Goal: Task Accomplishment & Management: Complete application form

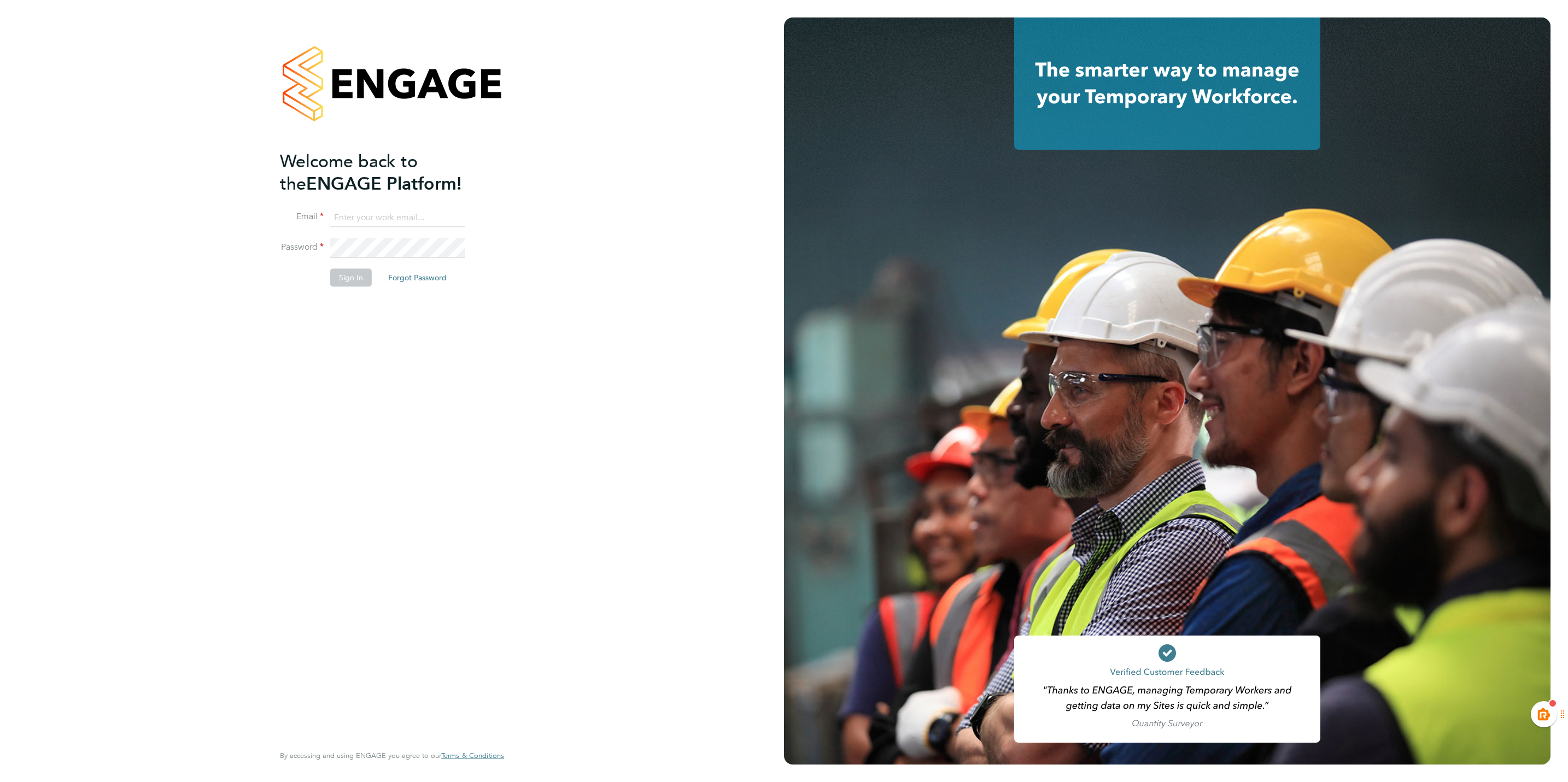
type input "kiera.troutt@buildrec.com"
click at [339, 274] on button "Sign In" at bounding box center [351, 277] width 42 height 17
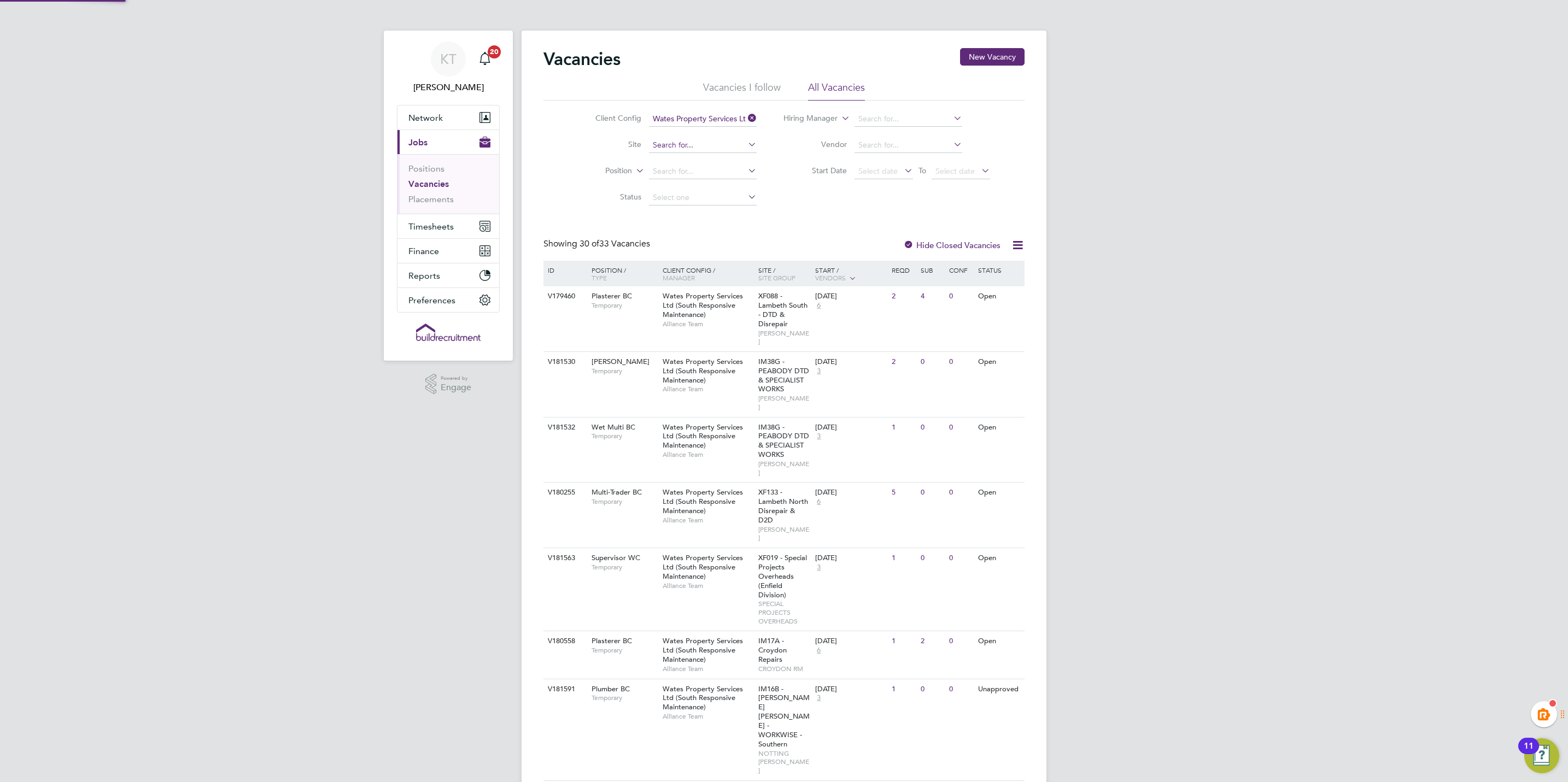
click at [704, 138] on input at bounding box center [702, 145] width 107 height 15
click at [702, 174] on b "PEABODY" at bounding box center [697, 175] width 38 height 9
type input "IM38J - PEABODY - Super Region 2"
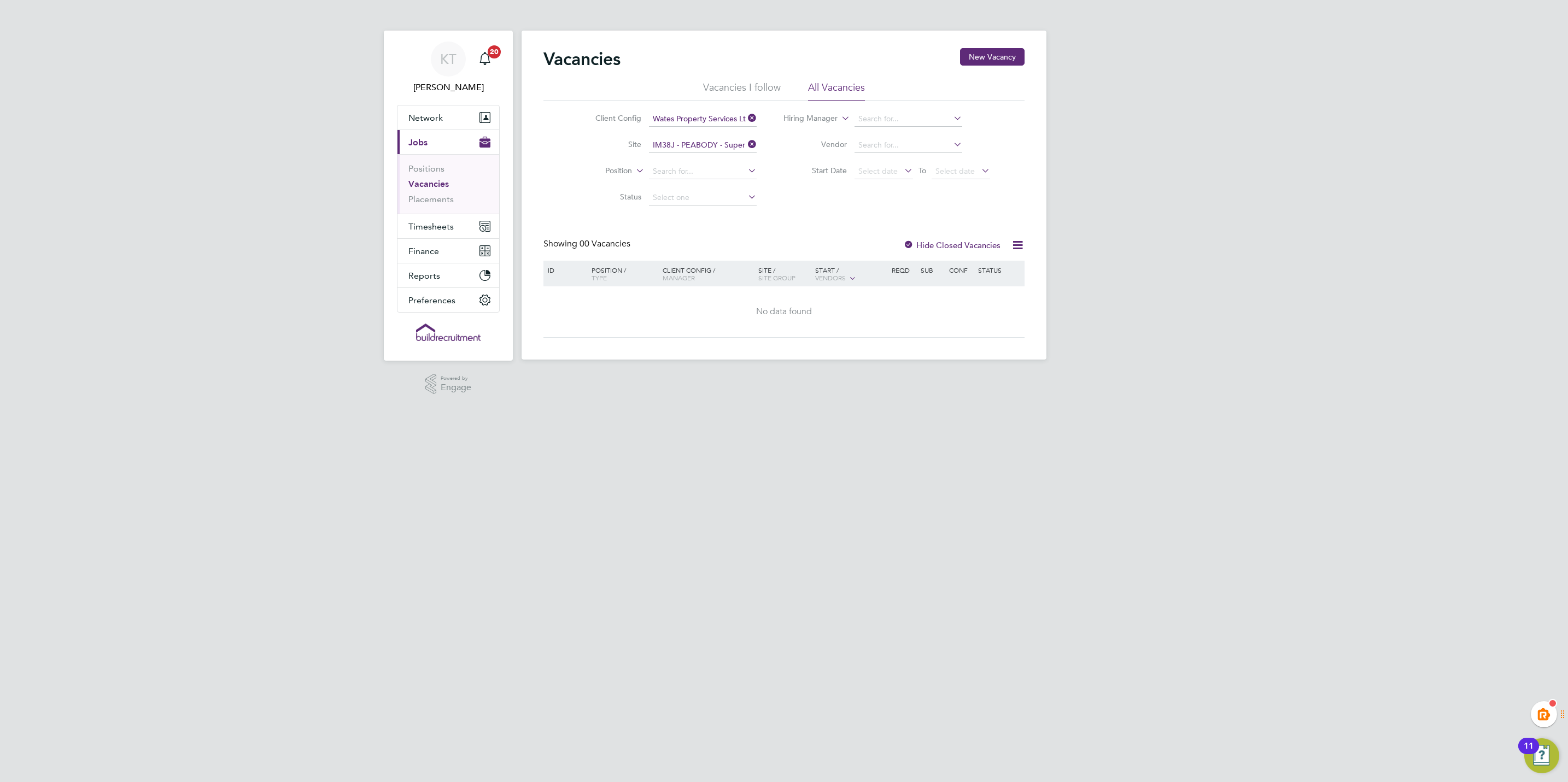
click at [746, 141] on icon at bounding box center [746, 144] width 0 height 15
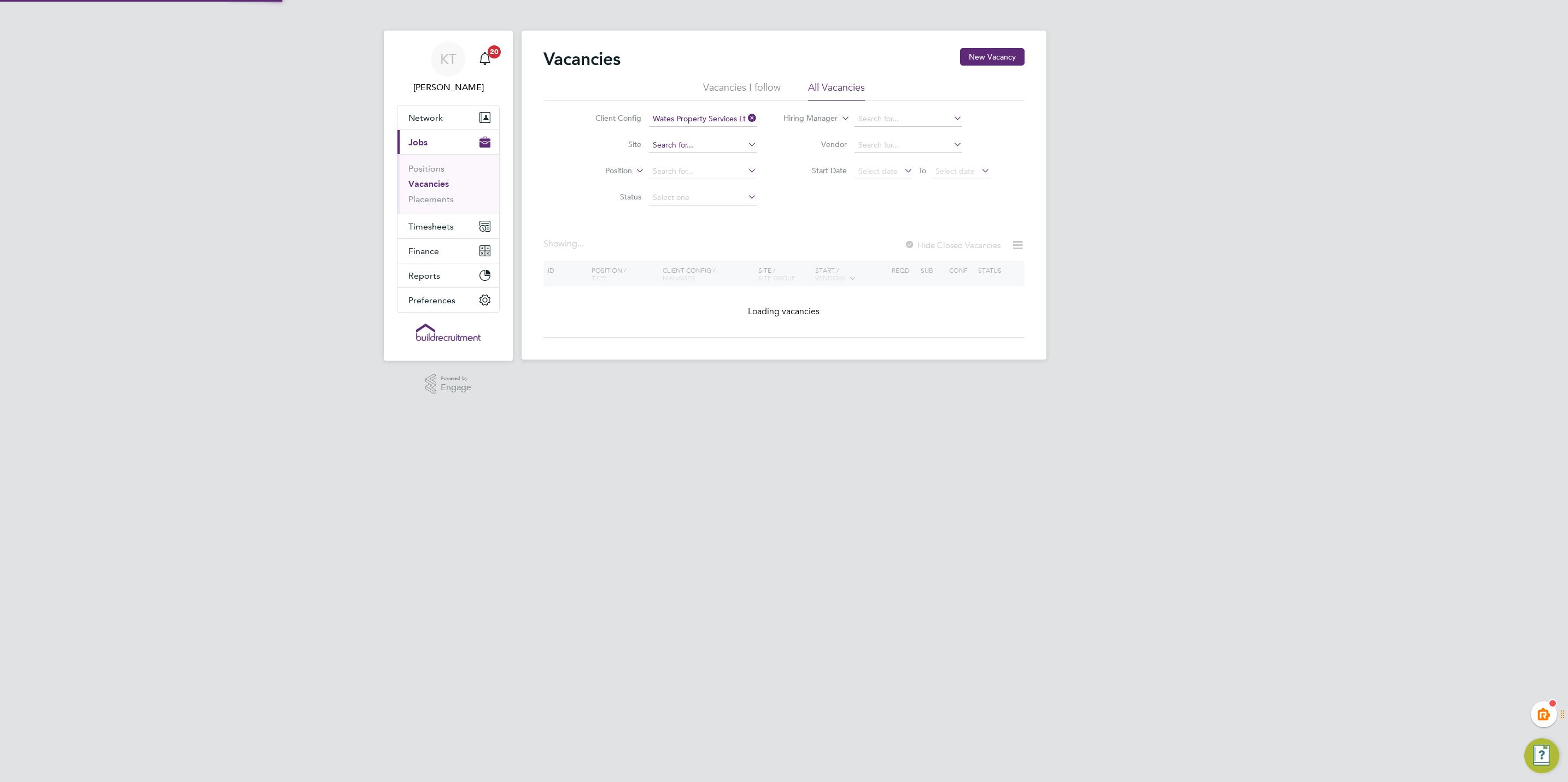
click at [679, 143] on input at bounding box center [702, 145] width 107 height 15
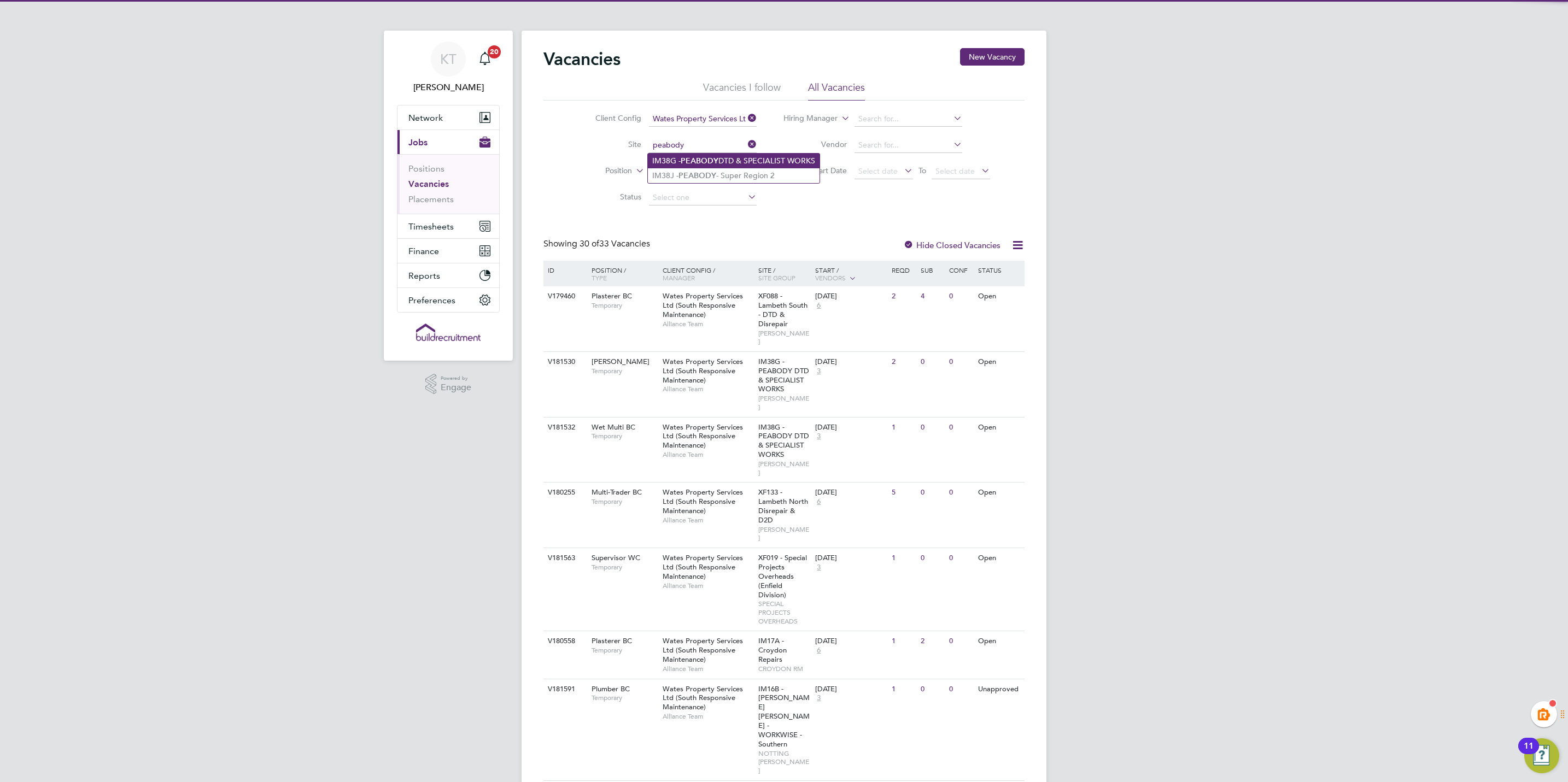
click at [738, 160] on li "IM38G - PEABODY DTD & SPECIALIST WORKS" at bounding box center [733, 161] width 172 height 14
type input "IM38G - PEABODY DTD & SPECIALIST WORKS"
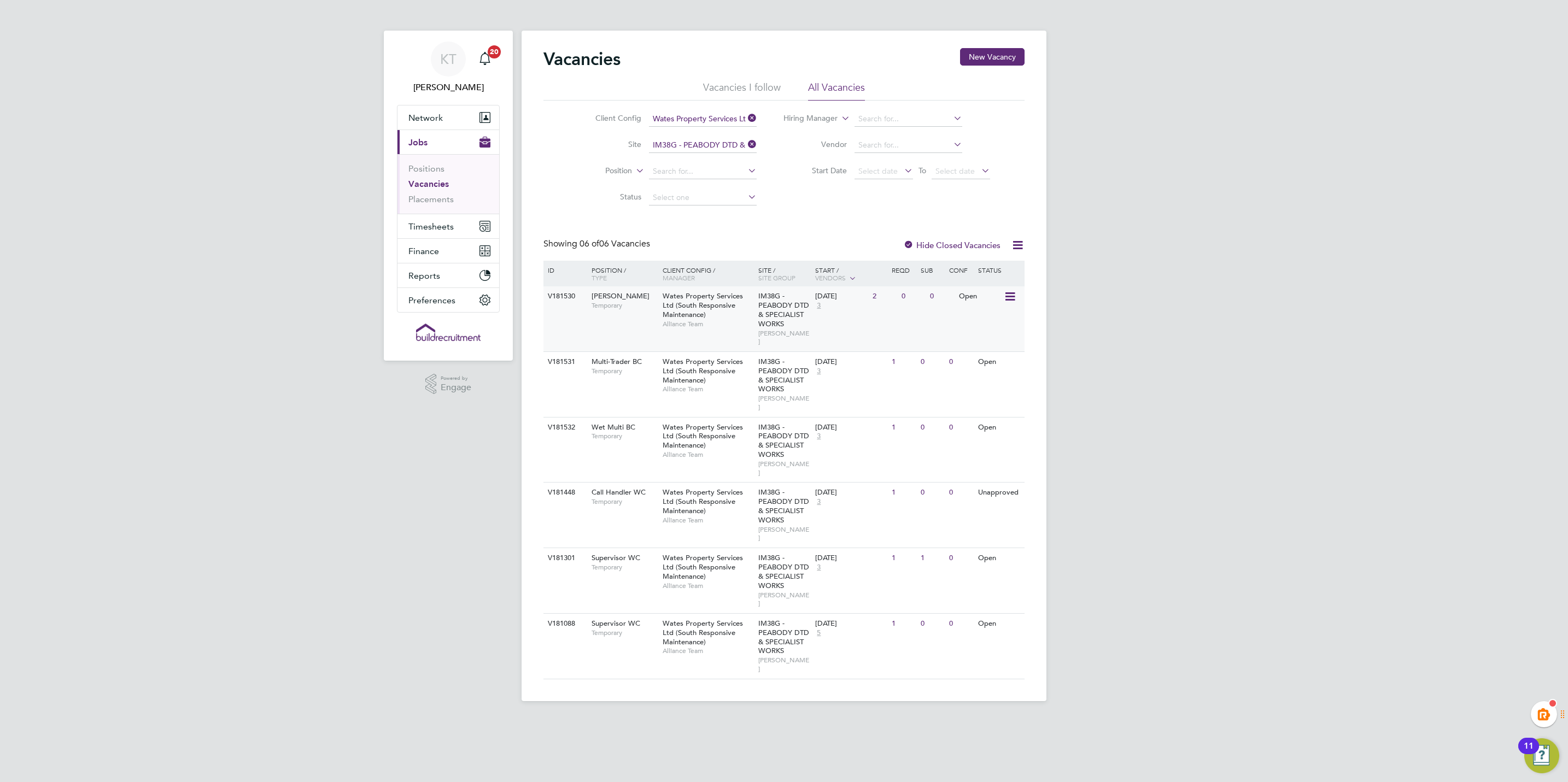
click at [593, 310] on span "Temporary" at bounding box center [624, 306] width 66 height 9
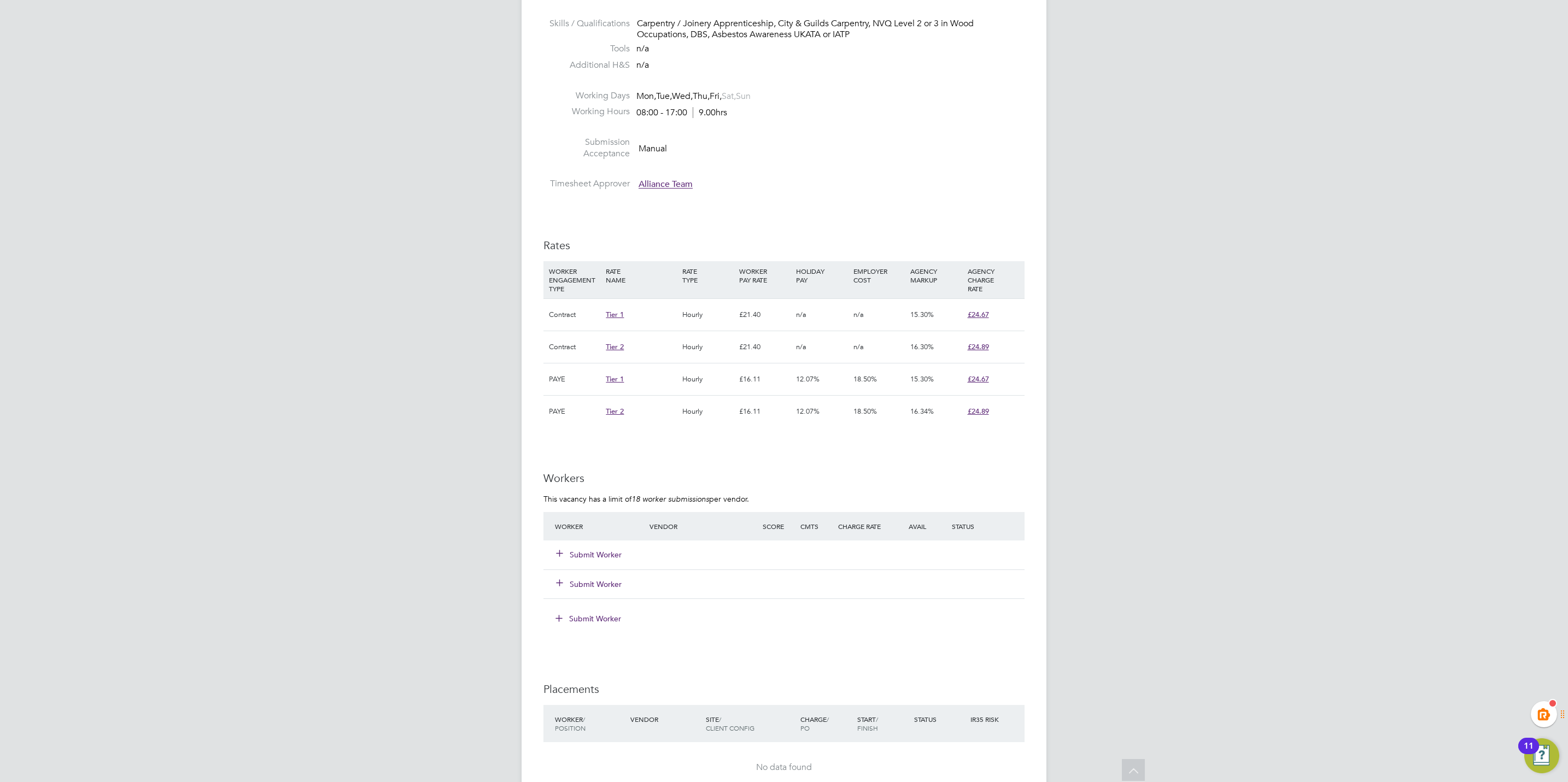
click at [596, 554] on button "Submit Worker" at bounding box center [589, 554] width 66 height 11
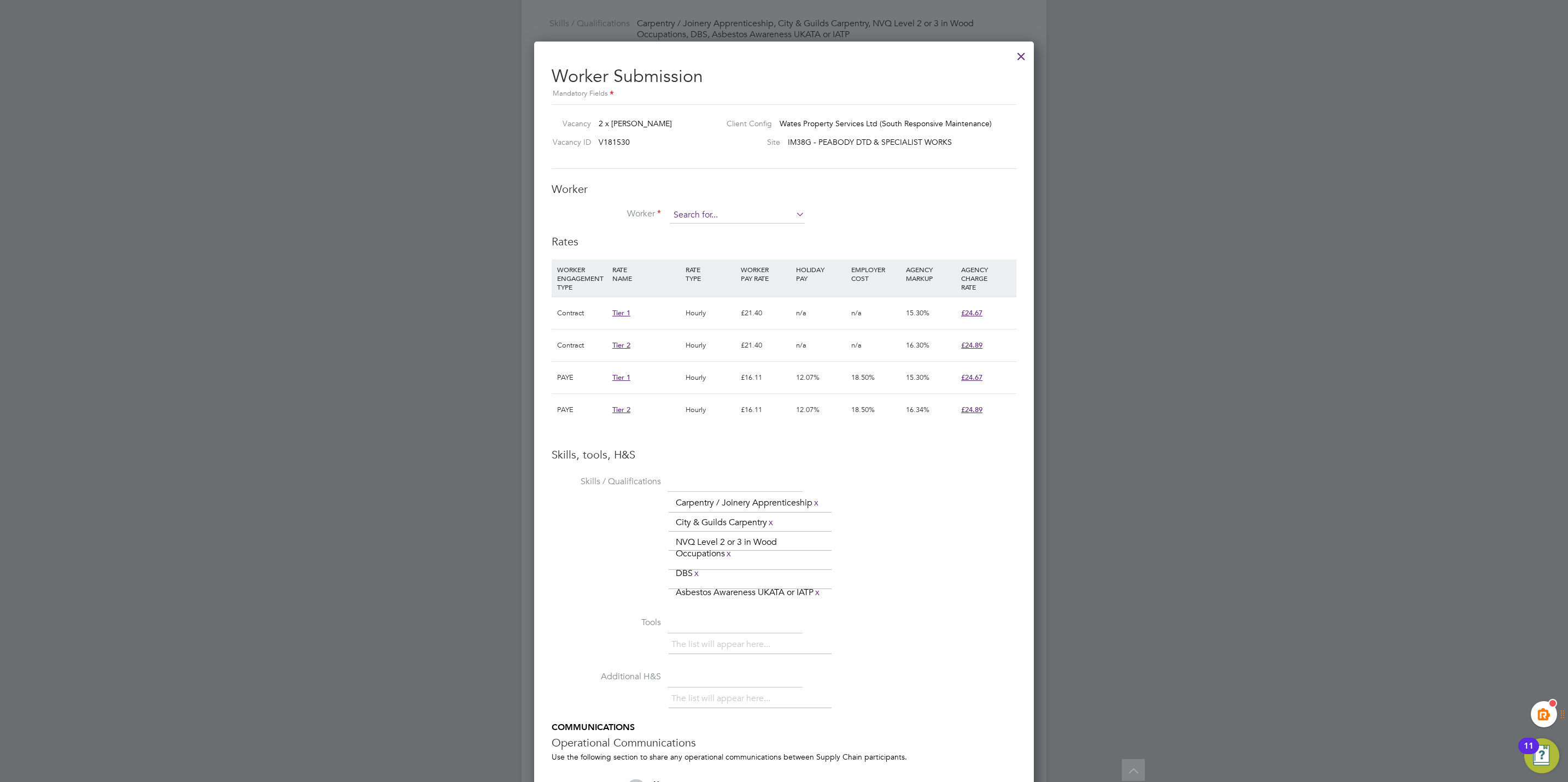
click at [707, 212] on input at bounding box center [737, 215] width 135 height 16
type input "peter dev"
click at [720, 245] on li "+ Add new" at bounding box center [737, 246] width 136 height 14
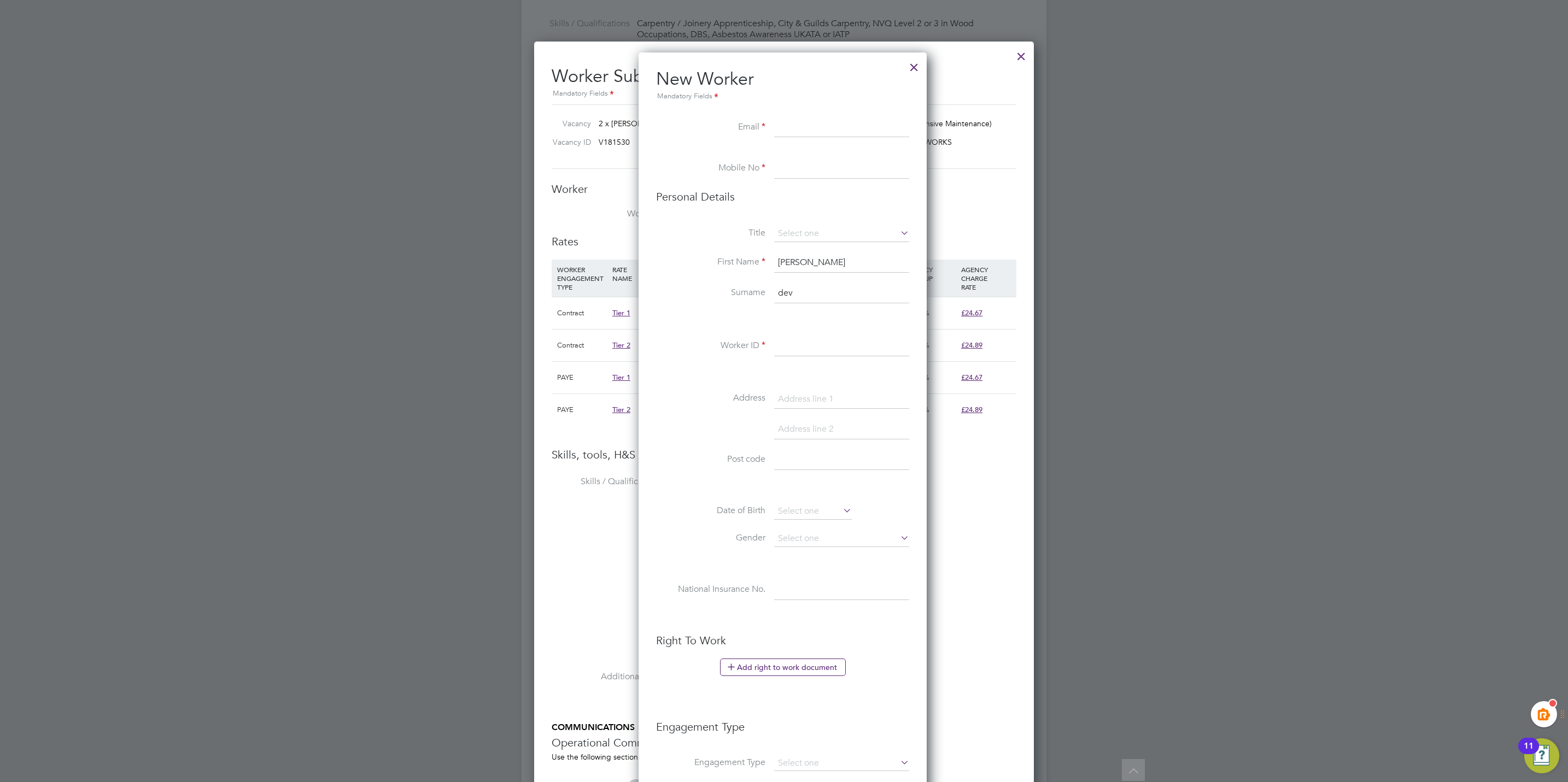
paste input "pauladevine@btinternet.com"
type input "pauladevine@btinternet.com"
click at [798, 164] on input at bounding box center [842, 169] width 135 height 20
paste input "7939030254"
click at [775, 167] on input "7939030254" at bounding box center [842, 169] width 135 height 20
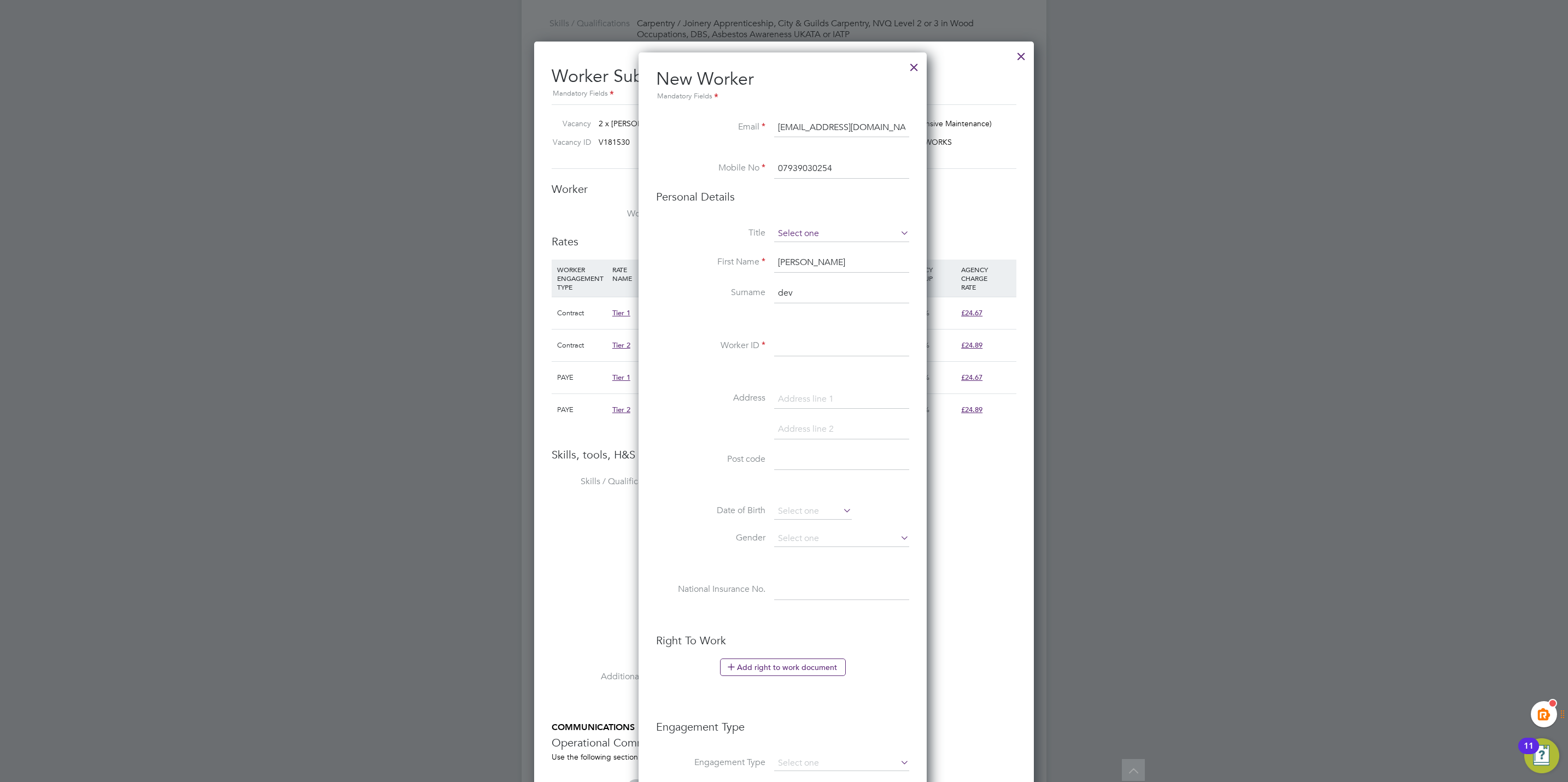
type input "07939030254"
click at [830, 228] on input at bounding box center [842, 234] width 135 height 16
click at [809, 246] on li "Mr" at bounding box center [841, 250] width 136 height 14
type input "Mr"
click at [821, 291] on input "dev" at bounding box center [842, 293] width 135 height 20
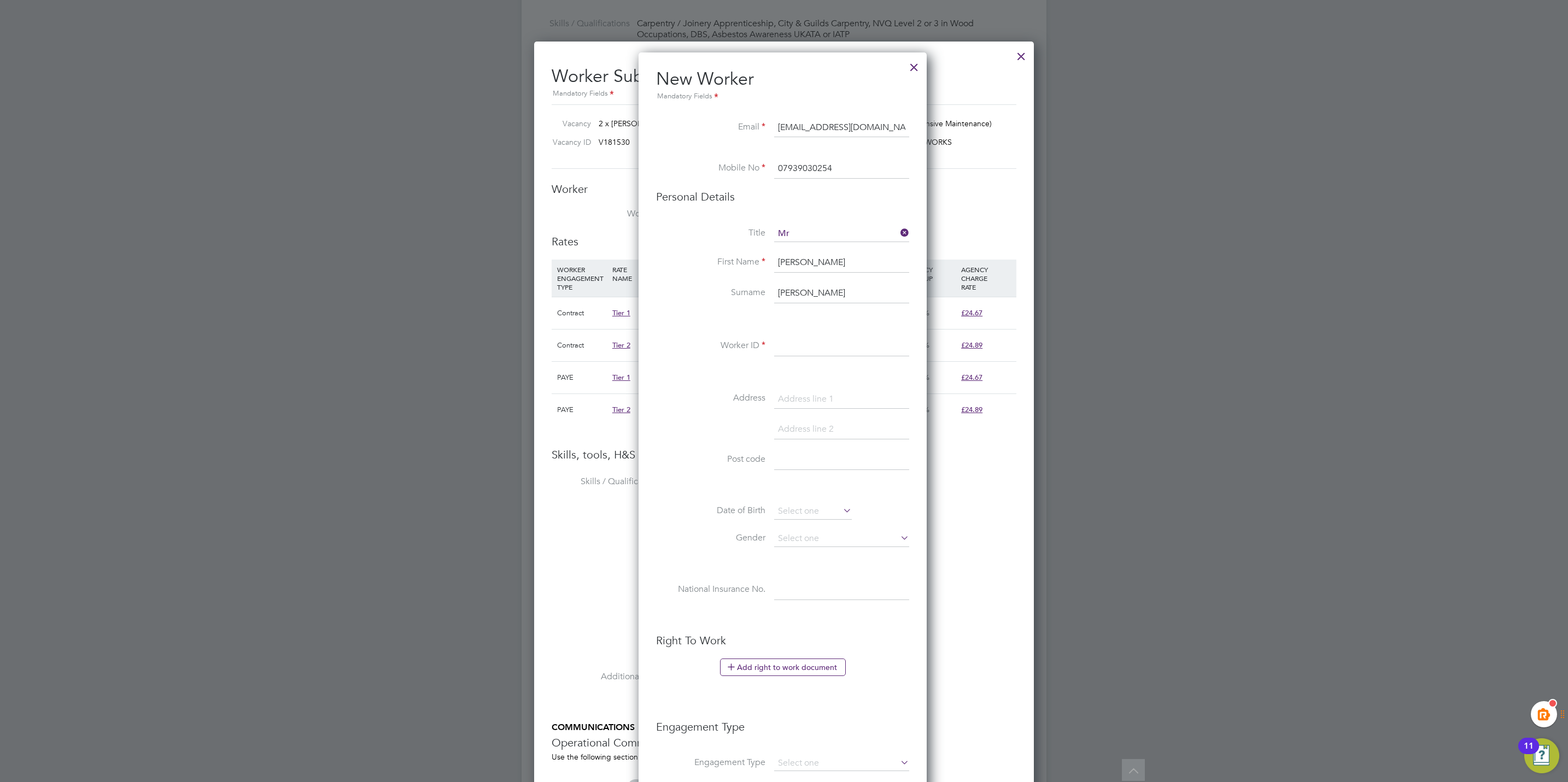
type input "devine"
click at [815, 346] on input at bounding box center [842, 347] width 135 height 20
paste input "7939030254"
type input "7939030254"
click at [830, 339] on input "7939030254" at bounding box center [842, 347] width 135 height 20
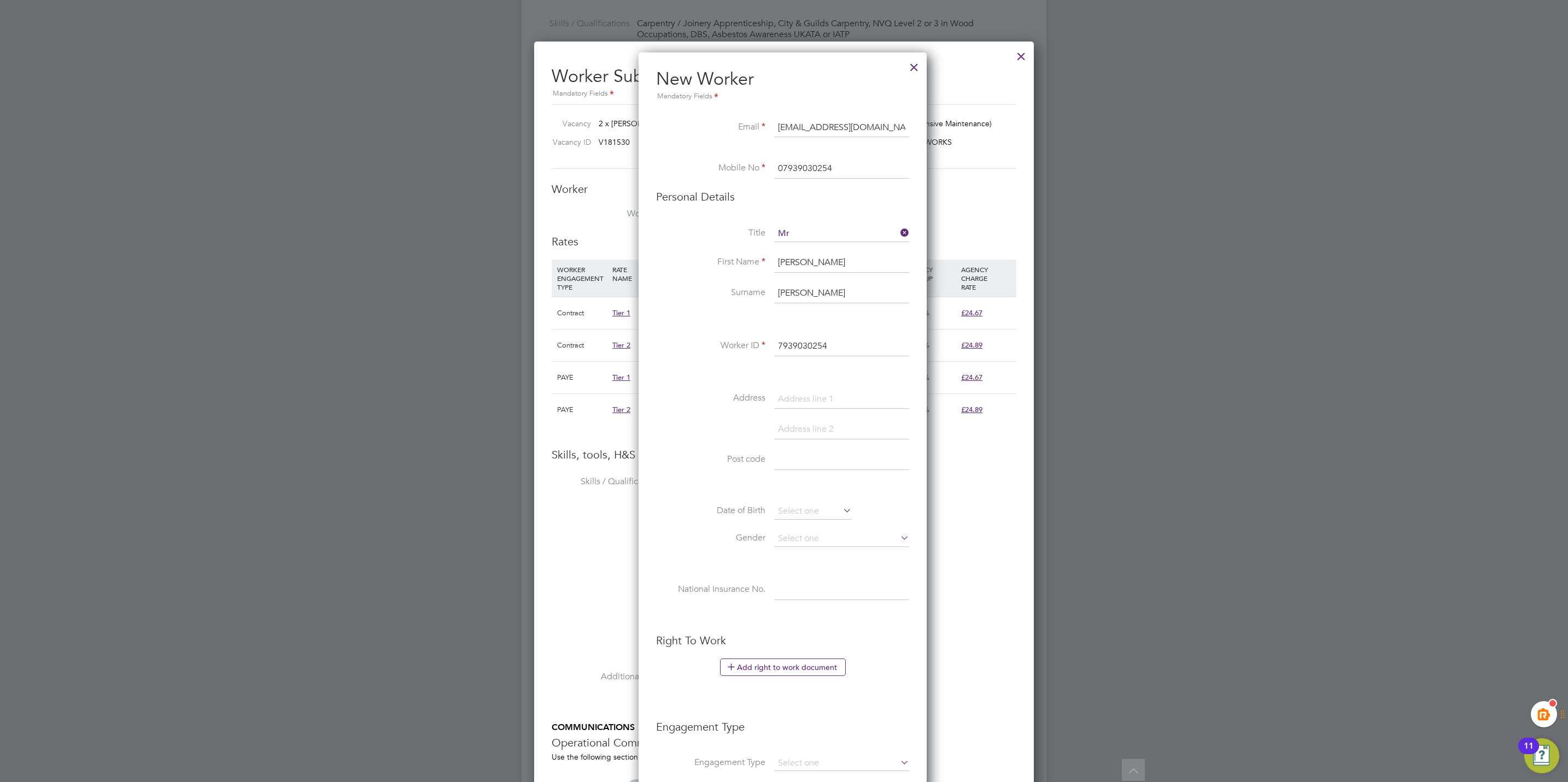
click at [830, 339] on input "7939030254" at bounding box center [842, 347] width 135 height 20
paste input "206674"
type input "206674"
drag, startPoint x: 839, startPoint y: 386, endPoint x: 826, endPoint y: 352, distance: 36.4
click at [828, 354] on div "Title Mr First Name peter Surname devine Worker ID 206674 Address Post code Dat…" at bounding box center [782, 424] width 253 height 396
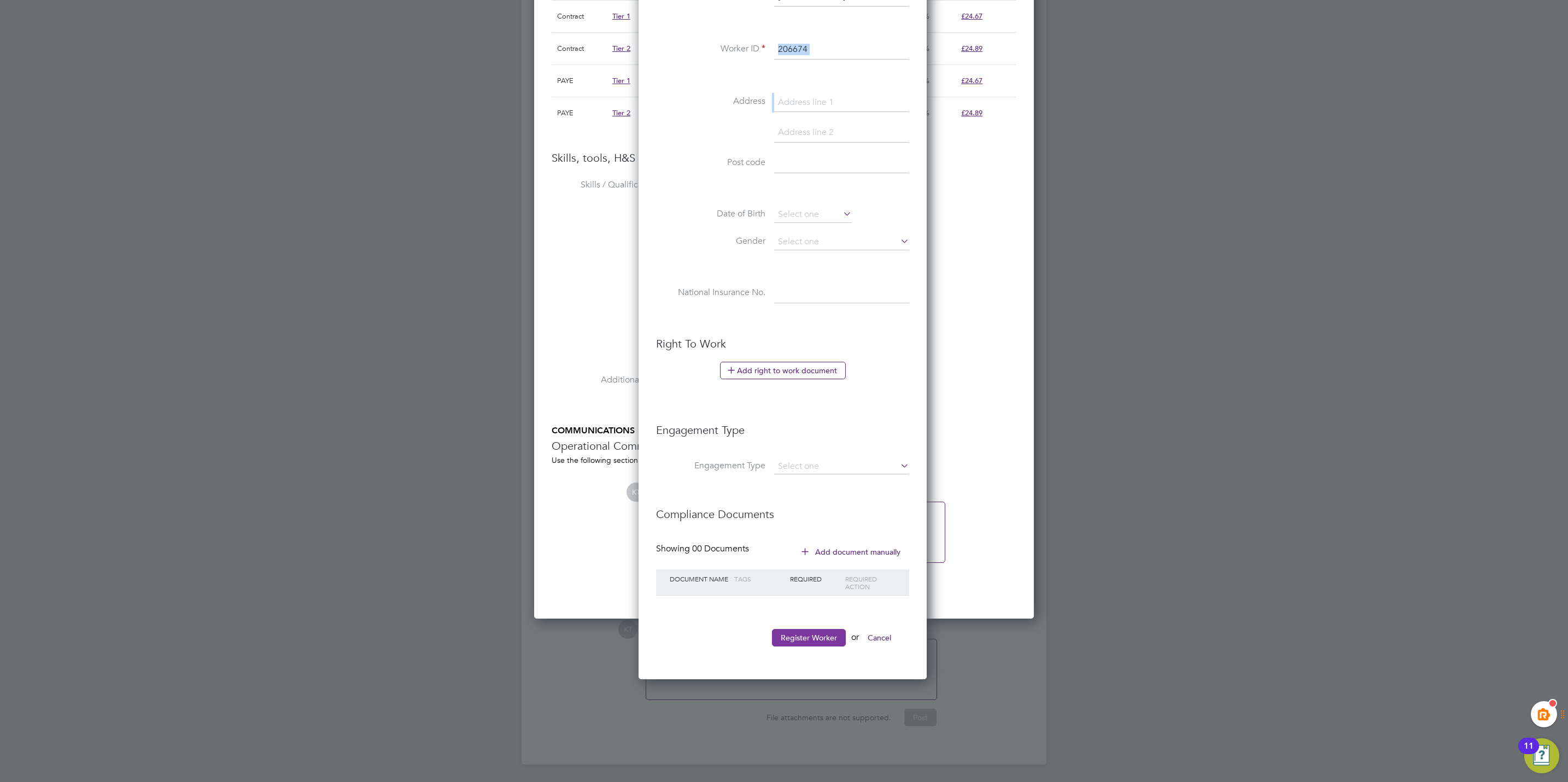
click at [814, 635] on button "Register Worker" at bounding box center [809, 638] width 74 height 17
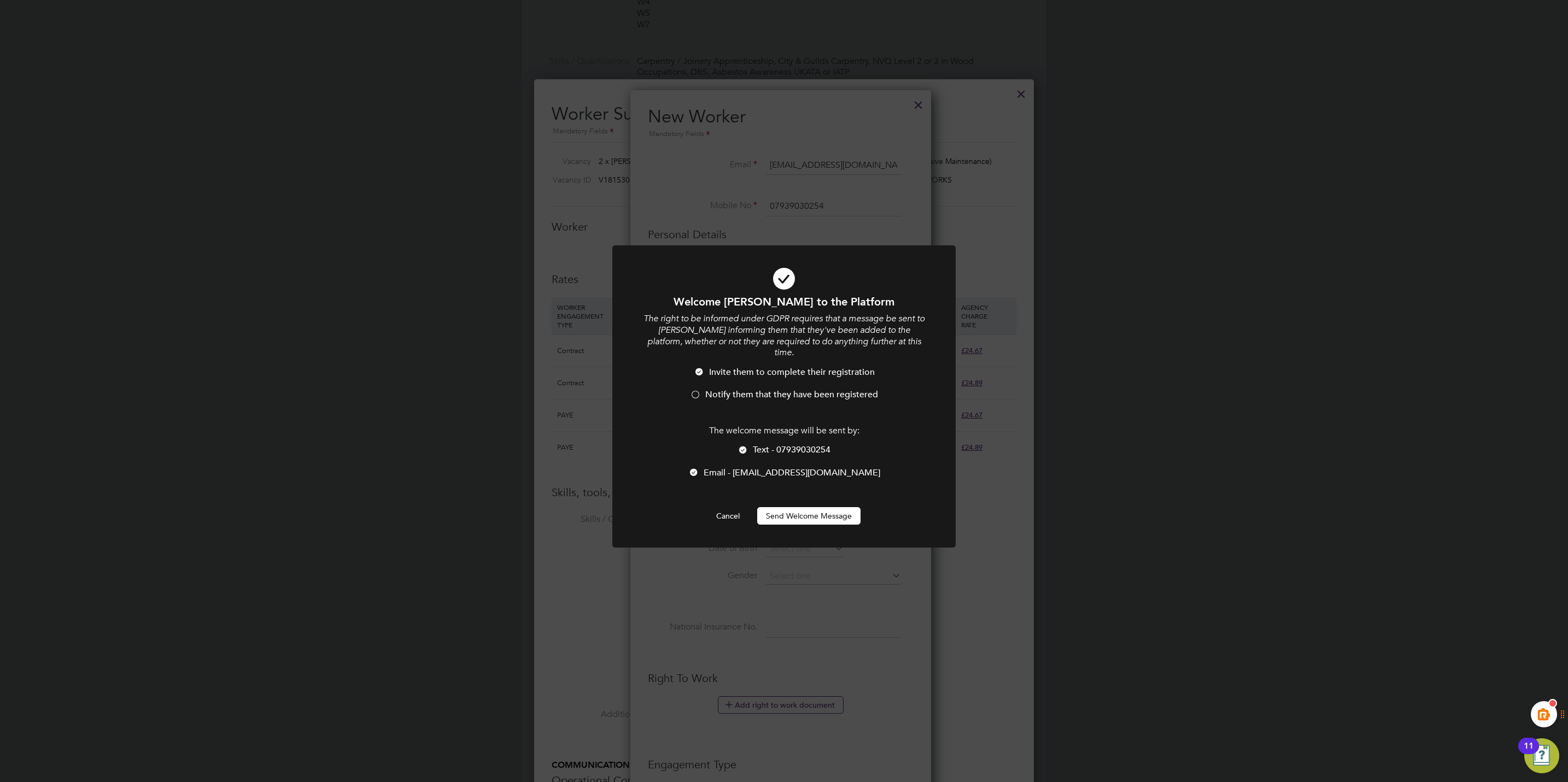
click at [809, 507] on button "Send Welcome Message" at bounding box center [808, 516] width 103 height 17
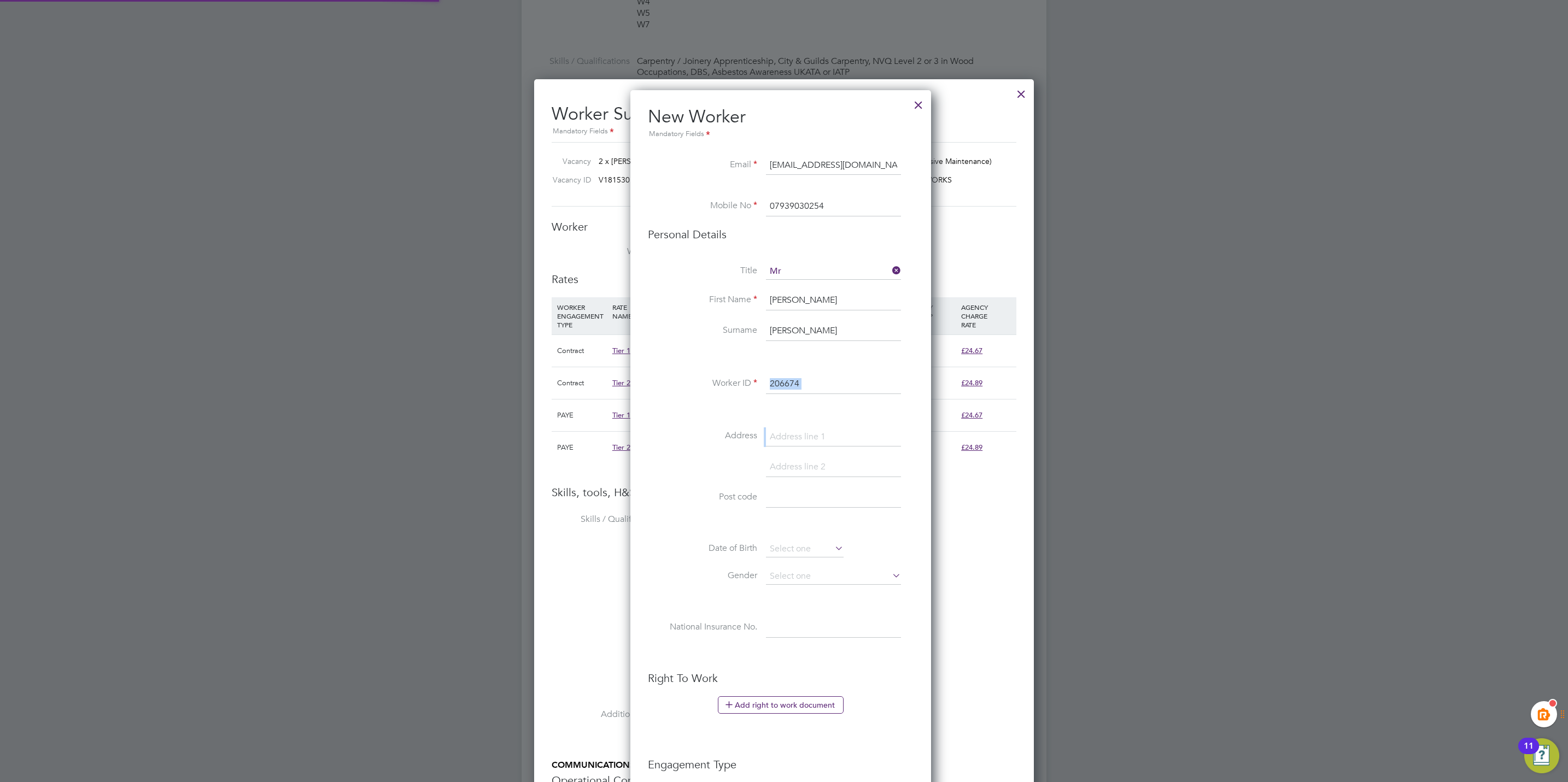
type input "peter devine (206674)"
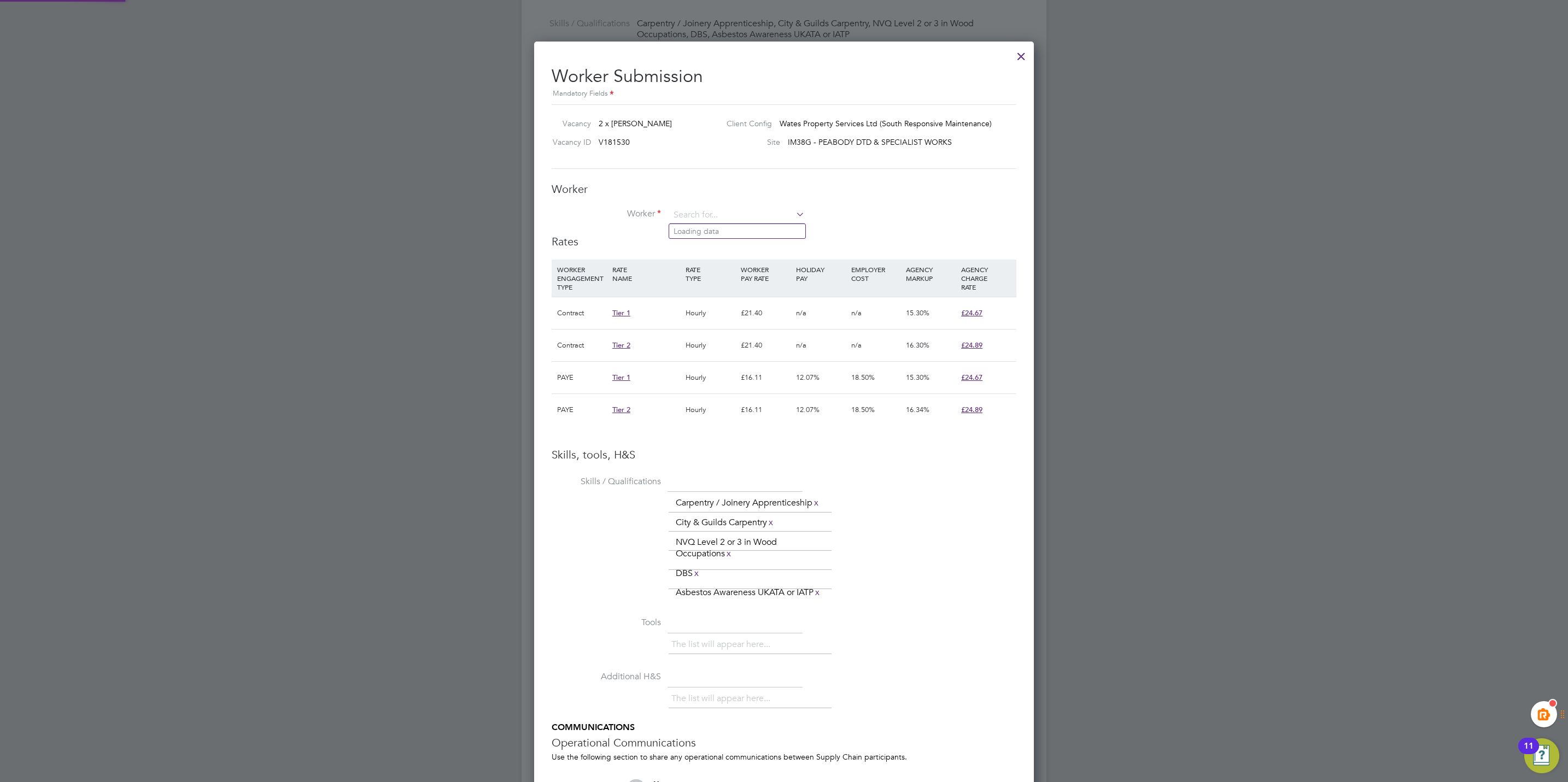
click at [803, 209] on li "Worker" at bounding box center [784, 220] width 464 height 27
paste input "206674"
click at [741, 232] on b "206674" at bounding box center [753, 231] width 26 height 9
type input "Peter Devine (206674)"
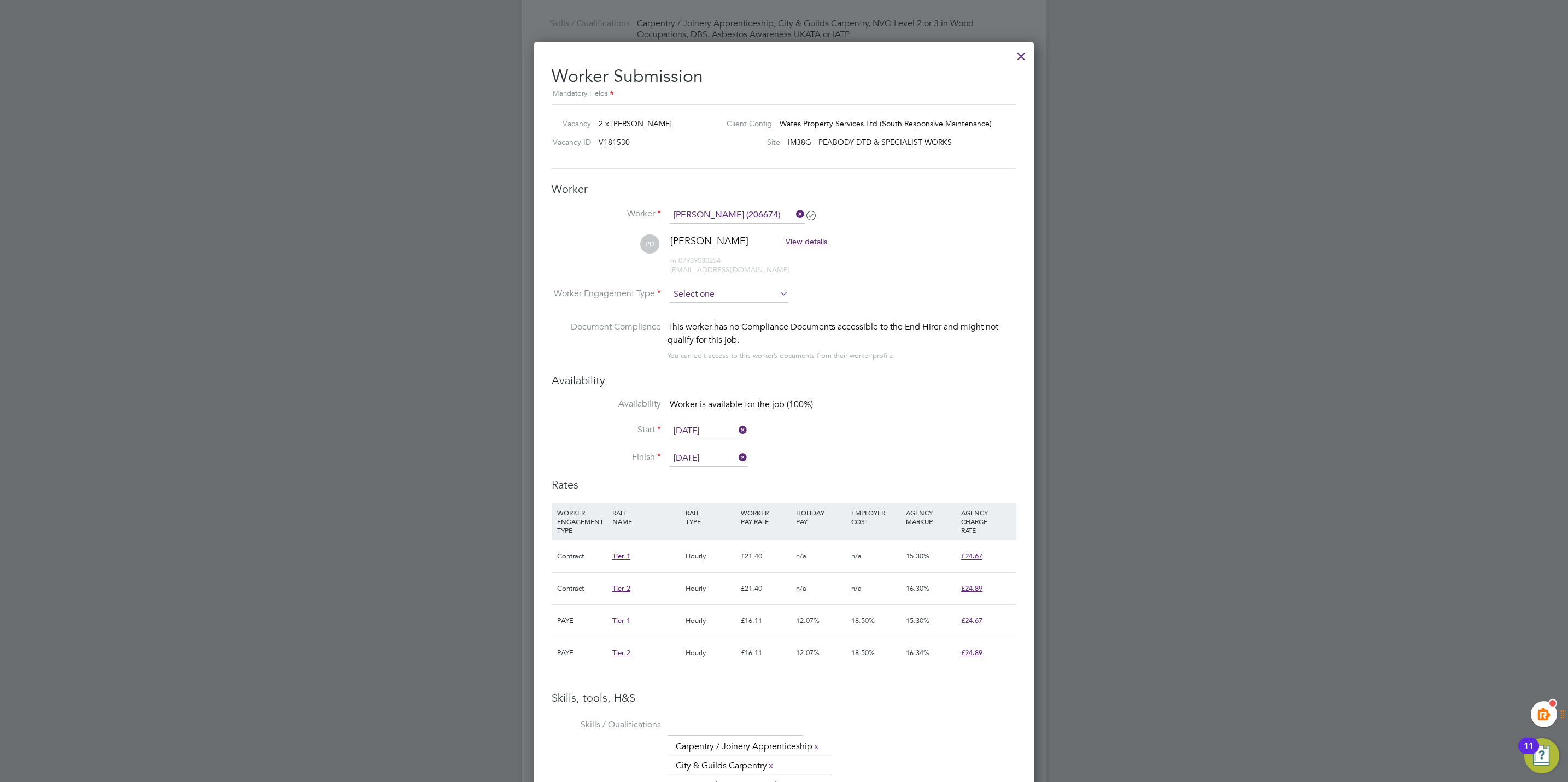
click at [717, 298] on input at bounding box center [728, 294] width 118 height 16
drag, startPoint x: 721, startPoint y: 301, endPoint x: 791, endPoint y: 429, distance: 145.9
click at [723, 309] on li "Contract" at bounding box center [729, 310] width 120 height 14
type input "Contract"
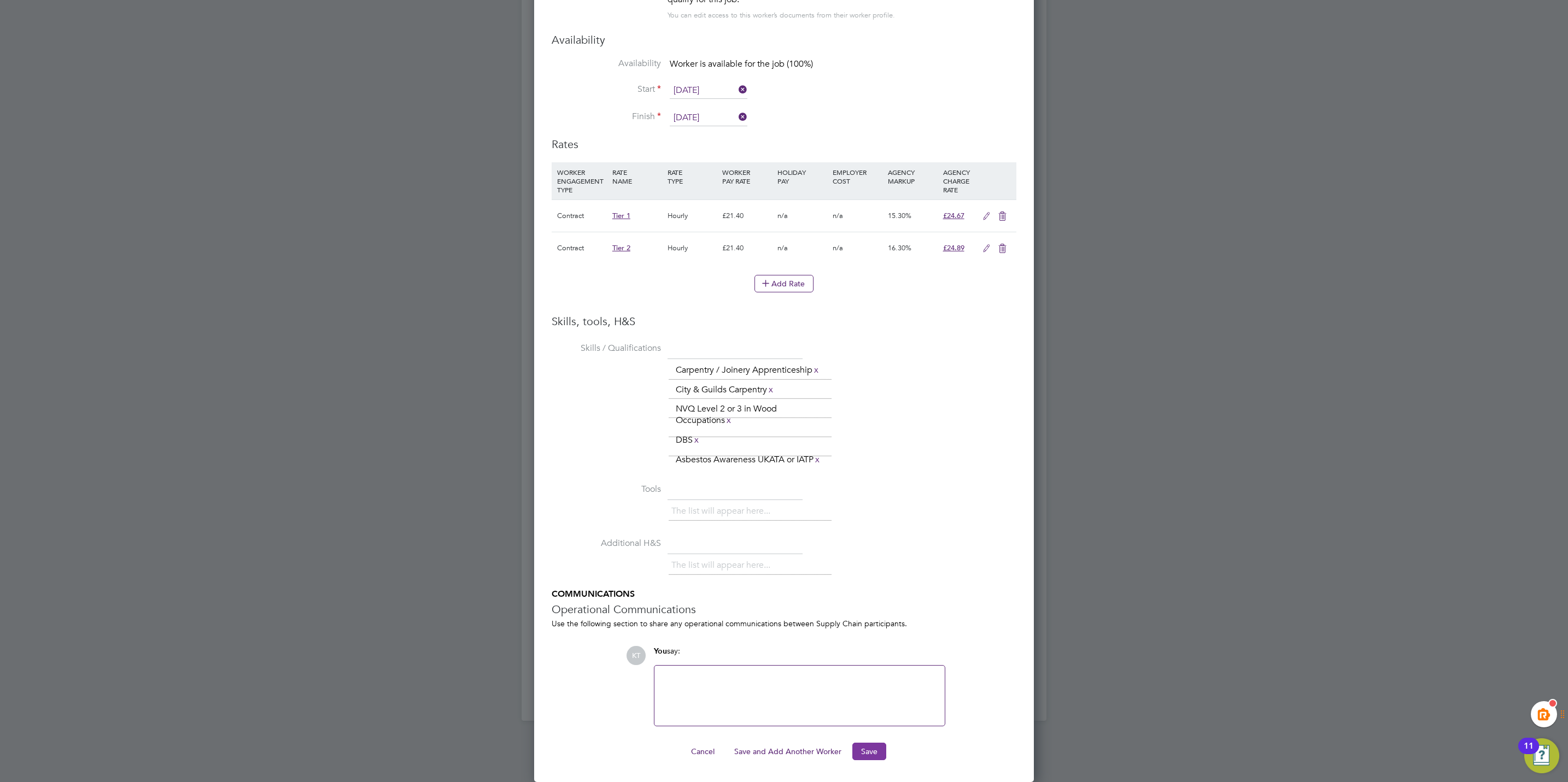
drag, startPoint x: 878, startPoint y: 749, endPoint x: 886, endPoint y: 749, distance: 8.0
click at [880, 749] on button "Save" at bounding box center [870, 751] width 34 height 17
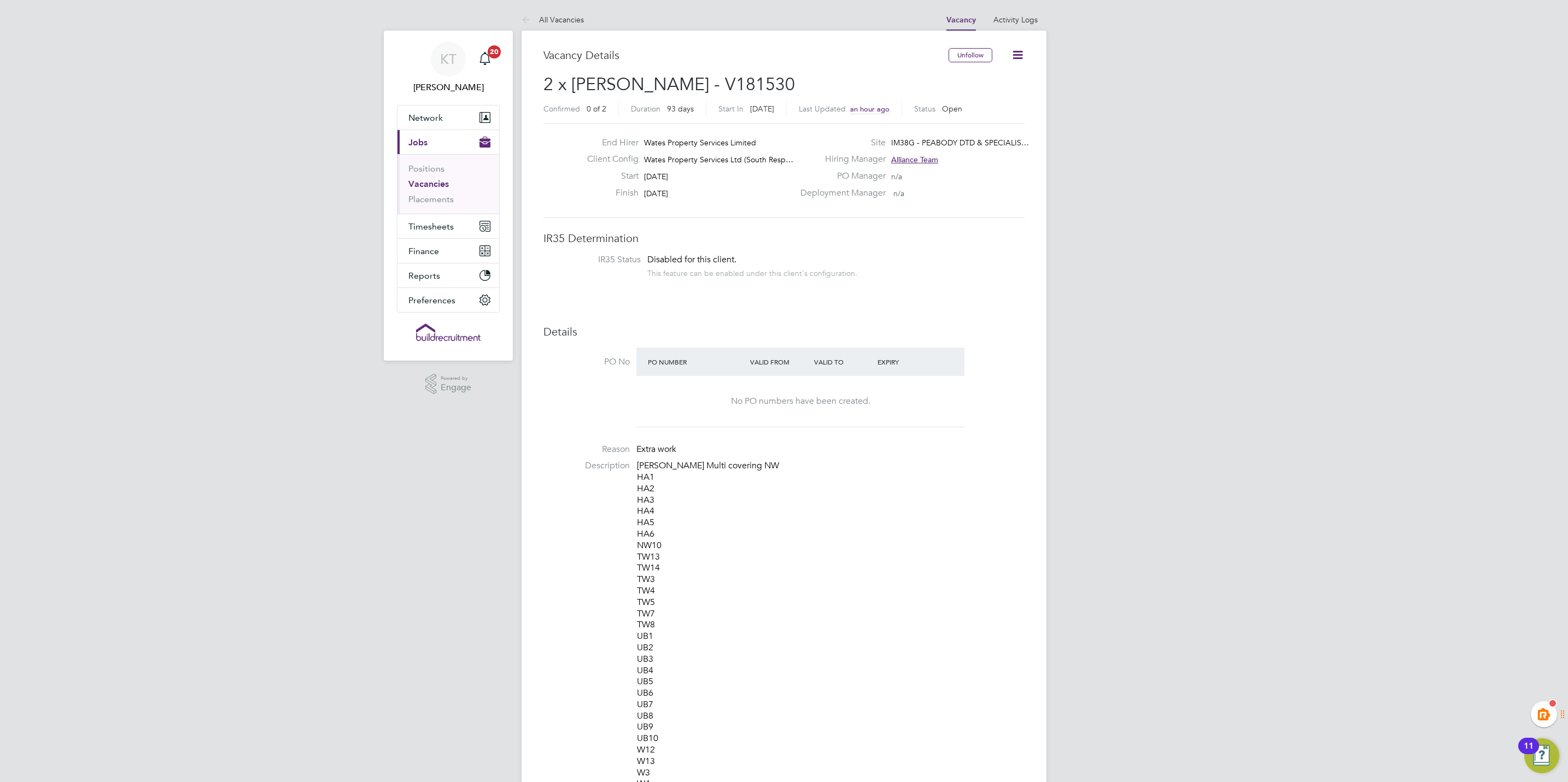
click at [425, 188] on link "Vacancies" at bounding box center [428, 184] width 41 height 11
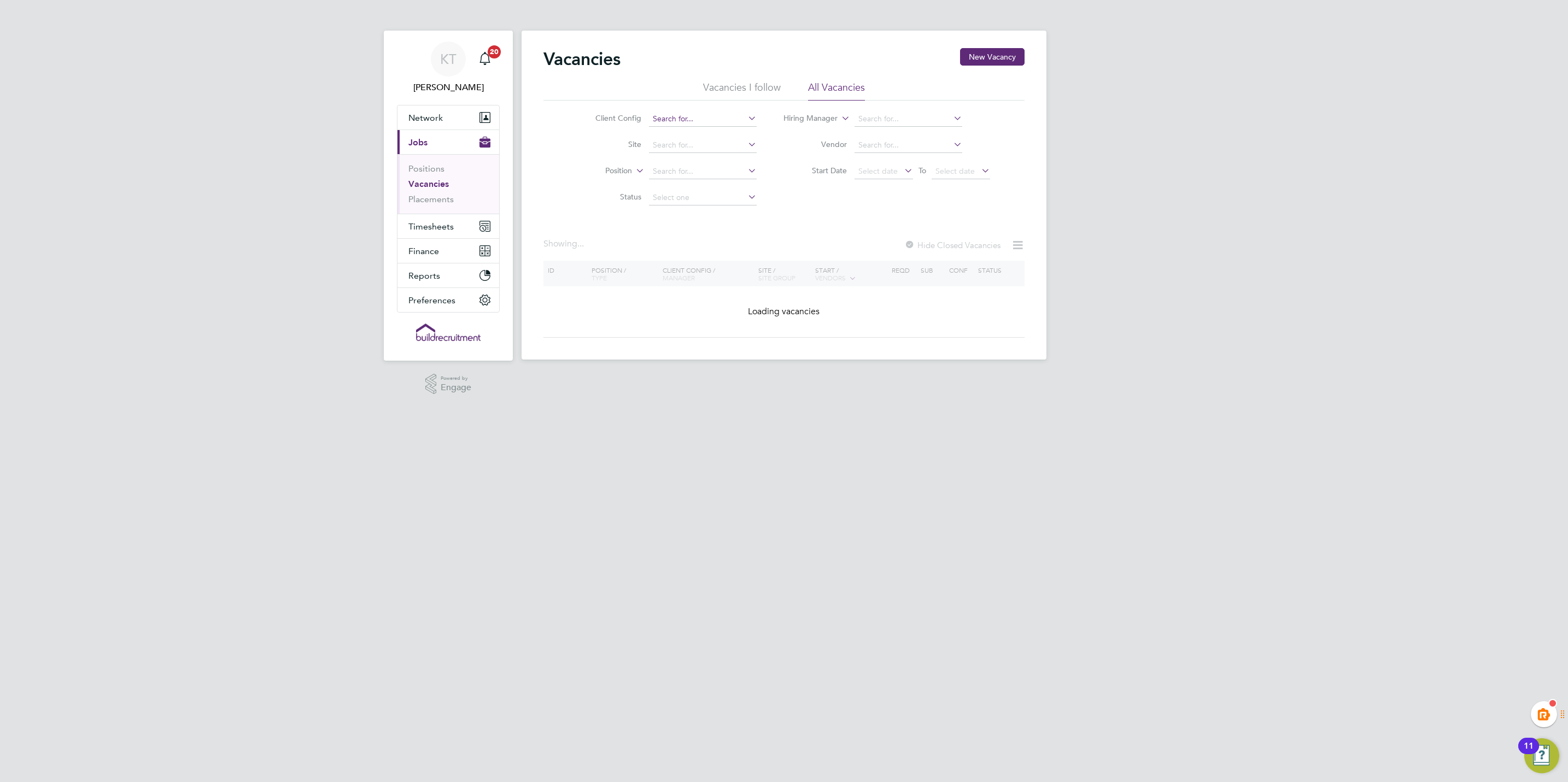
click at [694, 113] on input at bounding box center [702, 118] width 107 height 15
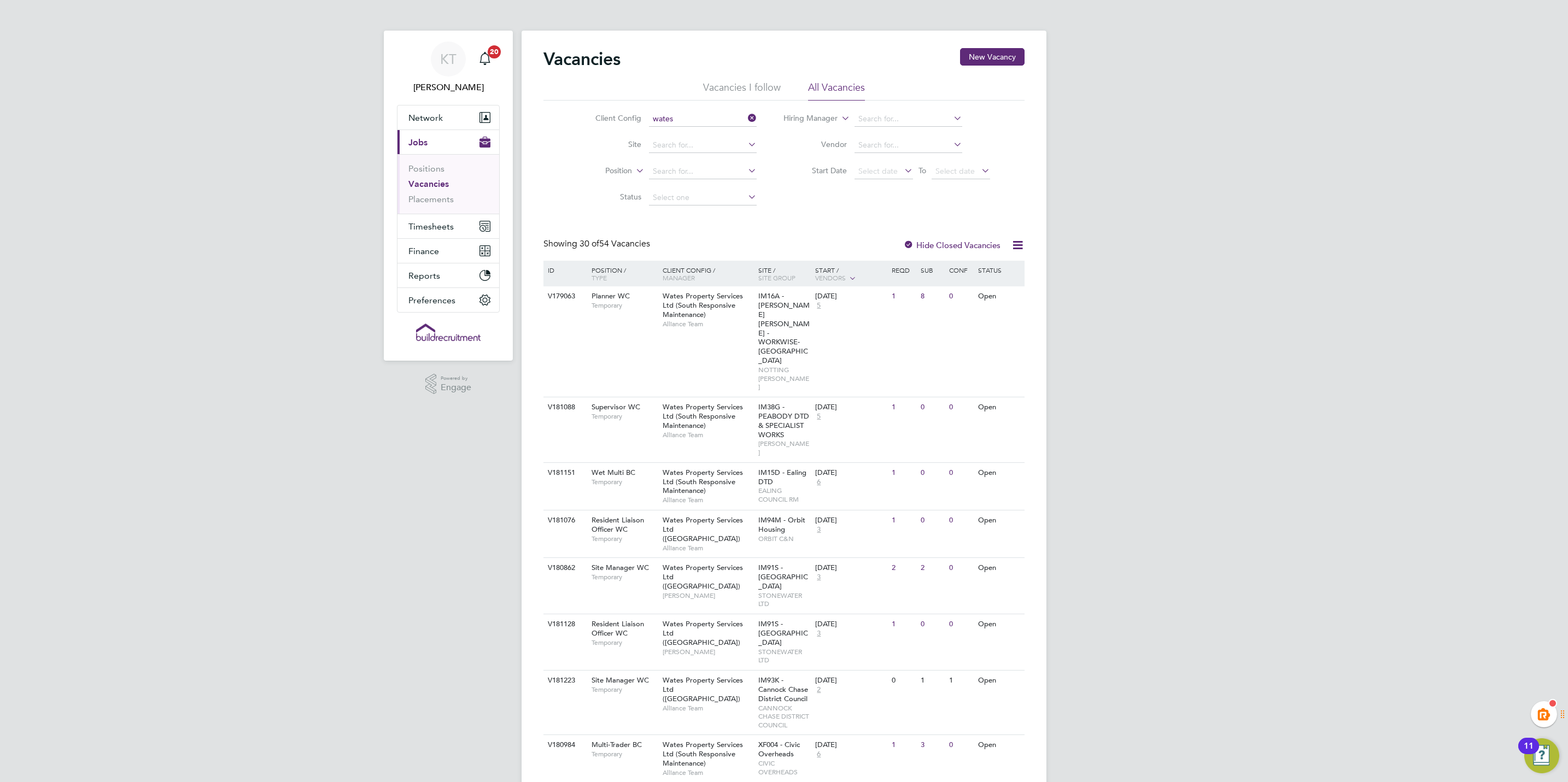
click at [723, 247] on li "Wates Property Services Ltd (South Responsive Maintenance)" at bounding box center [758, 253] width 221 height 14
type input "Wates Property Services Ltd (South Responsive Maintenance)"
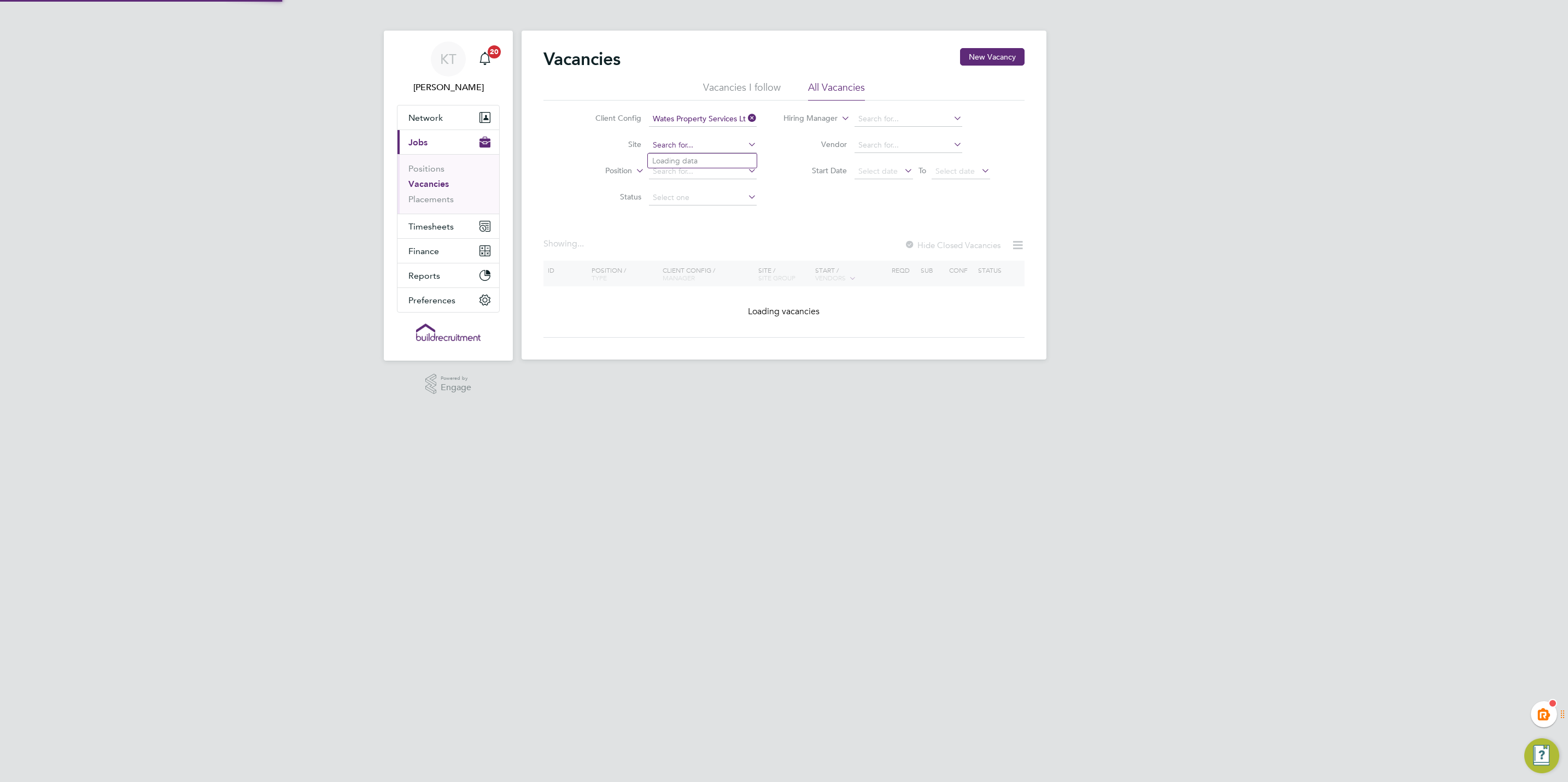
click at [671, 144] on input at bounding box center [702, 145] width 107 height 15
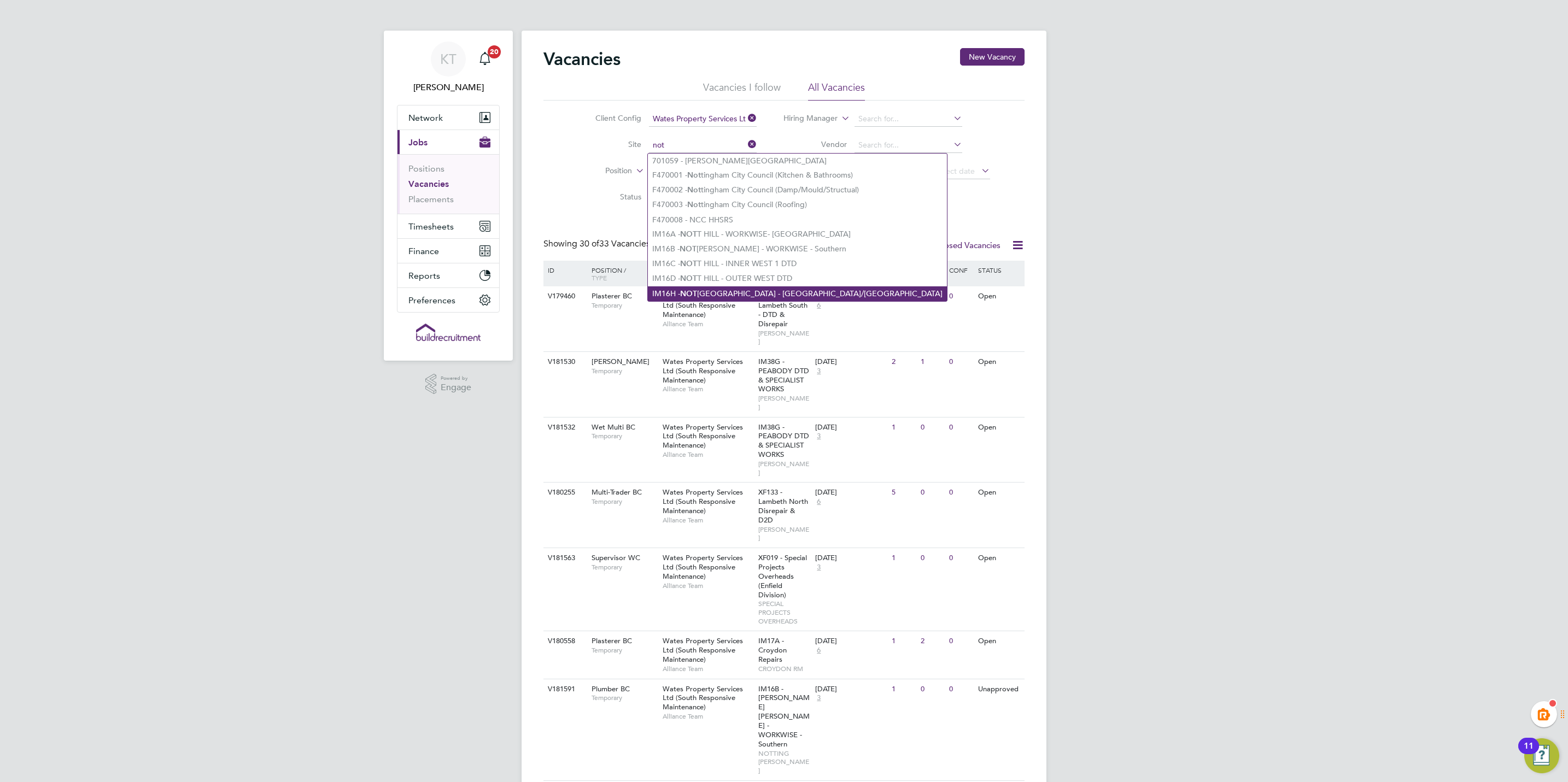
click at [794, 287] on li "IM16H - NOT T HILL - New North/East" at bounding box center [797, 293] width 299 height 14
type input "IM16H - NOTT HILL - New North/East"
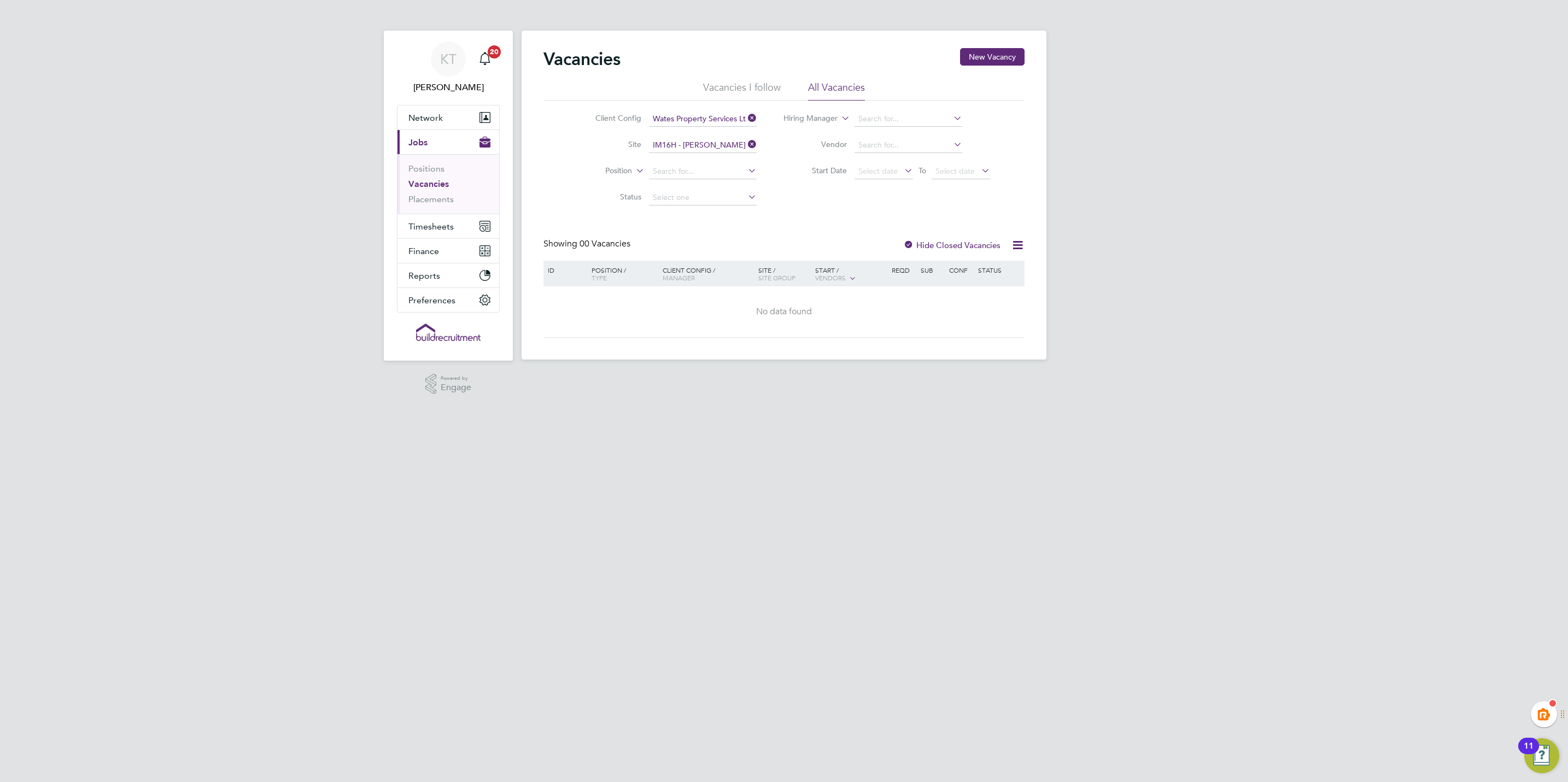
click at [746, 140] on icon at bounding box center [746, 144] width 0 height 15
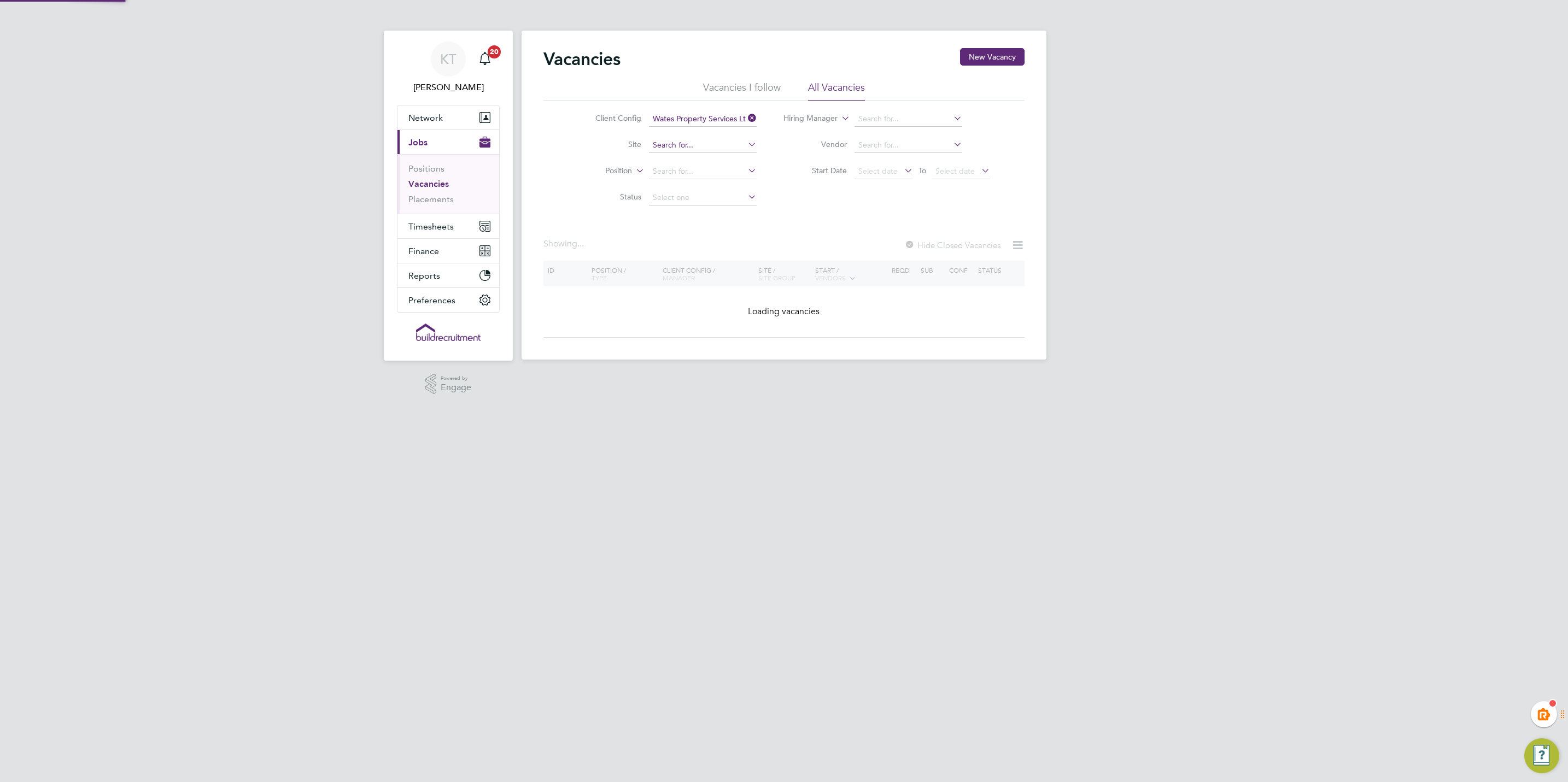
click at [705, 146] on input at bounding box center [702, 145] width 107 height 15
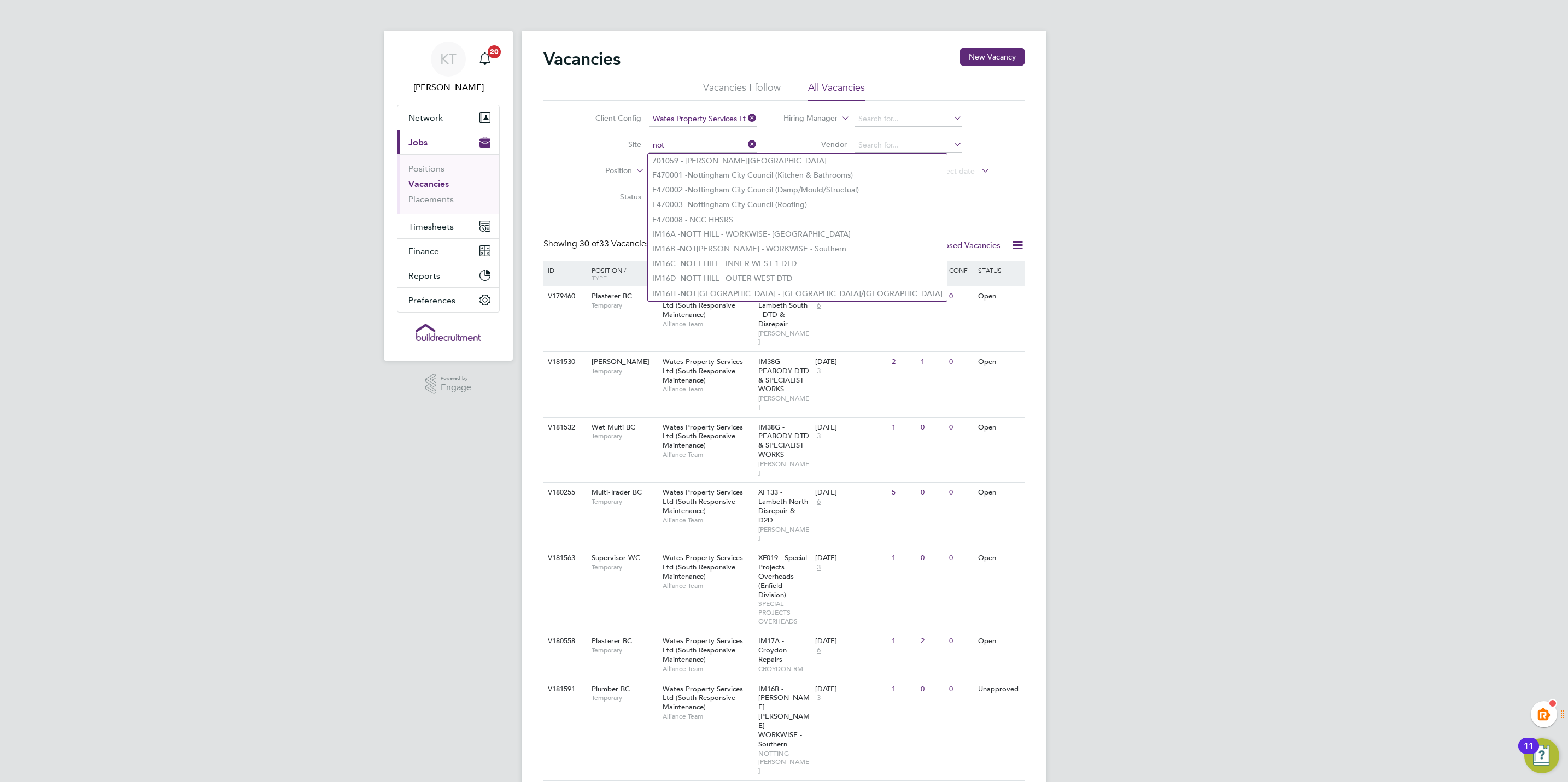
type input "not"
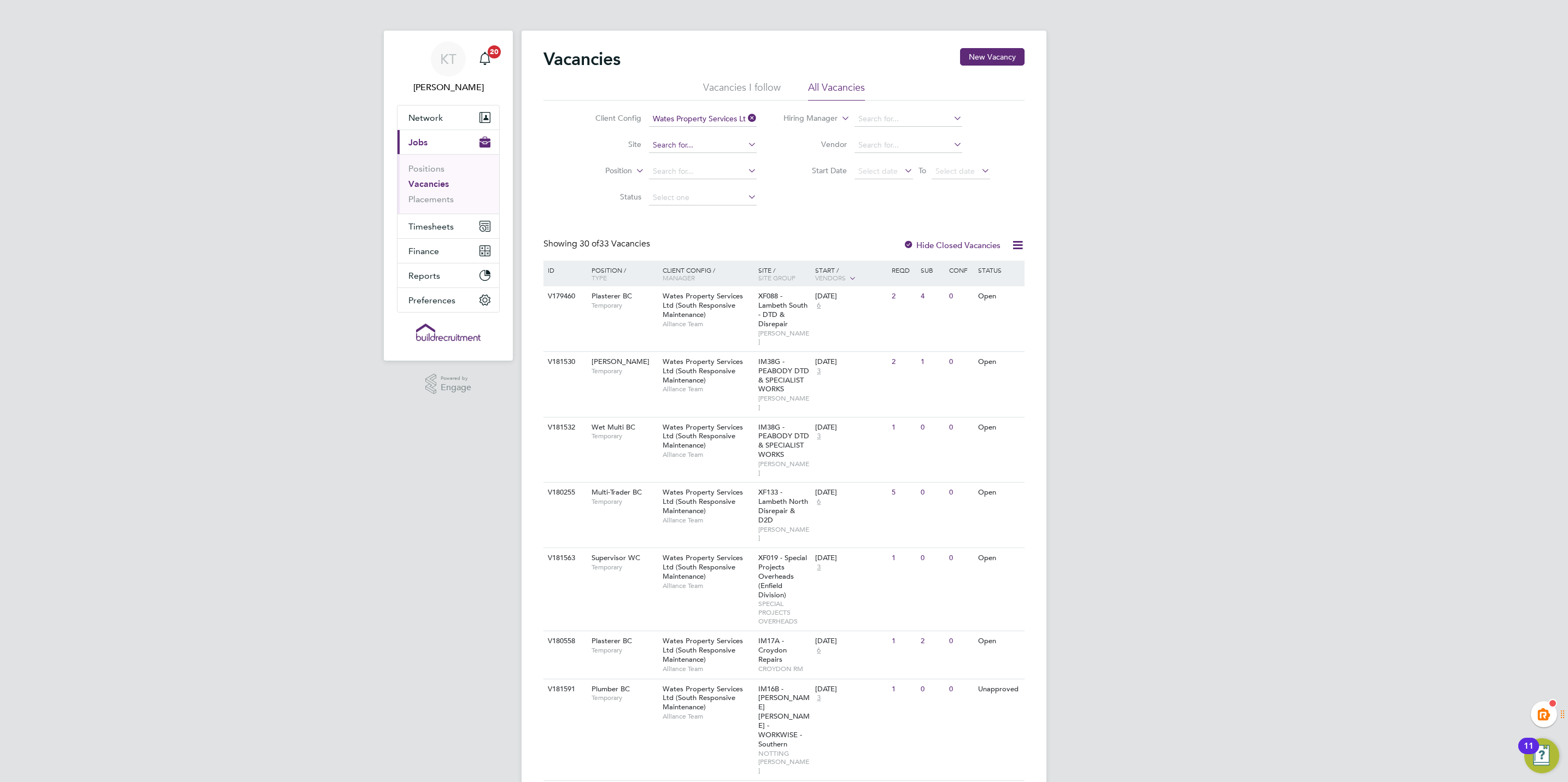
click at [677, 138] on li "Site" at bounding box center [667, 144] width 206 height 26
click at [666, 156] on li "Site" at bounding box center [667, 144] width 206 height 26
click at [668, 142] on input at bounding box center [702, 145] width 107 height 15
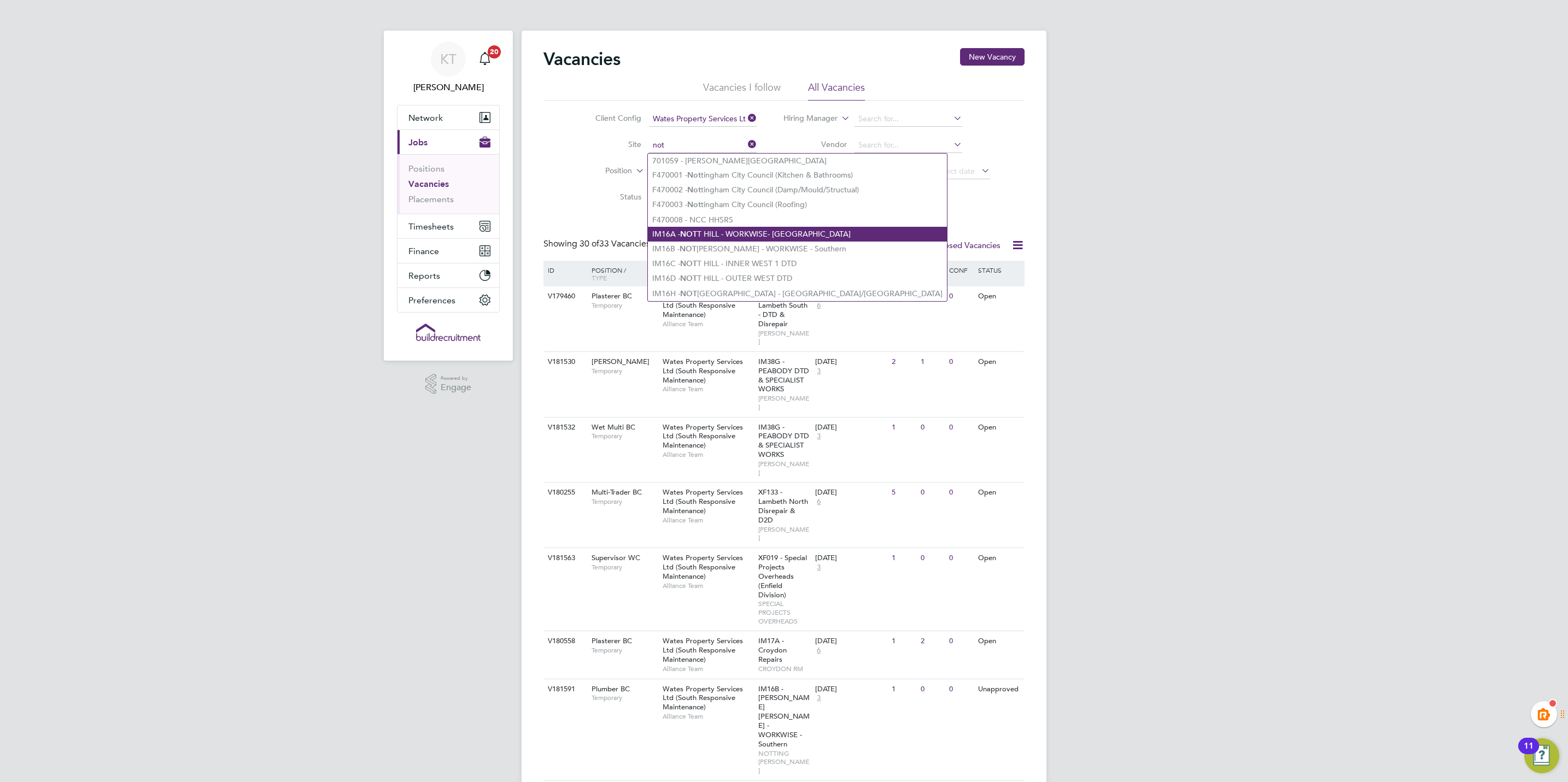
click at [778, 233] on li "IM16A - NOT T HILL - WORKWISE- North East" at bounding box center [797, 234] width 299 height 14
type input "IM16A - [PERSON_NAME] [PERSON_NAME] - WORKWISE- [GEOGRAPHIC_DATA]"
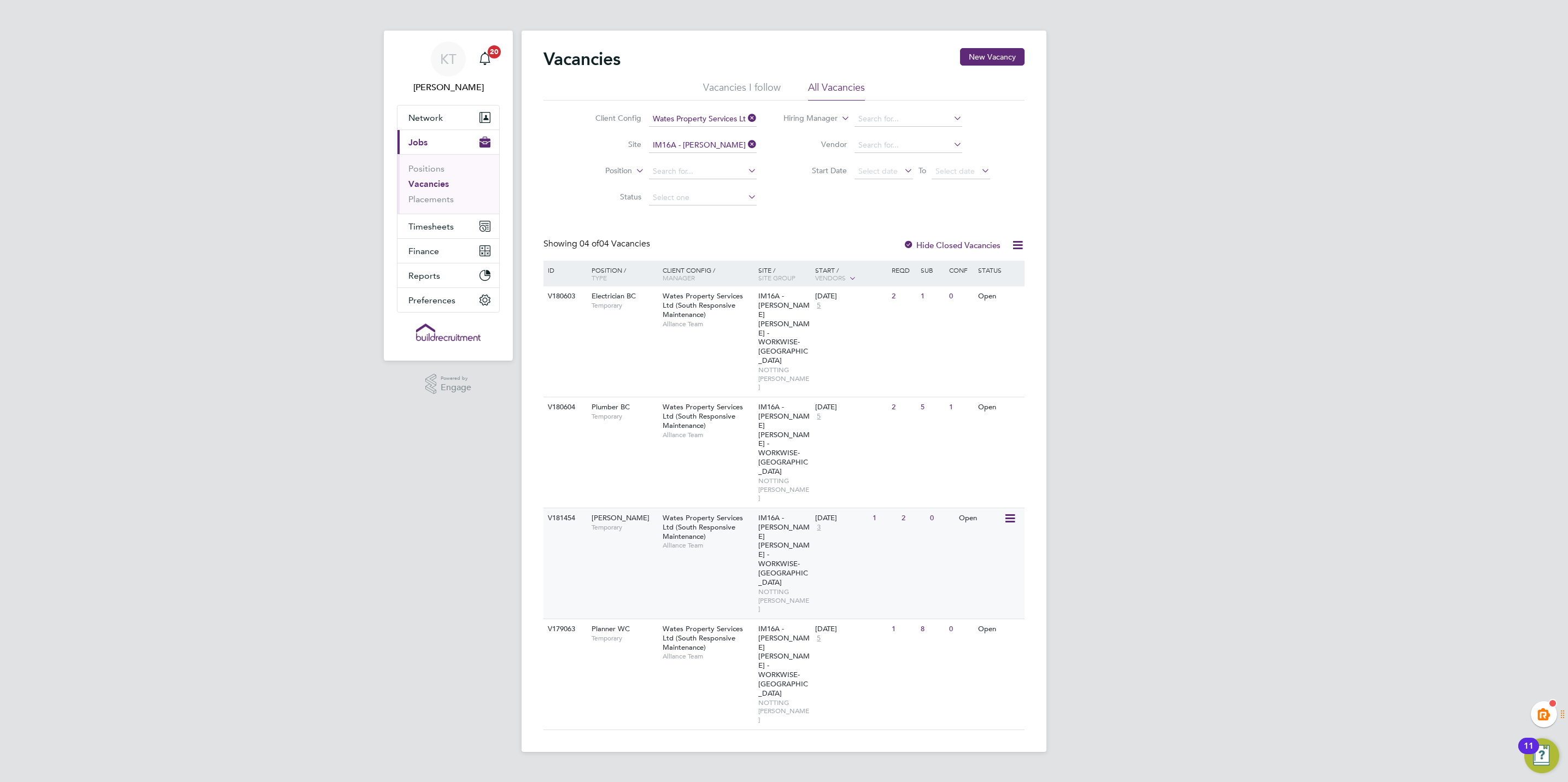
click at [643, 508] on div "Carpenter BC Temporary" at bounding box center [621, 522] width 77 height 28
click at [1278, 369] on div "KT Kiera Troutt Notifications 20 Applications: Network Team Members Businesses …" at bounding box center [784, 385] width 1568 height 769
click at [572, 507] on div "V181454 Carpenter BC Temporary Wates Property Services Ltd (South Responsive Ma…" at bounding box center [784, 563] width 481 height 111
click at [597, 508] on div "Carpenter BC Temporary" at bounding box center [621, 522] width 77 height 28
click at [1168, 254] on div "KT Kiera Troutt Notifications 20 Applications: Network Team Members Businesses …" at bounding box center [784, 385] width 1568 height 769
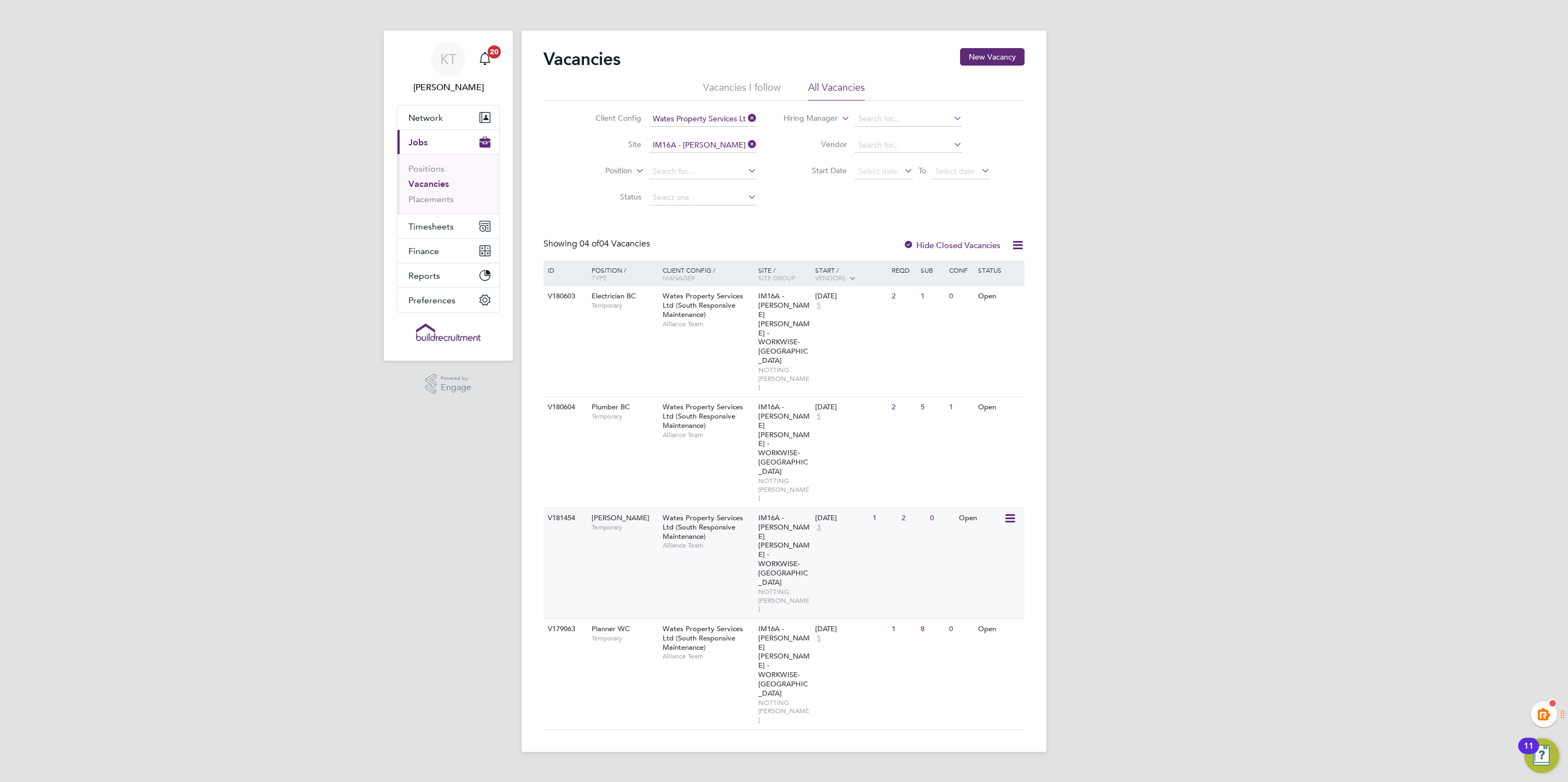
drag, startPoint x: 581, startPoint y: 440, endPoint x: 599, endPoint y: 442, distance: 18.1
click at [583, 507] on div "V181454 Carpenter BC Temporary Wates Property Services Ltd (South Responsive Ma…" at bounding box center [784, 563] width 481 height 111
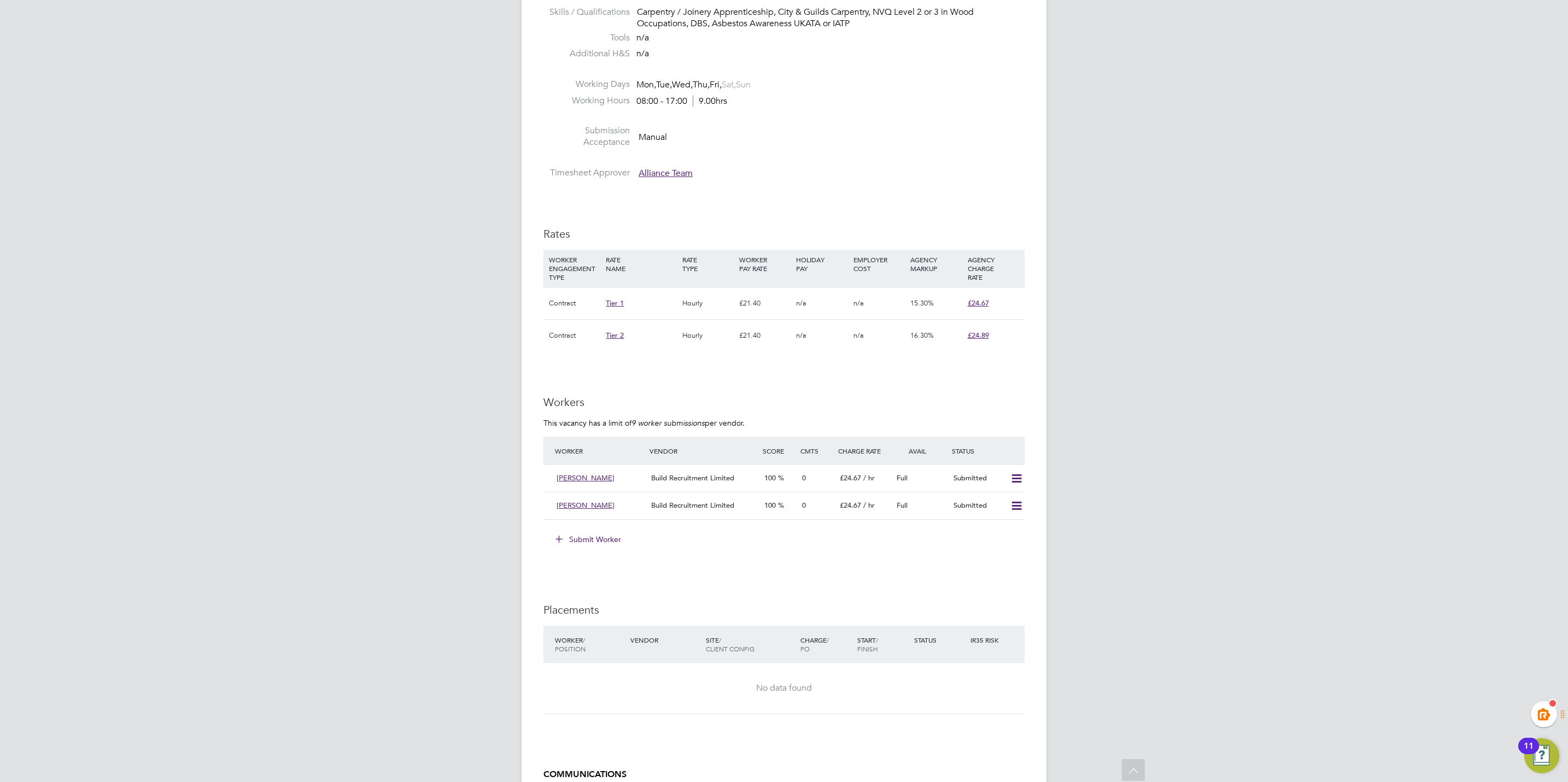
click at [609, 536] on button "Submit Worker" at bounding box center [588, 539] width 82 height 17
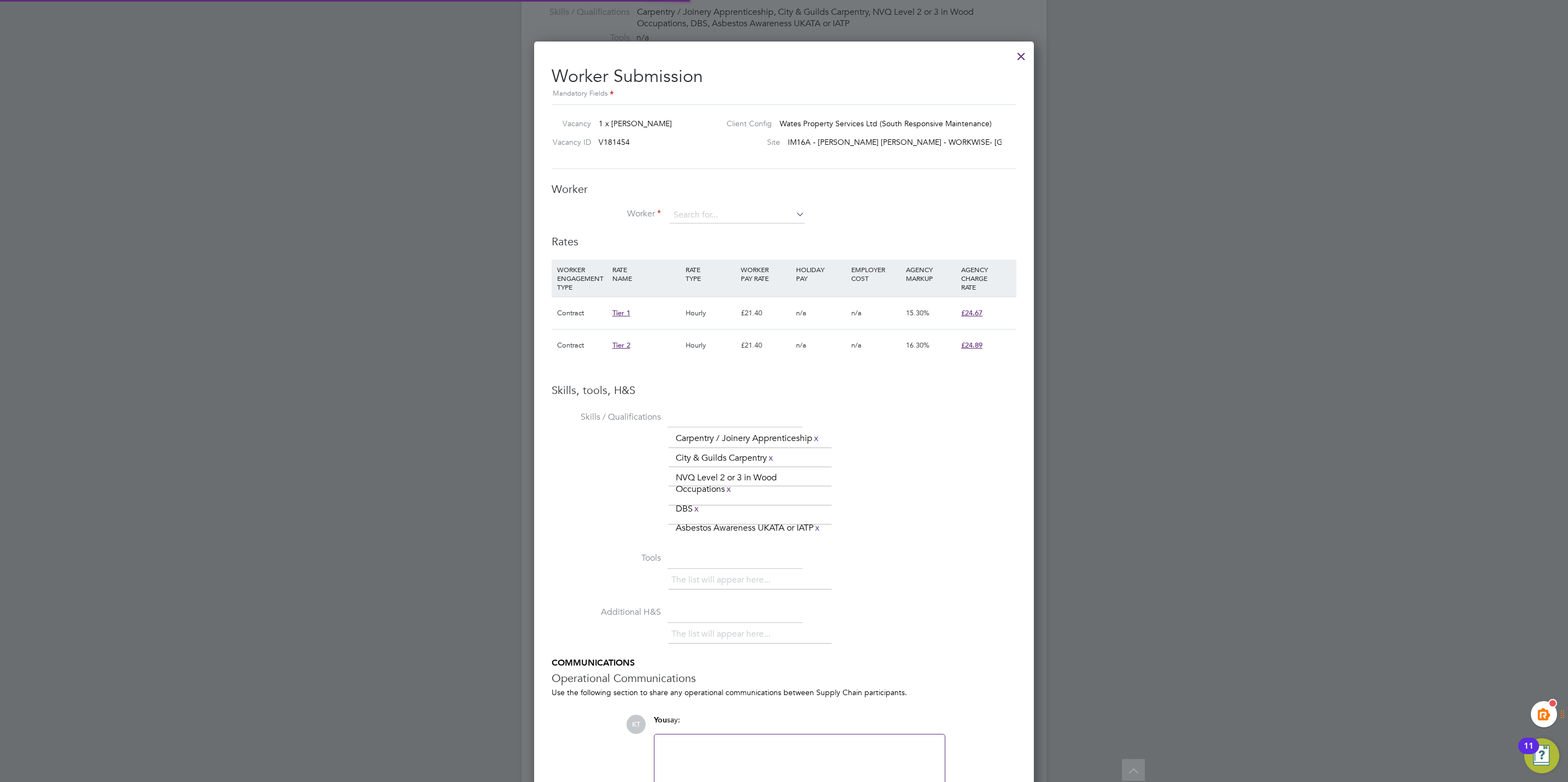
scroll to position [33, 74]
click at [770, 213] on input at bounding box center [737, 215] width 135 height 16
click at [715, 229] on li "Peter Dev ine (206674)" at bounding box center [737, 231] width 136 height 14
type input "Peter Devine (206674)"
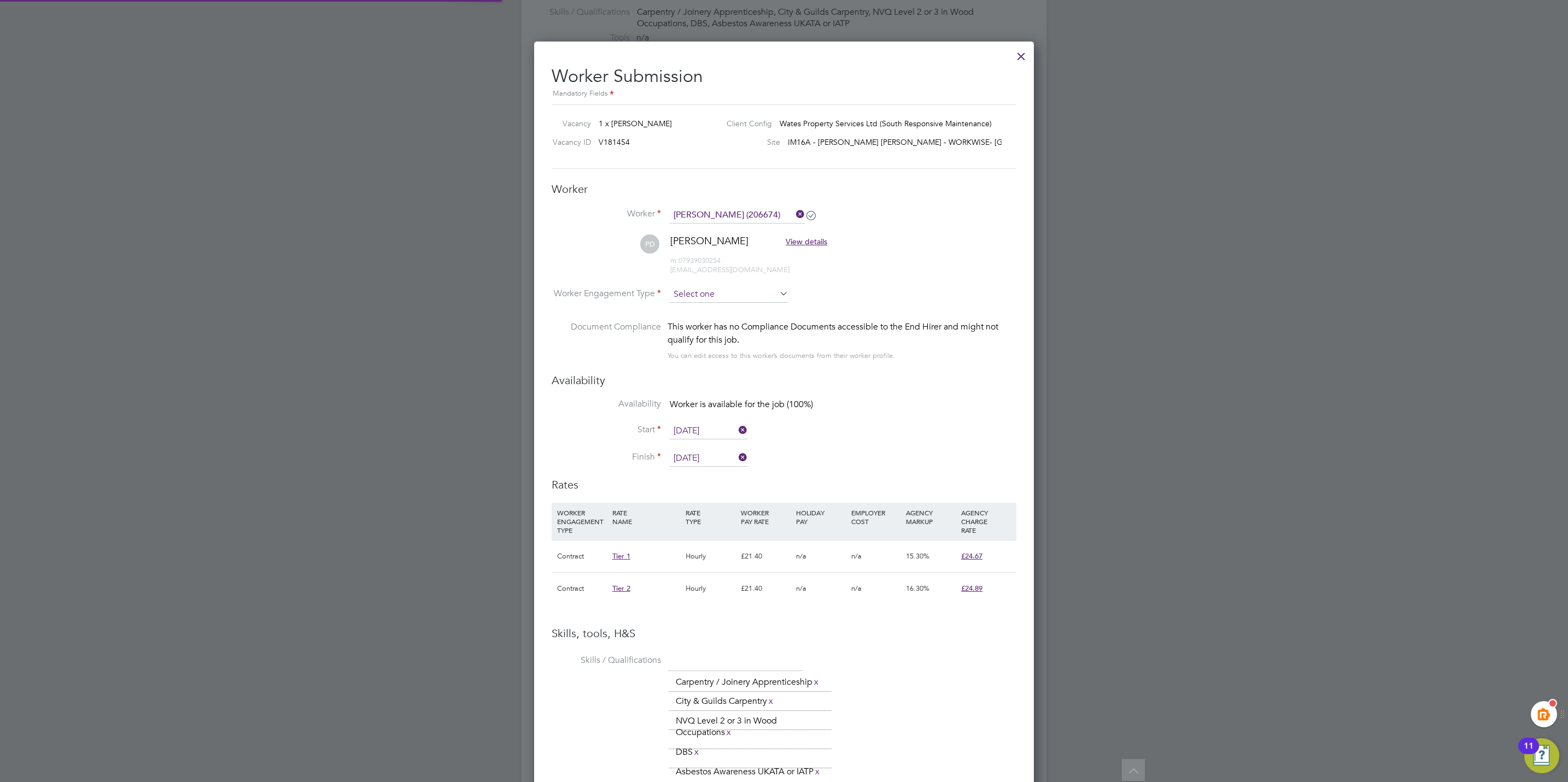
click at [705, 297] on input at bounding box center [728, 294] width 118 height 16
click at [705, 313] on li "Contract" at bounding box center [729, 310] width 120 height 14
type input "Contract"
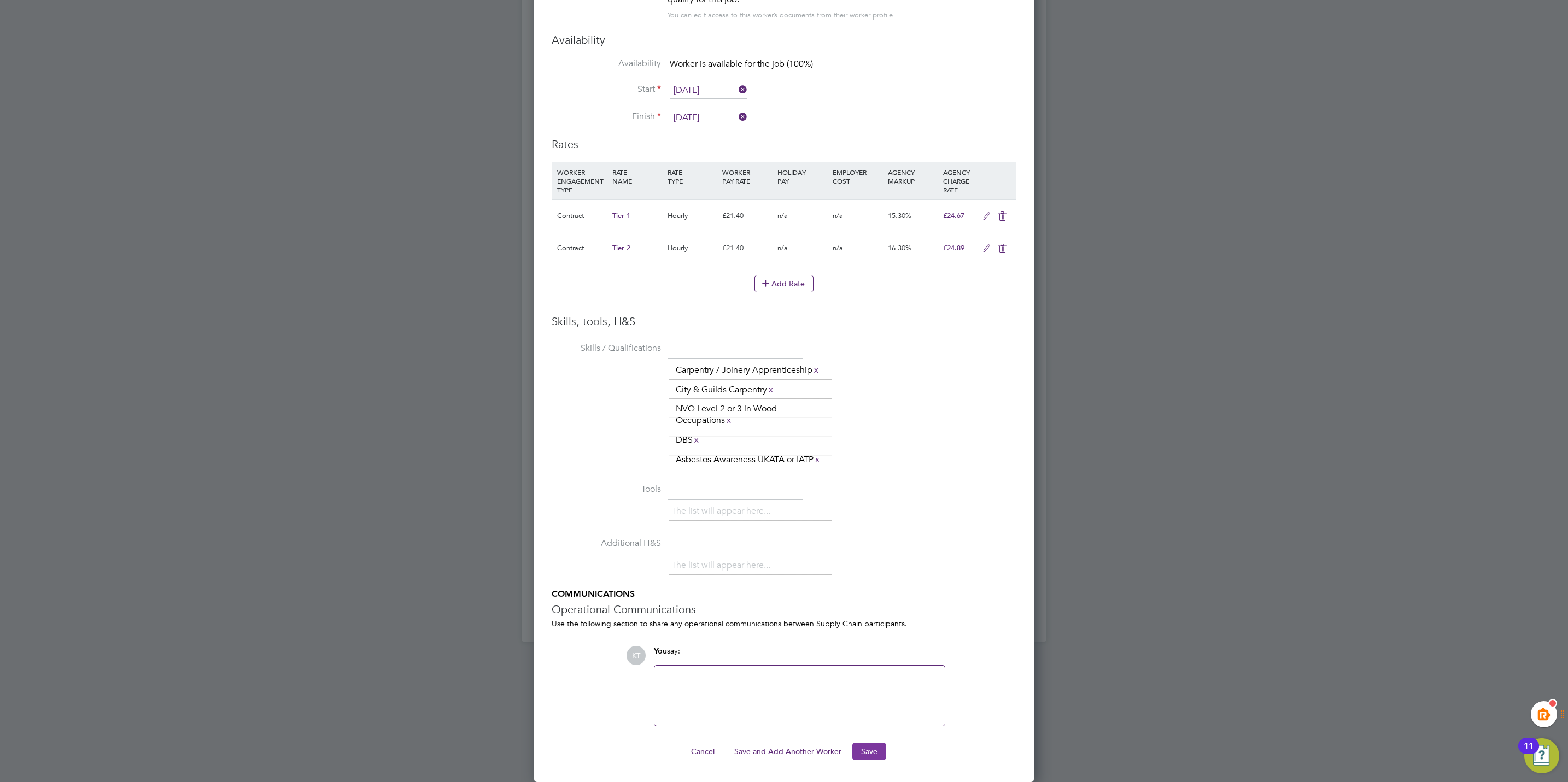
click at [881, 749] on button "Save" at bounding box center [870, 751] width 34 height 17
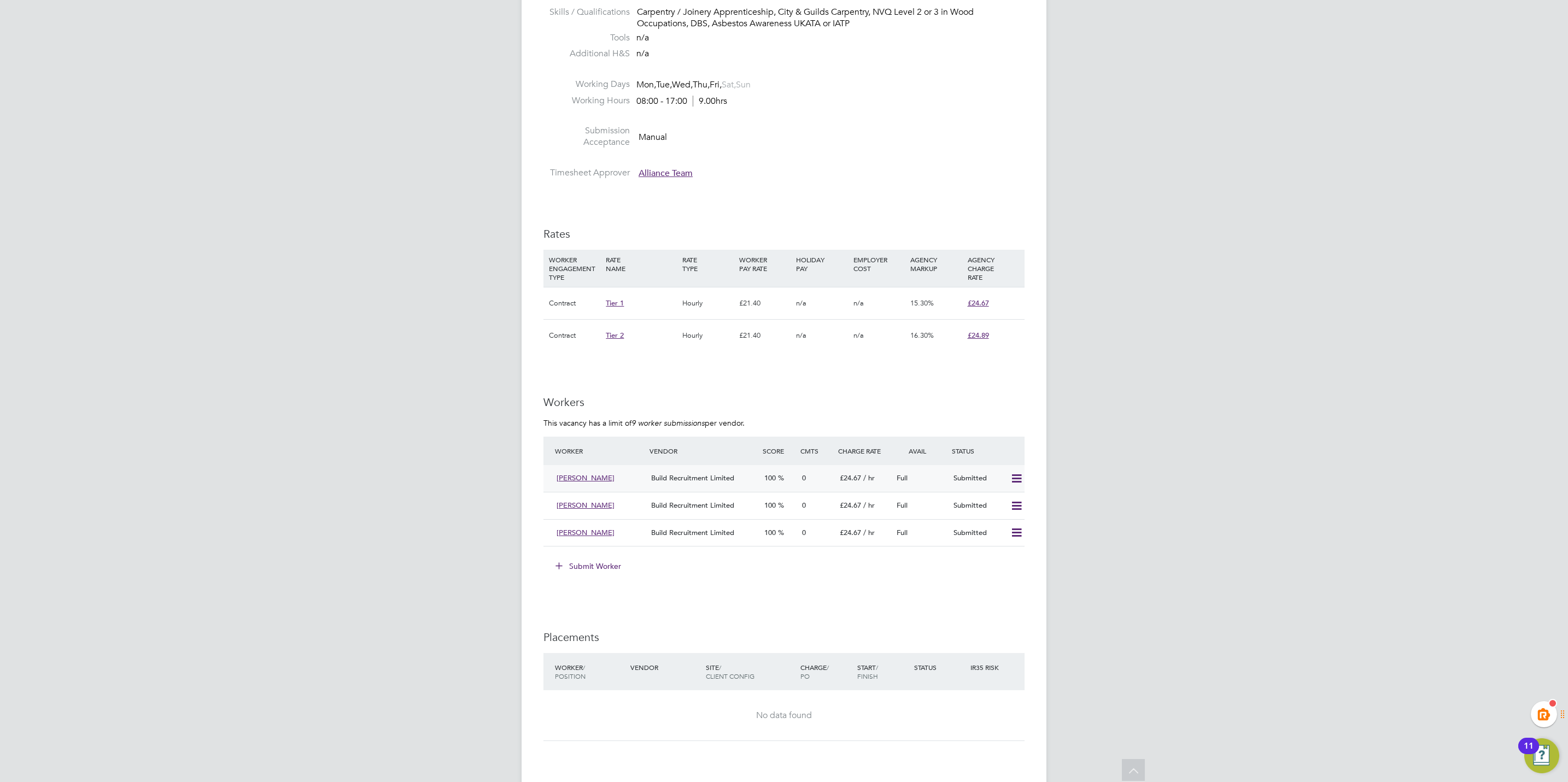
click at [593, 474] on span "[PERSON_NAME]" at bounding box center [585, 478] width 58 height 9
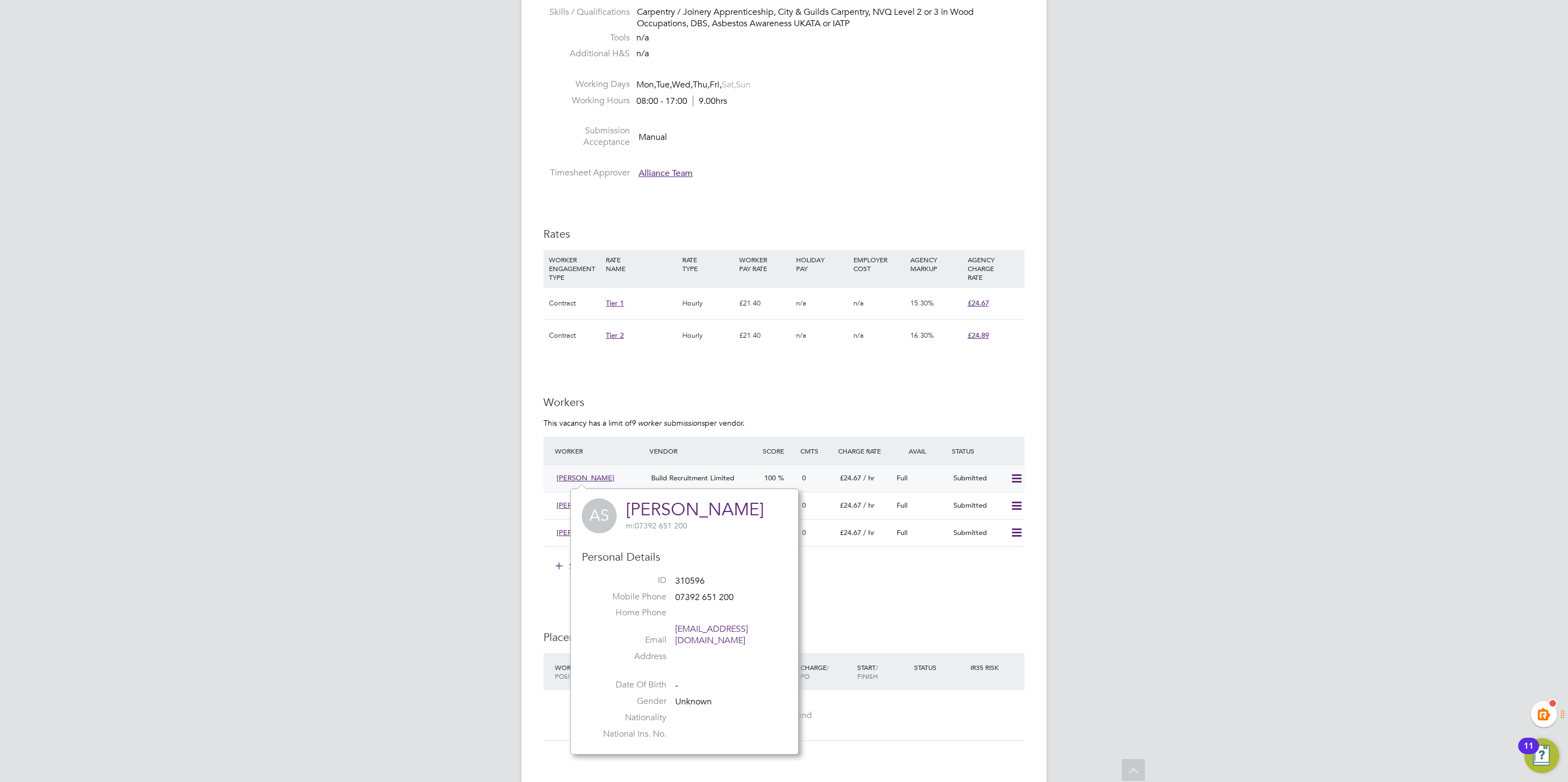
click at [593, 474] on span "[PERSON_NAME]" at bounding box center [585, 478] width 58 height 9
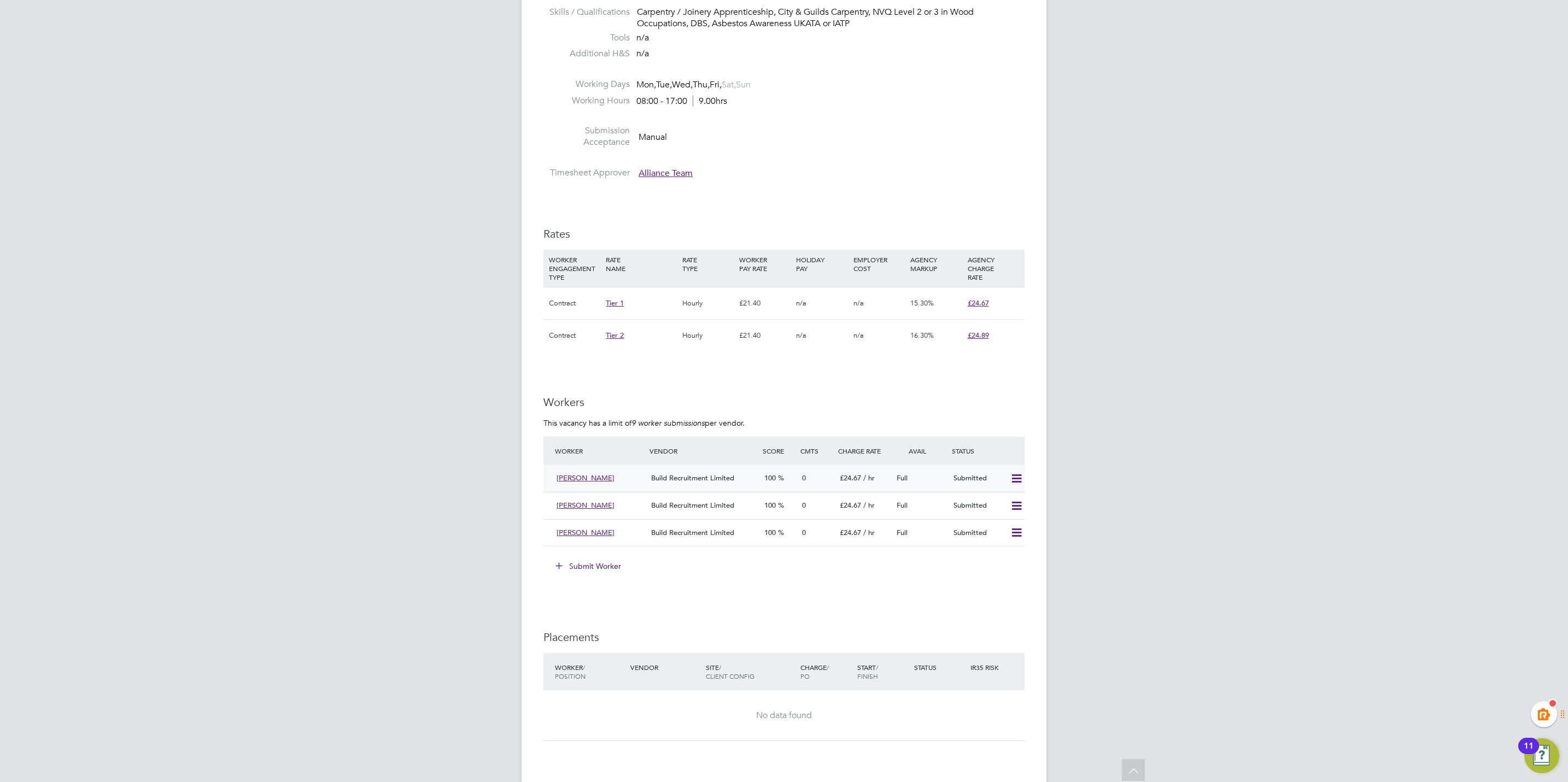
click at [672, 482] on div "Build Recruitment Limited" at bounding box center [703, 479] width 113 height 18
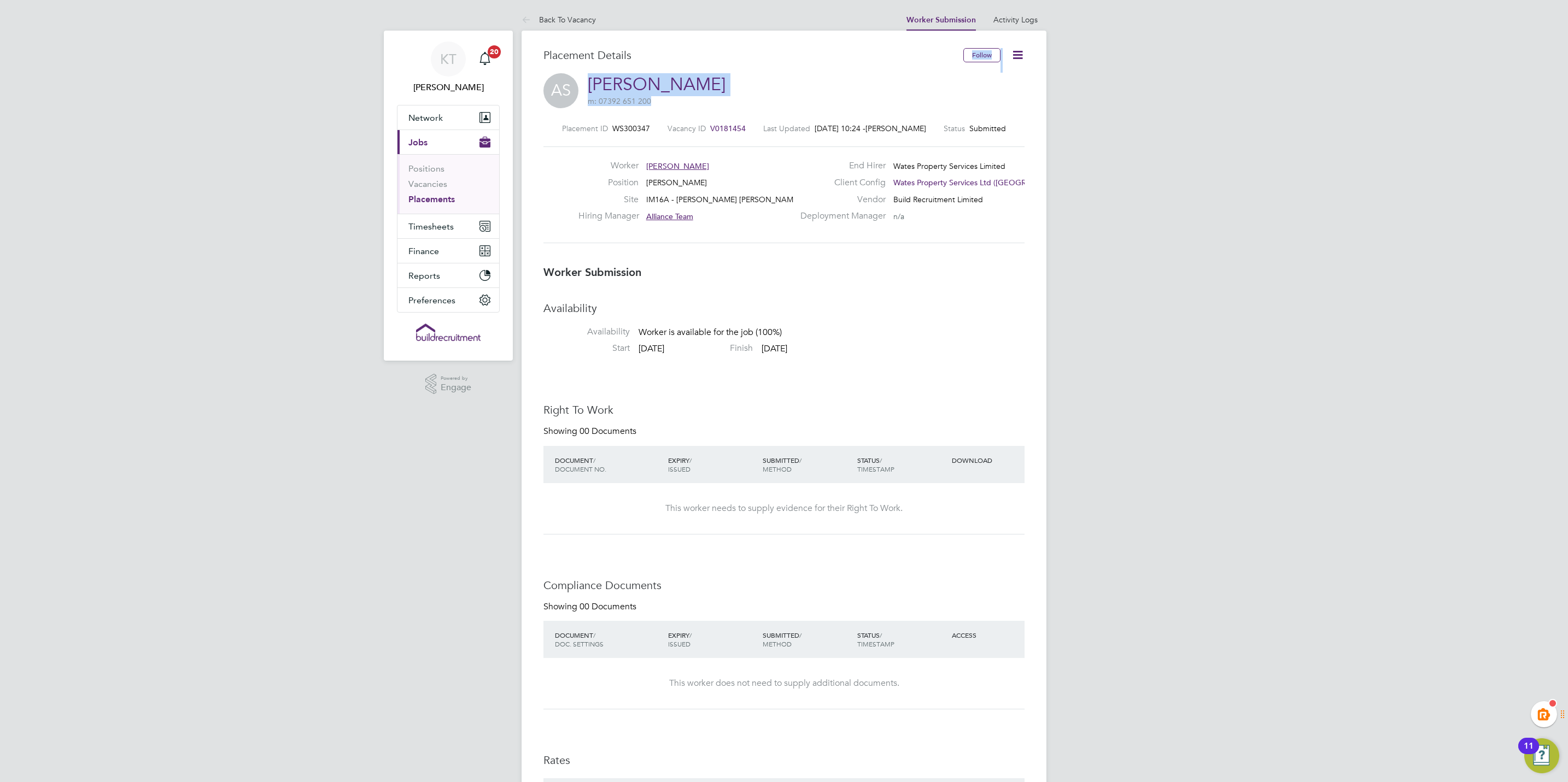
drag, startPoint x: 774, startPoint y: 84, endPoint x: 737, endPoint y: 54, distance: 47.6
click at [735, 54] on div "Placement Details Follow AS Anbasa Straughan m: 07392 651 200 Placement ID WS30…" at bounding box center [784, 152] width 481 height 209
drag, startPoint x: 737, startPoint y: 54, endPoint x: 889, endPoint y: 82, distance: 154.6
click at [889, 82] on div "AS Anbasa Straughan m: 07392 651 200" at bounding box center [784, 91] width 481 height 37
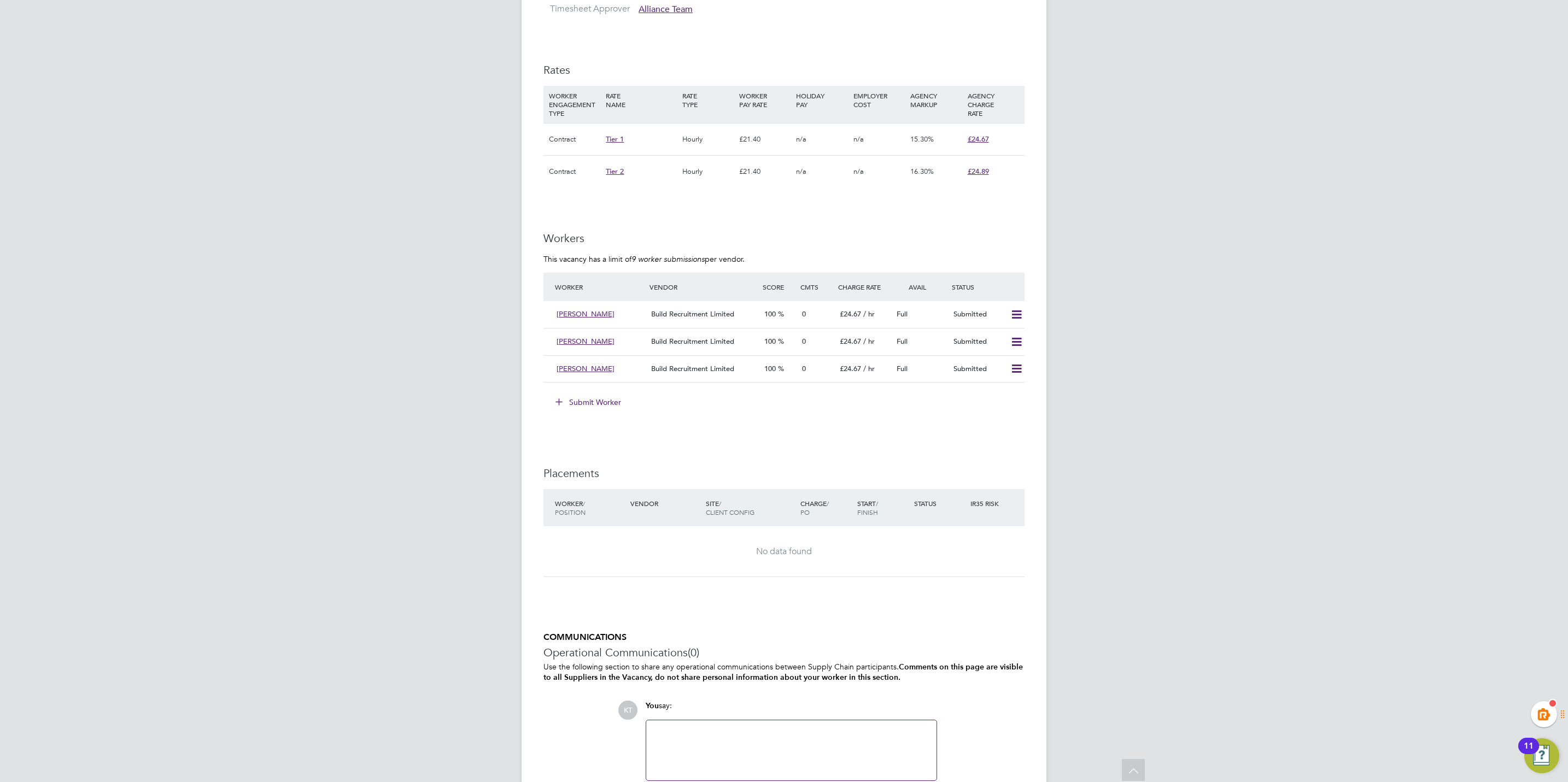
click at [602, 396] on button "Submit Worker" at bounding box center [588, 402] width 82 height 17
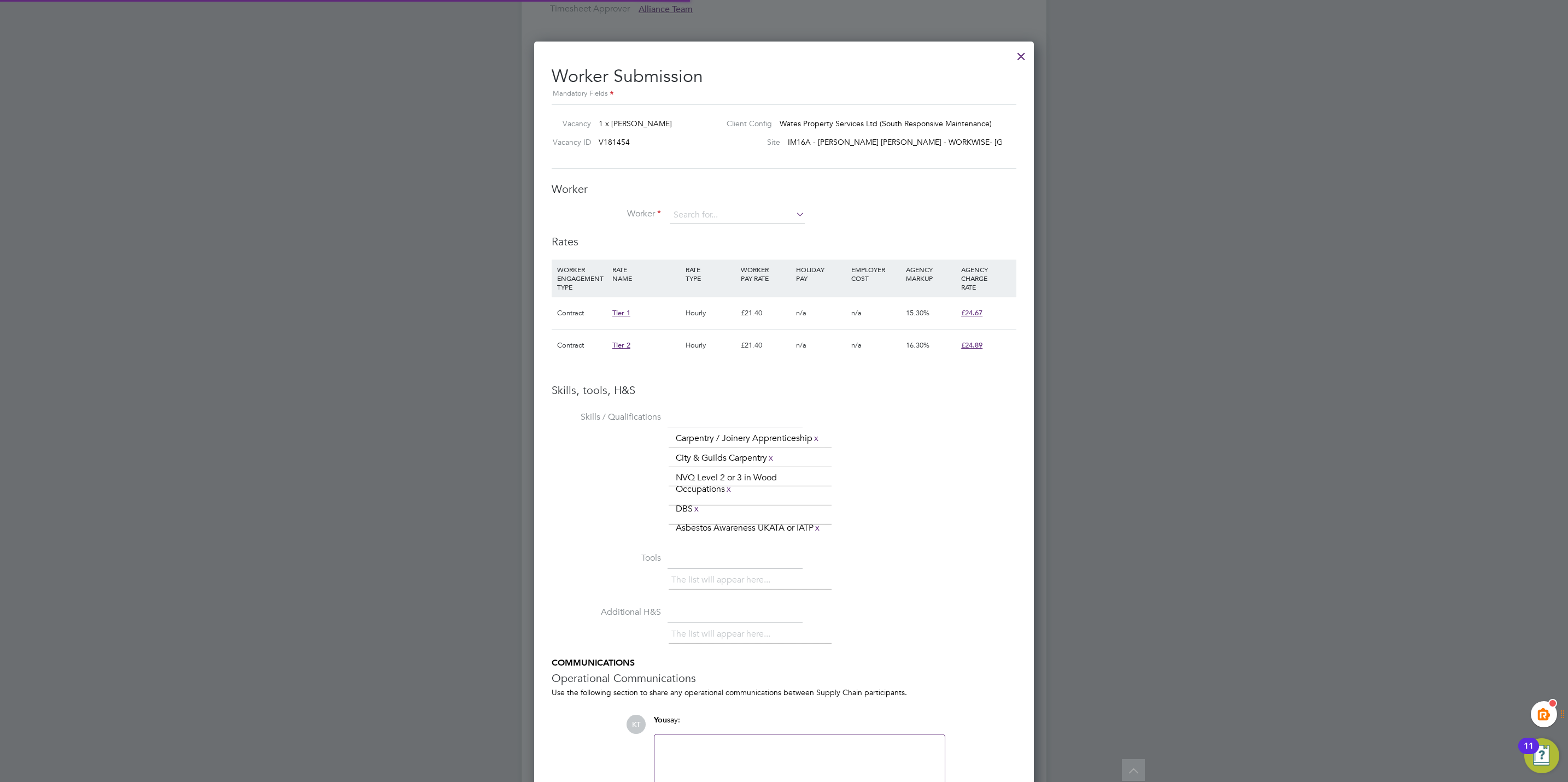
scroll to position [16, 285]
click at [704, 212] on input at bounding box center [737, 215] width 135 height 16
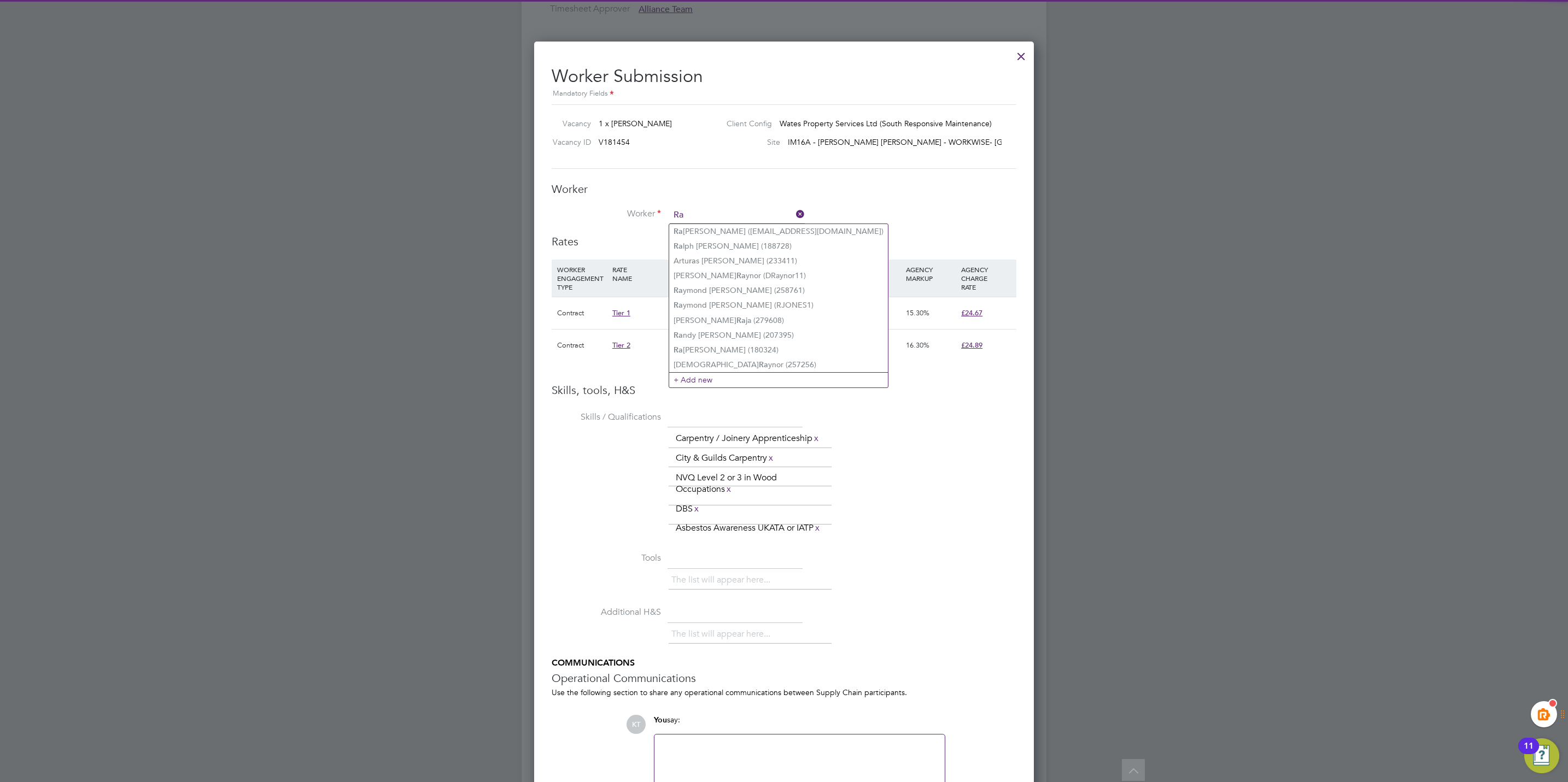
type input "Ra"
click at [794, 214] on icon at bounding box center [794, 214] width 0 height 15
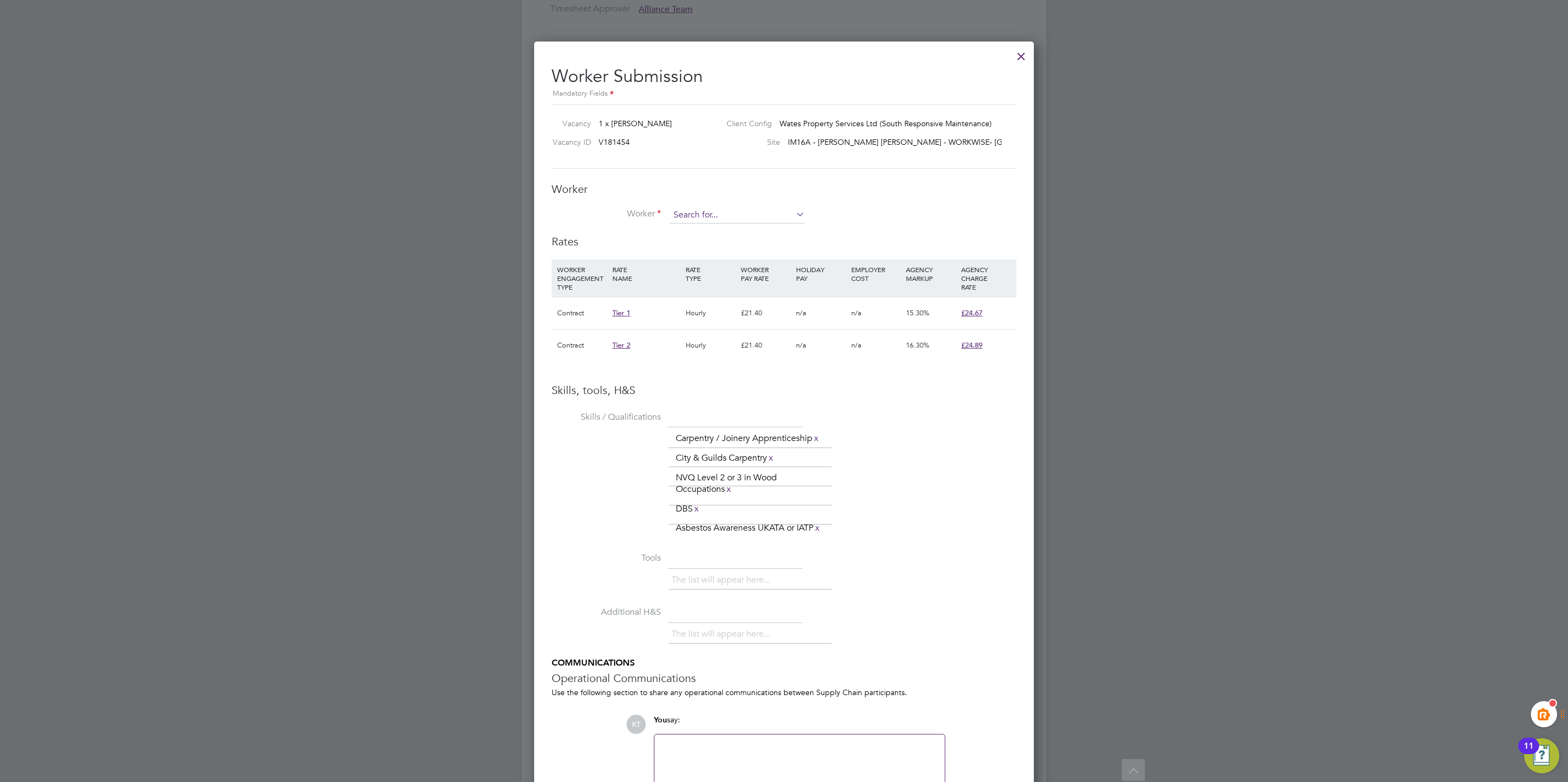
click at [720, 210] on input at bounding box center [737, 215] width 135 height 16
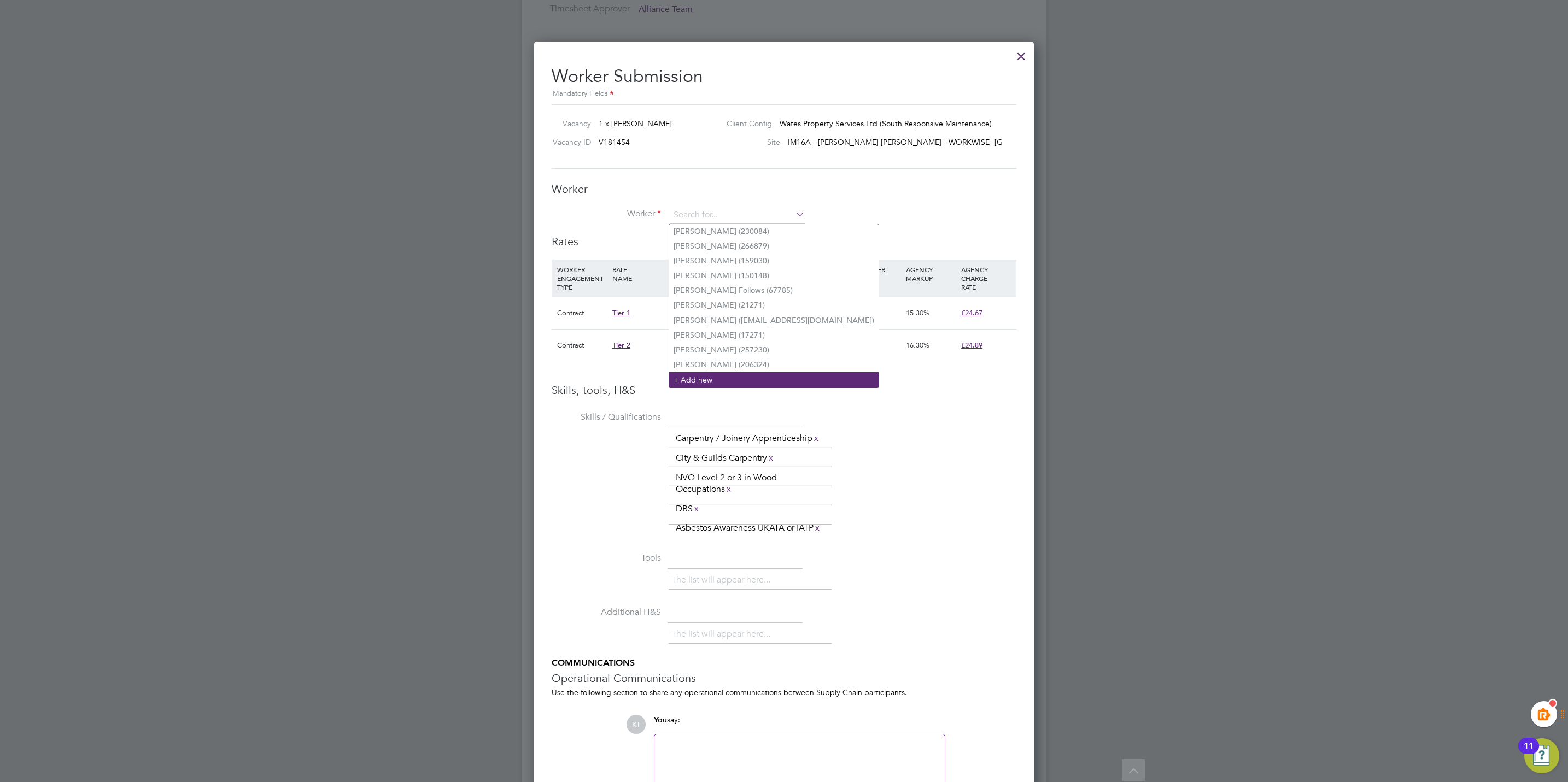
click at [703, 373] on li "+ Add new" at bounding box center [774, 379] width 210 height 14
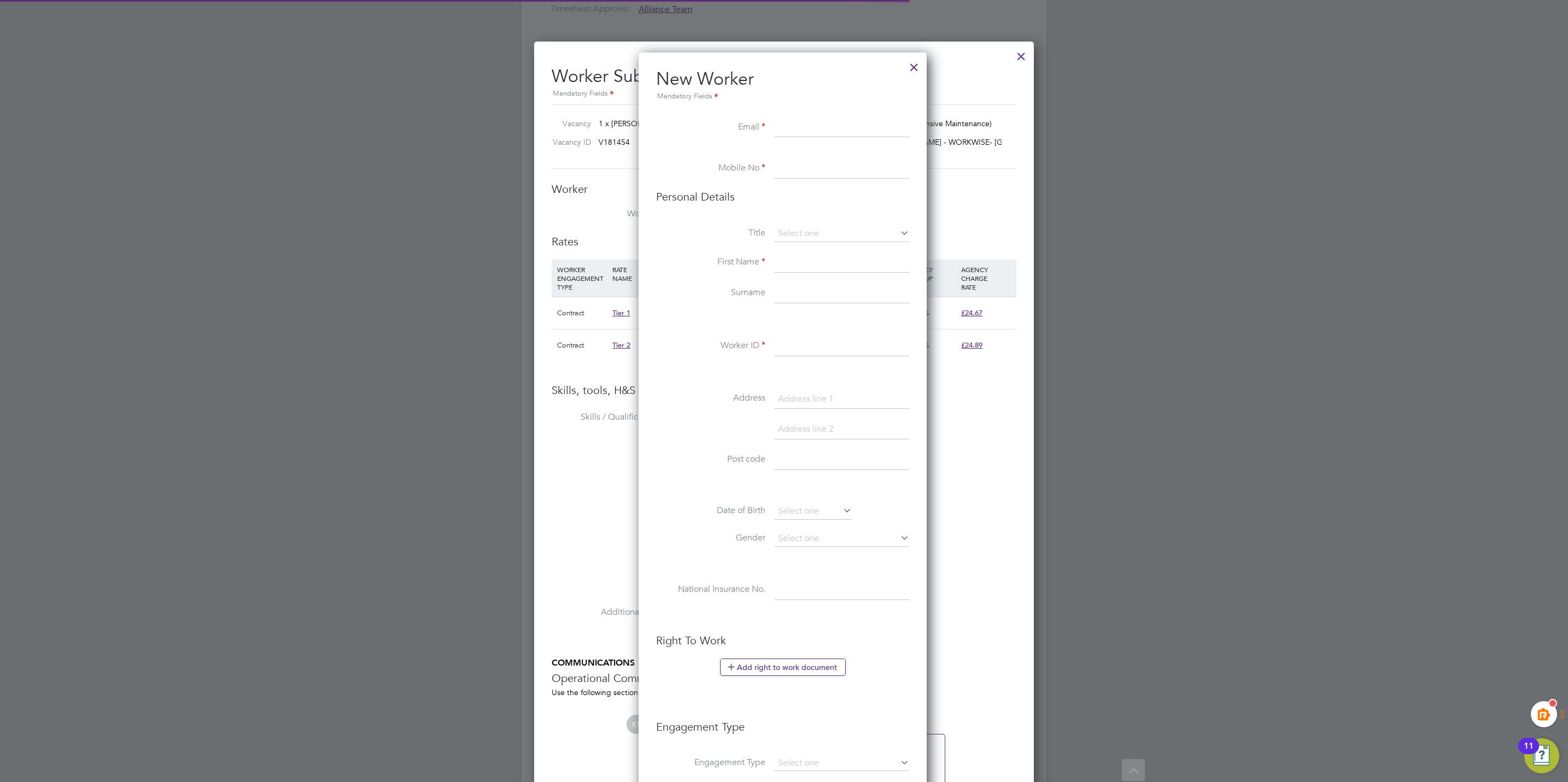
scroll to position [928, 291]
paste input "rccezary@email.com"
type input "rccezary@email.com"
click at [804, 175] on input at bounding box center [842, 169] width 135 height 20
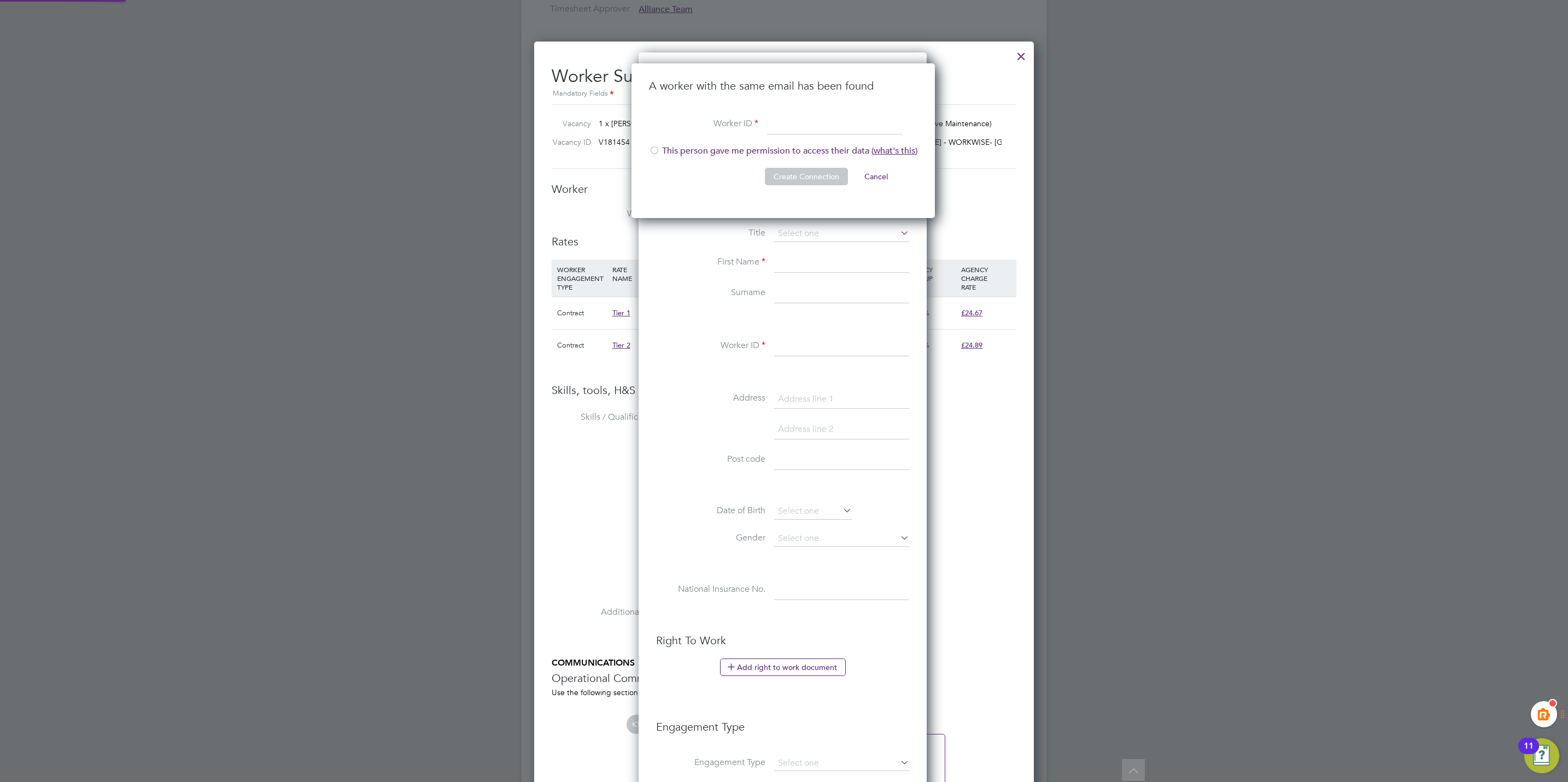
scroll to position [156, 305]
paste input "rccezary@email.com"
type input "rccezary@email.com"
drag, startPoint x: 655, startPoint y: 152, endPoint x: 845, endPoint y: 189, distance: 193.6
click at [657, 152] on div at bounding box center [654, 152] width 11 height 11
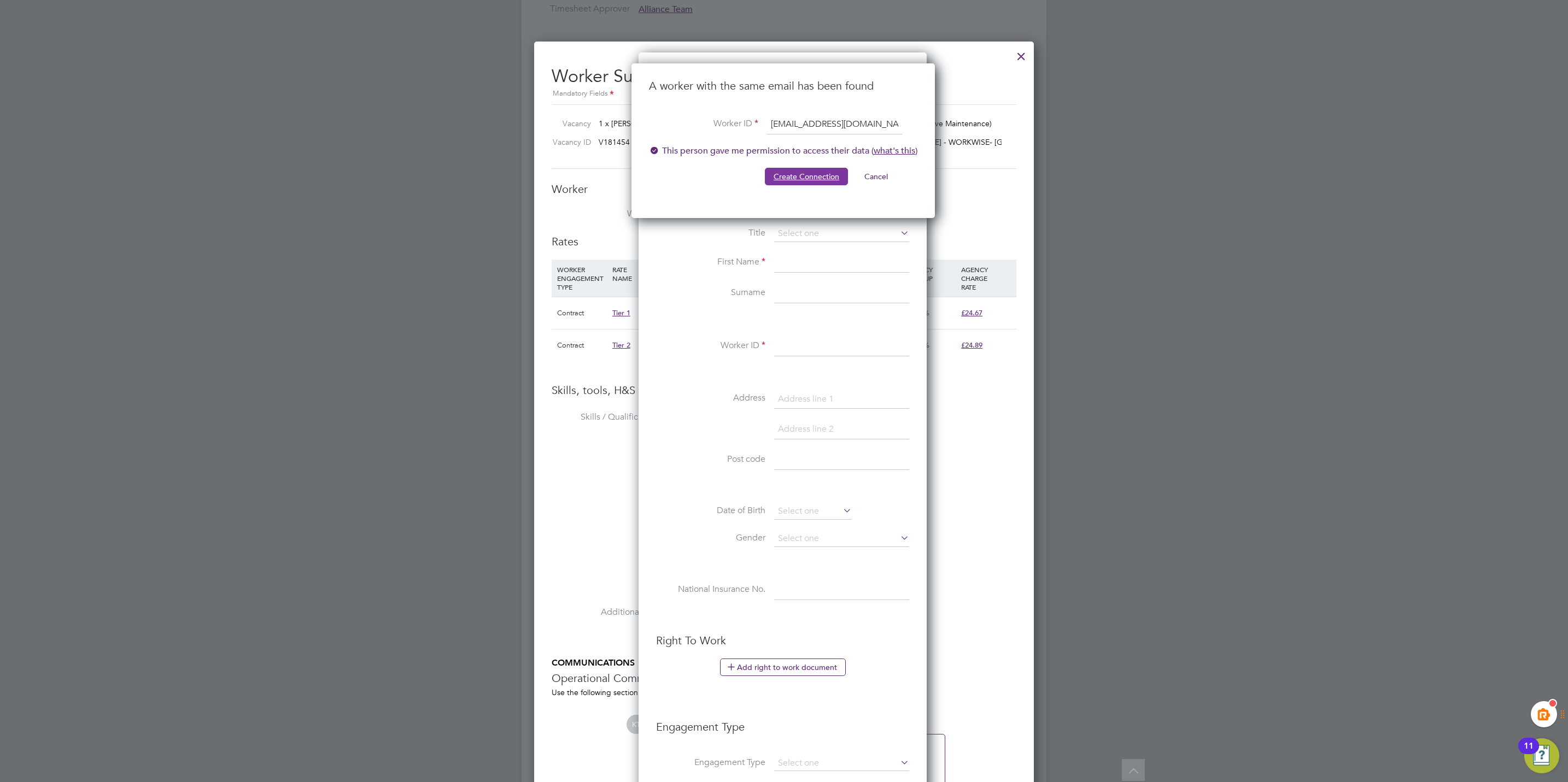
click at [819, 177] on button "Create Connection" at bounding box center [807, 176] width 83 height 17
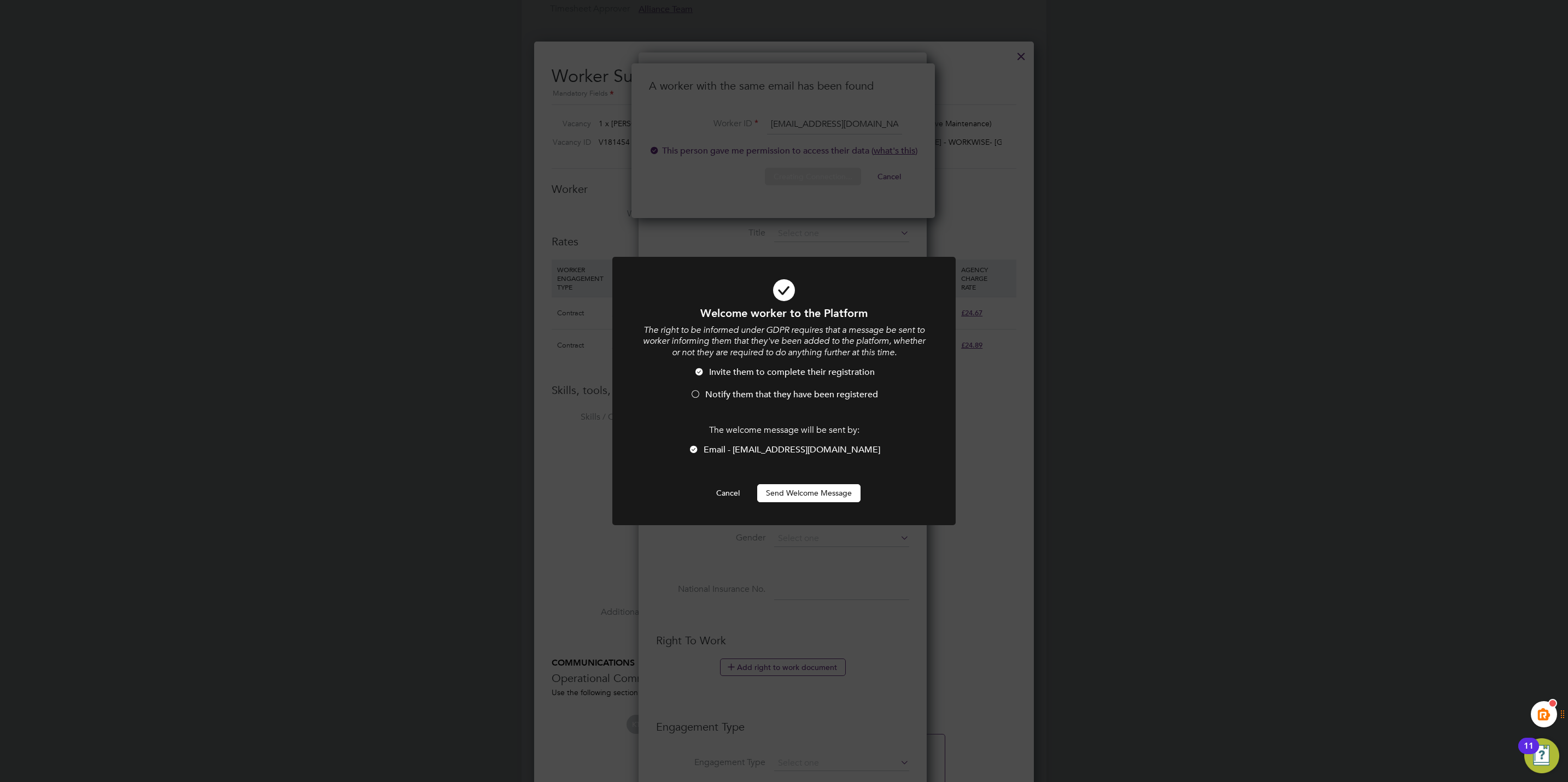
click at [779, 492] on button "Send Welcome Message" at bounding box center [808, 492] width 103 height 17
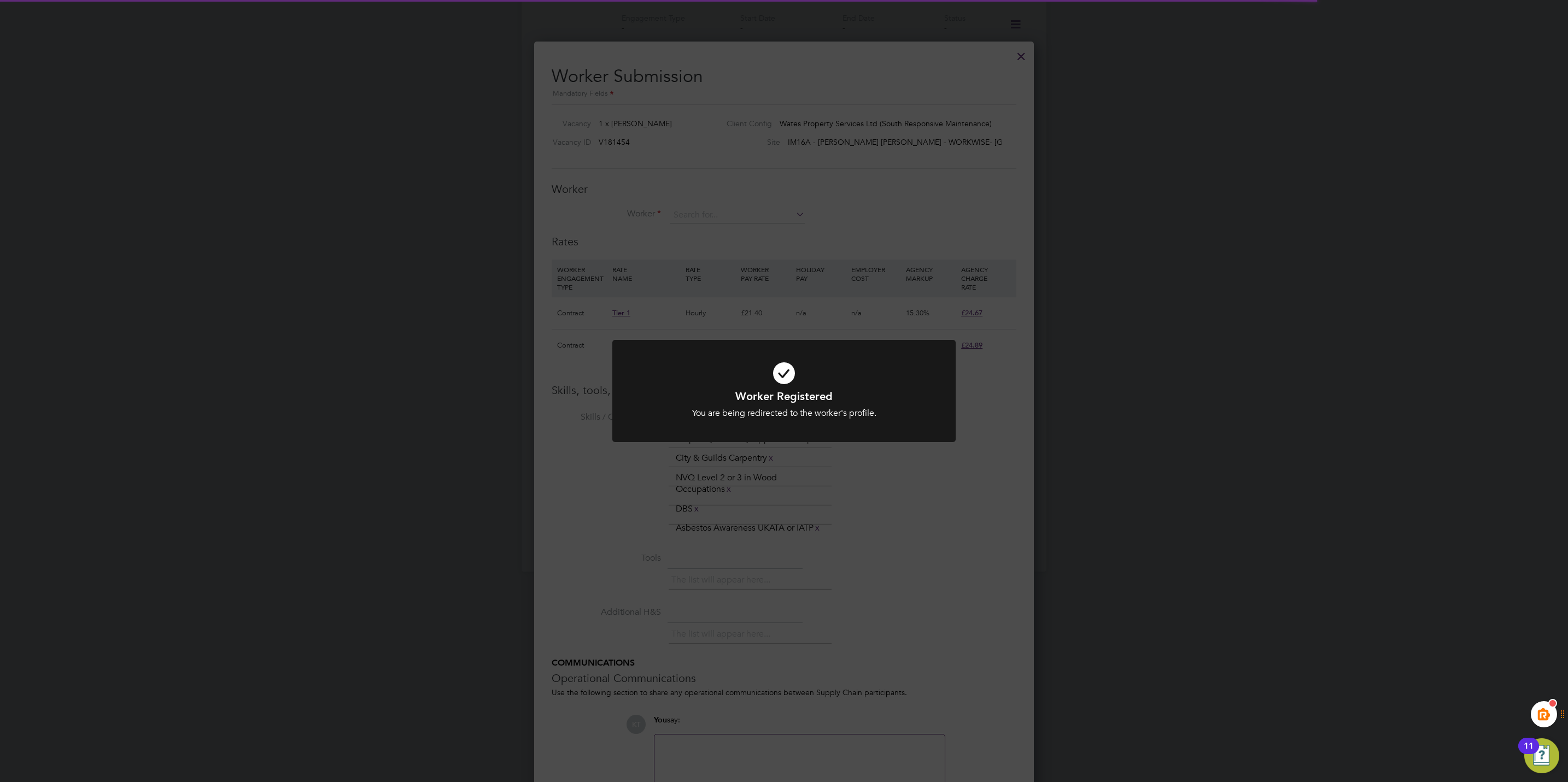
scroll to position [738, 0]
click at [801, 352] on icon at bounding box center [784, 373] width 285 height 42
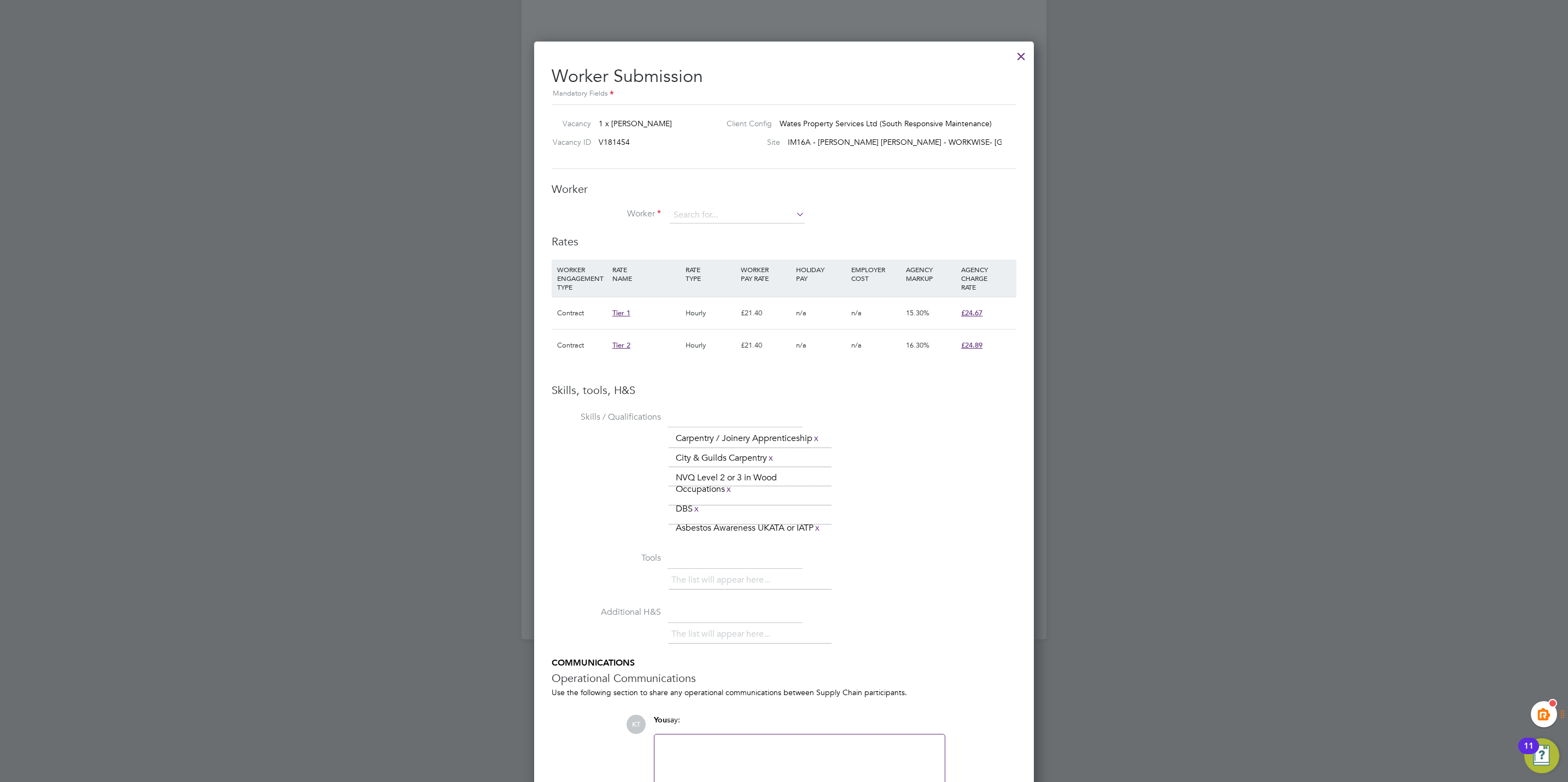
click at [905, 476] on div "The list will appear here... Carpentry / Joinery Apprenticeship x City & Guilds…" at bounding box center [842, 483] width 348 height 109
click at [732, 203] on div "Worker Worker Worker Engagement Type" at bounding box center [784, 209] width 464 height 52
click at [732, 215] on input at bounding box center [737, 215] width 135 height 16
paste input "rccezary@email.com"
click at [735, 230] on li "Radoslaw Eksman ( rccezary@email.com )" at bounding box center [775, 231] width 211 height 14
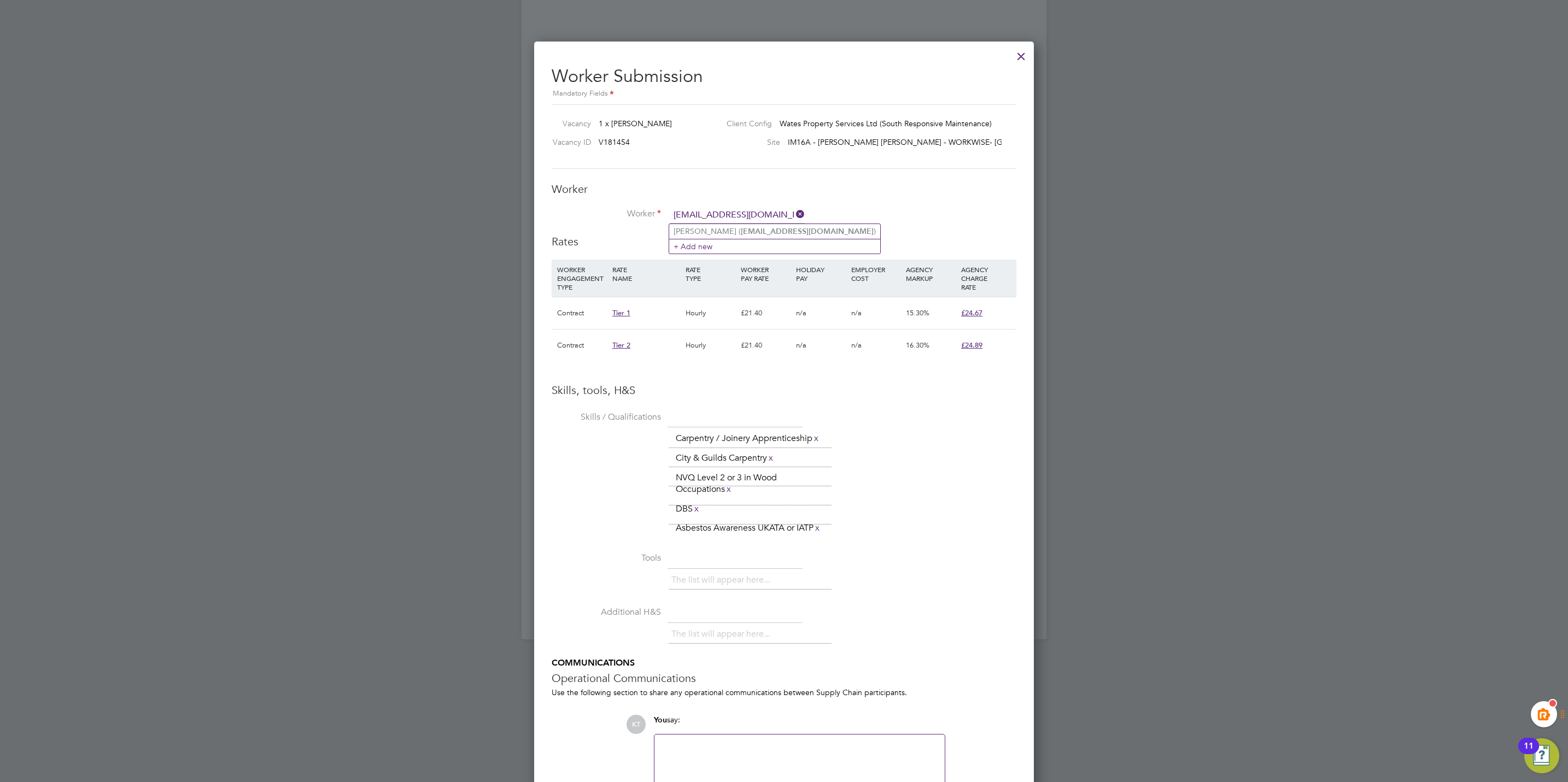
type input "Radoslaw Eksman (rccezary@email.com)"
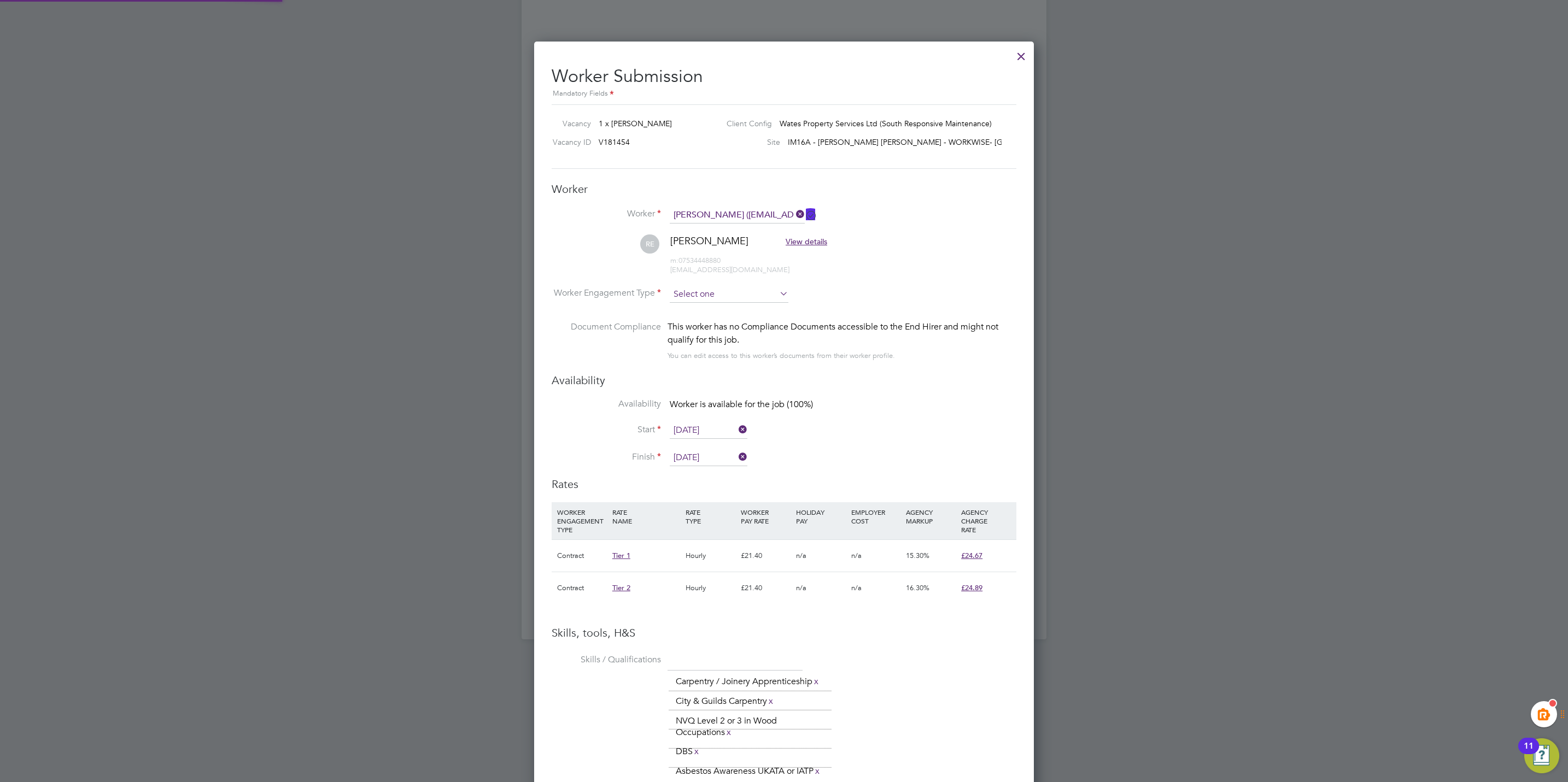
scroll to position [5, 5]
click at [725, 297] on input at bounding box center [728, 294] width 118 height 16
click at [709, 304] on li "Contract" at bounding box center [729, 310] width 120 height 14
type input "Contract"
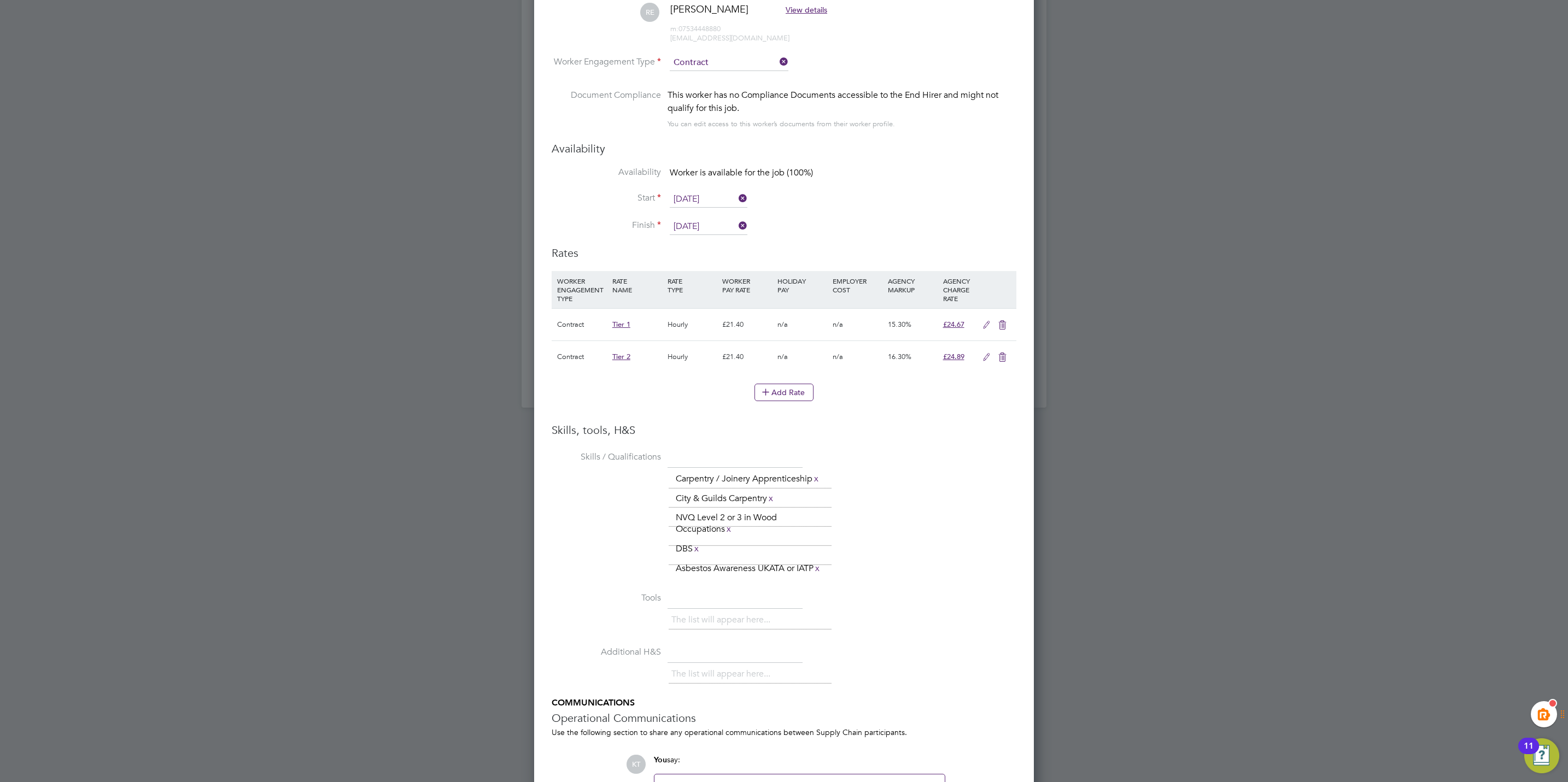
scroll to position [1081, 0]
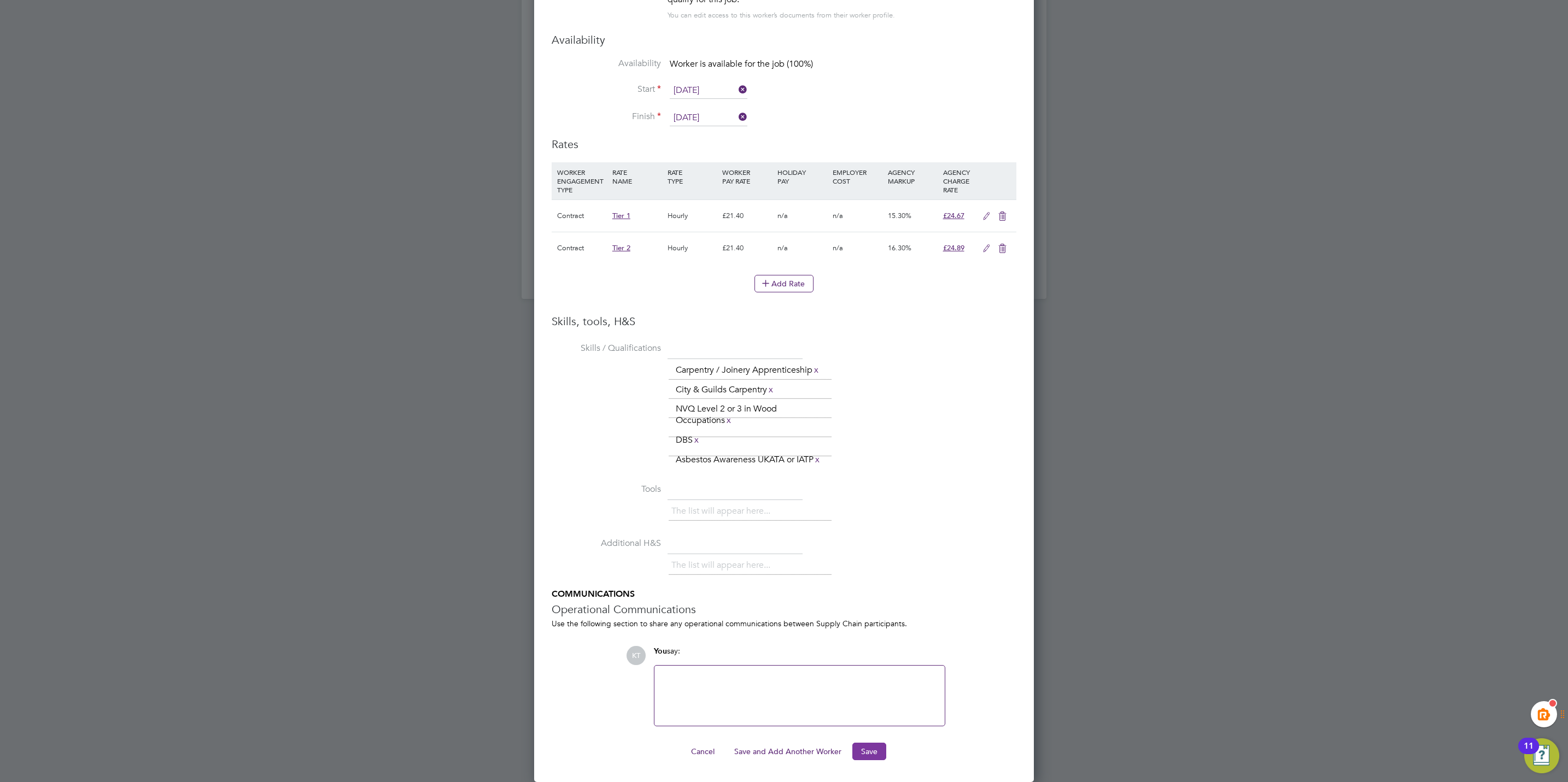
click at [880, 749] on button "Save" at bounding box center [870, 751] width 34 height 17
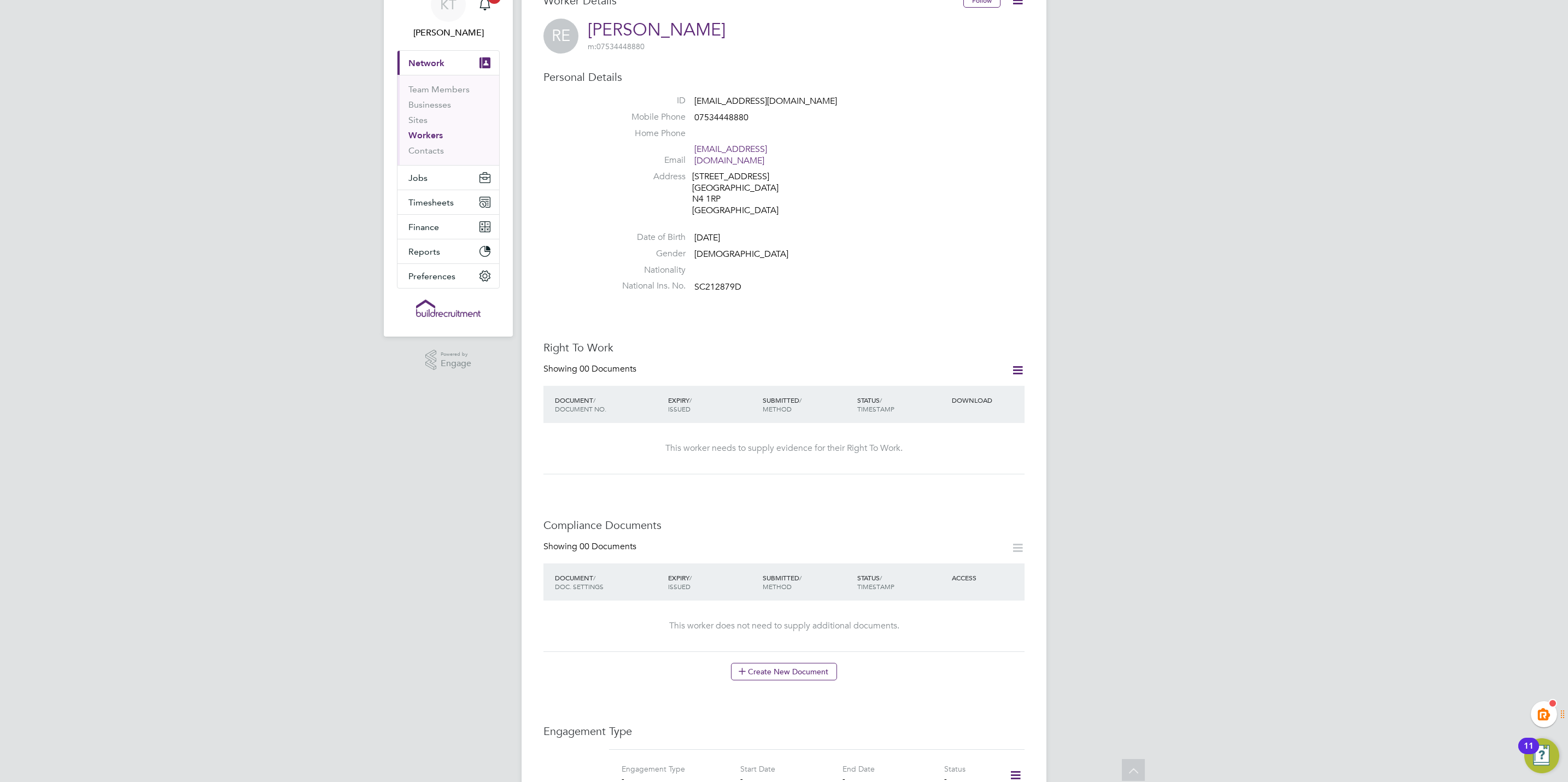
scroll to position [0, 0]
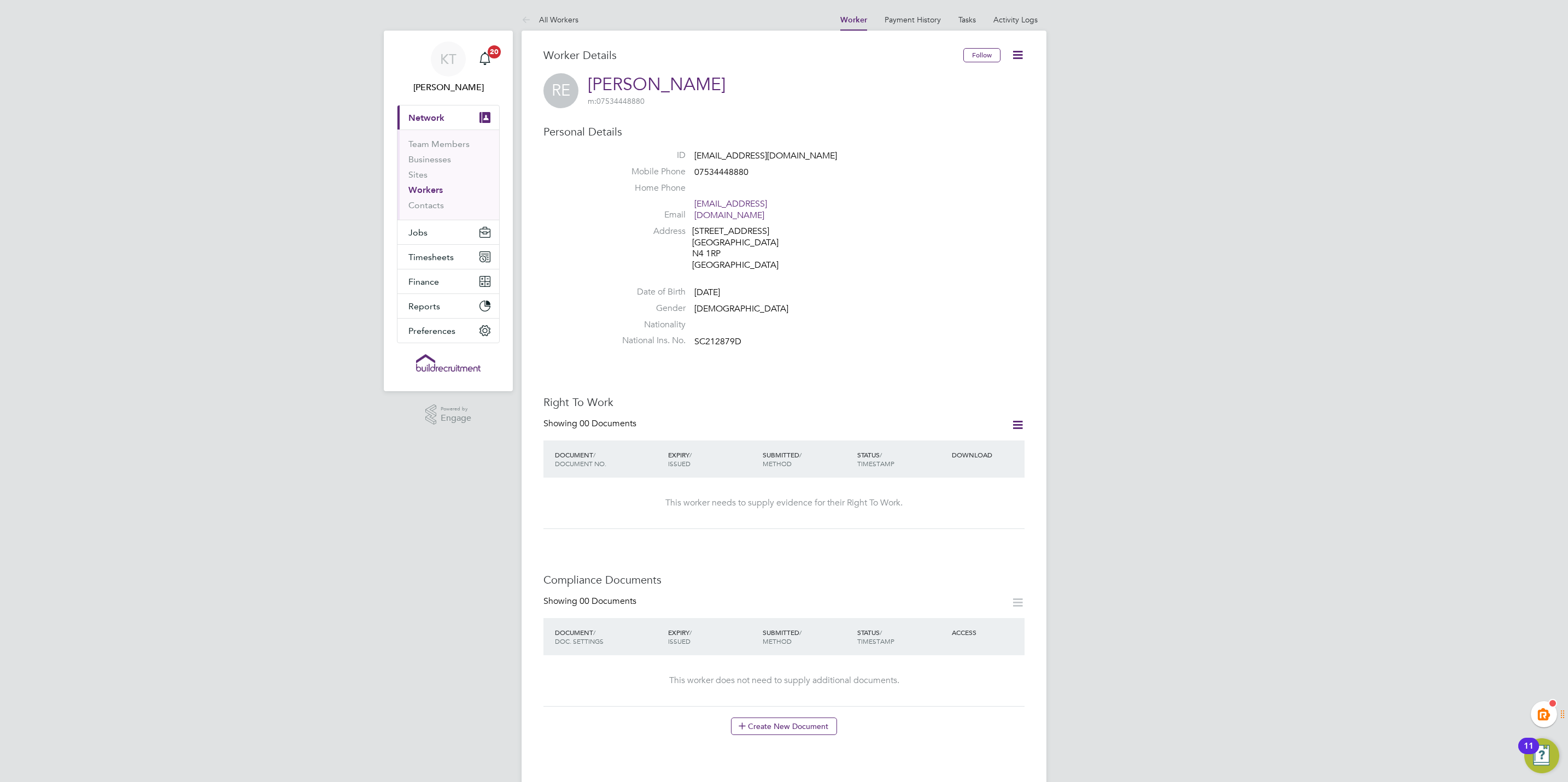
drag, startPoint x: 429, startPoint y: 188, endPoint x: 473, endPoint y: 198, distance: 45.1
click at [429, 188] on link "Workers" at bounding box center [425, 191] width 34 height 11
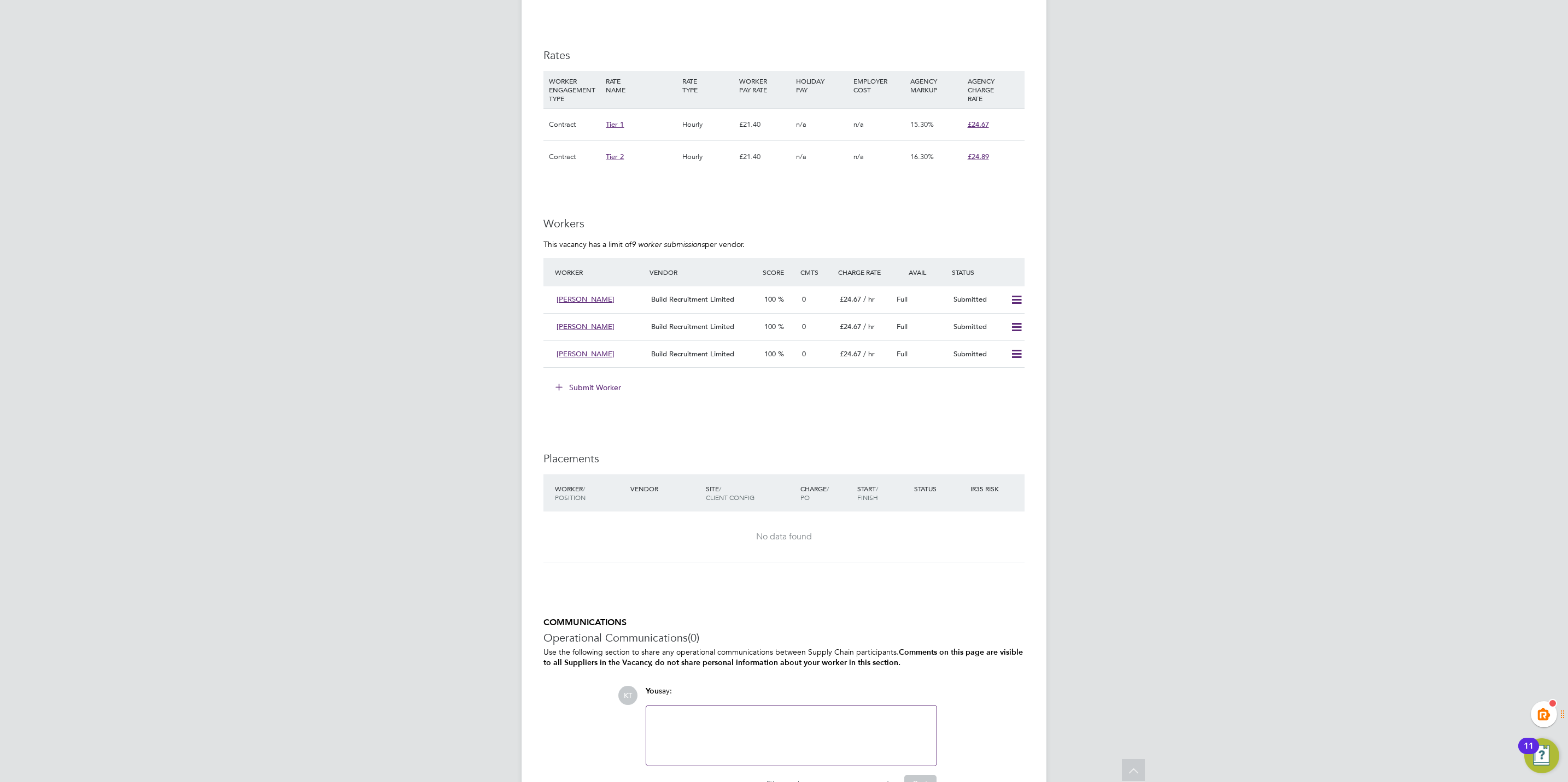
click at [587, 387] on button "Submit Worker" at bounding box center [588, 386] width 82 height 17
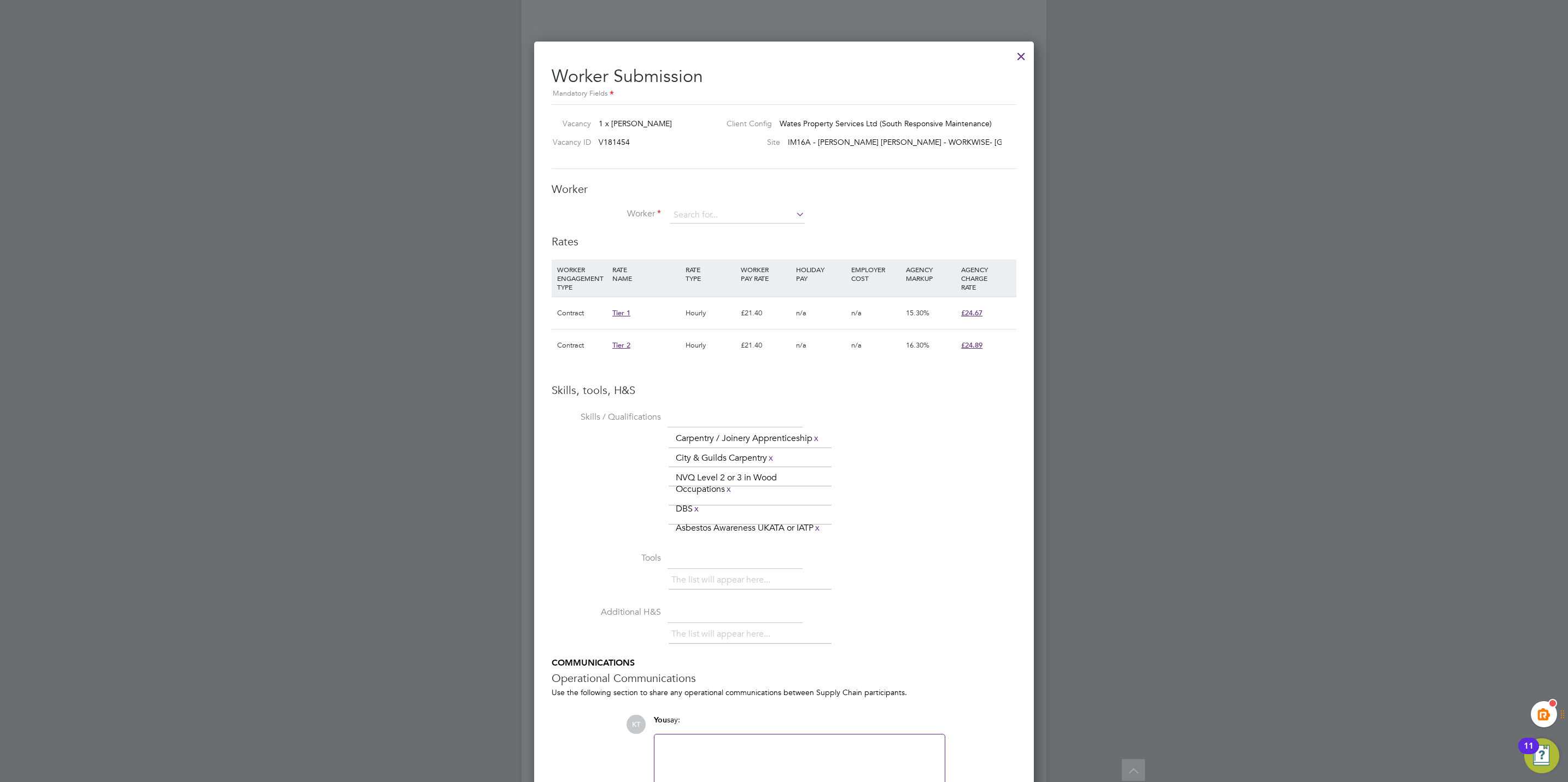
scroll to position [5, 5]
click at [726, 217] on input at bounding box center [737, 215] width 135 height 16
type input "radek"
click at [794, 213] on icon at bounding box center [794, 214] width 0 height 15
click at [750, 215] on input at bounding box center [737, 215] width 135 height 16
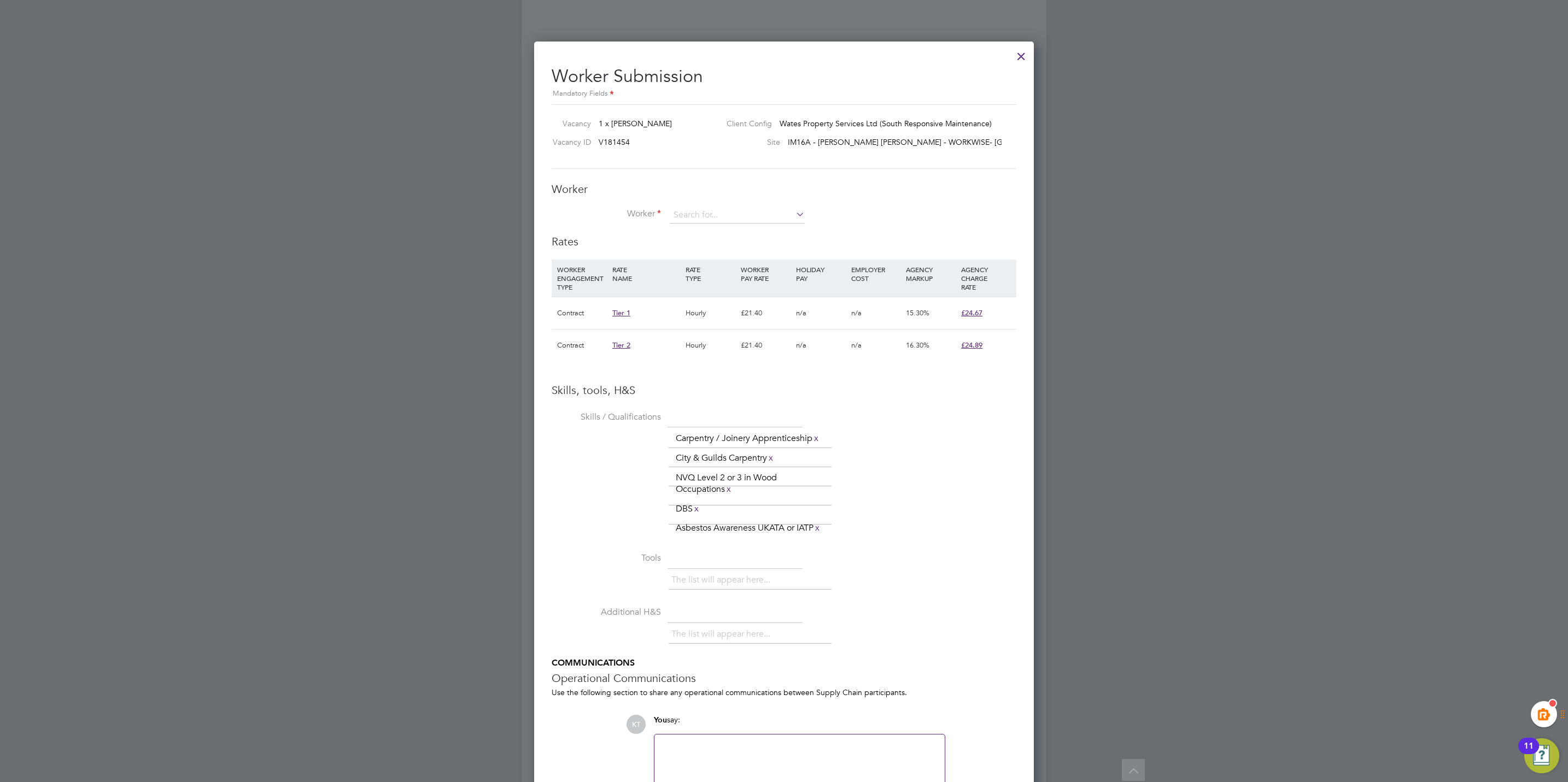
click at [701, 207] on div "Worker Worker Worker Engagement Type" at bounding box center [784, 209] width 464 height 52
click at [703, 214] on input at bounding box center [737, 215] width 135 height 16
type input "radek"
click at [919, 466] on div "The list will appear here... Carpentry / Joinery Apprenticeship x City & Guilds…" at bounding box center [842, 483] width 348 height 109
click at [1027, 56] on div at bounding box center [1022, 53] width 20 height 20
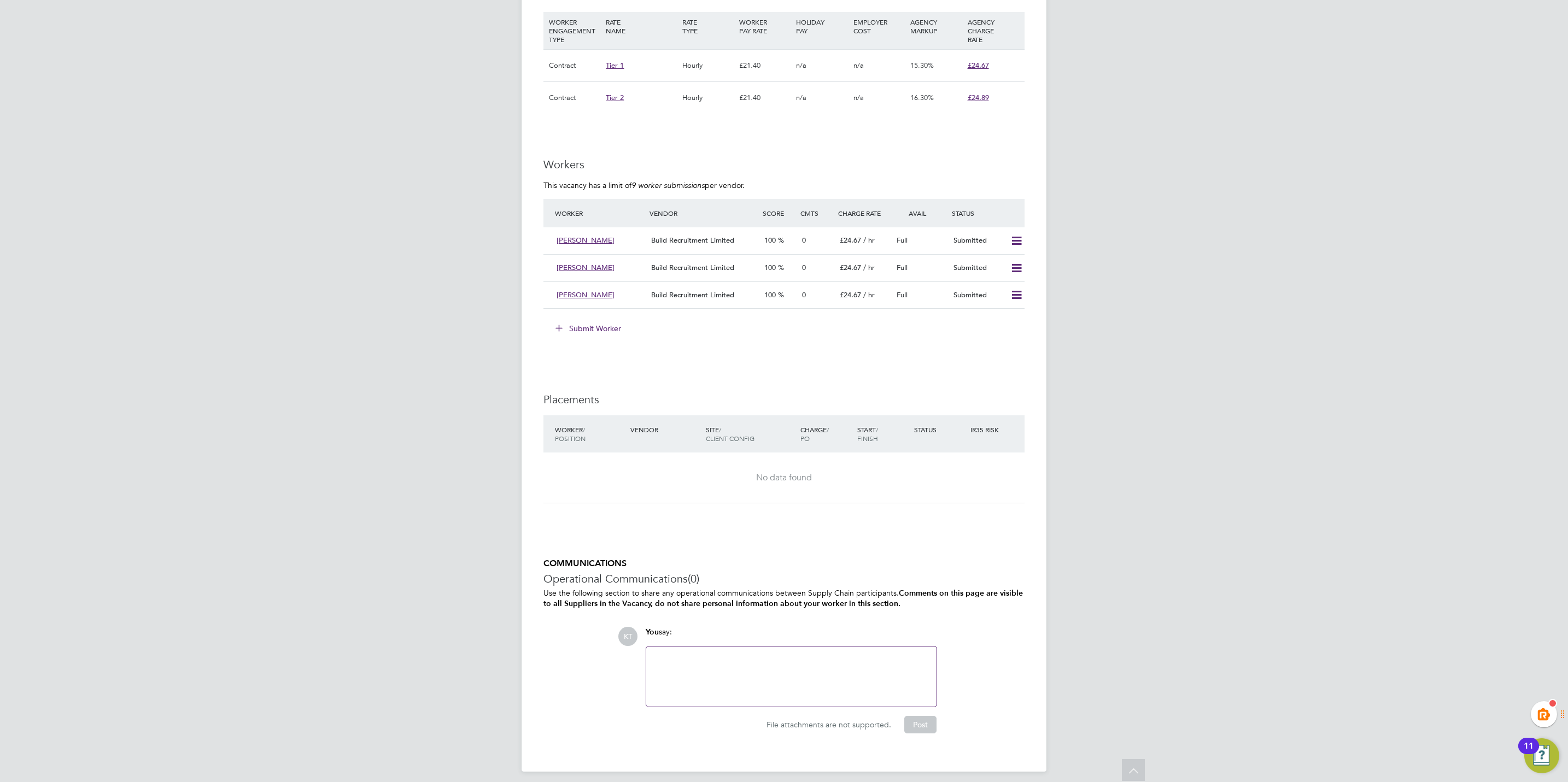
scroll to position [814, 0]
click at [591, 325] on button "Submit Worker" at bounding box center [588, 326] width 82 height 17
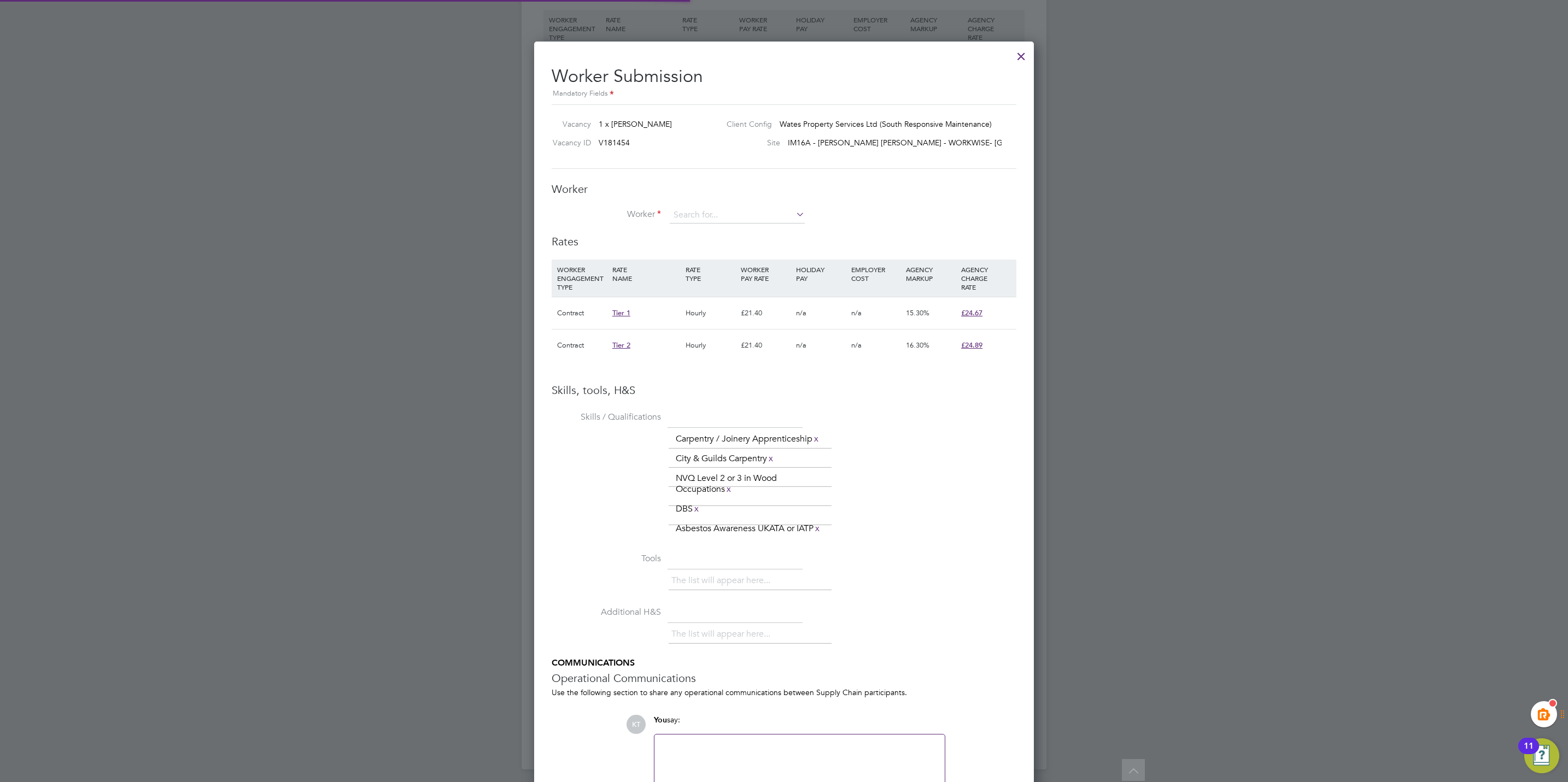
scroll to position [16, 171]
click at [707, 205] on div "Worker Worker Worker Engagement Type" at bounding box center [784, 209] width 464 height 52
click at [707, 214] on input at bounding box center [737, 215] width 135 height 16
paste input "[EMAIL_ADDRESS][DOMAIN_NAME]"
type input "[EMAIL_ADDRESS][DOMAIN_NAME]"
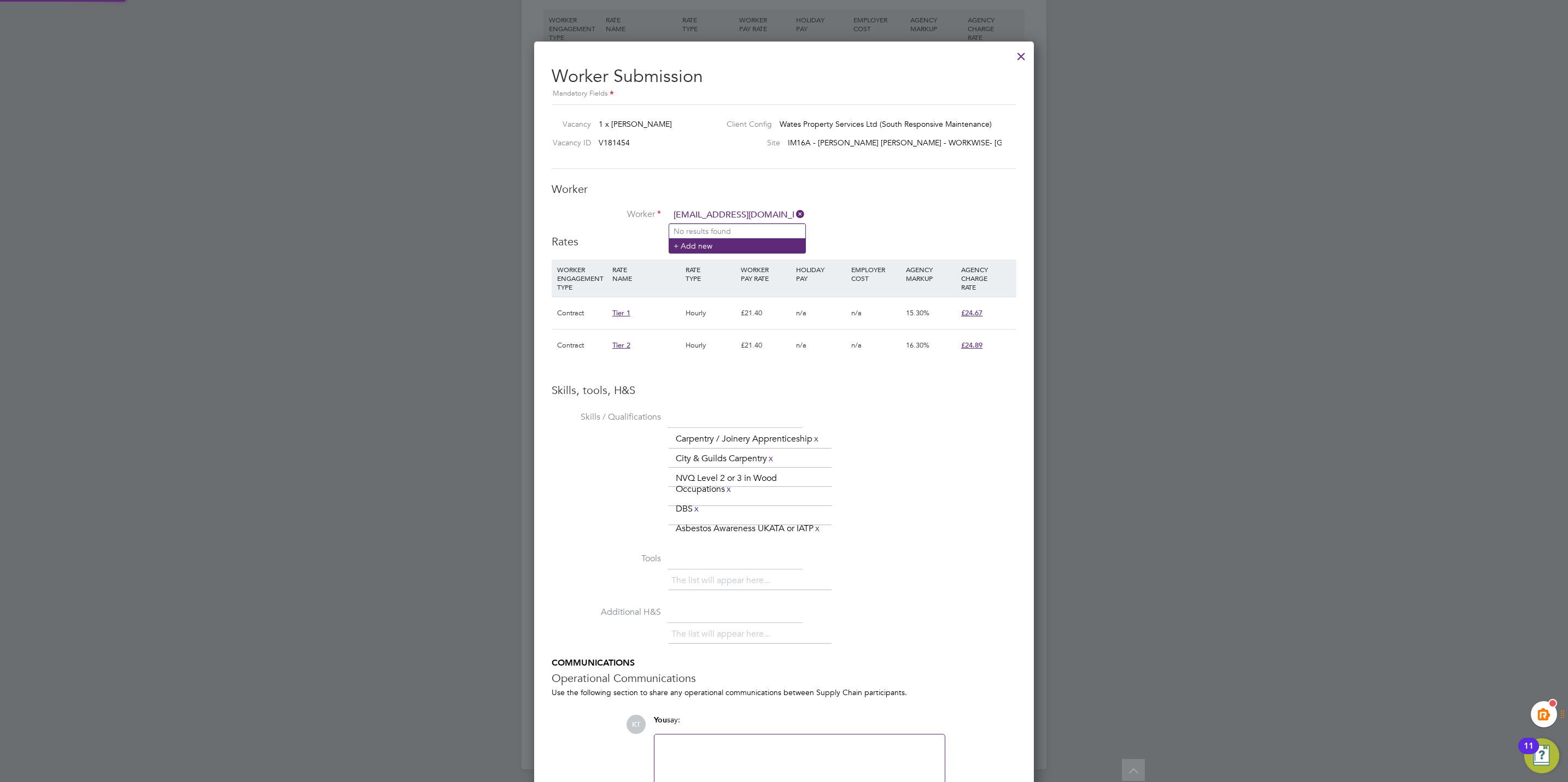
click at [731, 240] on li "+ Add new" at bounding box center [737, 246] width 136 height 14
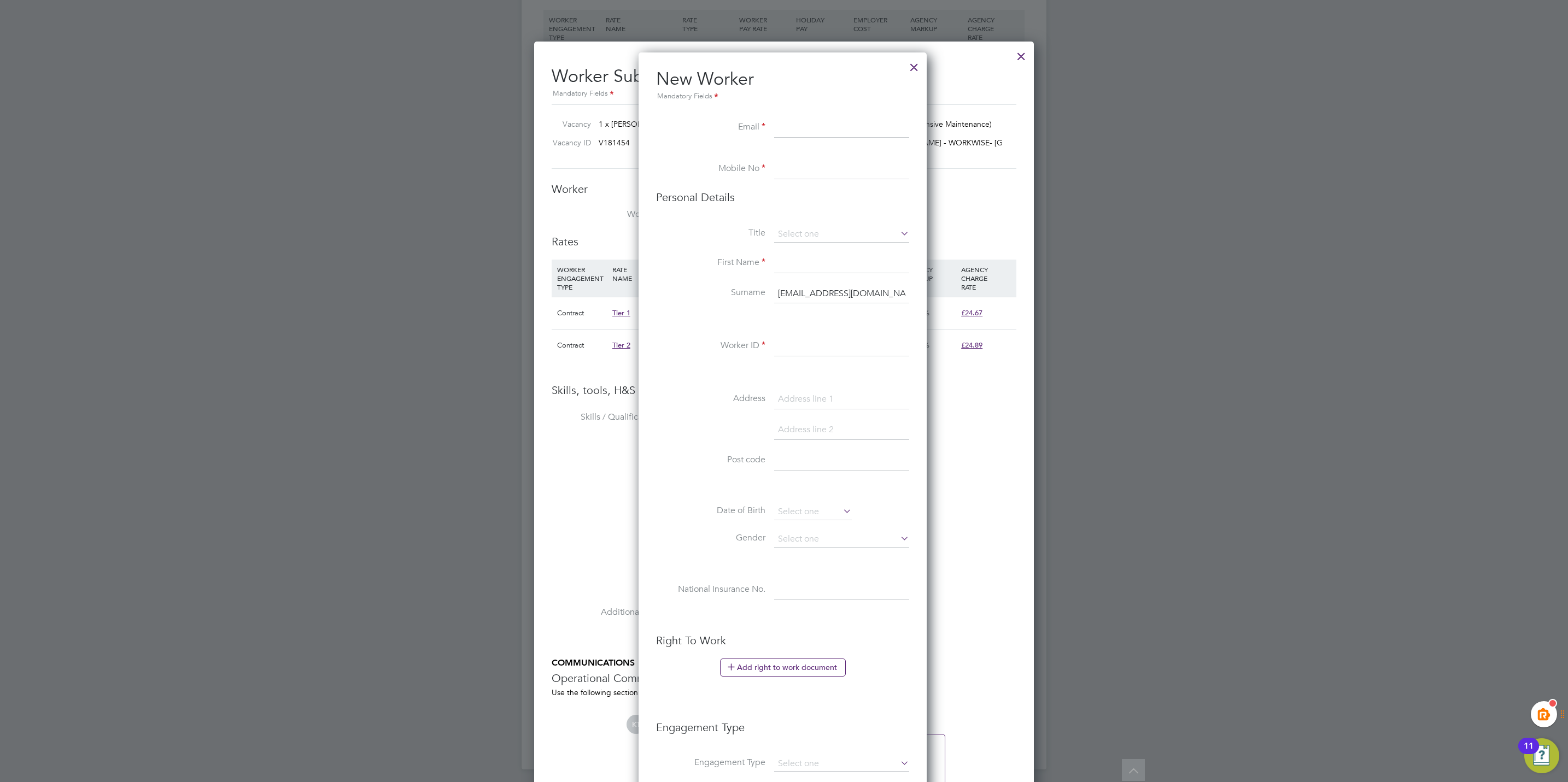
scroll to position [928, 291]
click at [815, 293] on input "[EMAIL_ADDRESS][DOMAIN_NAME]" at bounding box center [842, 294] width 135 height 20
click at [814, 293] on input "[EMAIL_ADDRESS][DOMAIN_NAME]" at bounding box center [842, 294] width 135 height 20
click at [809, 112] on li "New Worker Mandatory Fields" at bounding box center [782, 93] width 253 height 51
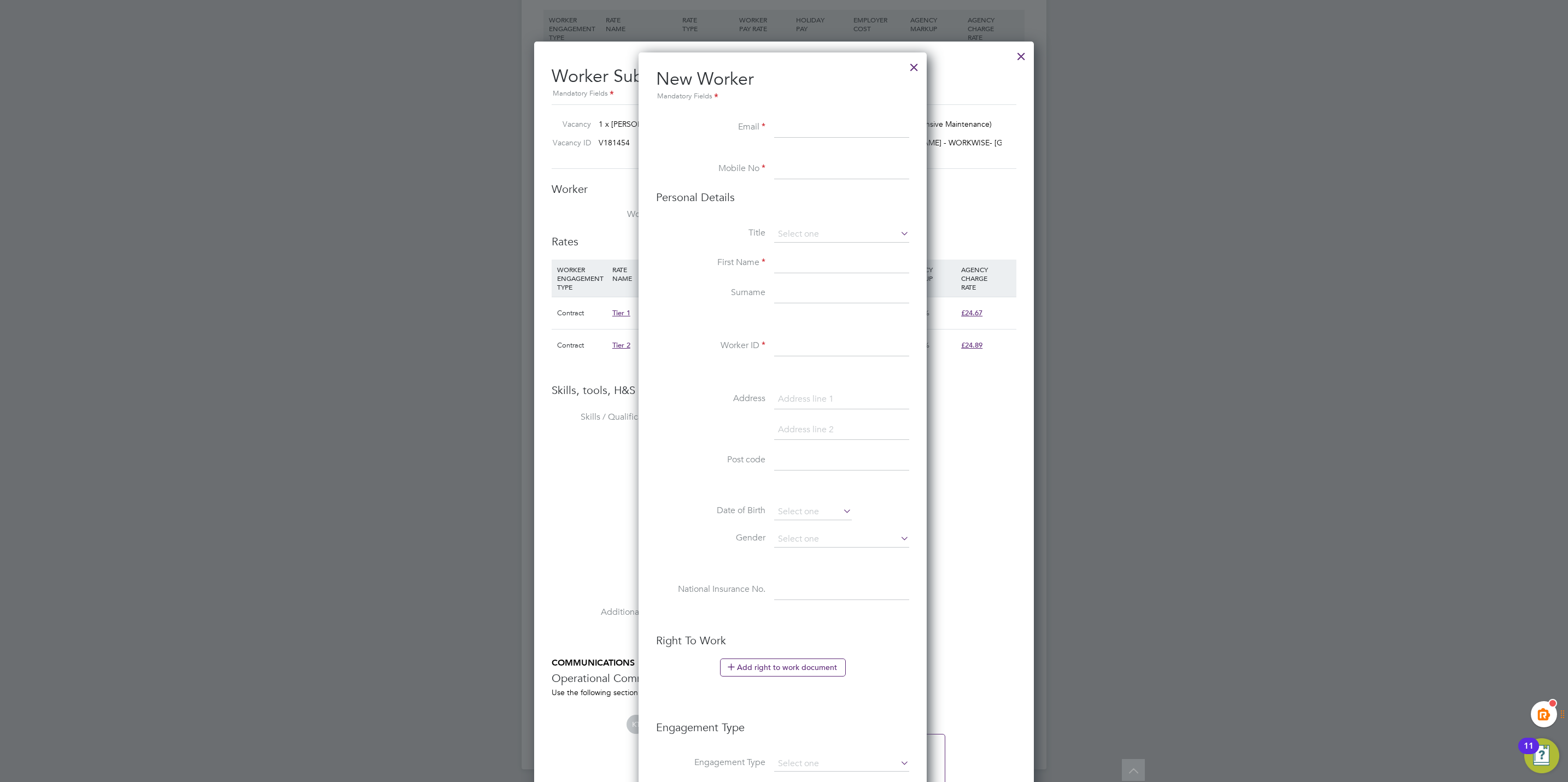
drag, startPoint x: 804, startPoint y: 126, endPoint x: 802, endPoint y: 135, distance: 9.2
click at [804, 126] on input at bounding box center [842, 128] width 135 height 20
paste input "[EMAIL_ADDRESS][DOMAIN_NAME]"
type input "[EMAIL_ADDRESS][DOMAIN_NAME]"
click at [781, 171] on input at bounding box center [842, 170] width 135 height 20
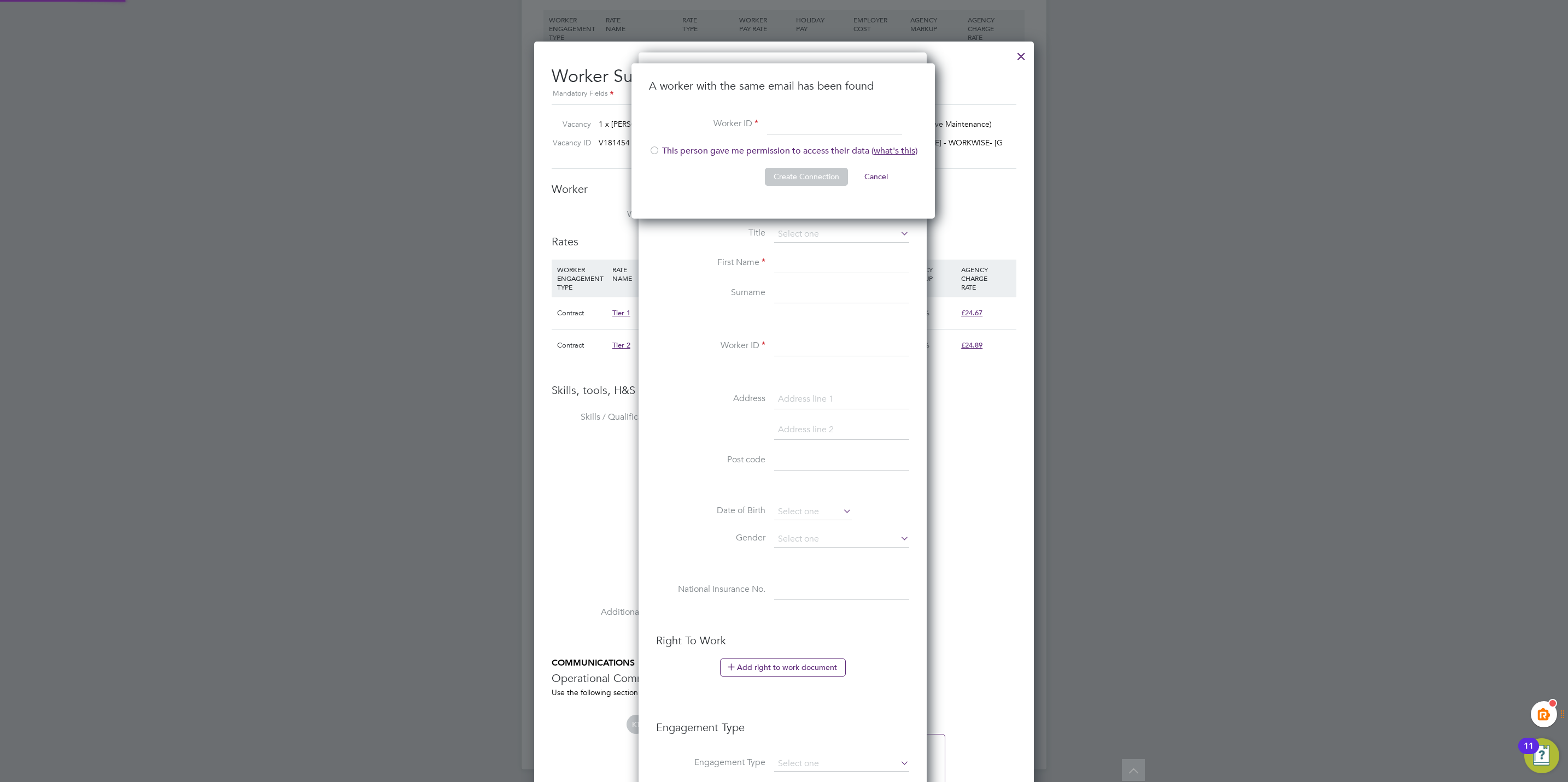
scroll to position [156, 305]
paste input "[EMAIL_ADDRESS][DOMAIN_NAME]"
type input "[EMAIL_ADDRESS][DOMAIN_NAME]"
click at [658, 153] on div at bounding box center [654, 152] width 11 height 11
click at [820, 163] on li "This person gave me permission to access their data ( what's this )" at bounding box center [782, 156] width 268 height 23
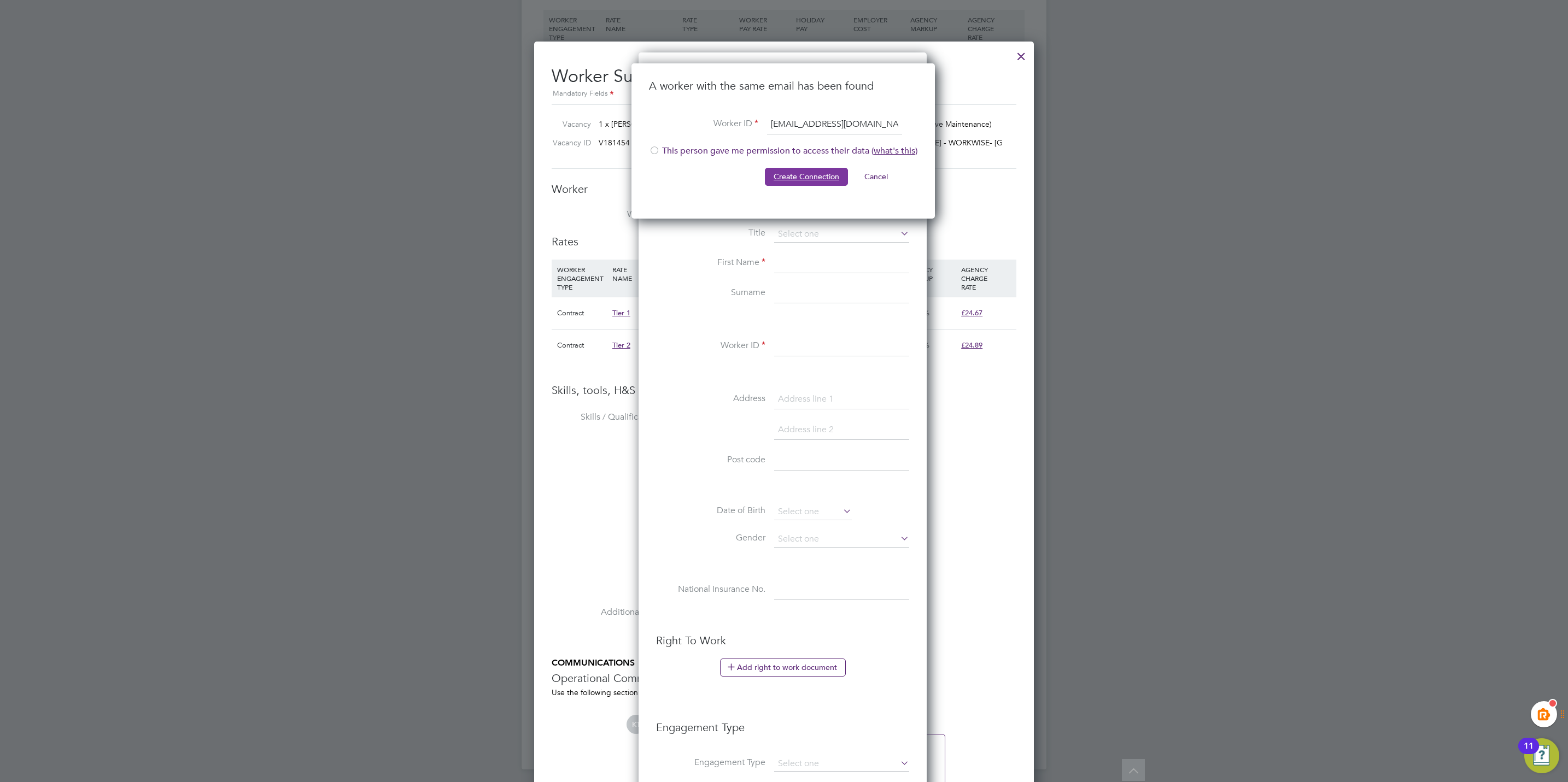
click at [822, 171] on button "Create Connection" at bounding box center [807, 176] width 83 height 17
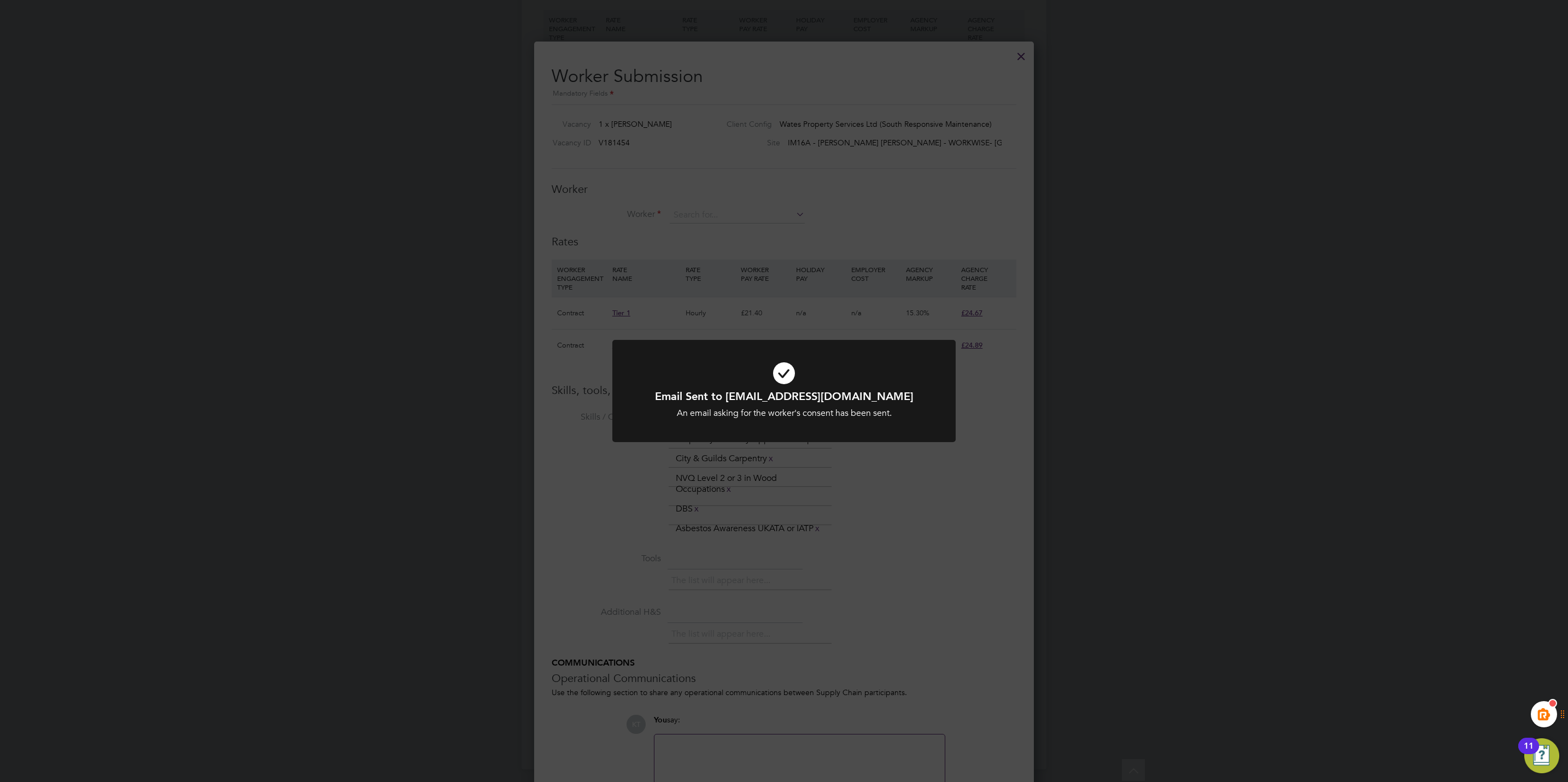
click at [777, 323] on div "Email Sent to [PERSON_NAME][EMAIL_ADDRESS][DOMAIN_NAME] [PERSON_NAME] email ask…" at bounding box center [784, 391] width 1568 height 782
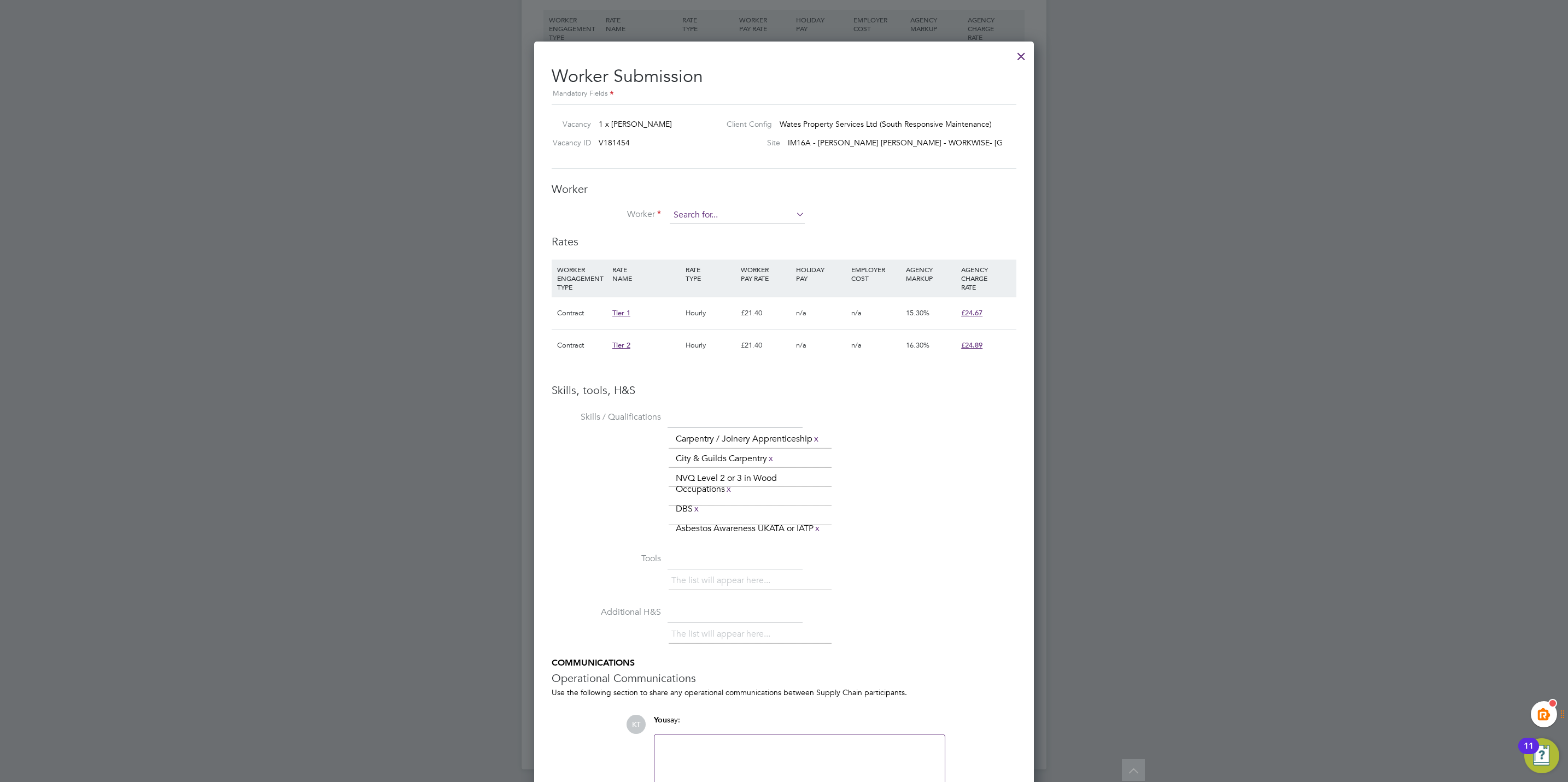
click at [710, 217] on input at bounding box center [737, 215] width 135 height 16
paste input "[EMAIL_ADDRESS][DOMAIN_NAME]"
type input "[EMAIL_ADDRESS][DOMAIN_NAME]"
click at [715, 247] on li "+ Add new" at bounding box center [737, 246] width 136 height 14
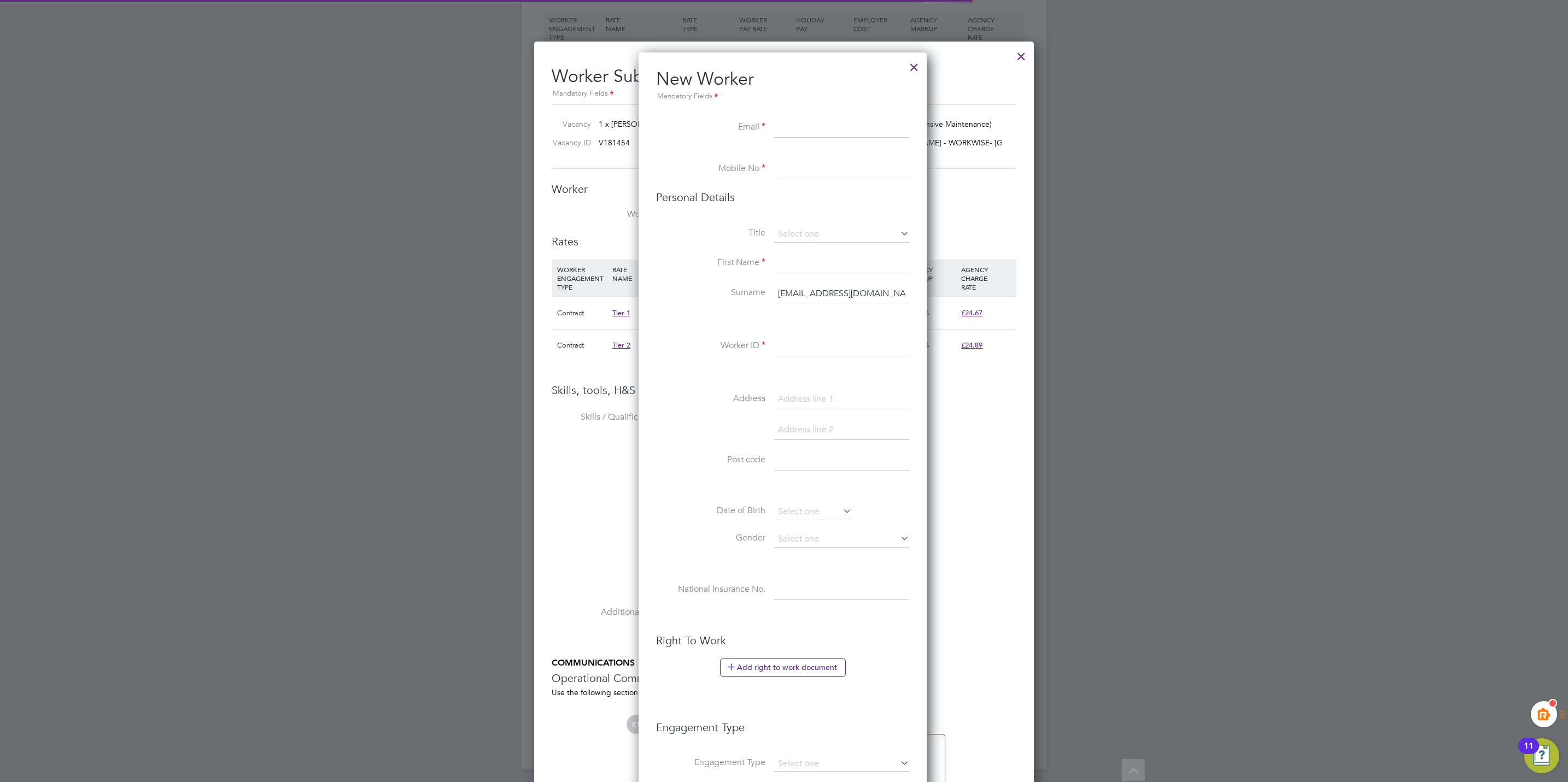
scroll to position [928, 291]
click at [817, 132] on input at bounding box center [842, 128] width 135 height 20
paste input "konstantin_filonov@yahoo.co.uk"
type input "konstantin_filonov@yahoo.co.uk"
drag, startPoint x: 789, startPoint y: 166, endPoint x: 794, endPoint y: 172, distance: 7.8
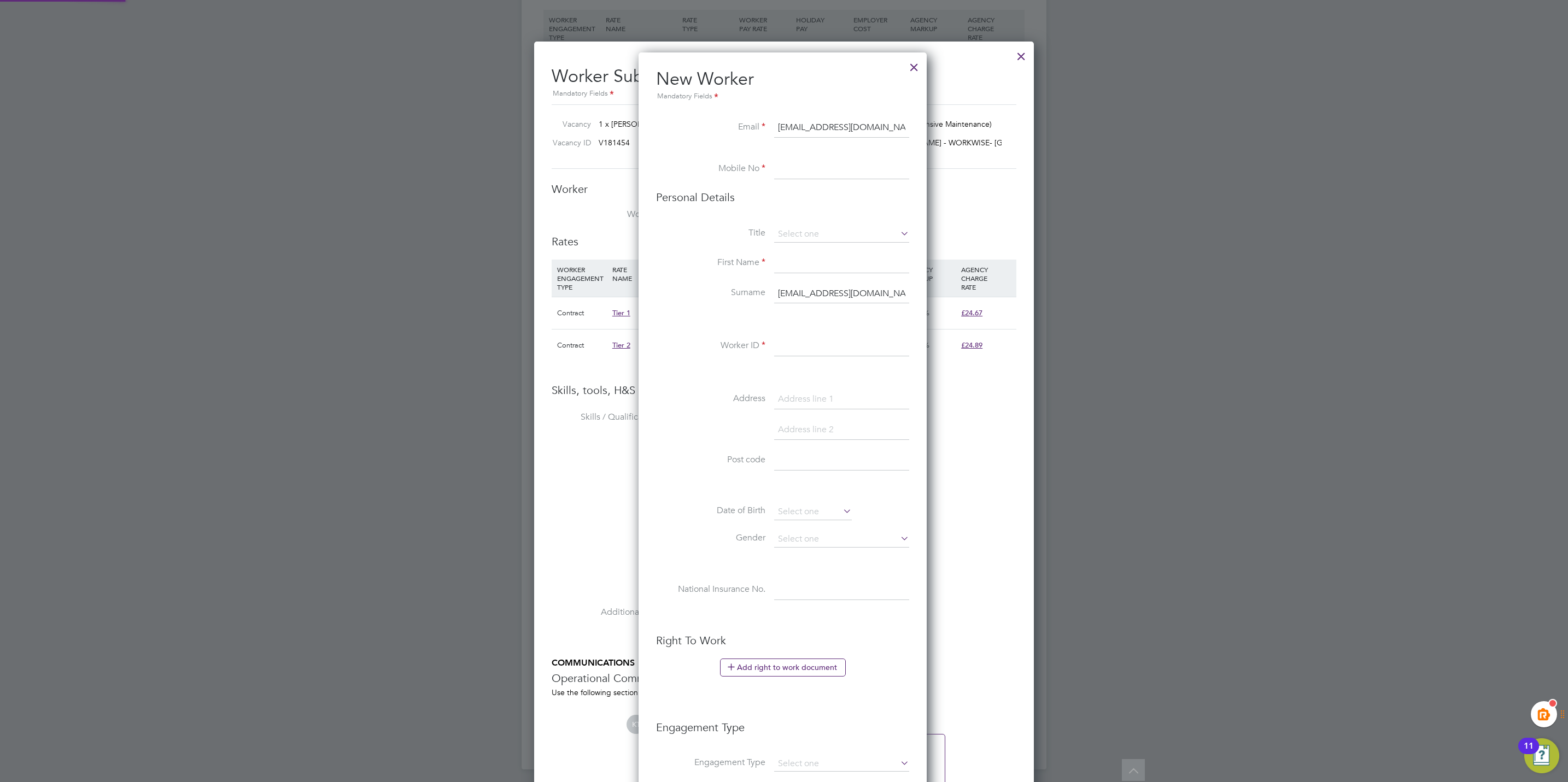
click at [789, 166] on input at bounding box center [842, 170] width 135 height 20
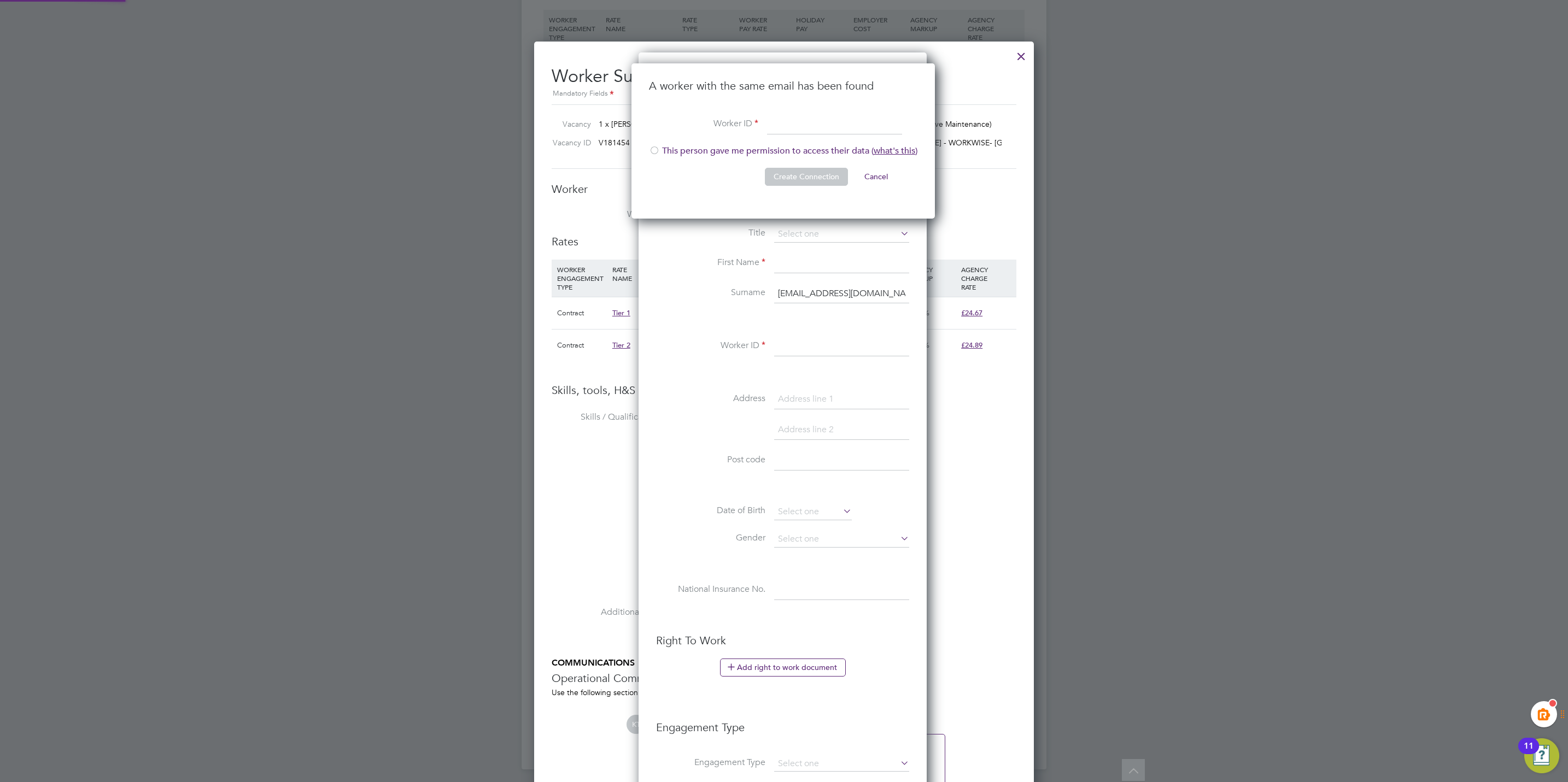
scroll to position [156, 305]
click at [651, 149] on div at bounding box center [654, 152] width 11 height 11
click at [788, 125] on input at bounding box center [835, 125] width 135 height 20
paste input "konstantin_filonov@yahoo.co.uk"
type input "konstantin_filonov@yahoo.co.uk"
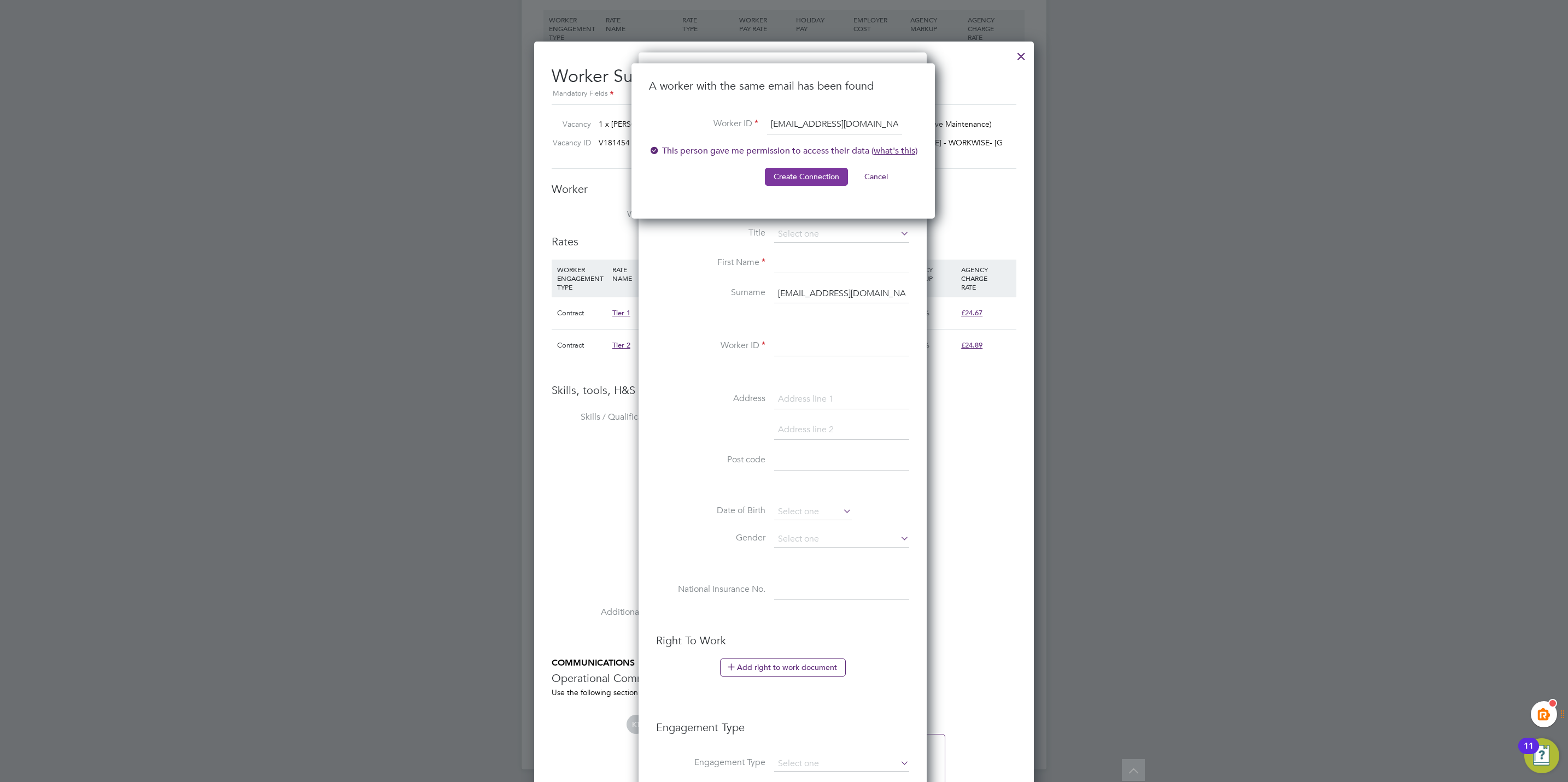
click at [792, 172] on button "Create Connection" at bounding box center [807, 176] width 83 height 17
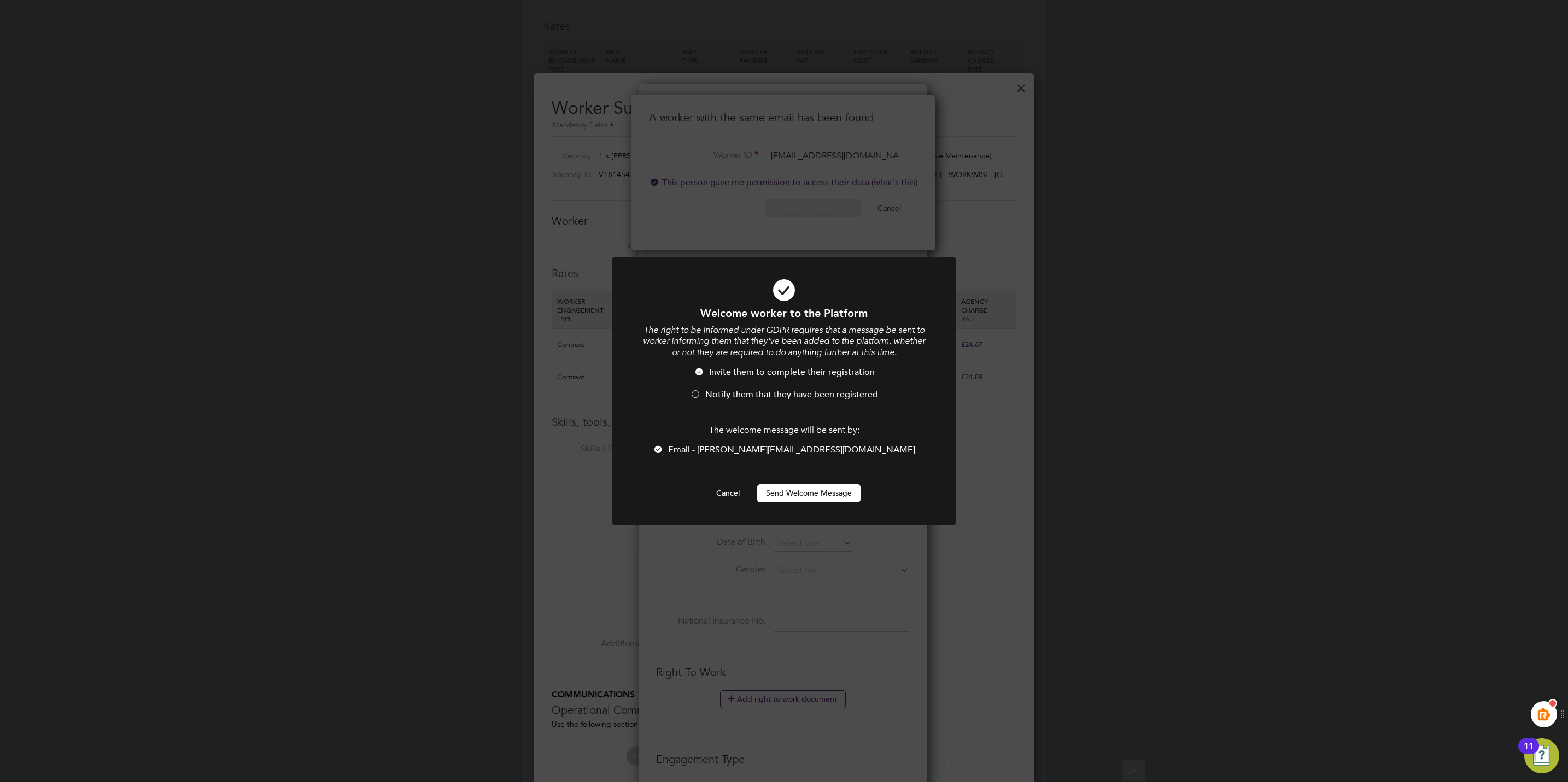
scroll to position [0, 0]
click at [780, 491] on button "Send Welcome Message" at bounding box center [808, 492] width 103 height 17
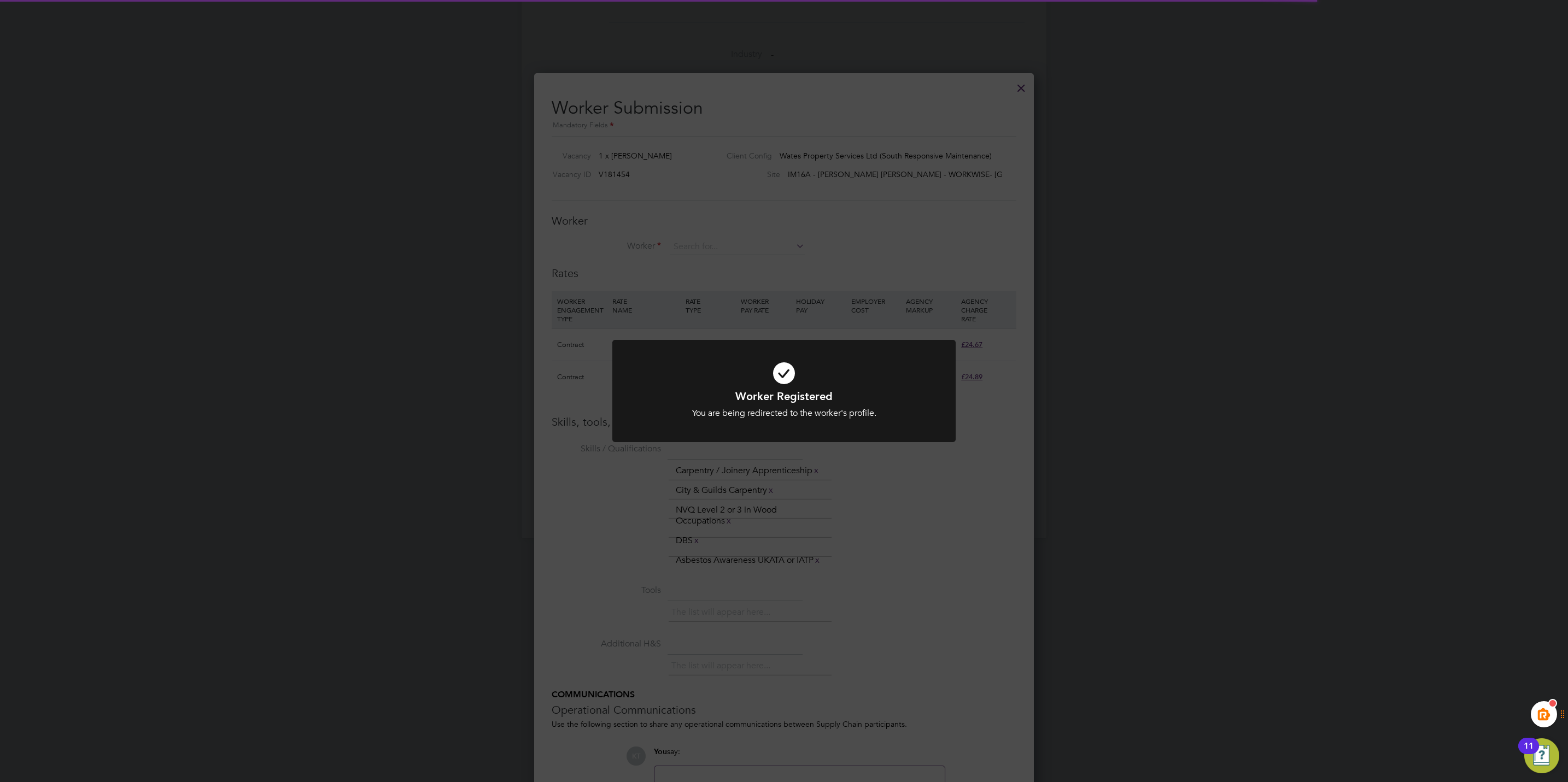
scroll to position [814, 0]
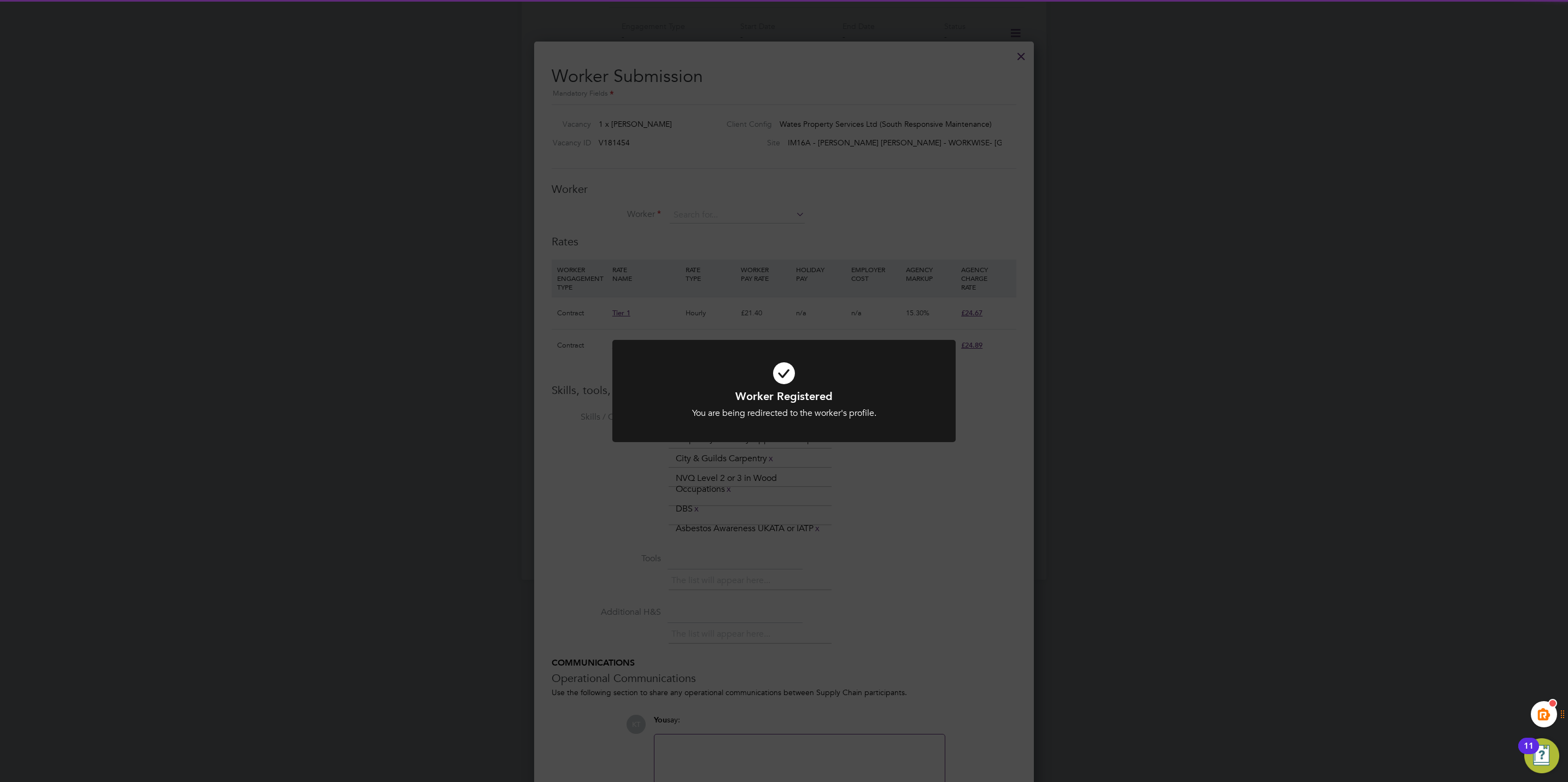
click at [798, 305] on div "Worker Registered You are being redirected to the worker's profile. Cancel Okay" at bounding box center [784, 391] width 1568 height 782
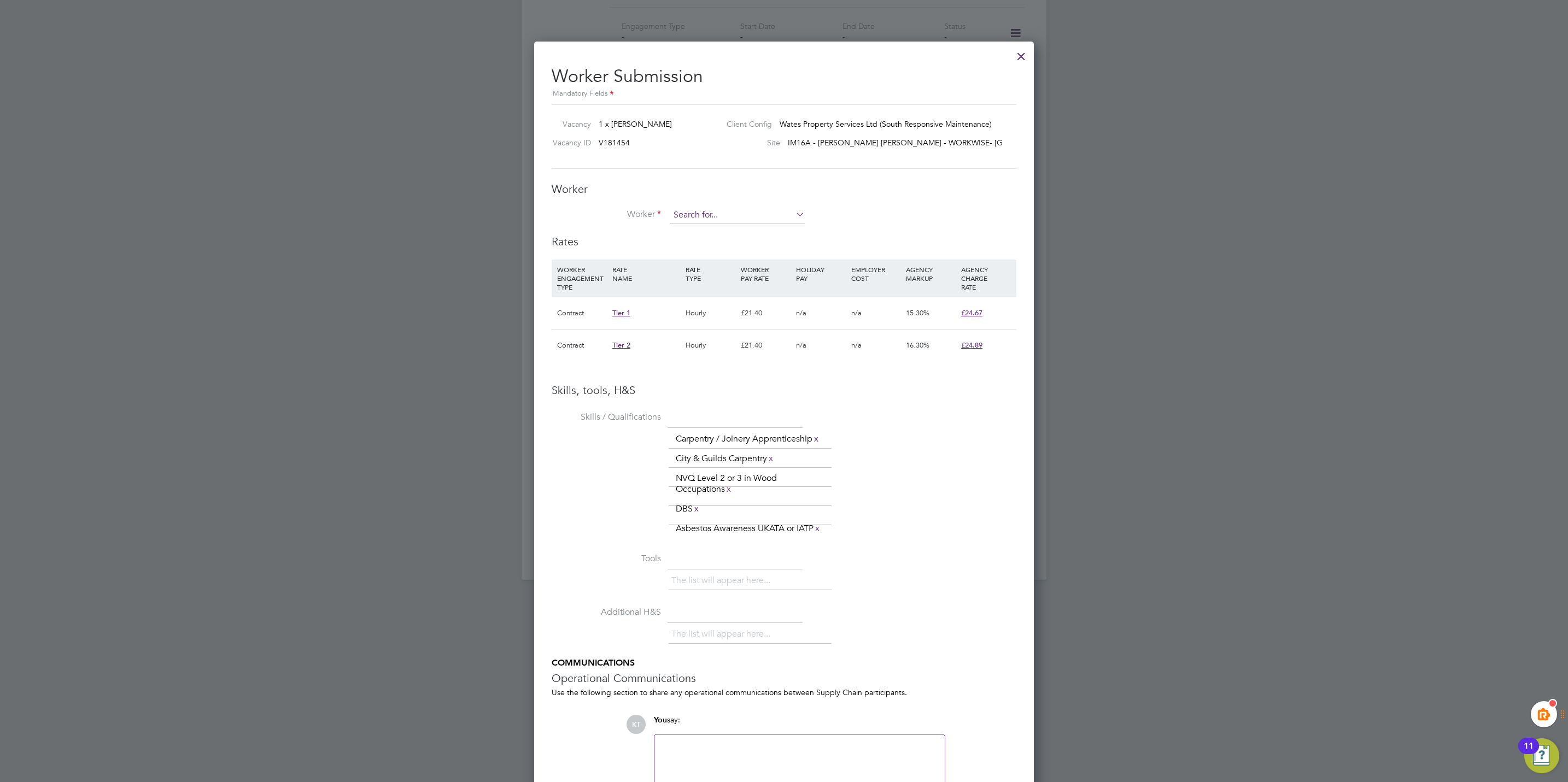
click at [705, 217] on input at bounding box center [737, 215] width 135 height 16
paste input "konstantin_filonov@yahoo.co.uk"
click at [717, 237] on li "Konstantin Filonov ( konstantin_filonov@yahoo.co.uk )" at bounding box center [775, 231] width 211 height 14
type input "Konstantin Filonov (konstantin_filonov@yahoo.co.uk)"
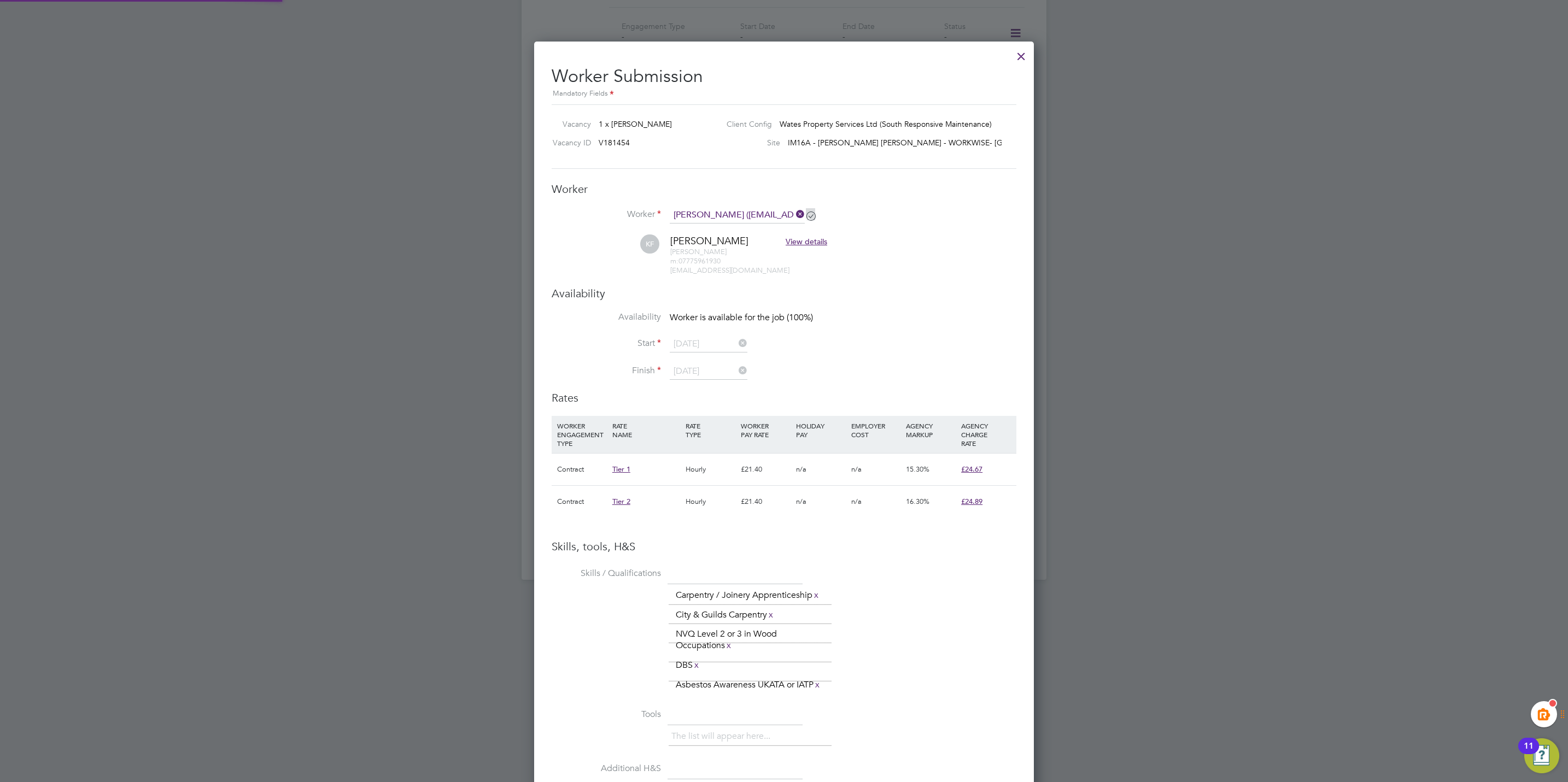
scroll to position [1055, 500]
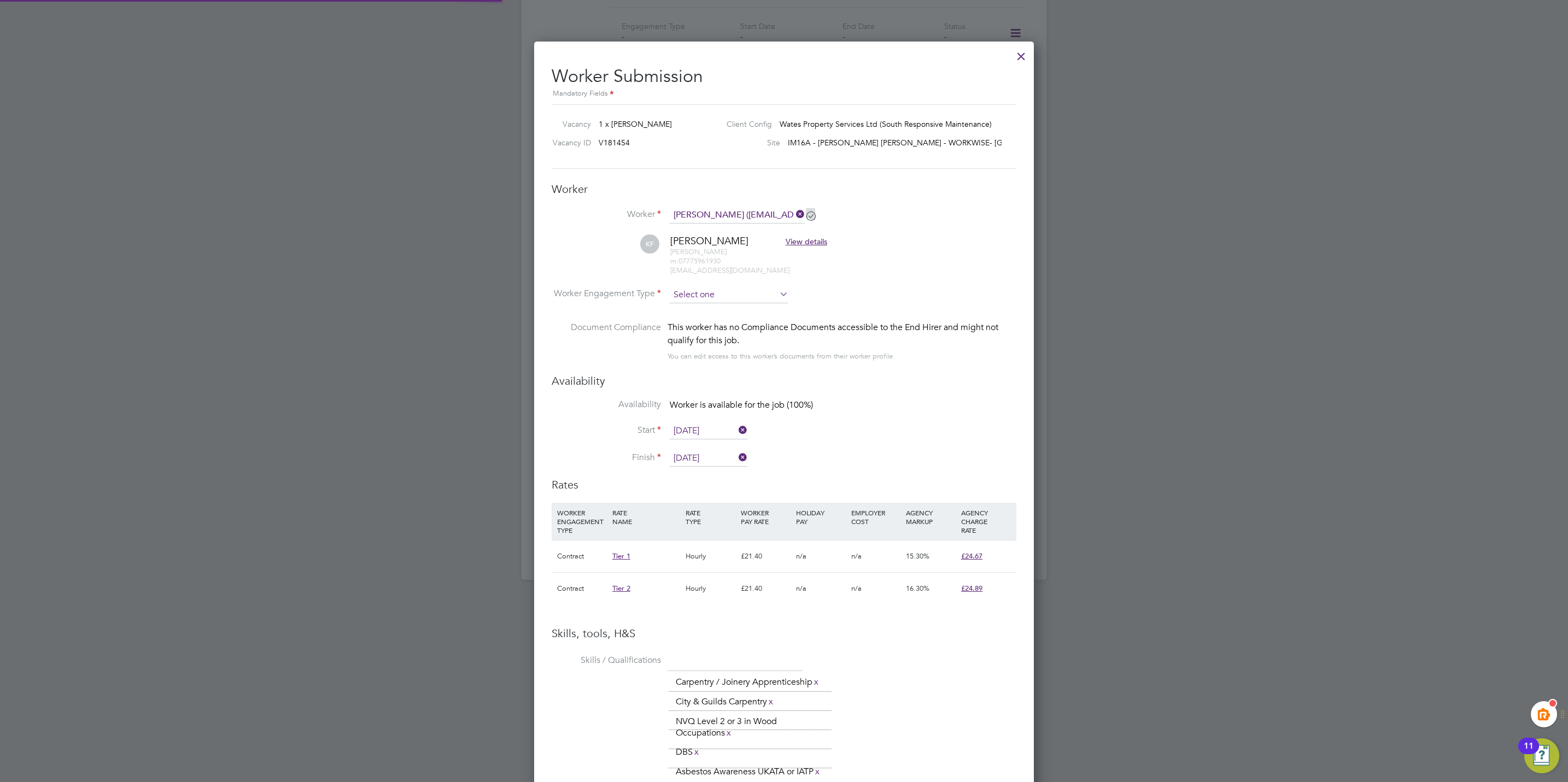
click at [710, 294] on input at bounding box center [728, 295] width 118 height 16
click at [709, 311] on li "Contract" at bounding box center [729, 311] width 120 height 14
type input "Contract"
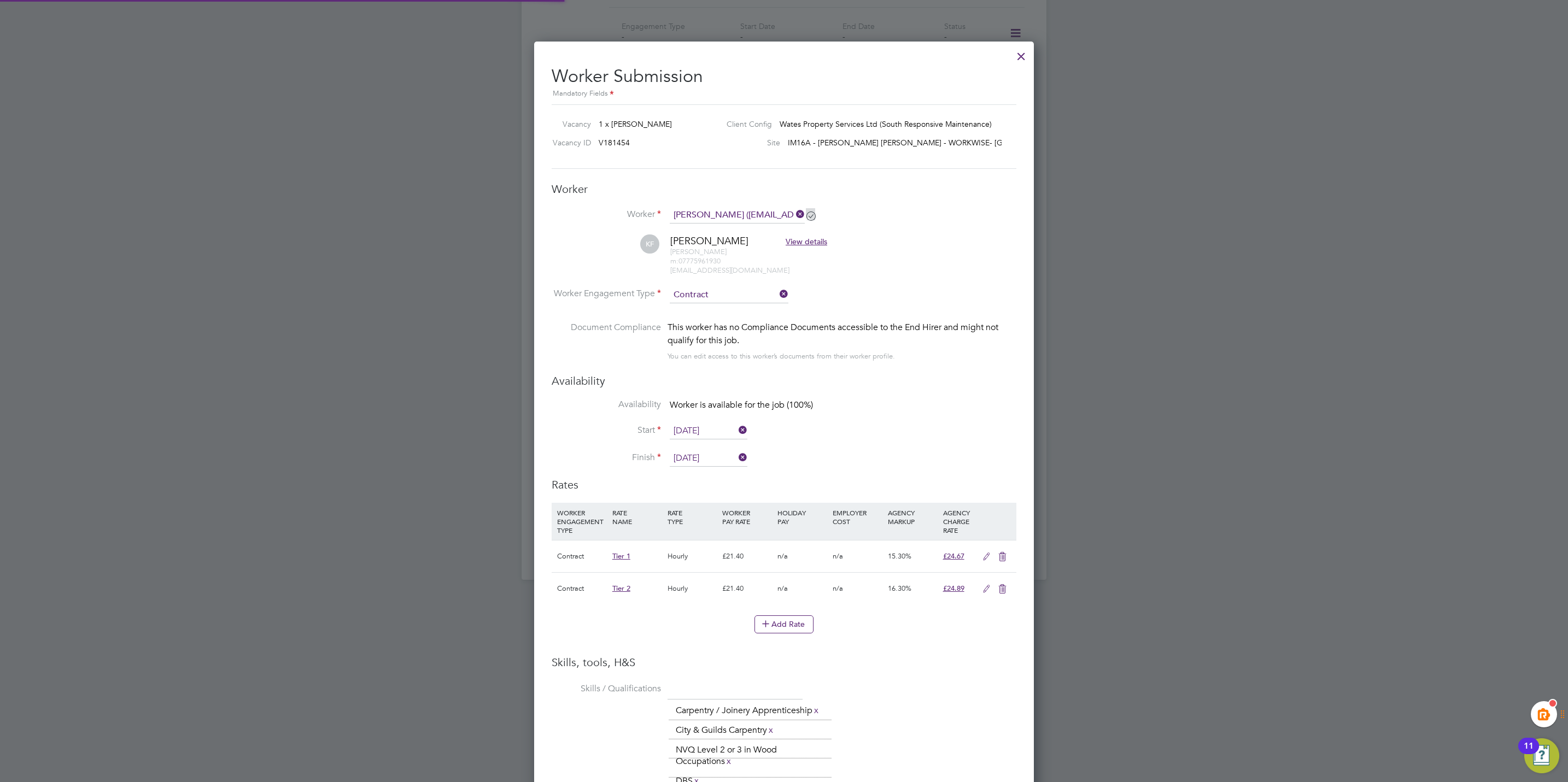
scroll to position [5, 5]
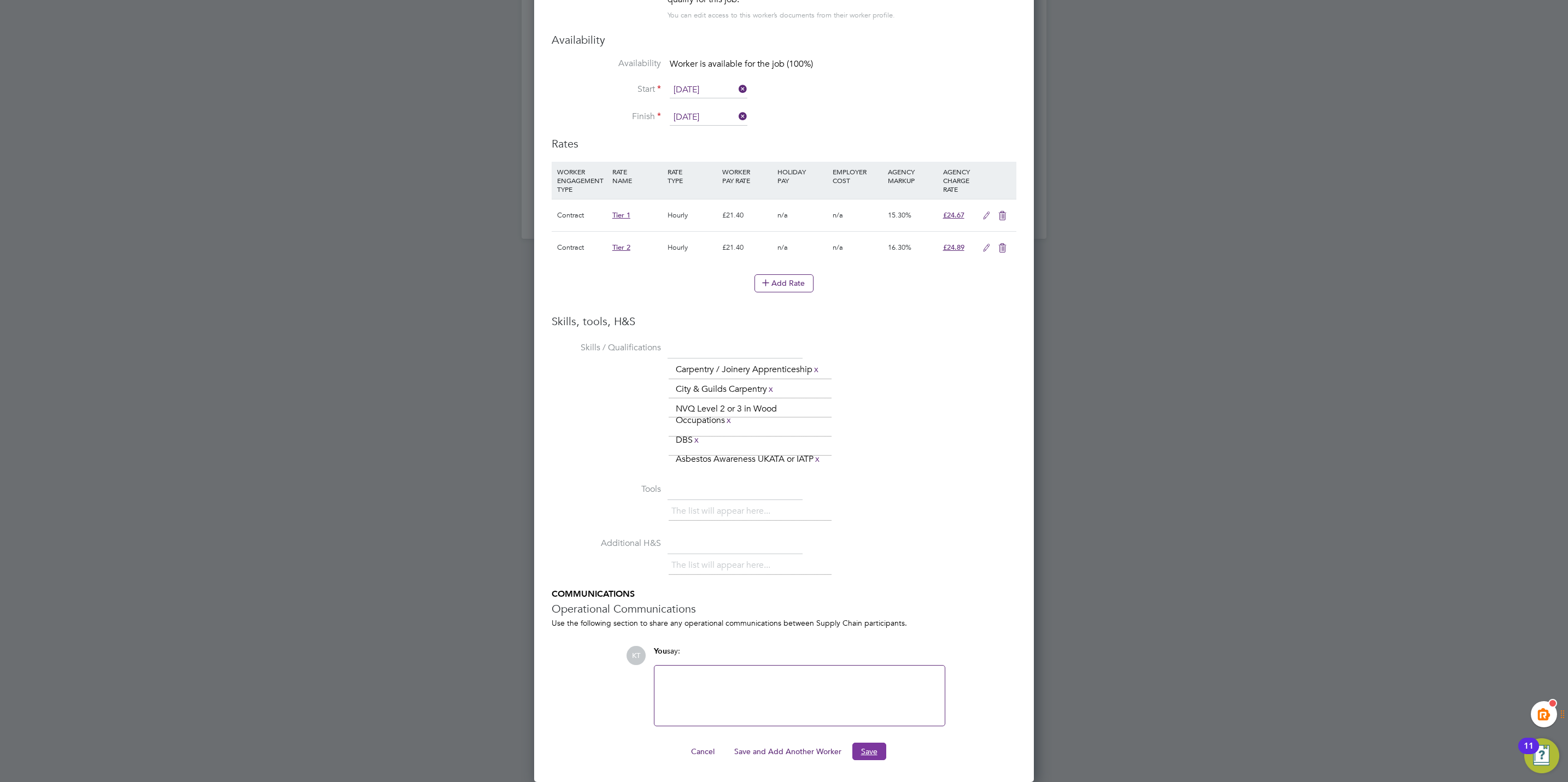
click at [860, 752] on button "Save" at bounding box center [870, 751] width 34 height 17
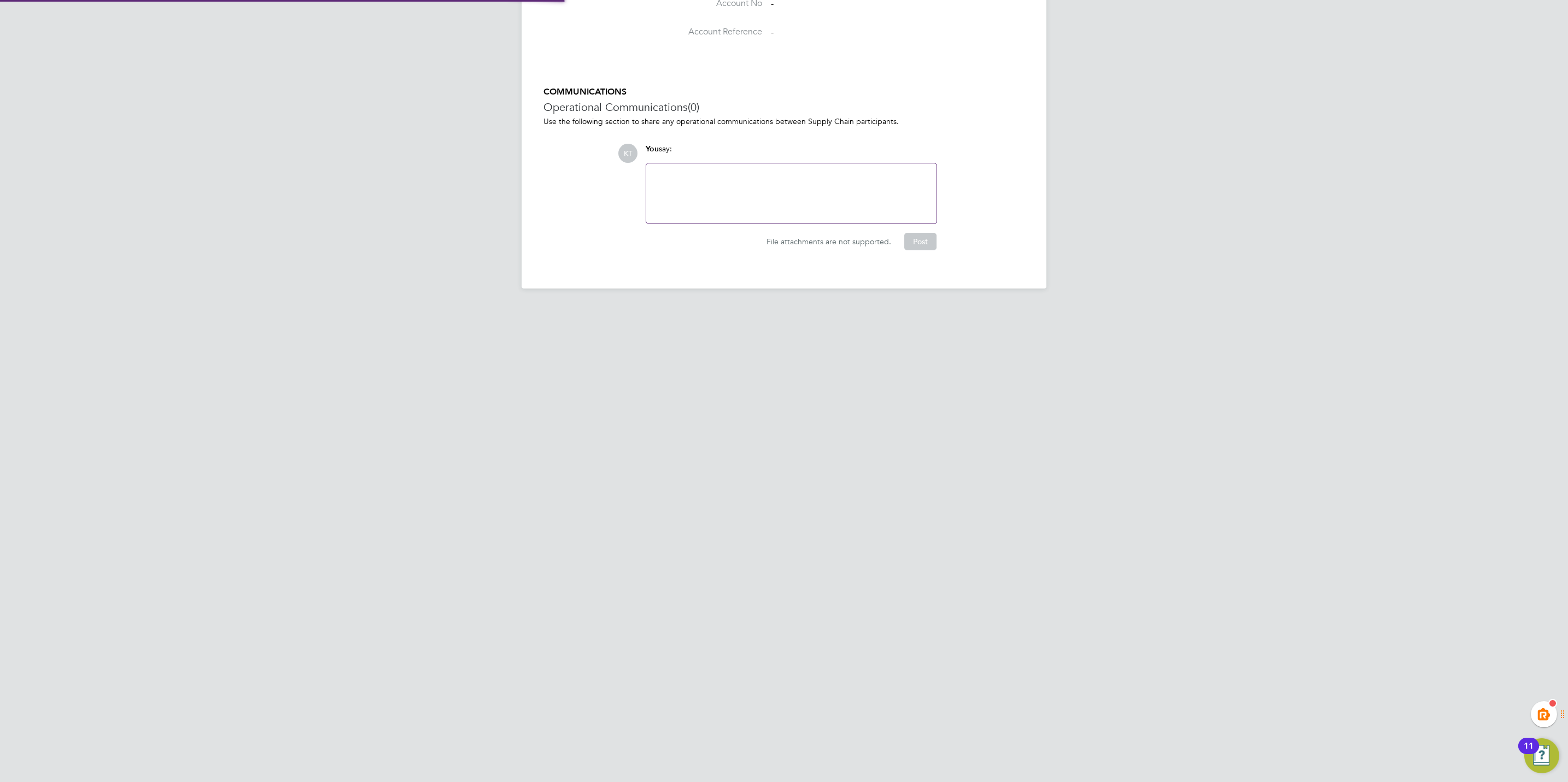
scroll to position [620, 0]
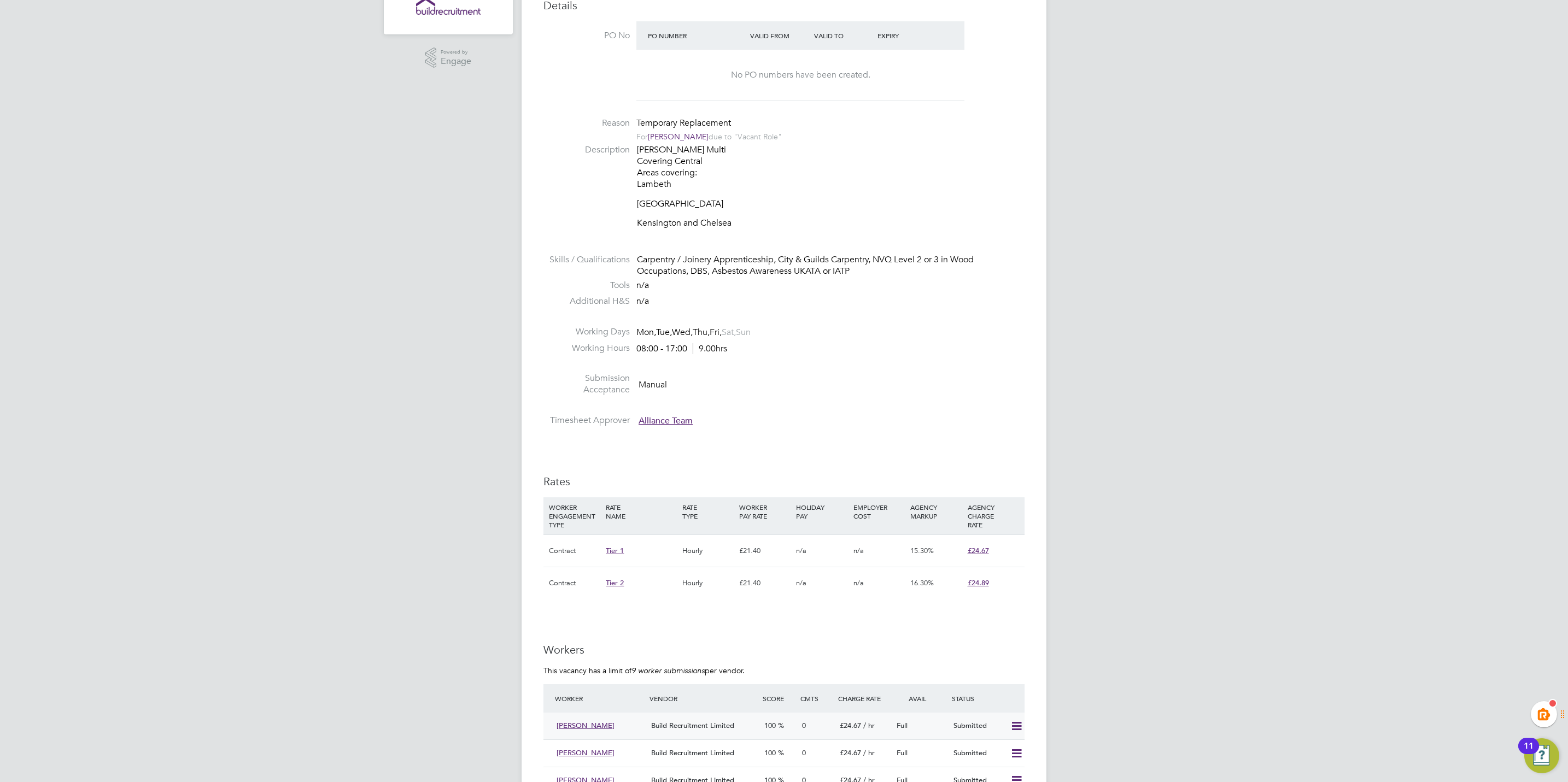
scroll to position [492, 0]
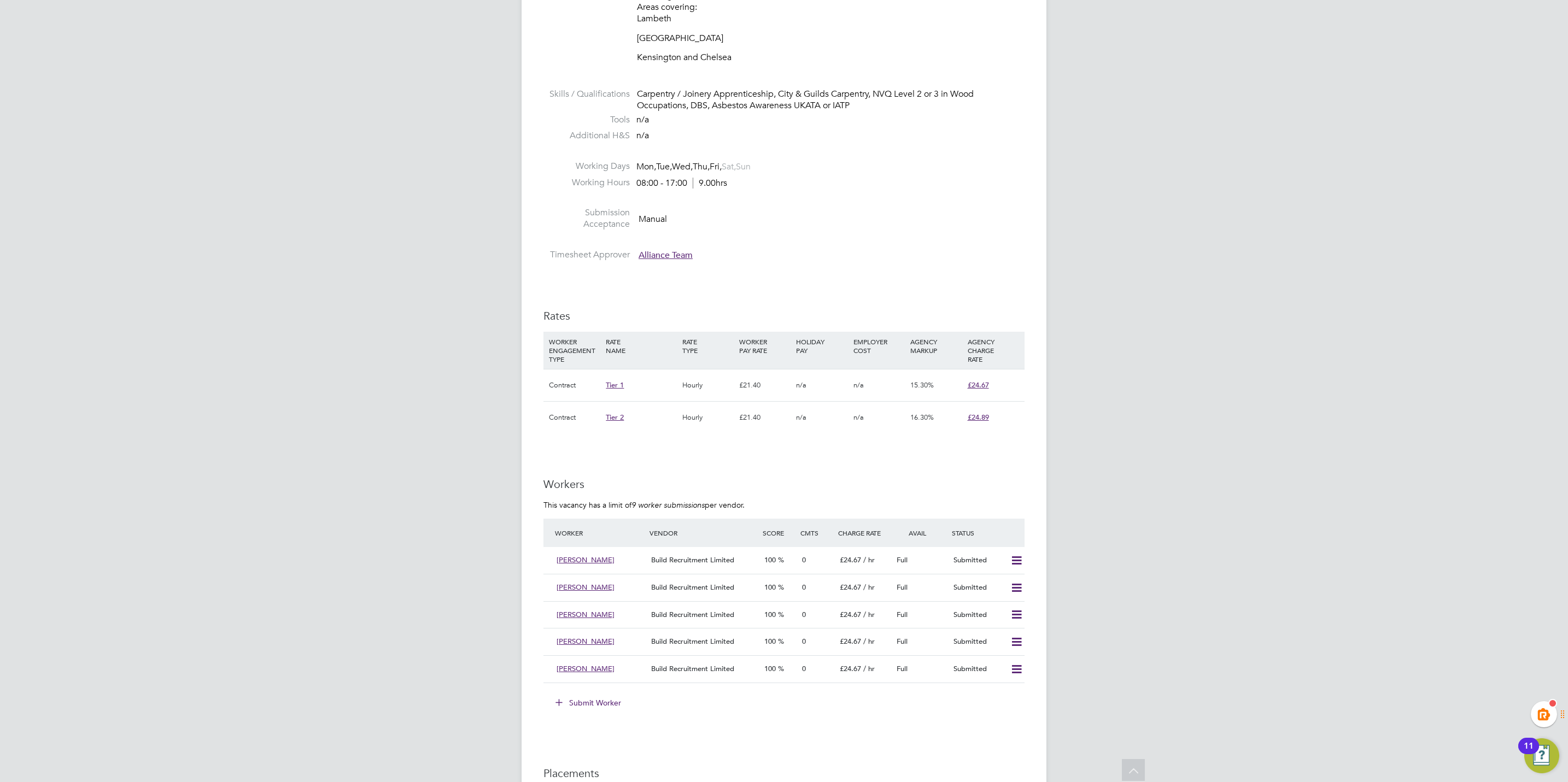
click at [577, 708] on button "Submit Worker" at bounding box center [588, 703] width 82 height 17
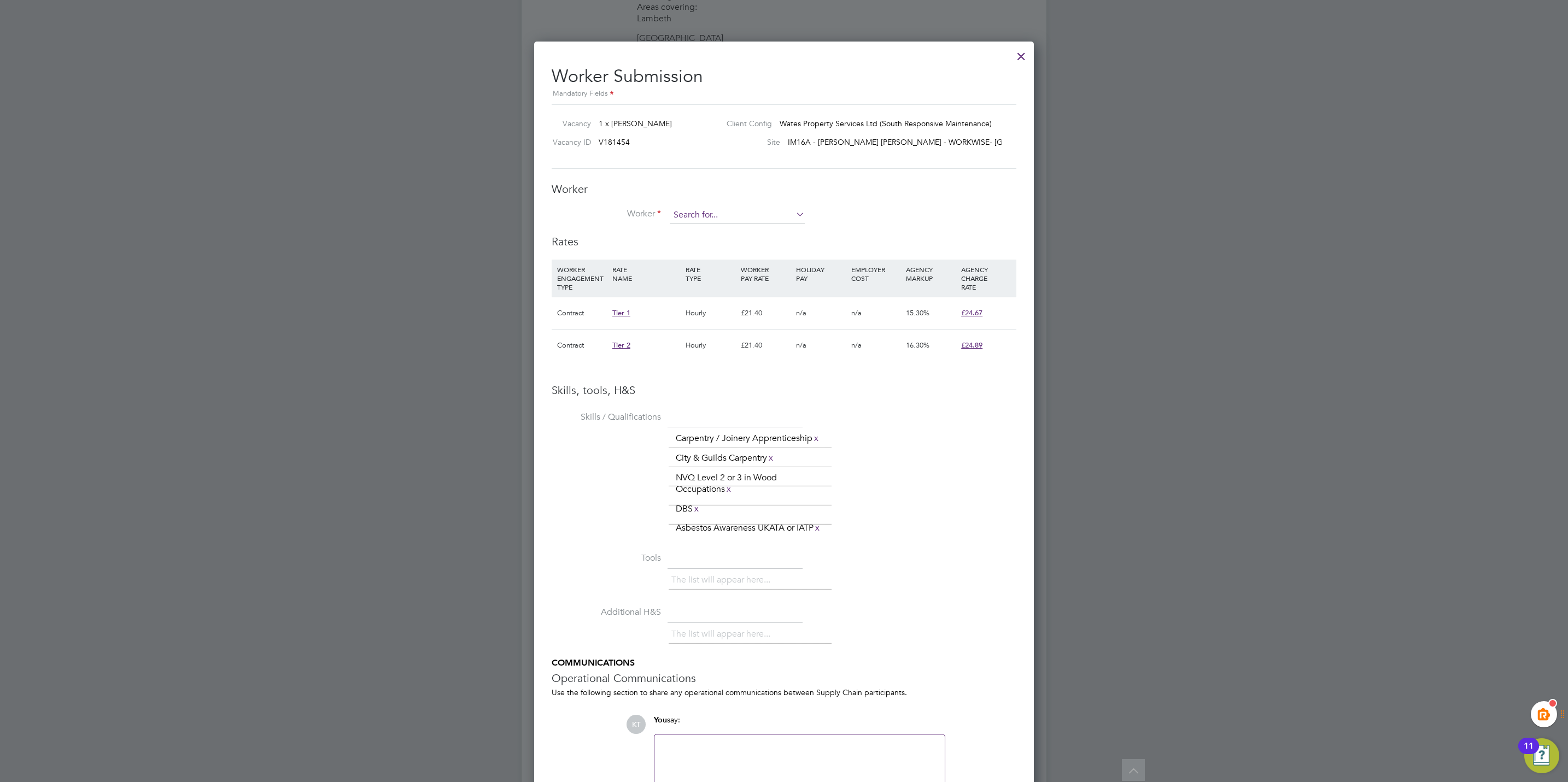
drag, startPoint x: 759, startPoint y: 225, endPoint x: 760, endPoint y: 219, distance: 6.1
click at [759, 223] on li "Worker" at bounding box center [784, 220] width 464 height 27
click at [760, 219] on input at bounding box center [737, 215] width 135 height 16
drag, startPoint x: 723, startPoint y: 228, endPoint x: 735, endPoint y: 247, distance: 22.5
click at [723, 229] on li "Sorin Luca (239402)" at bounding box center [737, 231] width 136 height 14
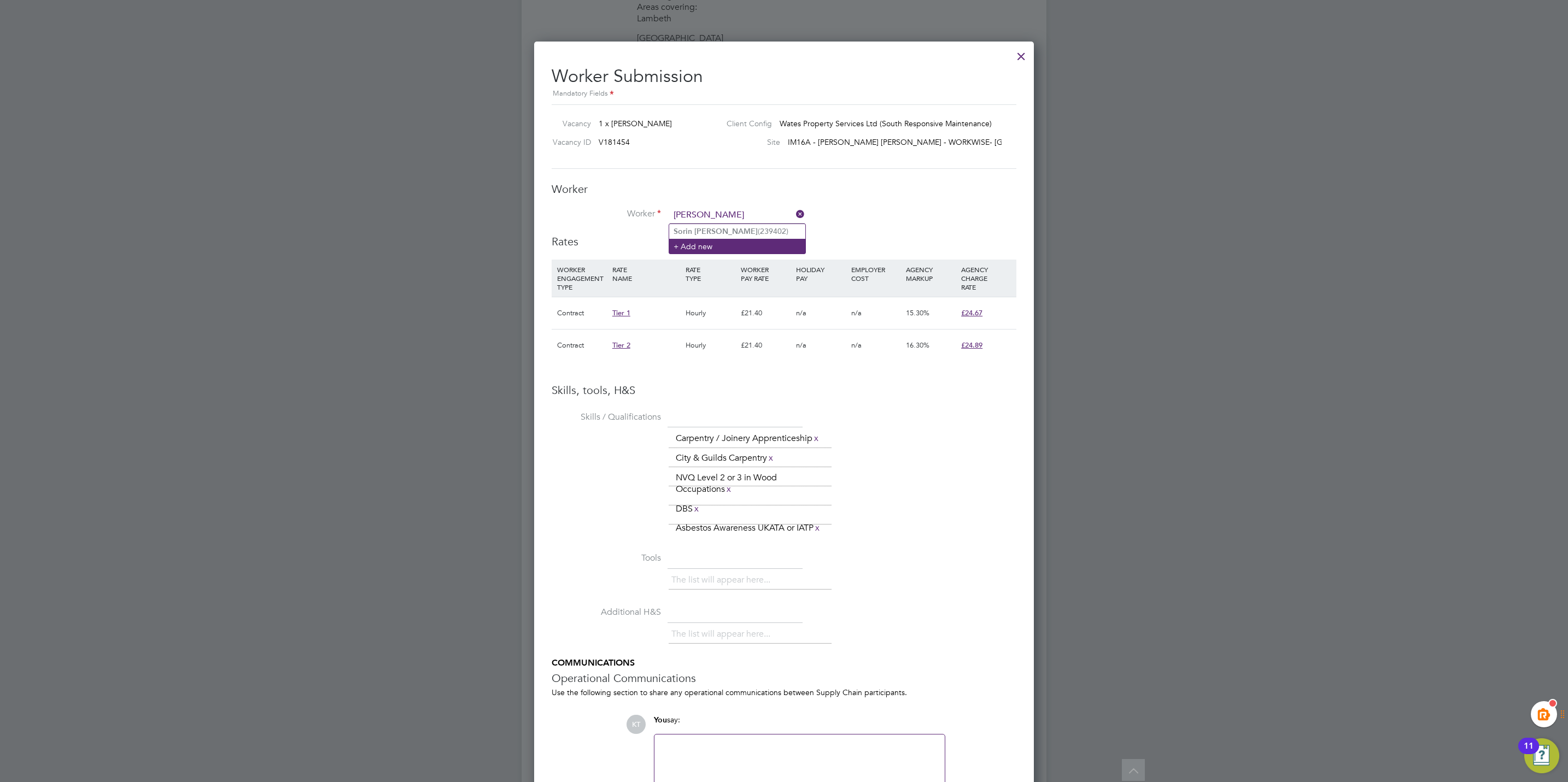
type input "Sorin Luca (239402)"
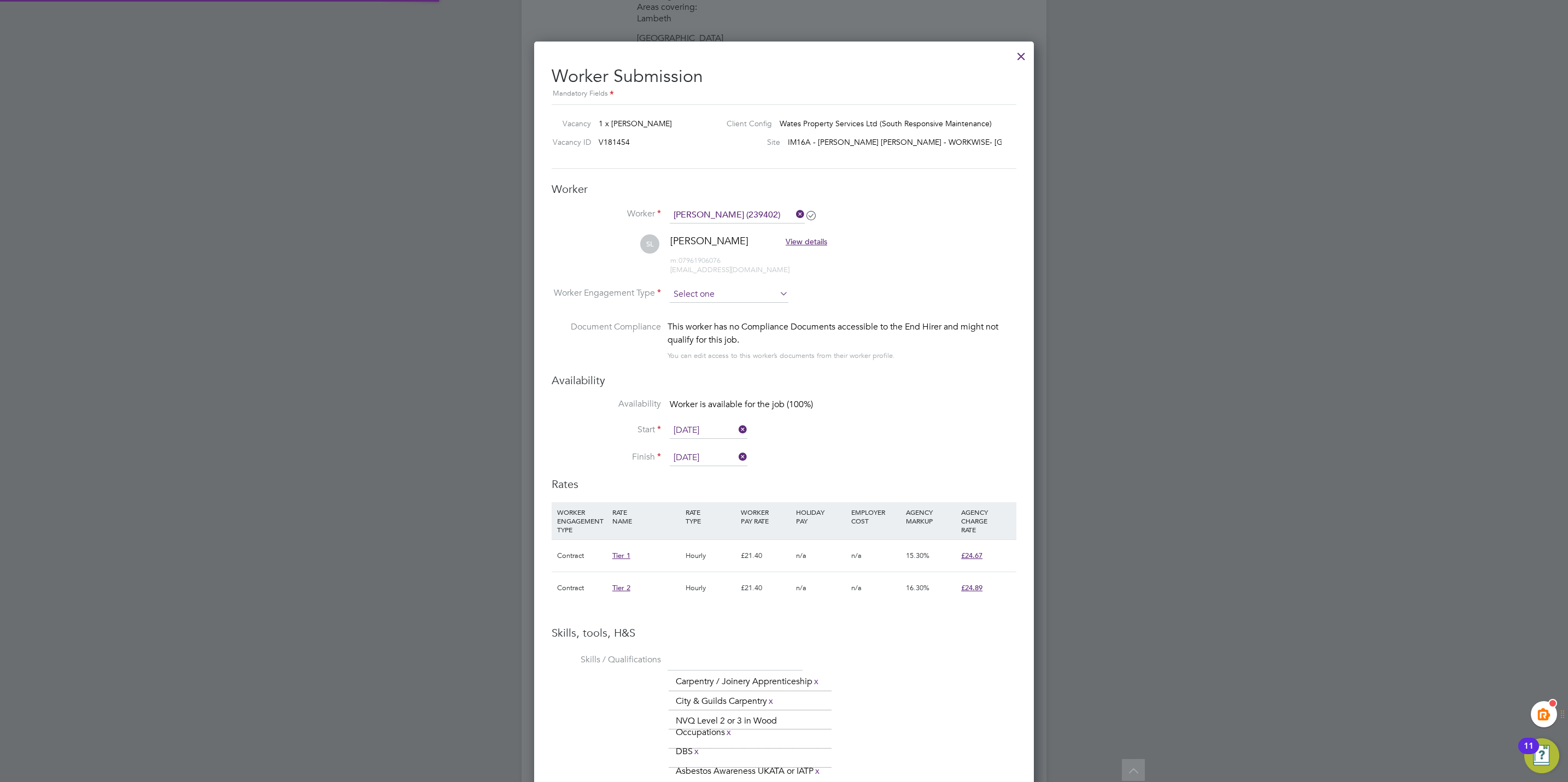
scroll to position [1055, 500]
click at [699, 293] on input at bounding box center [728, 294] width 118 height 16
click at [714, 310] on li "Contract" at bounding box center [729, 310] width 120 height 14
type input "Contract"
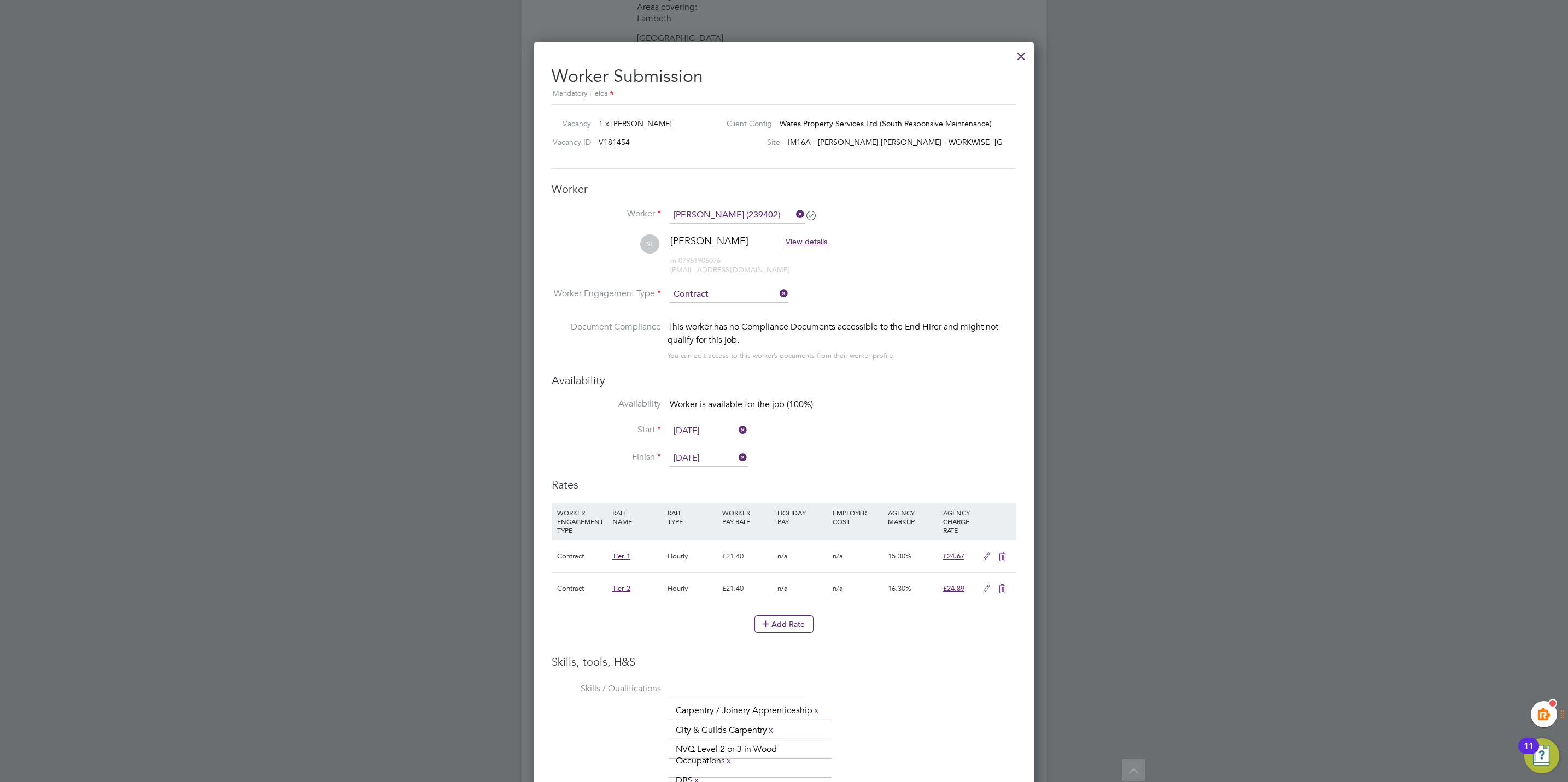
scroll to position [33, 56]
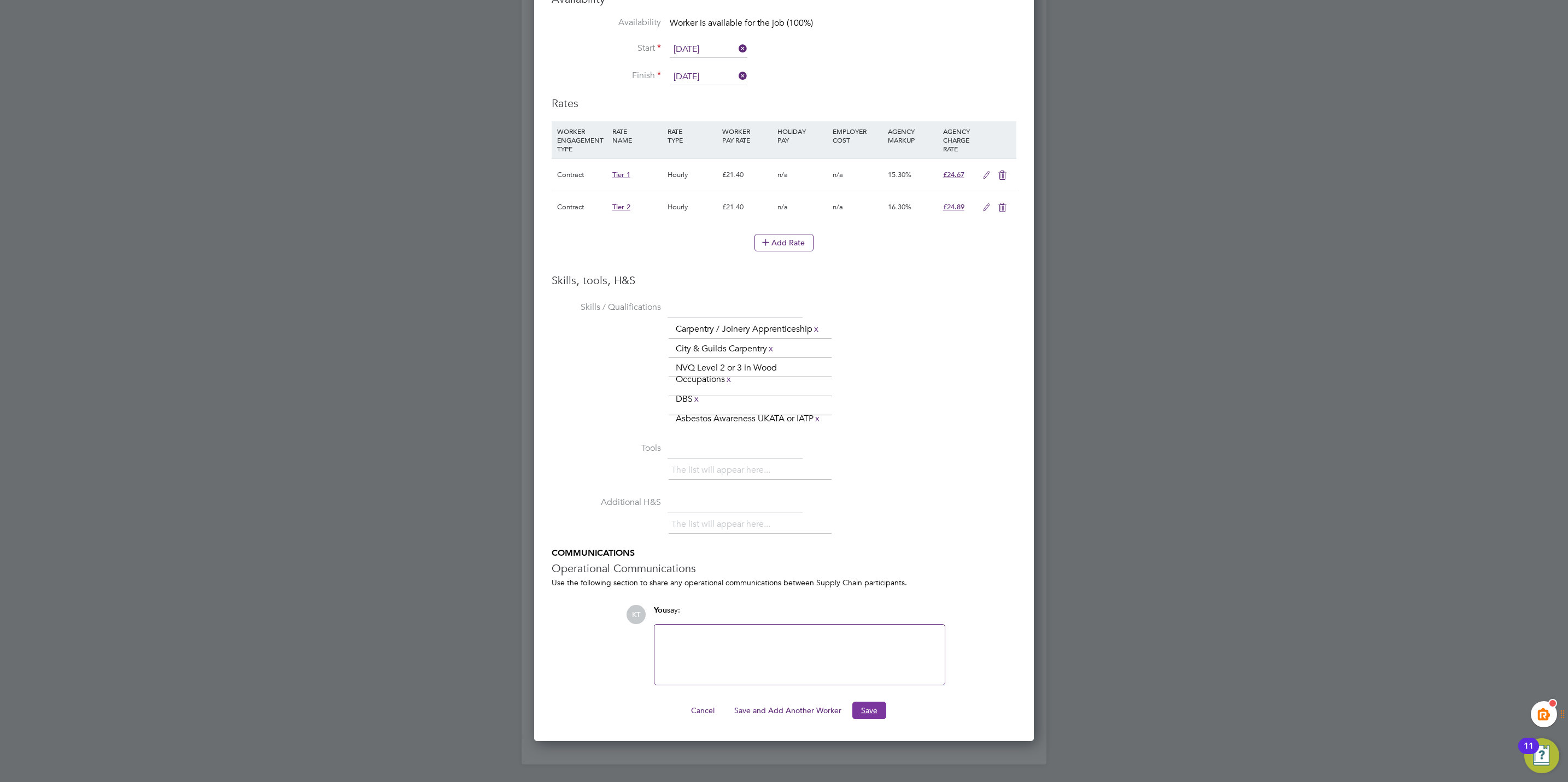
click at [860, 711] on button "Save" at bounding box center [870, 710] width 34 height 17
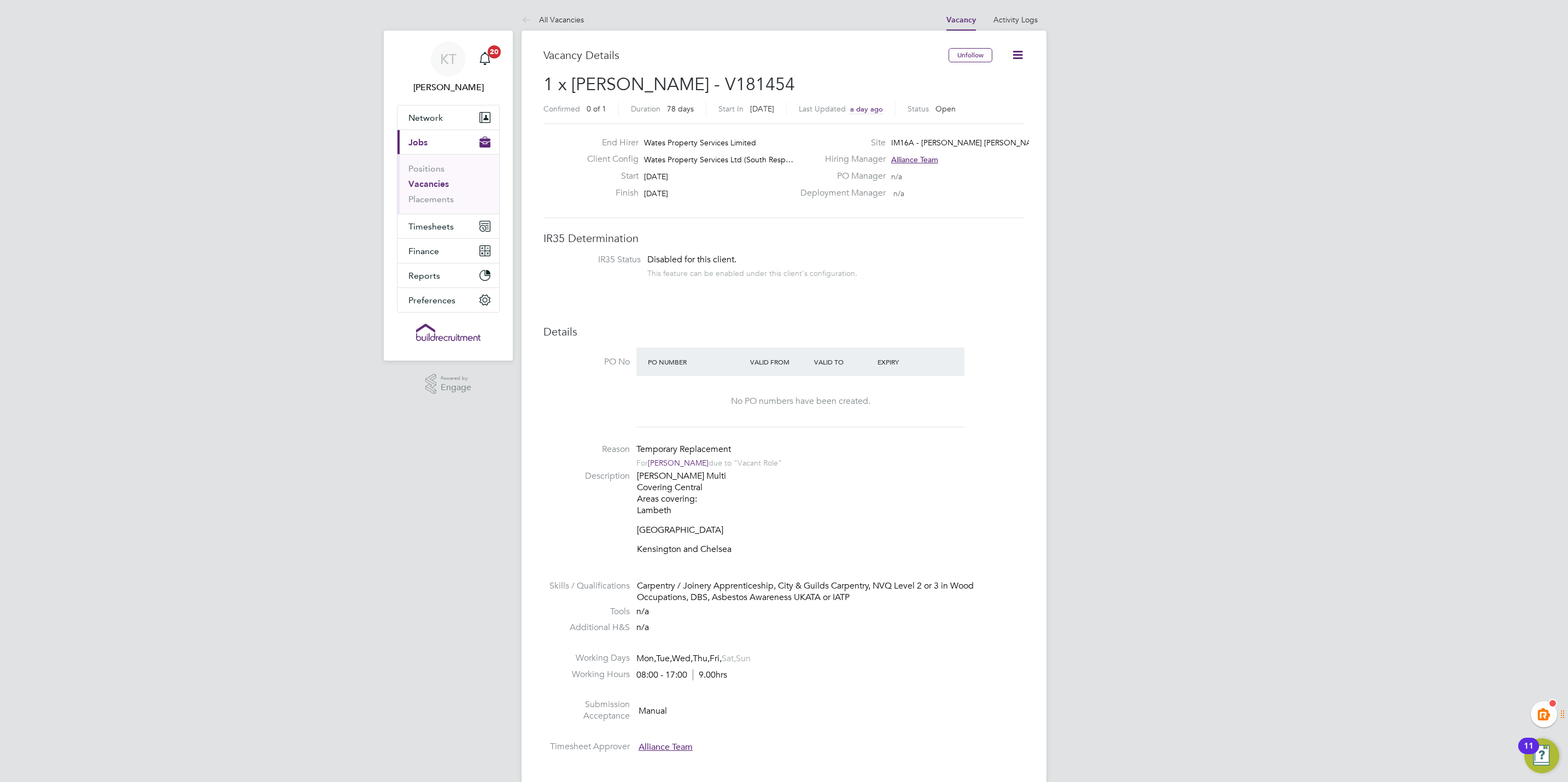
click at [428, 183] on link "Vacancies" at bounding box center [428, 184] width 41 height 11
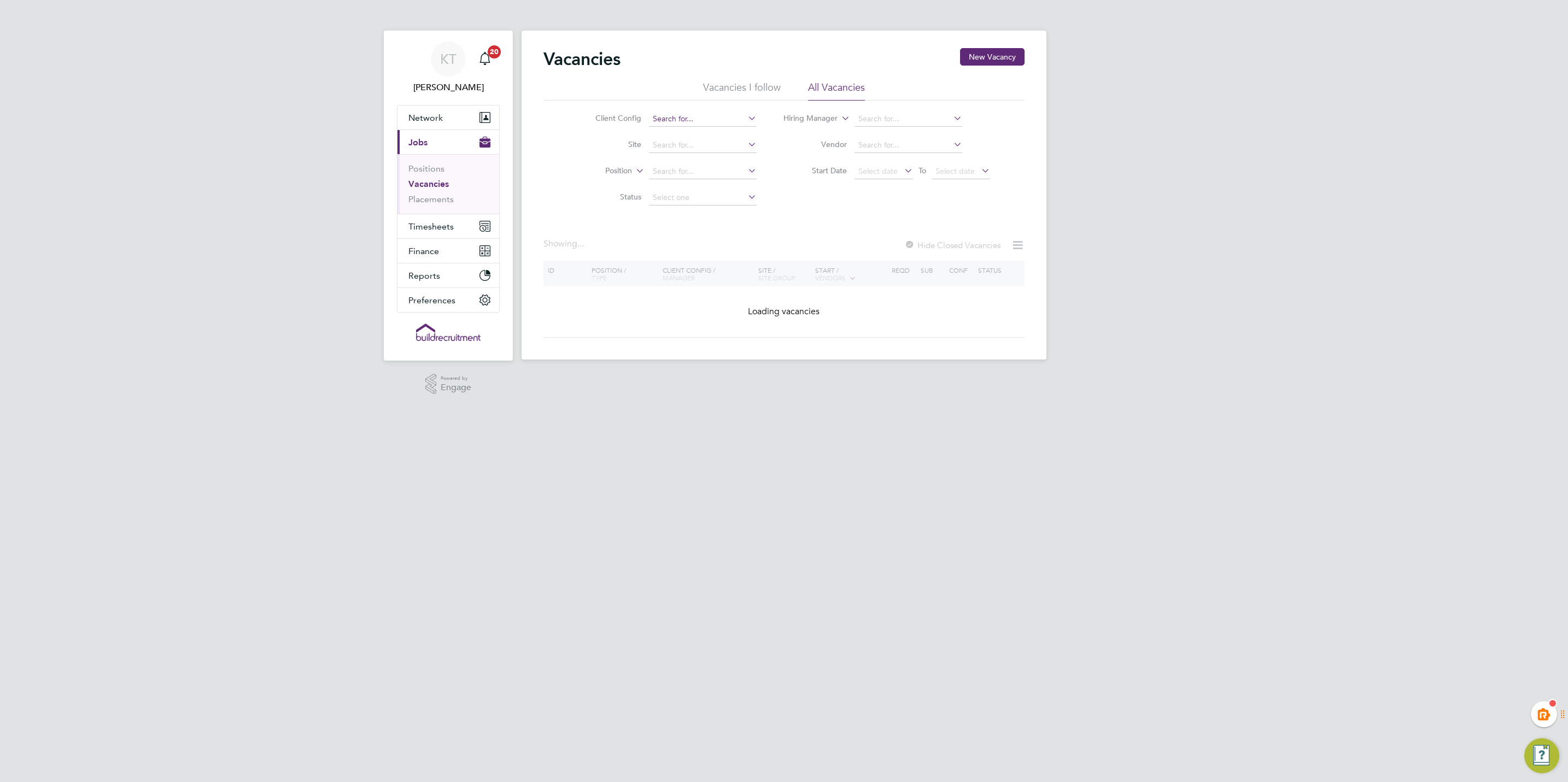
click at [701, 118] on input at bounding box center [702, 118] width 107 height 15
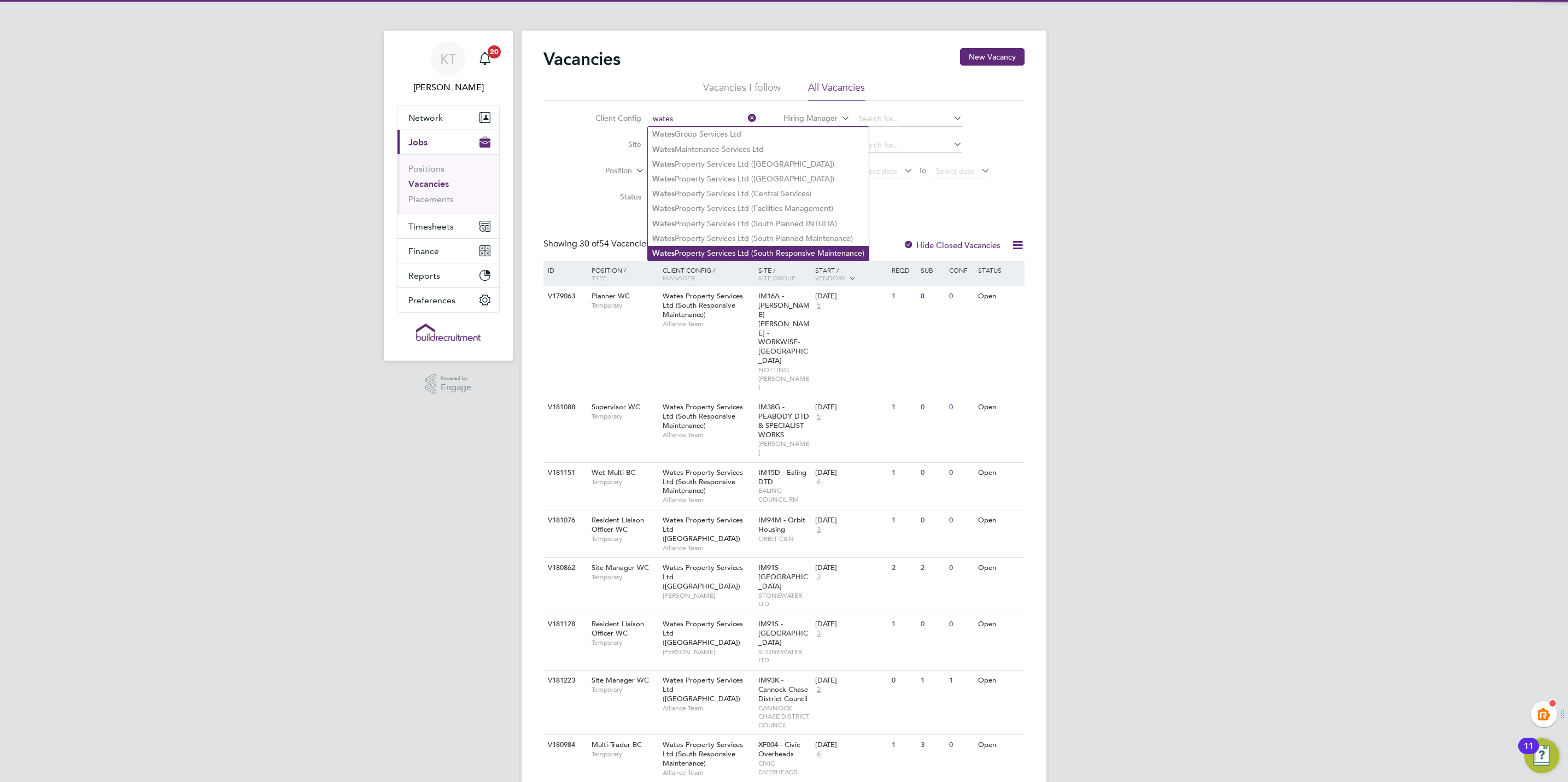
click at [723, 246] on li "Wates Property Services Ltd (South Responsive Maintenance)" at bounding box center [758, 253] width 221 height 14
type input "Wates Property Services Ltd (South Responsive Maintenance)"
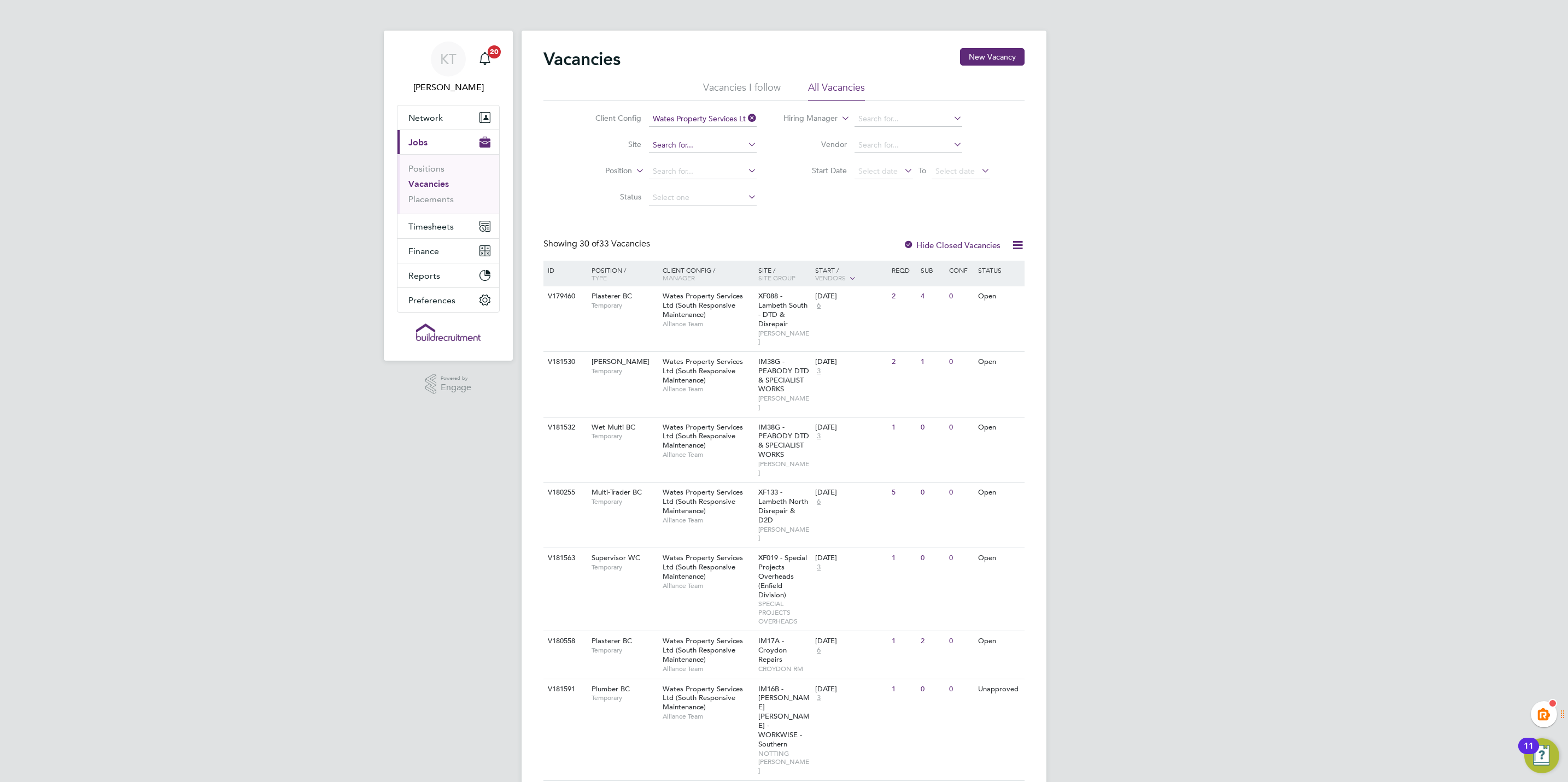
click at [687, 147] on input at bounding box center [702, 145] width 107 height 15
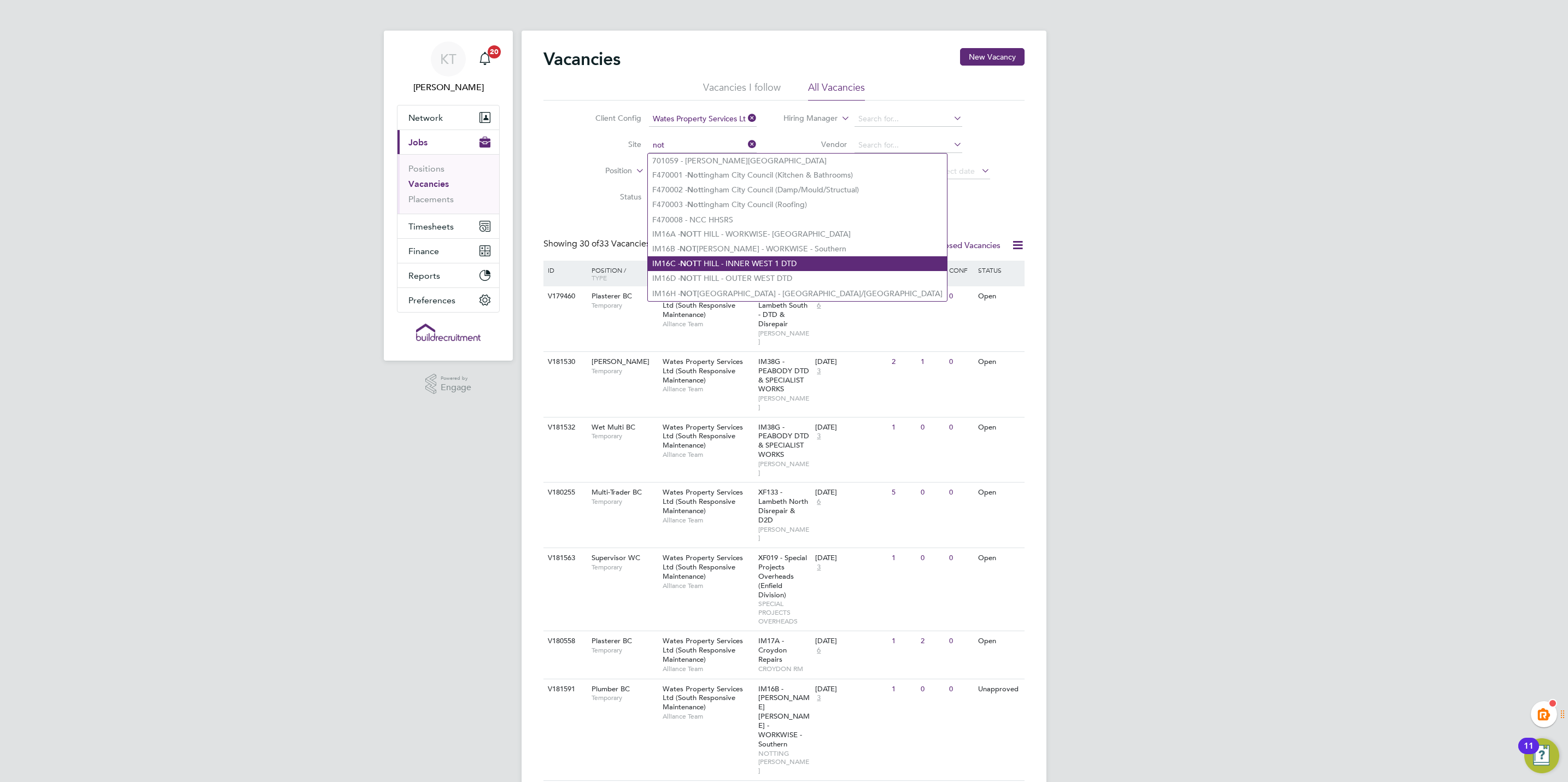
click at [788, 256] on li "IM16C - NOT T HILL - INNER WEST 1 DTD" at bounding box center [797, 264] width 299 height 14
type input "IM16C - NOTT HILL - INNER WEST 1 DTD"
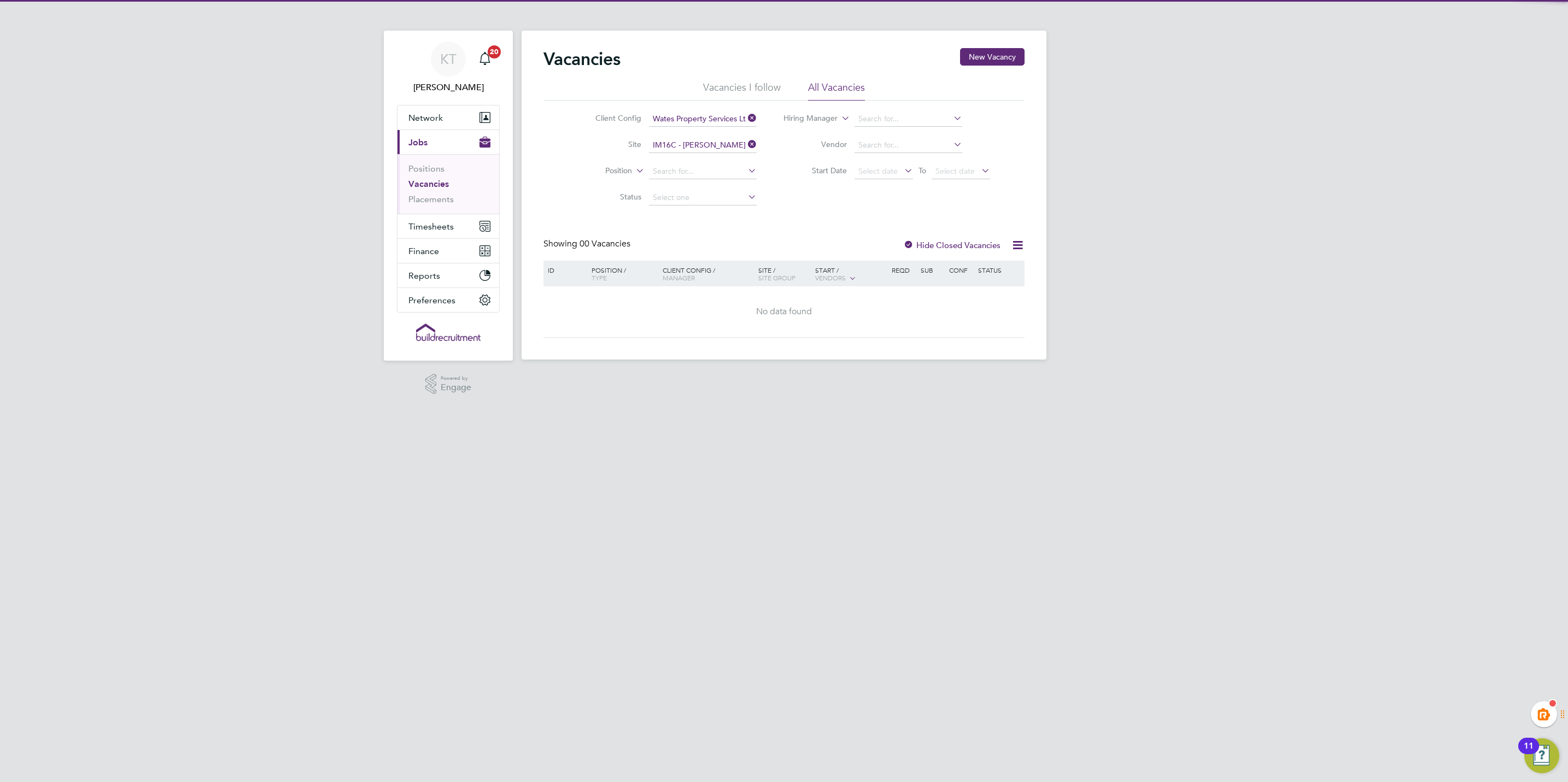
click at [746, 140] on icon at bounding box center [746, 144] width 0 height 15
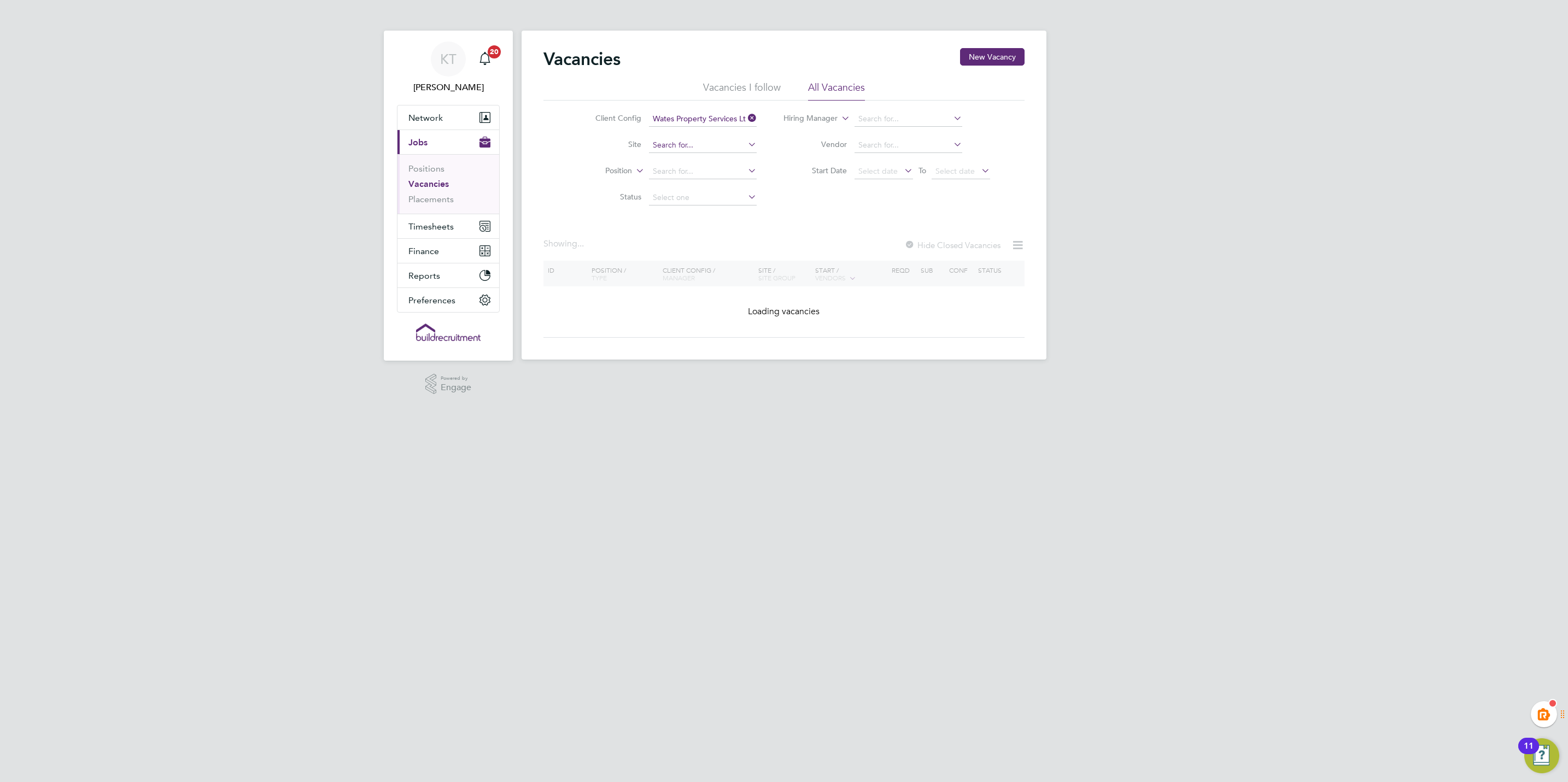
click at [708, 153] on div "Vacancies New Vacancy Vacancies I follow All Vacancies Client Config Wates Prop…" at bounding box center [783, 195] width 525 height 329
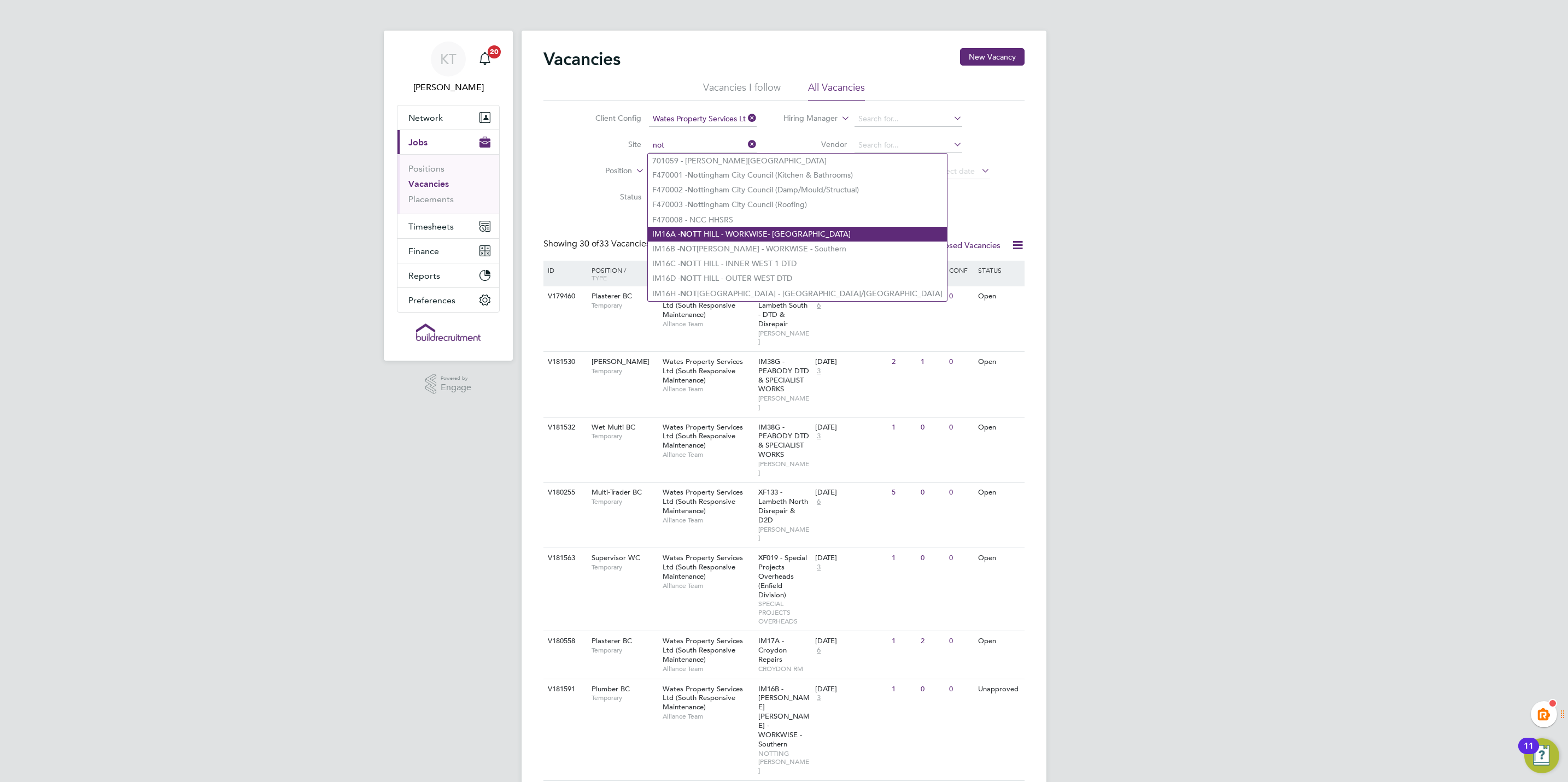
click at [757, 238] on li "IM16A - NOT T HILL - WORKWISE- North East" at bounding box center [797, 234] width 299 height 14
type input "IM16A - NOTT HILL - WORKWISE- North East"
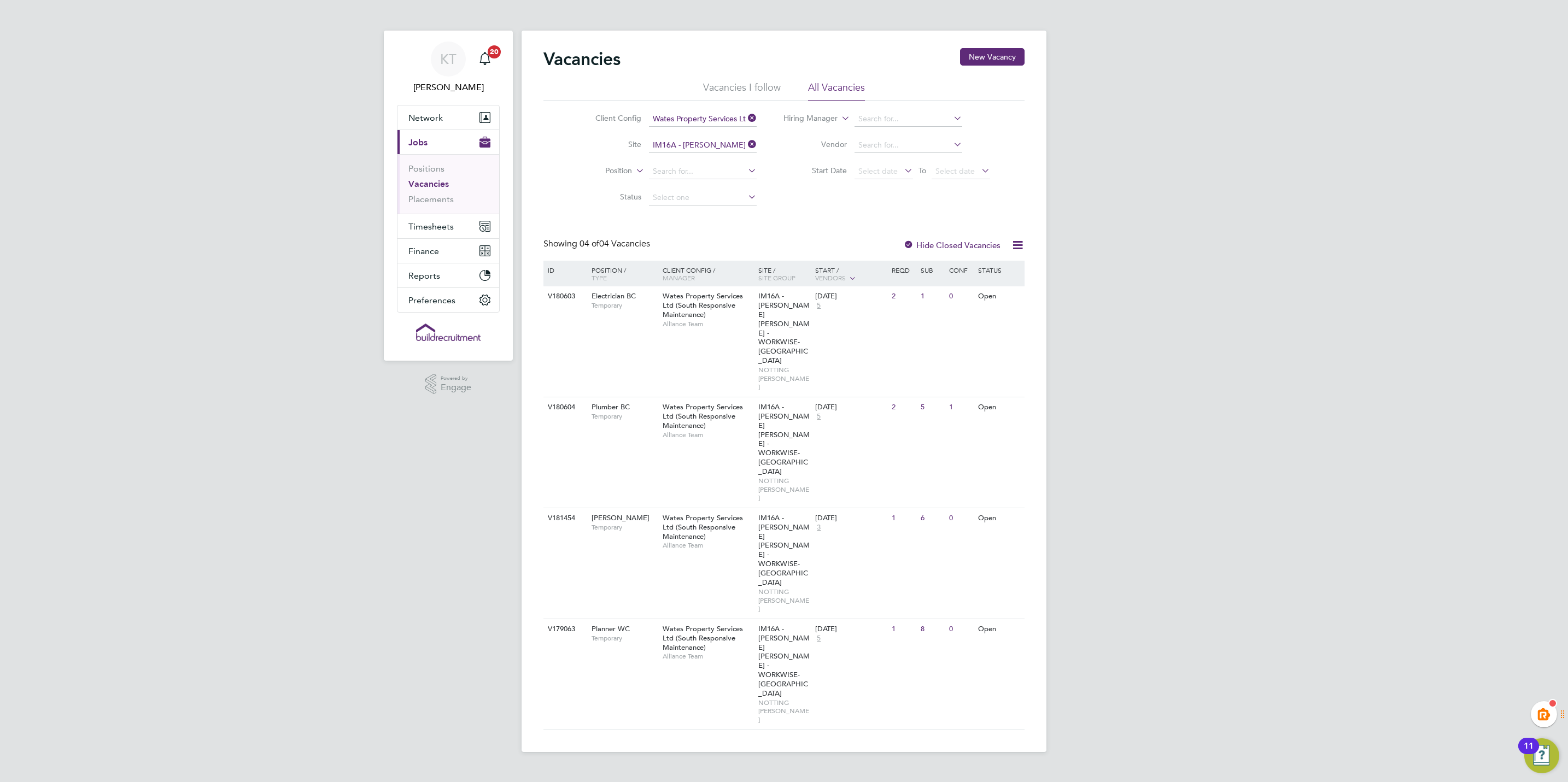
click at [746, 144] on icon at bounding box center [746, 144] width 0 height 15
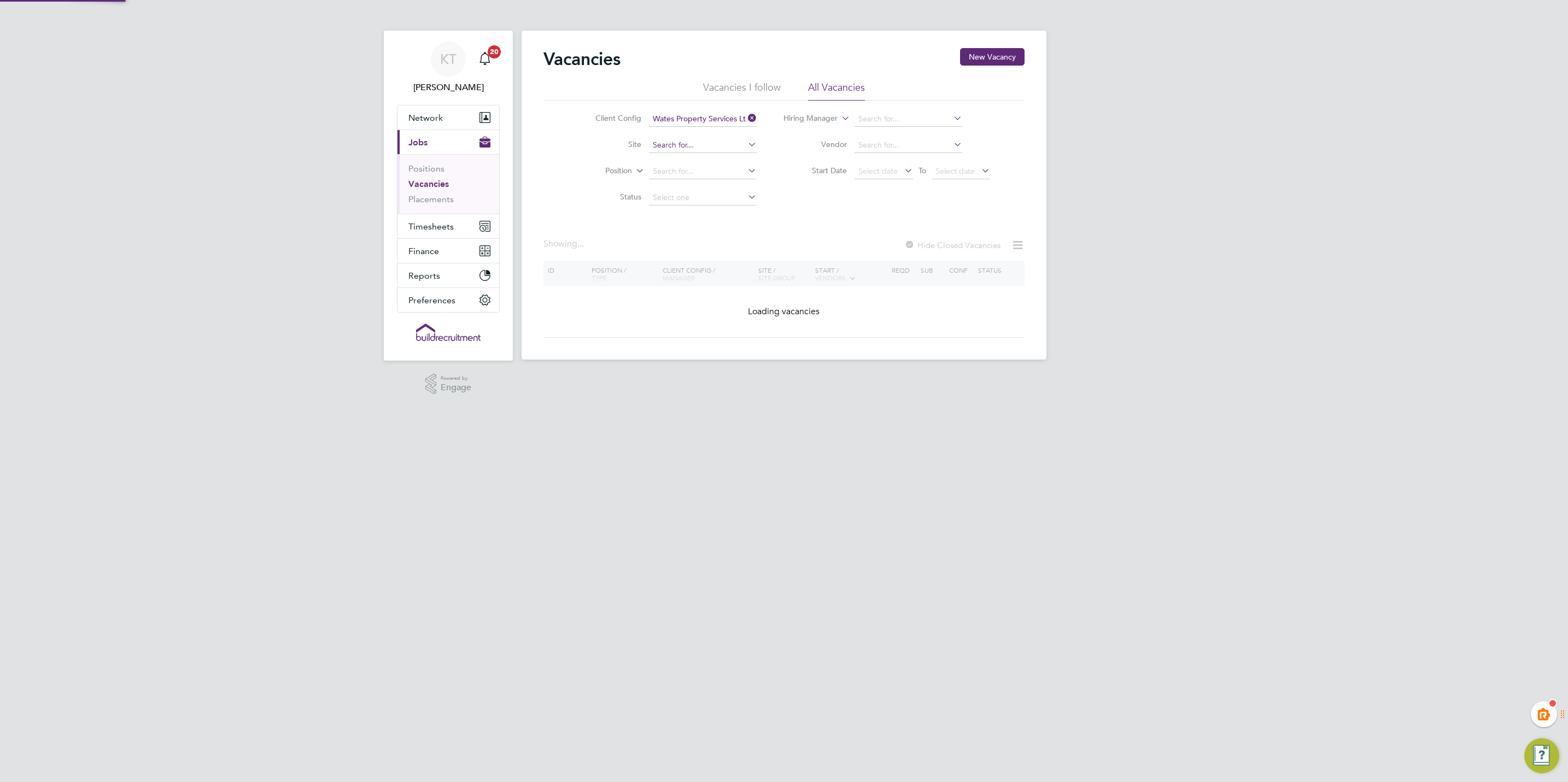
click at [714, 144] on input at bounding box center [702, 145] width 107 height 15
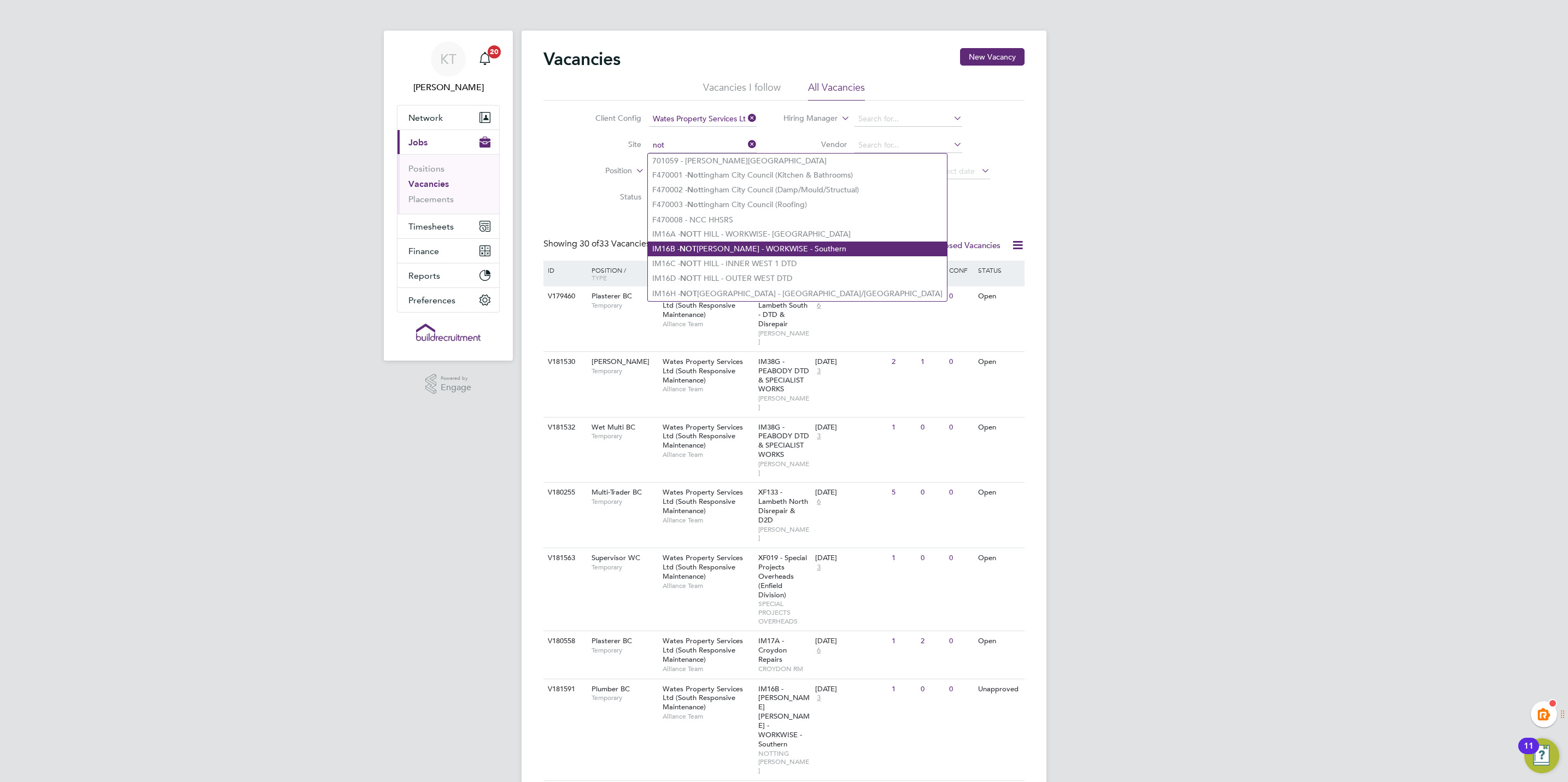
click at [761, 242] on li "IM16B - NOT T HILL - WORKWISE - Southern" at bounding box center [797, 249] width 299 height 14
type input "IM16B - NOTT HILL - WORKWISE - Southern"
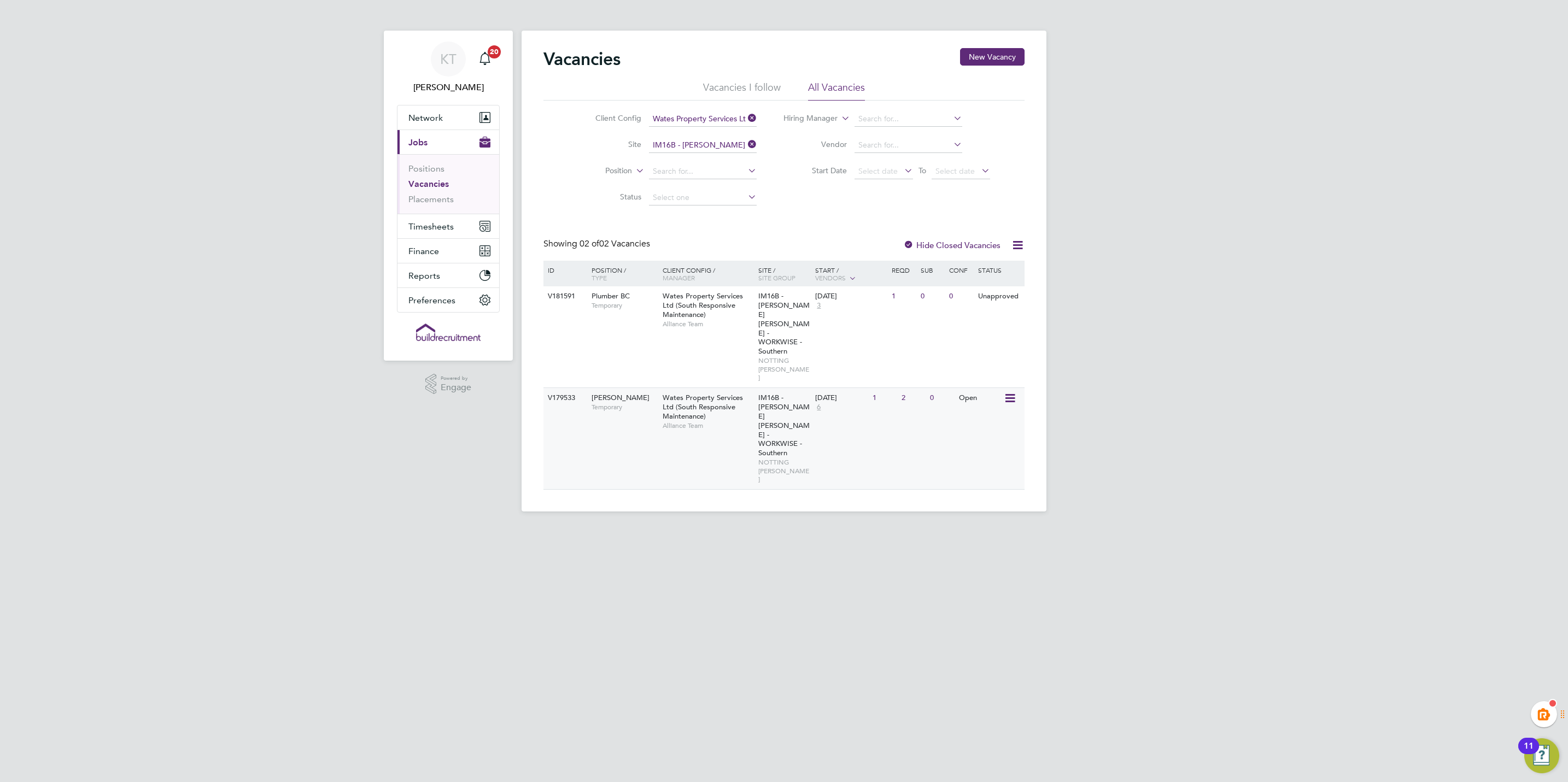
click at [607, 393] on span "Carpenter BC" at bounding box center [621, 397] width 58 height 9
drag, startPoint x: 731, startPoint y: 530, endPoint x: 796, endPoint y: 277, distance: 261.2
click at [731, 529] on html "KT Kiera Troutt Notifications 20 Applications: Network Team Members Businesses …" at bounding box center [784, 265] width 1568 height 529
drag, startPoint x: 749, startPoint y: 140, endPoint x: 679, endPoint y: 152, distance: 71.0
click at [746, 140] on icon at bounding box center [746, 144] width 0 height 15
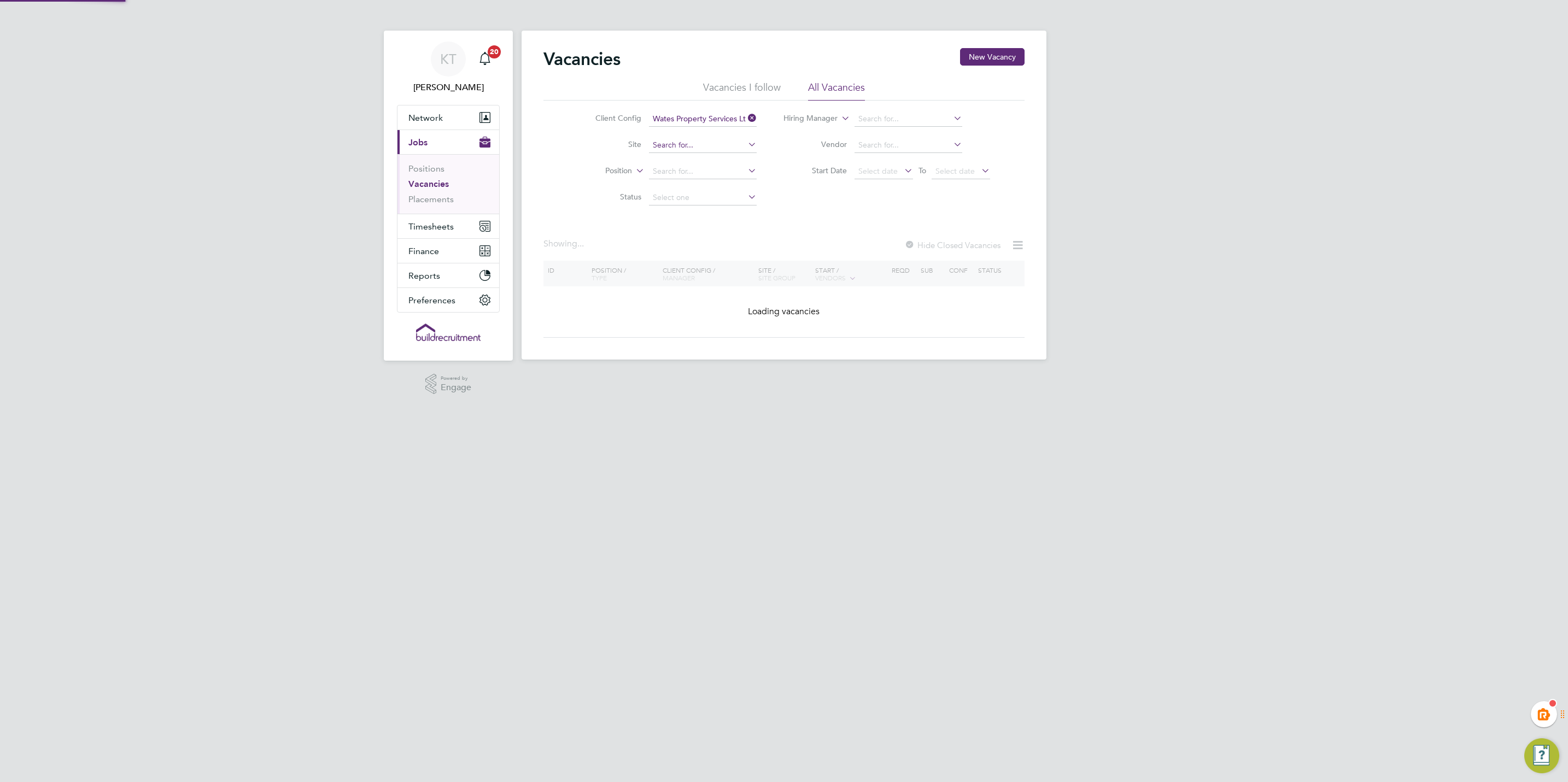
click at [679, 150] on input at bounding box center [702, 145] width 107 height 15
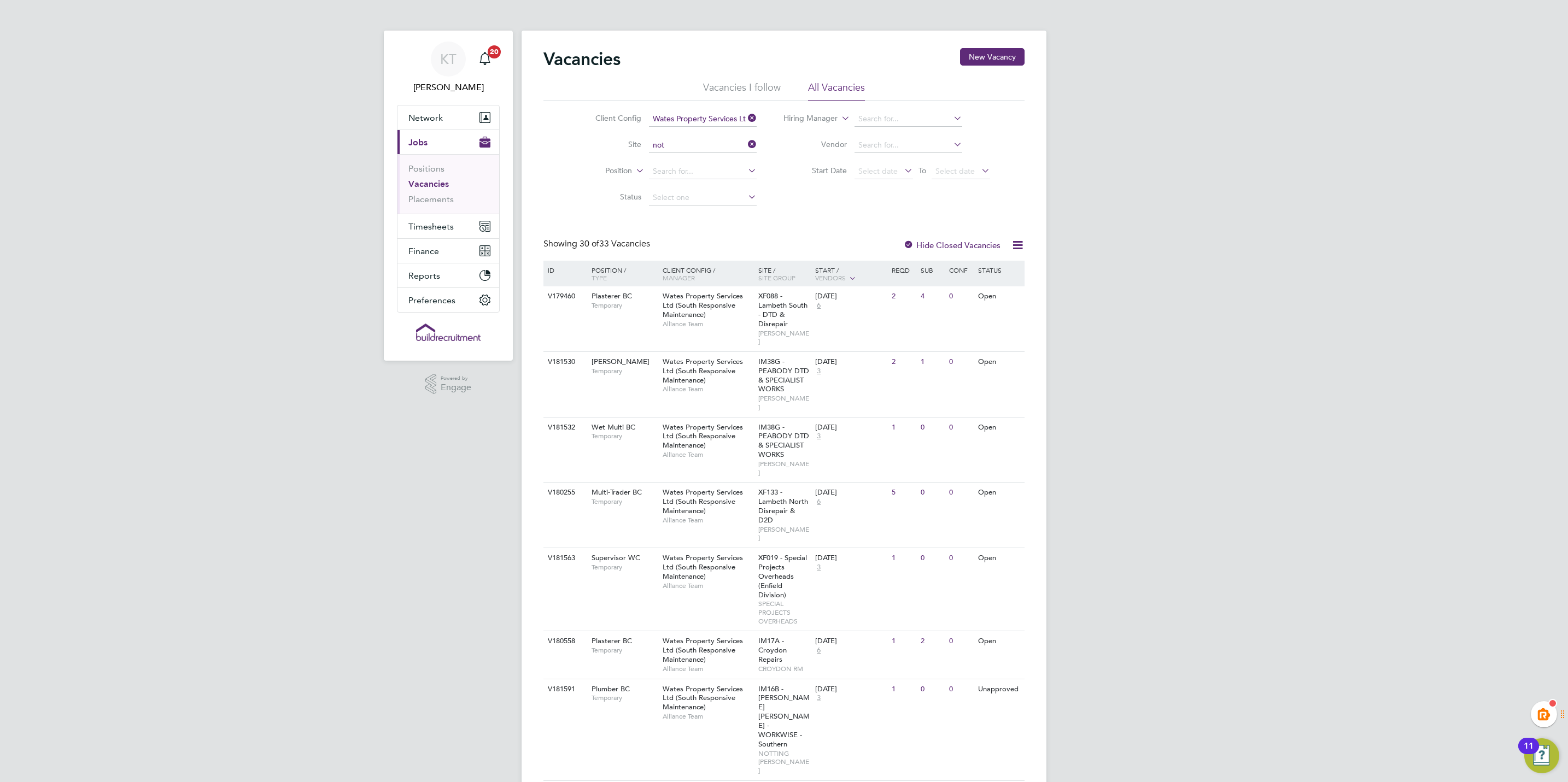
click at [696, 229] on b "NOT" at bounding box center [688, 234] width 17 height 9
type input "IM16A - NOTT HILL - WORKWISE- North East"
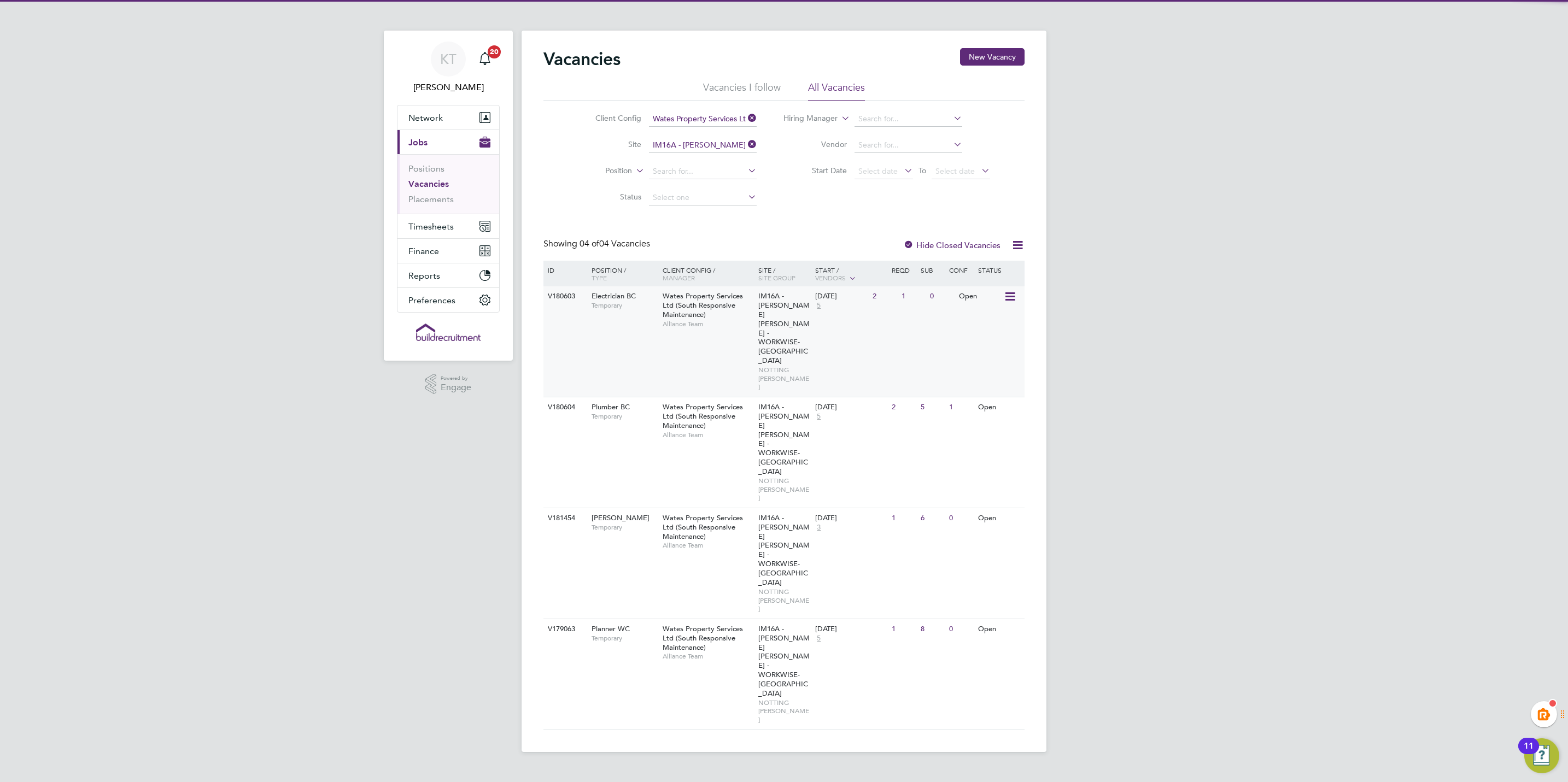
click at [613, 308] on span "Temporary" at bounding box center [624, 306] width 66 height 9
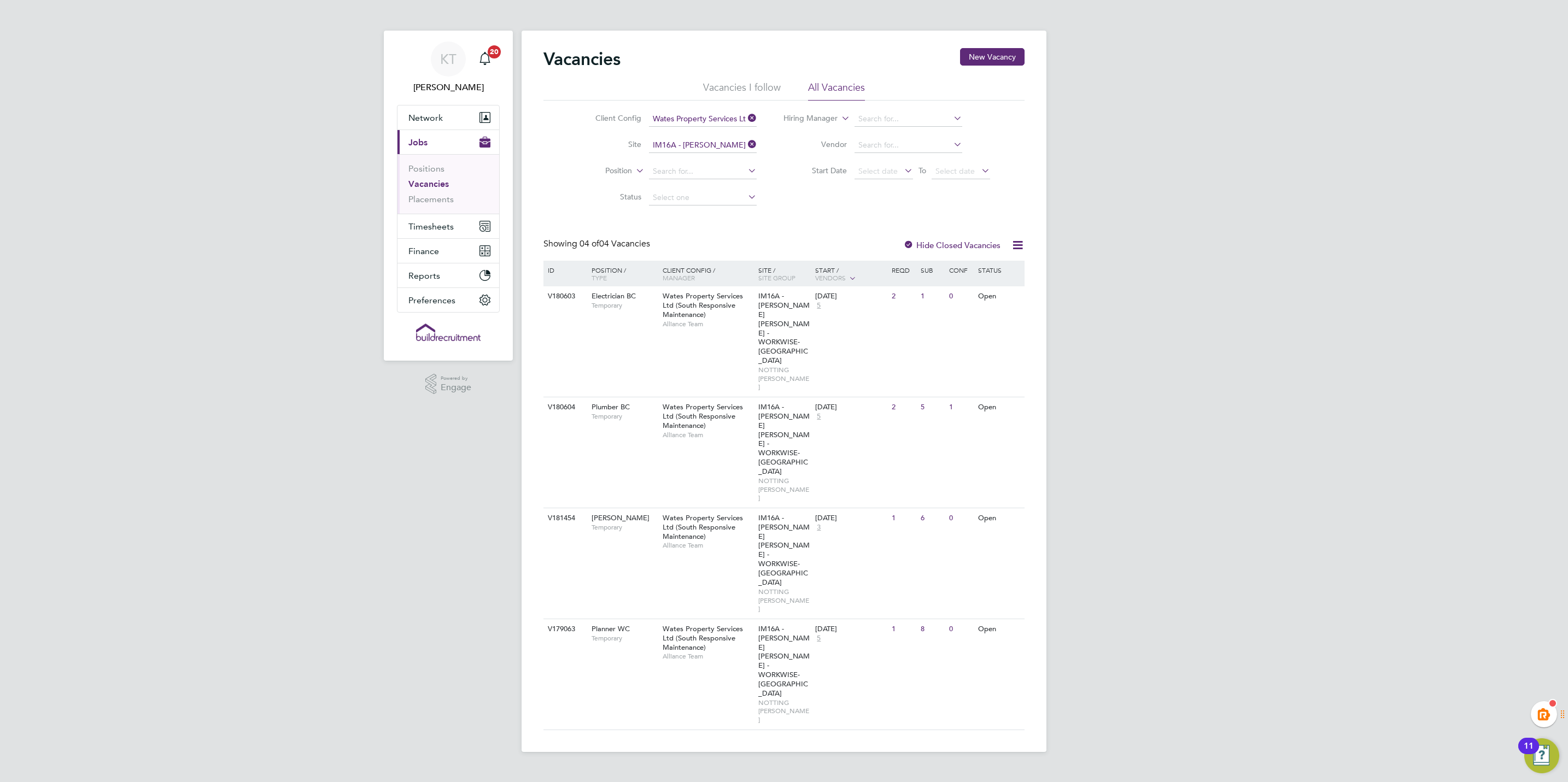
click at [746, 144] on icon at bounding box center [746, 144] width 0 height 15
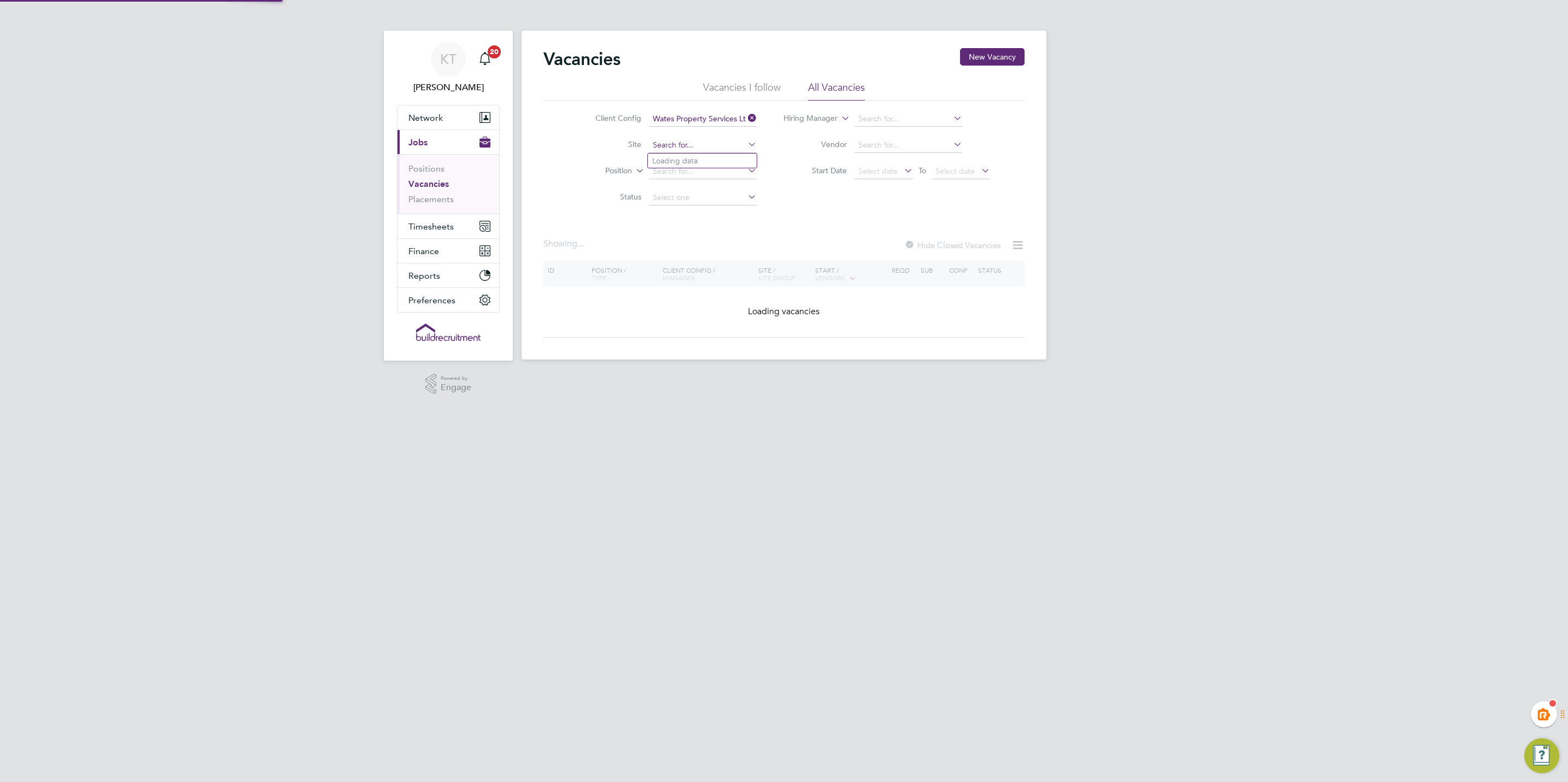
click at [685, 146] on input at bounding box center [702, 145] width 107 height 15
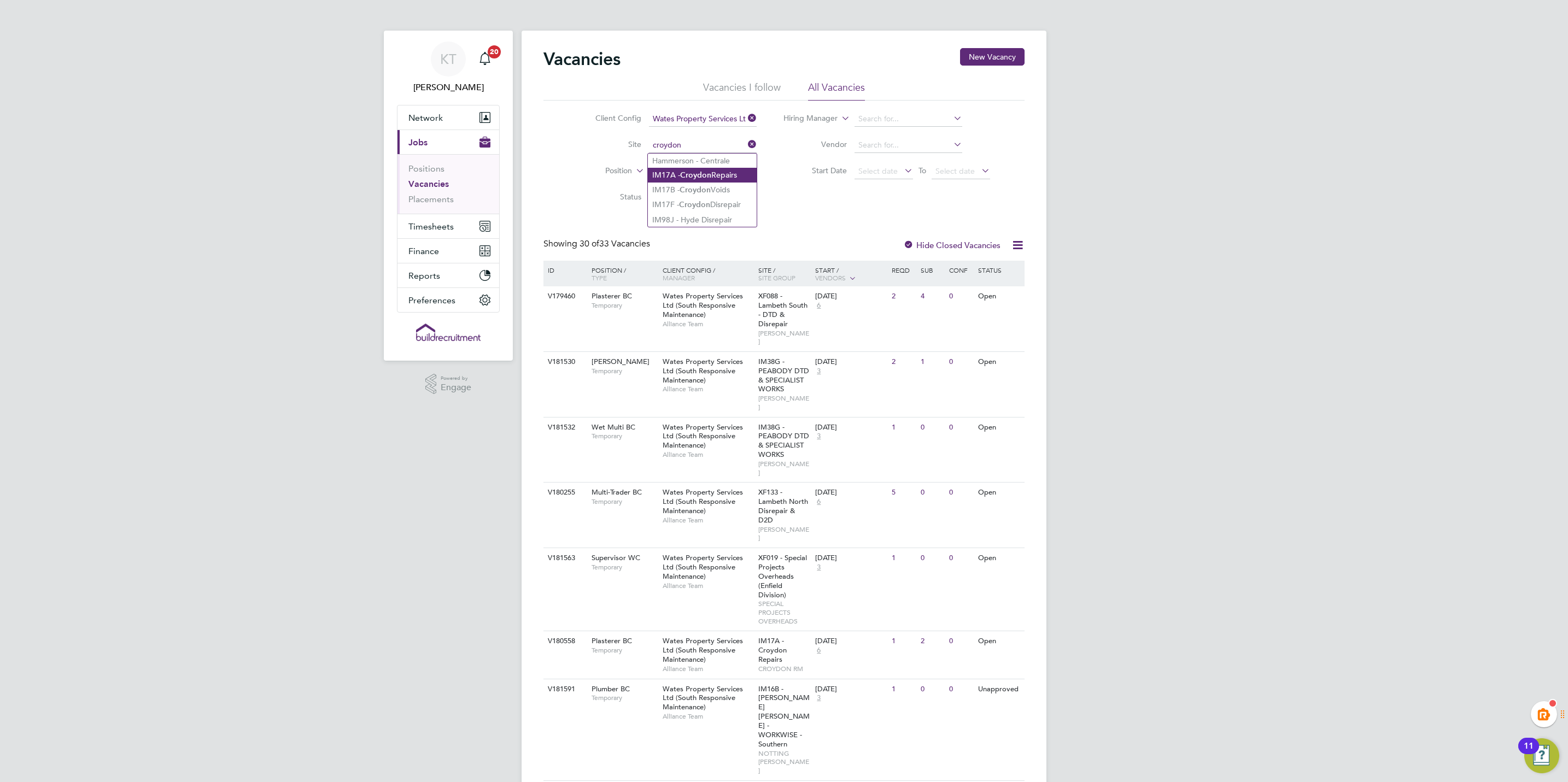
click at [723, 174] on li "IM17A - Croydon Repairs" at bounding box center [702, 175] width 108 height 14
type input "IM17A - Croydon Repairs"
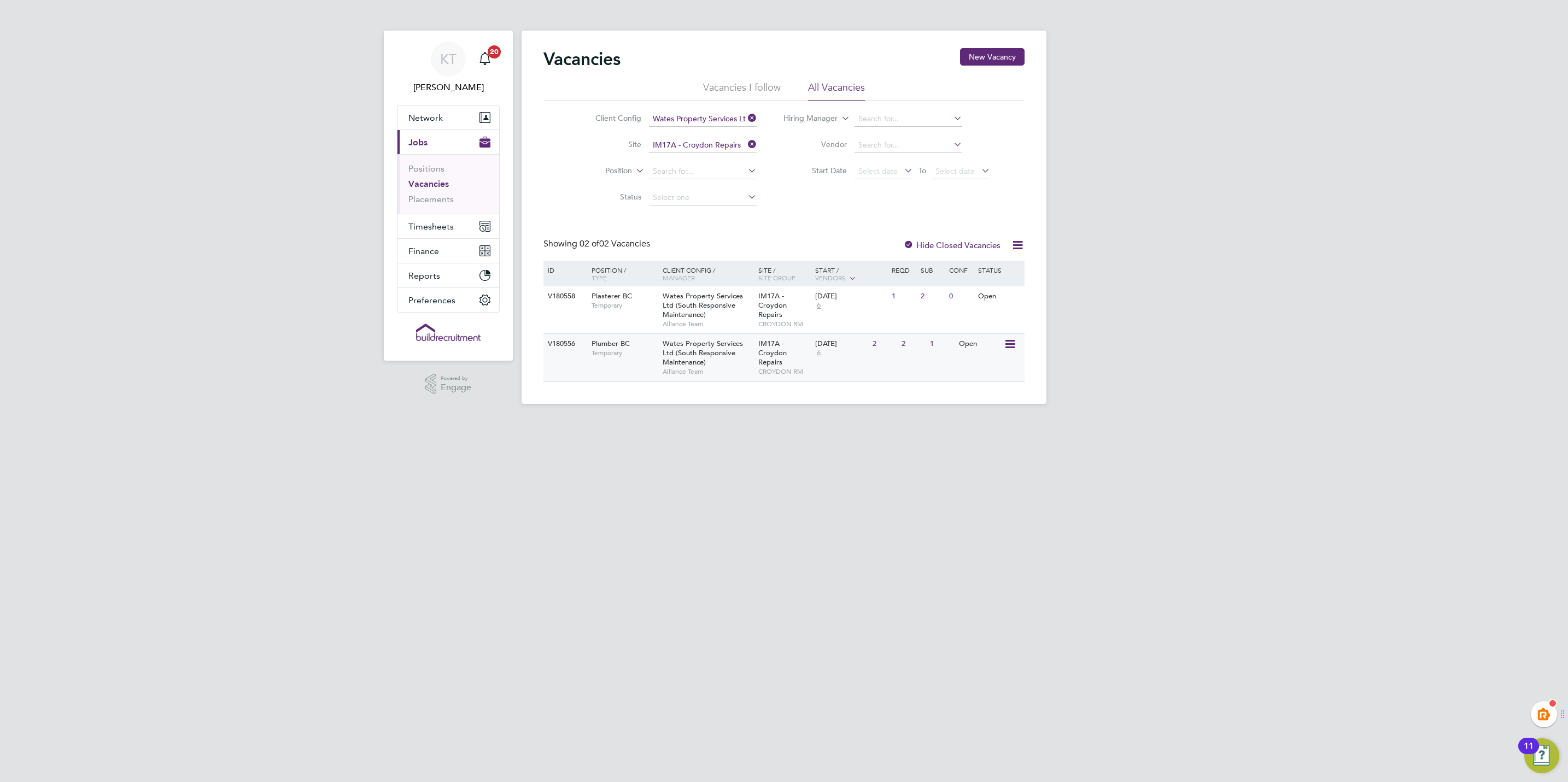
click at [872, 349] on div "2" at bounding box center [883, 344] width 28 height 20
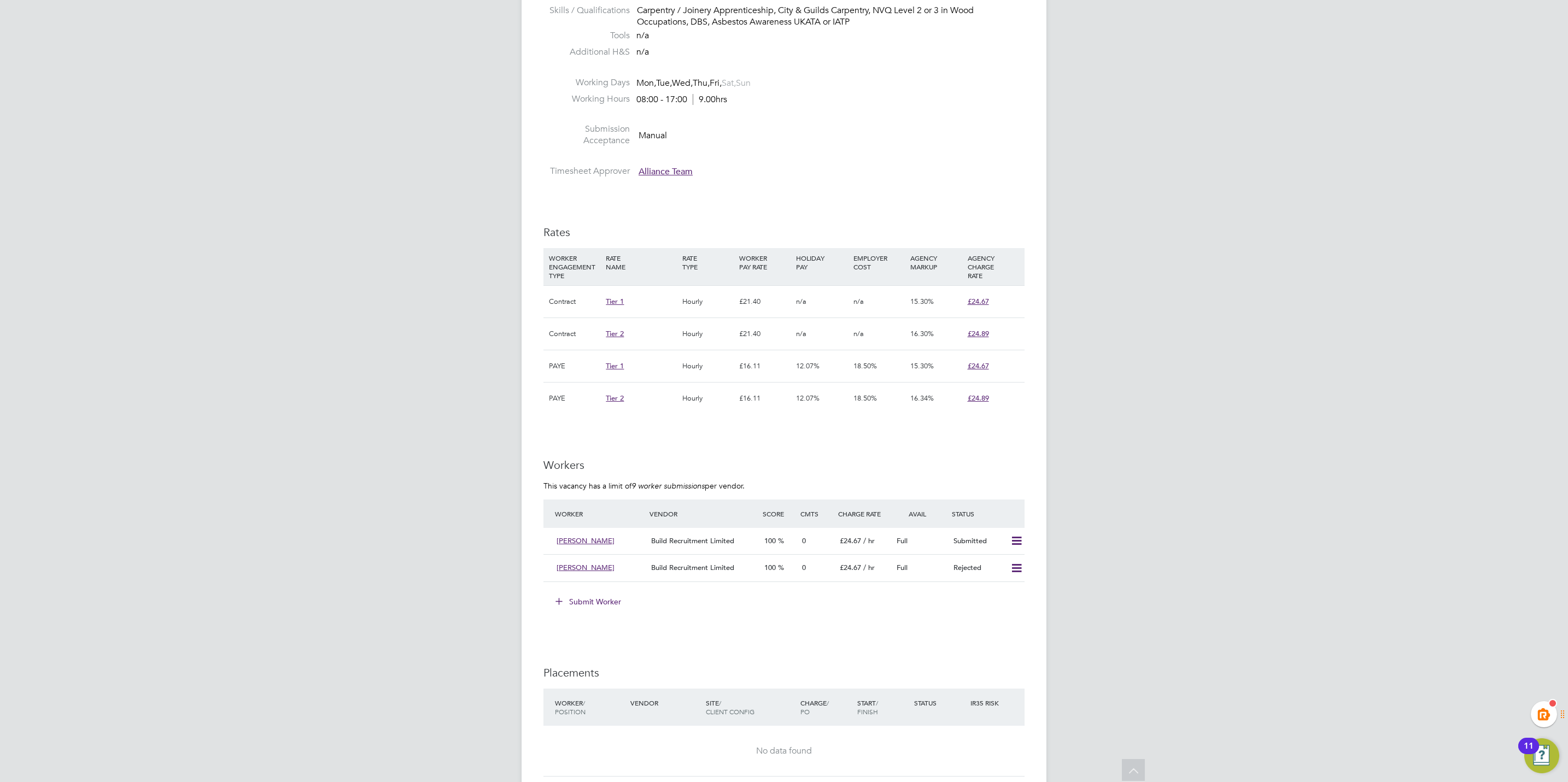
click at [603, 601] on button "Submit Worker" at bounding box center [588, 601] width 82 height 17
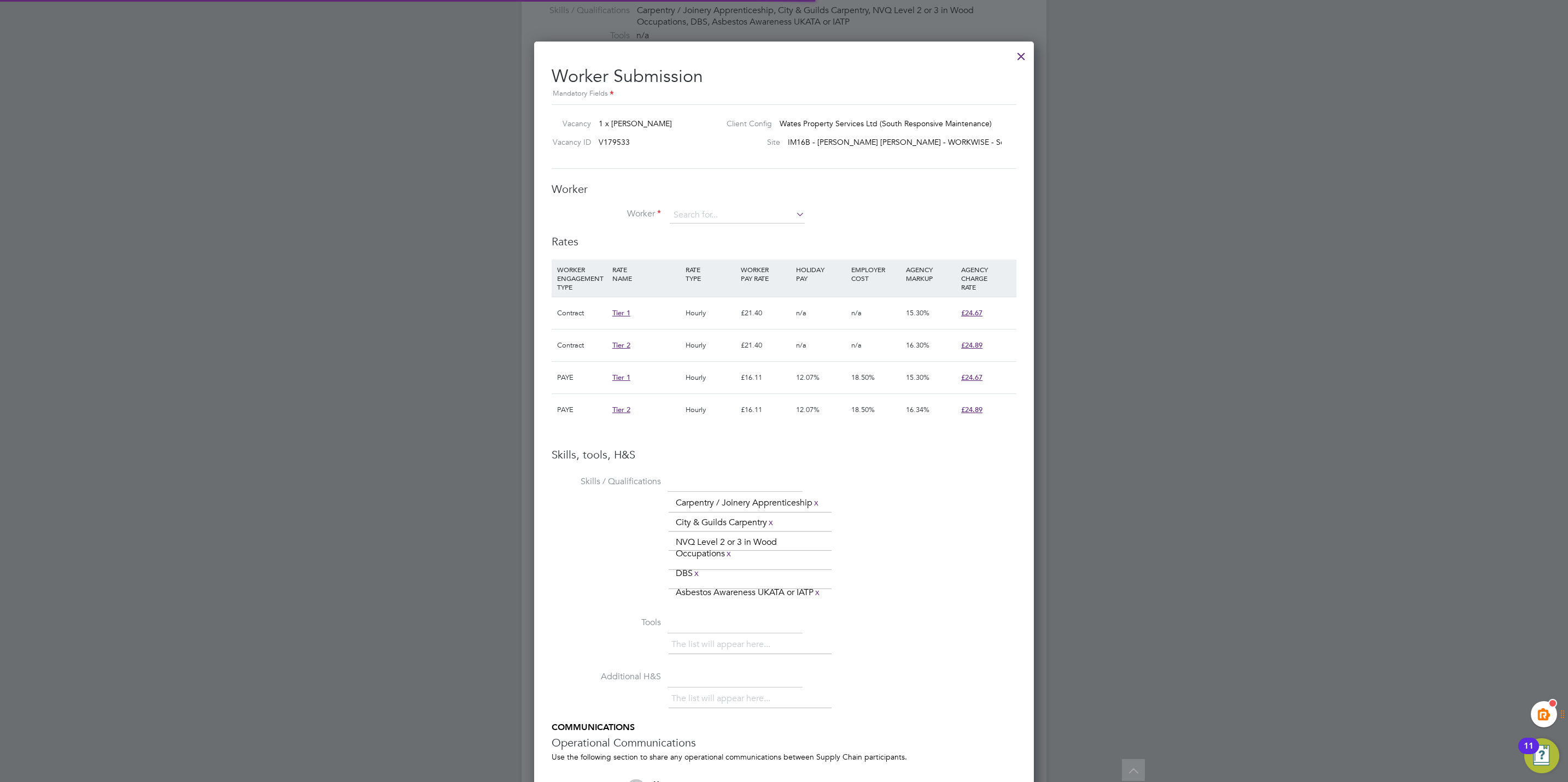
scroll to position [16, 285]
click at [707, 215] on input at bounding box center [737, 215] width 135 height 16
click at [718, 224] on li "Sorin Luca (239402)" at bounding box center [737, 231] width 136 height 14
type input "Sorin Luca (239402)"
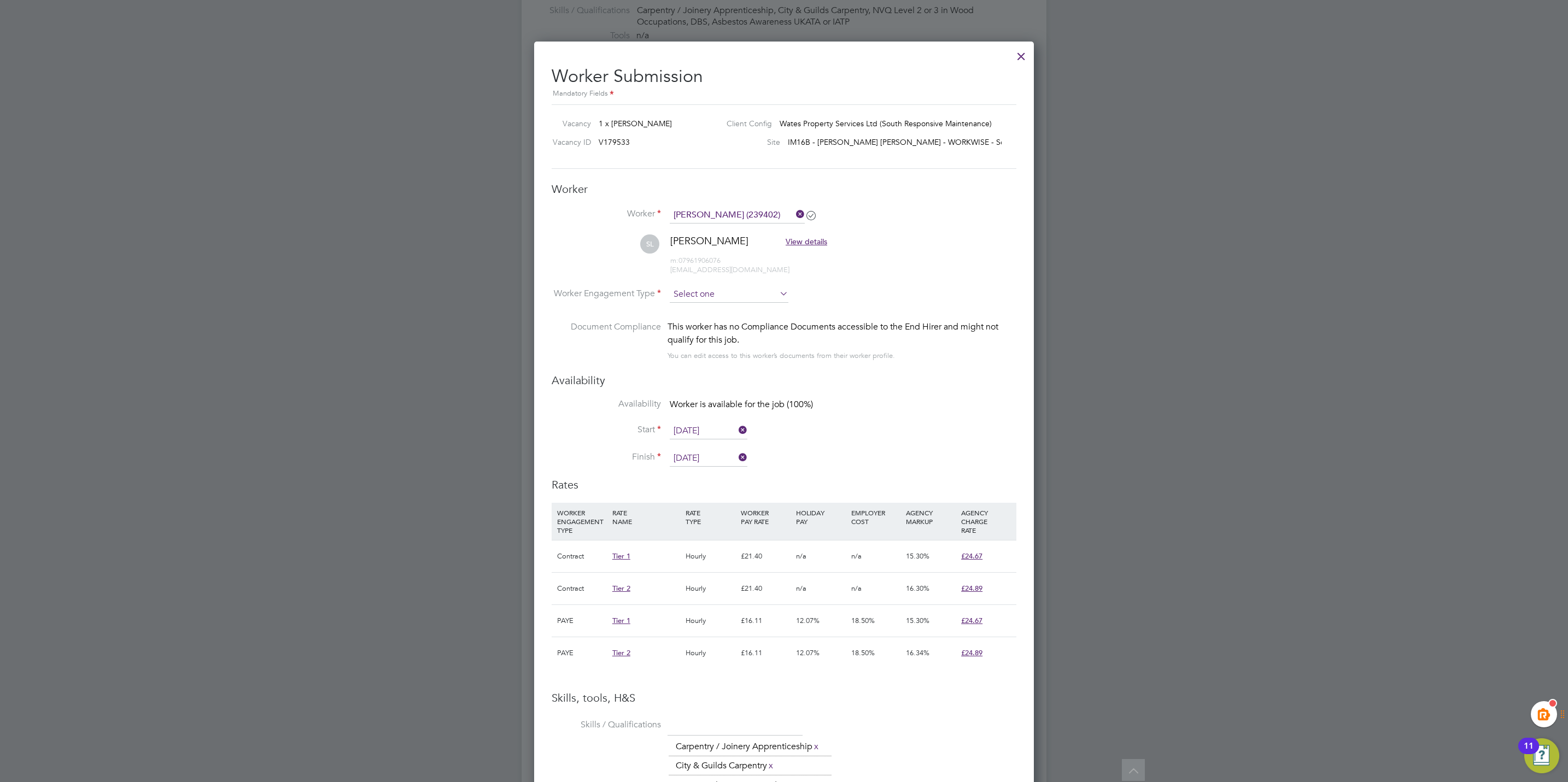
click at [707, 293] on input at bounding box center [728, 294] width 118 height 16
click at [712, 313] on li "Contract" at bounding box center [729, 310] width 120 height 14
type input "Contract"
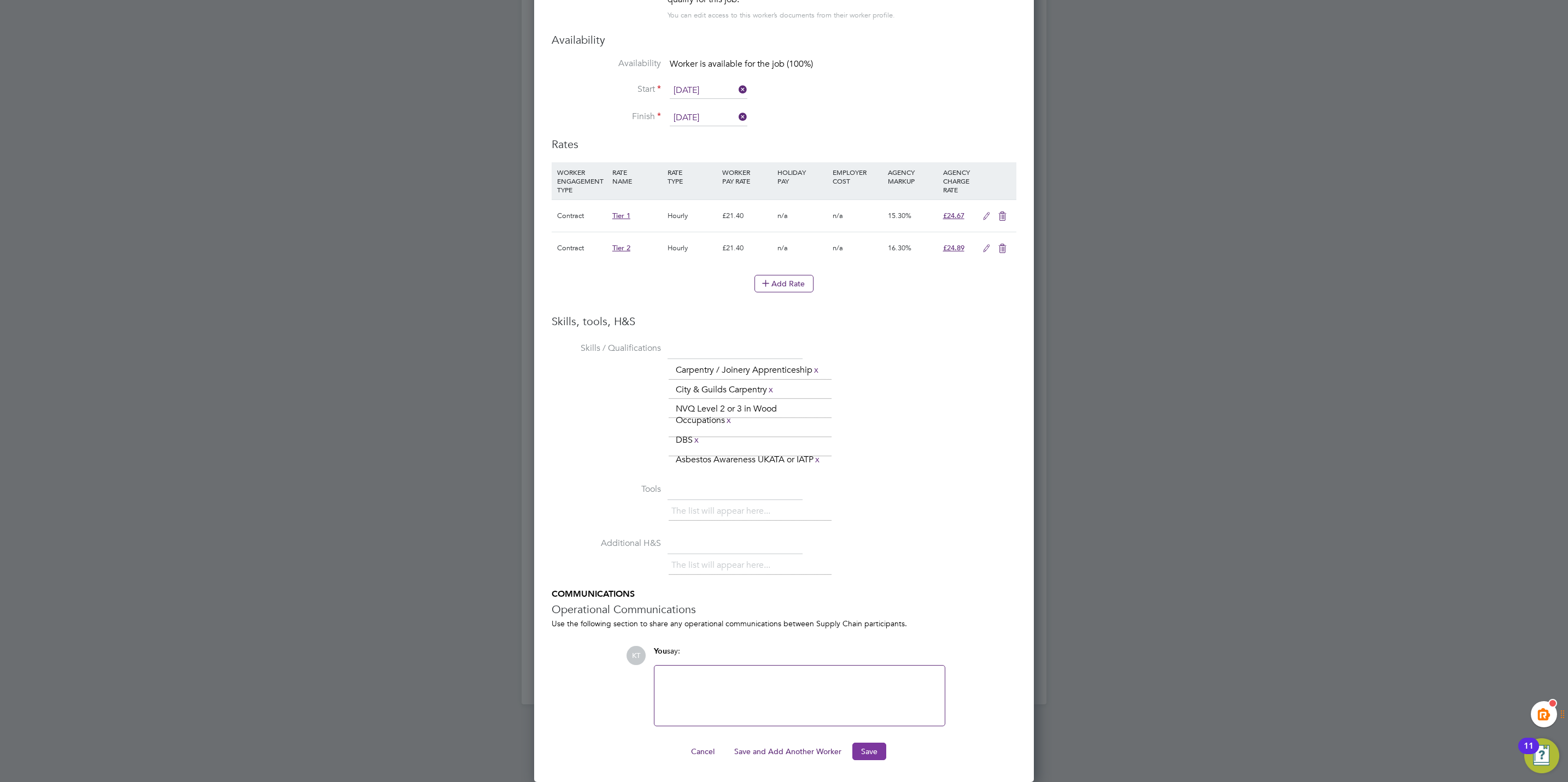
click at [874, 748] on button "Save" at bounding box center [870, 751] width 34 height 17
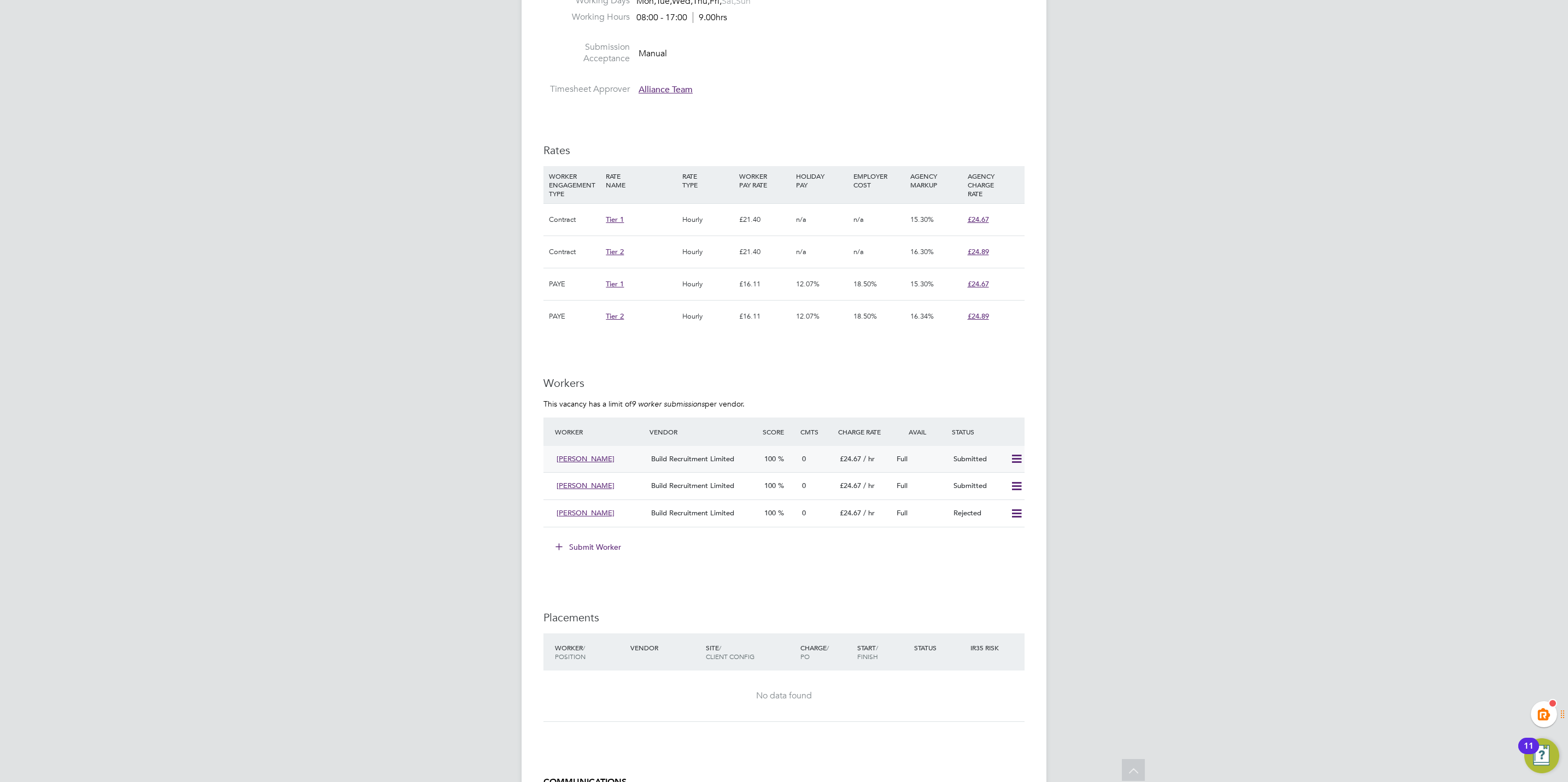
click at [866, 461] on span "/ hr" at bounding box center [869, 459] width 12 height 9
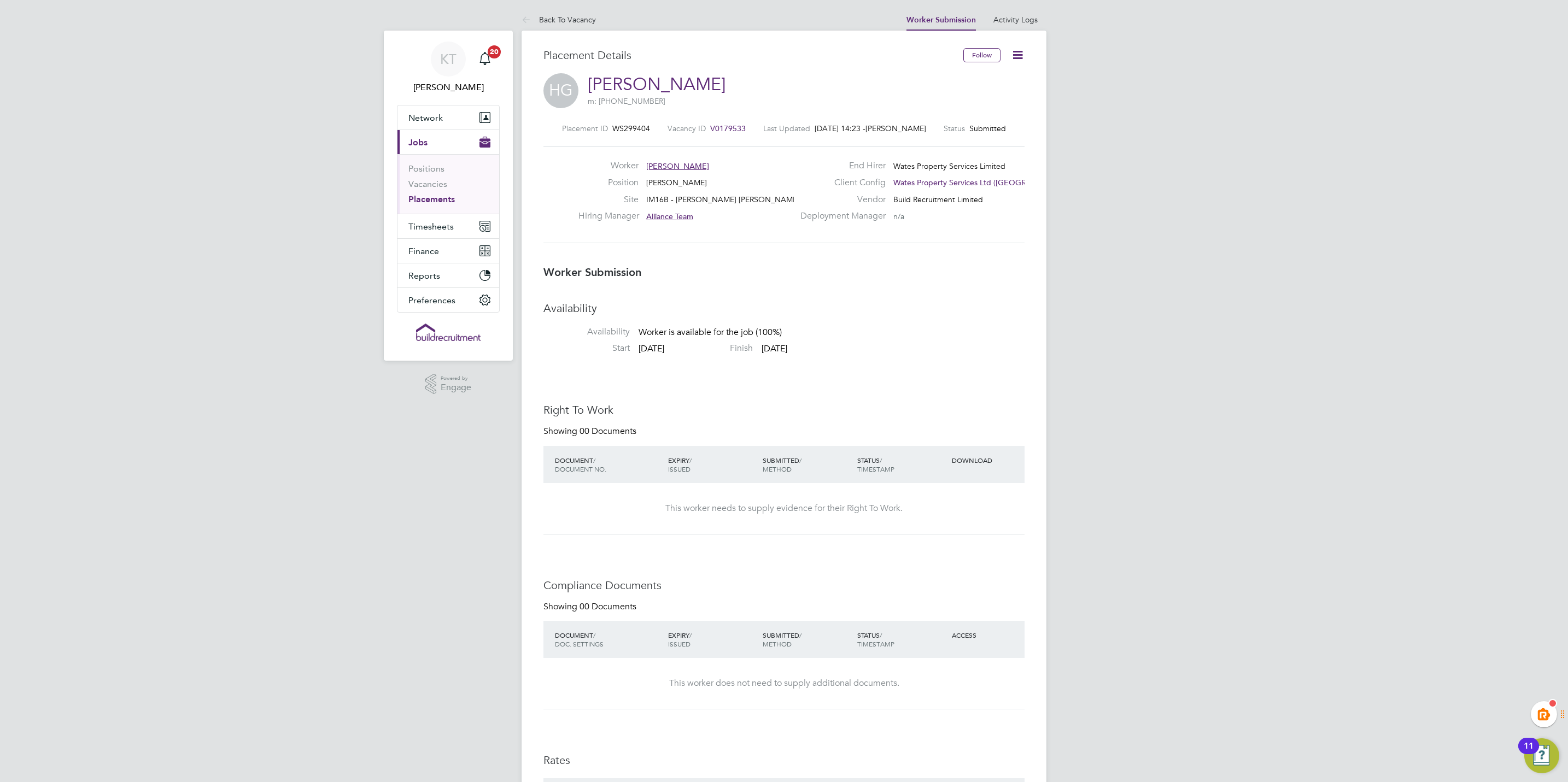
drag, startPoint x: 450, startPoint y: 200, endPoint x: 454, endPoint y: 209, distance: 9.8
click at [451, 201] on link "Placements" at bounding box center [431, 200] width 46 height 11
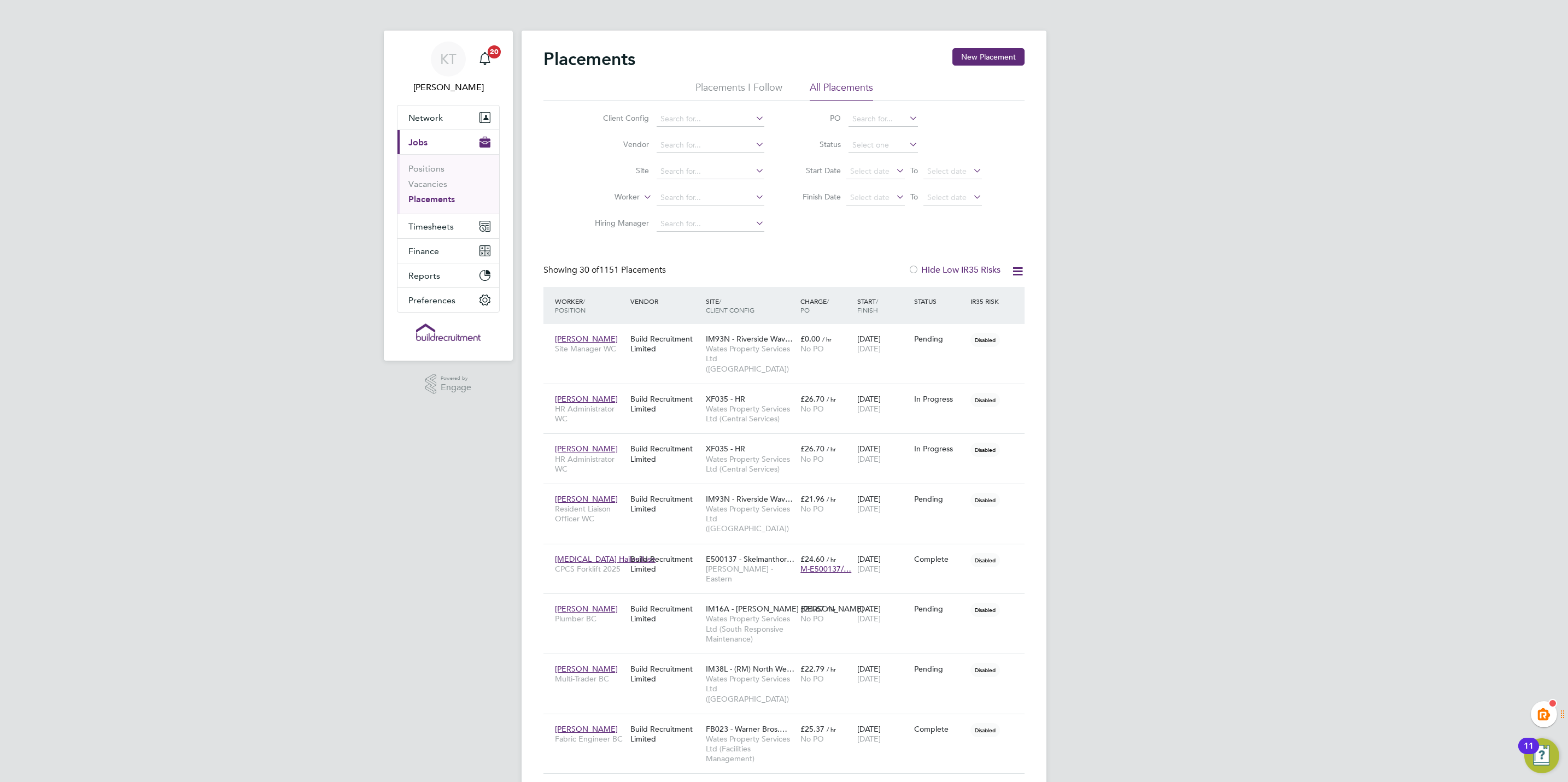
drag, startPoint x: 1255, startPoint y: 225, endPoint x: 1160, endPoint y: 5, distance: 239.6
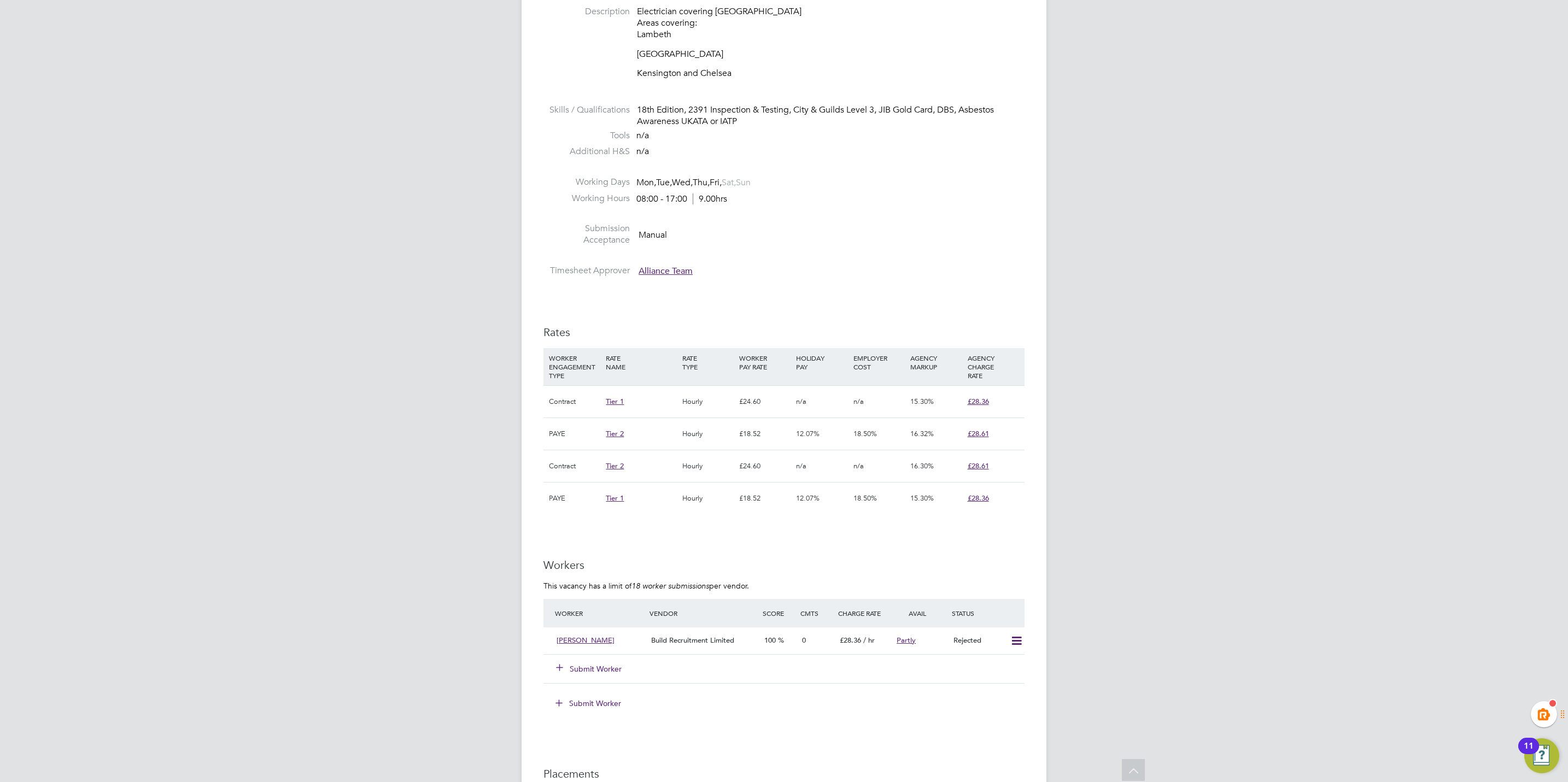
scroll to position [574, 0]
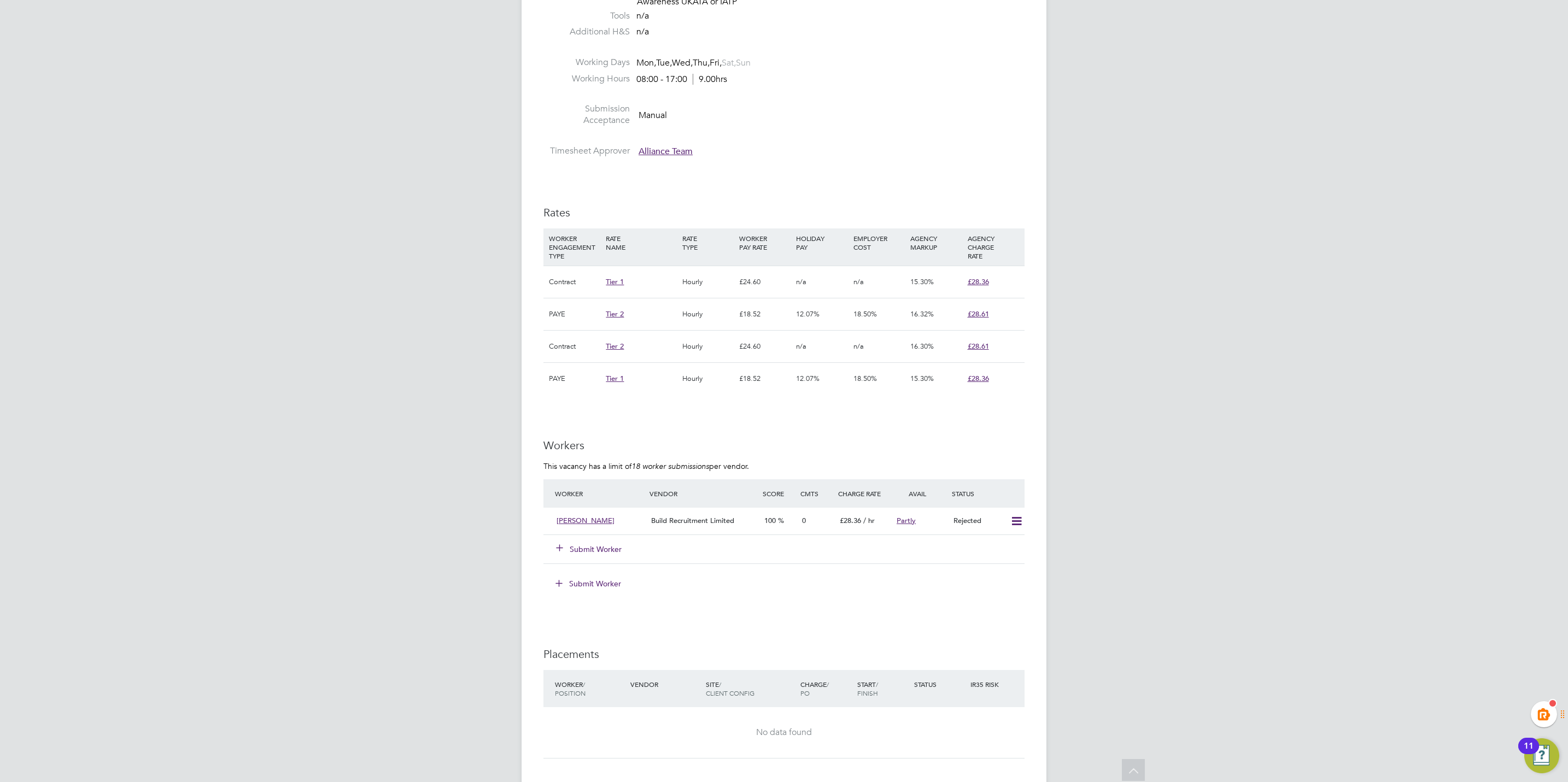
click at [593, 554] on button "Submit Worker" at bounding box center [589, 549] width 66 height 11
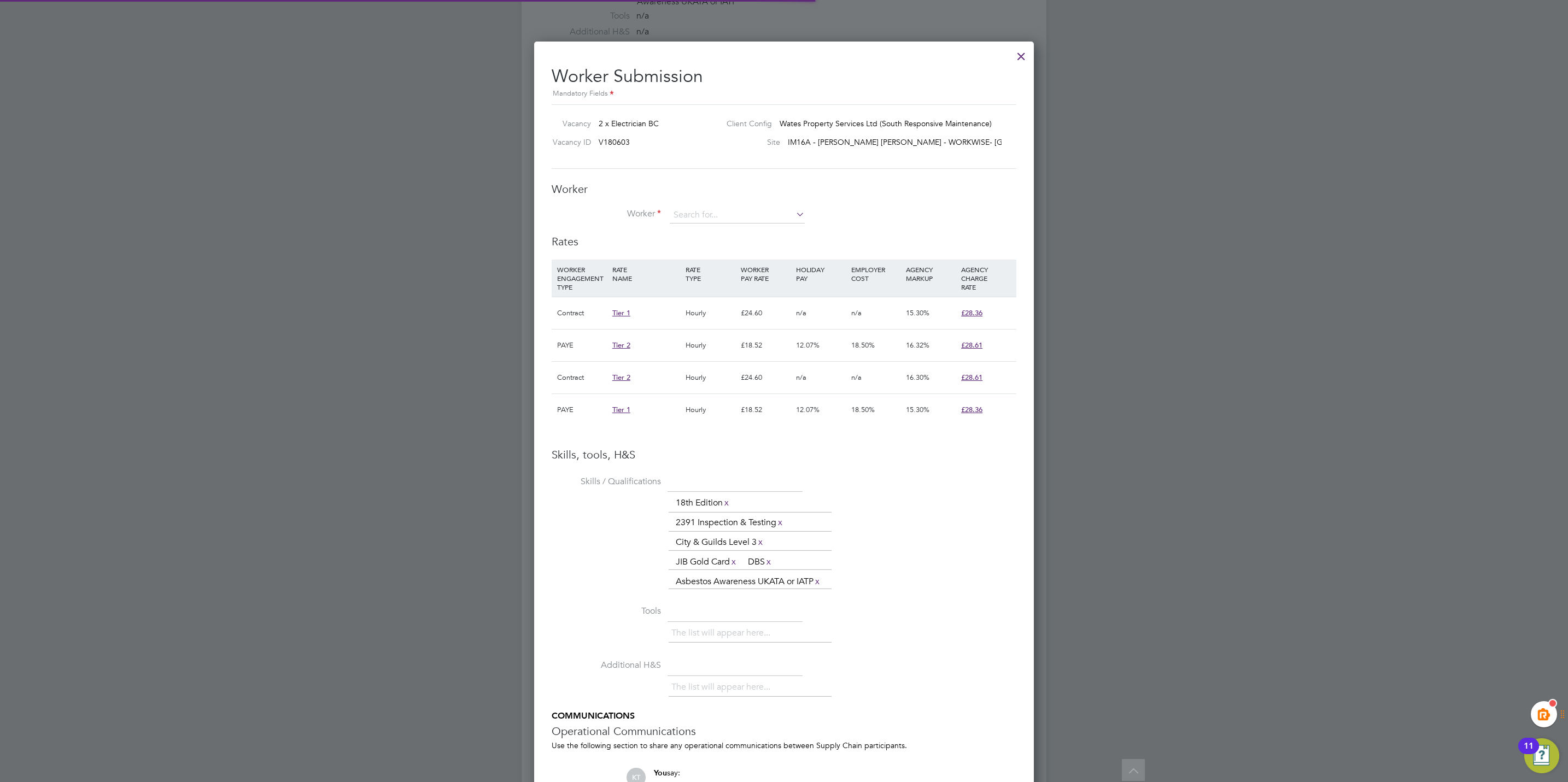
scroll to position [33, 74]
click at [708, 219] on input at bounding box center [737, 215] width 135 height 16
type input "seeya"
click at [705, 245] on li "+ Add new" at bounding box center [737, 247] width 136 height 14
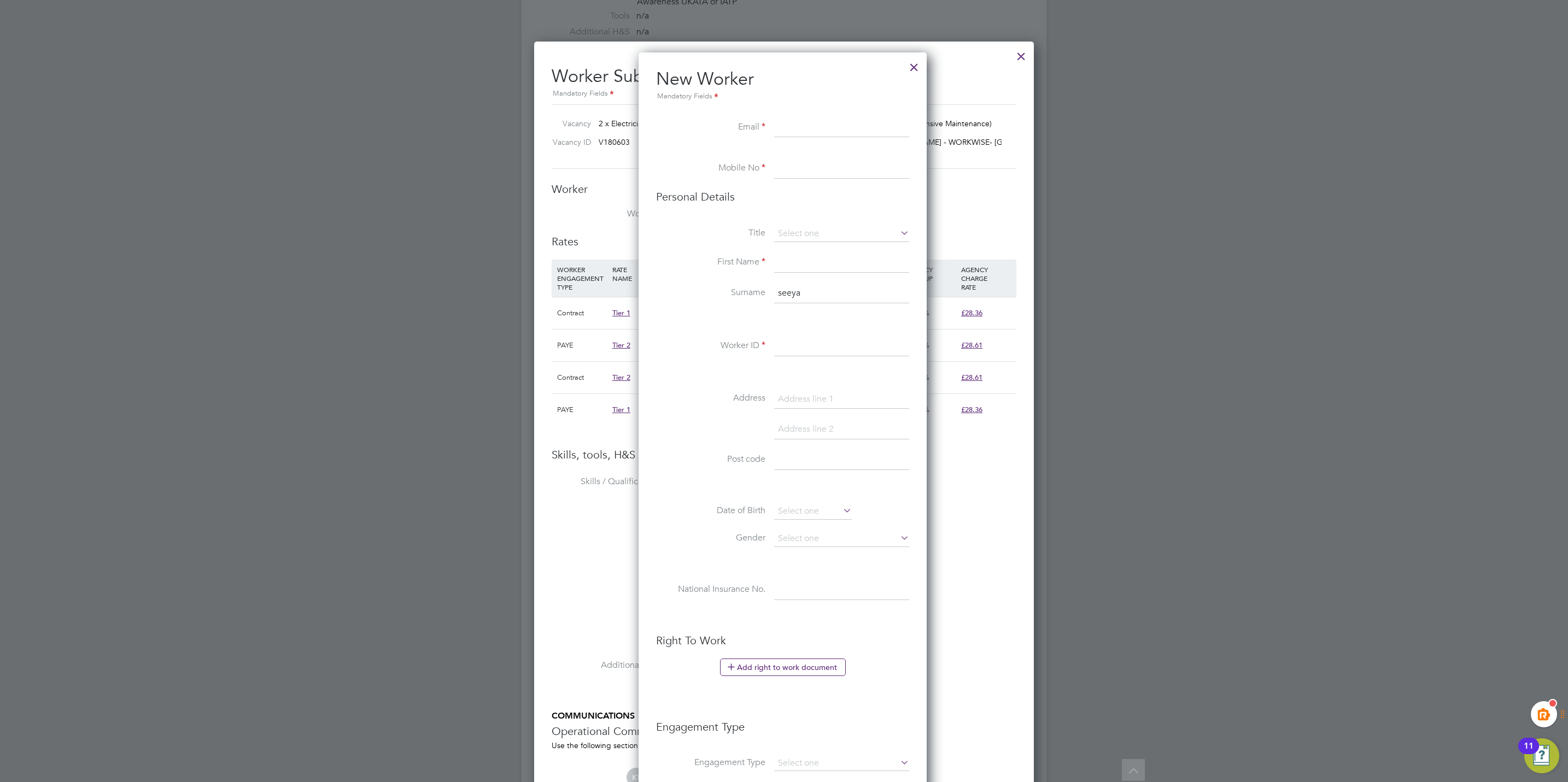
click at [815, 294] on input "seeya" at bounding box center [842, 293] width 135 height 20
click at [817, 293] on input "seeya" at bounding box center [842, 293] width 135 height 20
drag, startPoint x: 814, startPoint y: 79, endPoint x: 887, endPoint y: 96, distance: 75.0
click at [887, 96] on h2 "New Worker Mandatory Fields" at bounding box center [782, 85] width 253 height 35
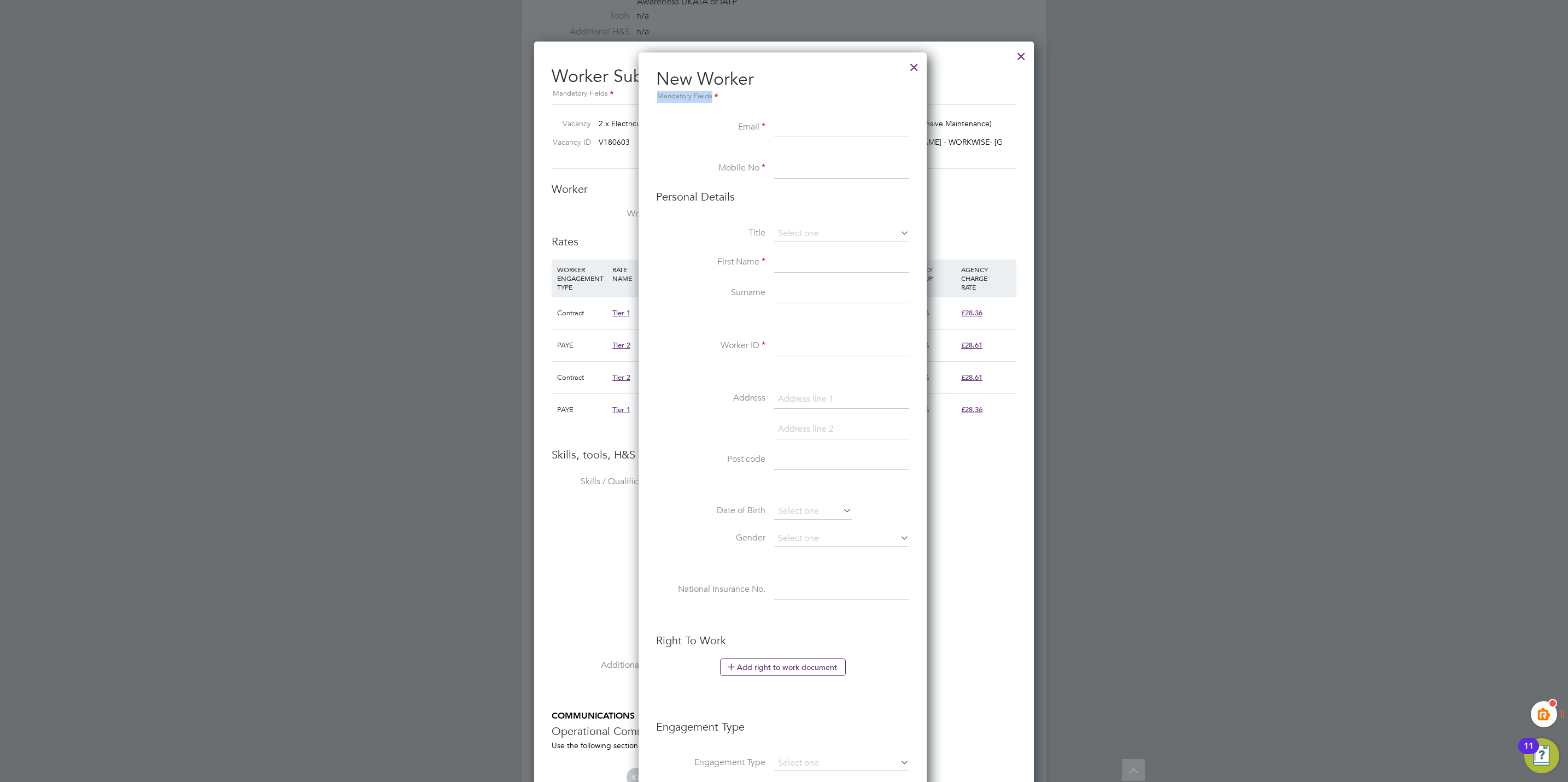
drag, startPoint x: 888, startPoint y: 95, endPoint x: 858, endPoint y: 62, distance: 44.6
click at [807, 74] on h2 "New Worker Mandatory Fields" at bounding box center [782, 85] width 253 height 35
drag, startPoint x: 918, startPoint y: 64, endPoint x: 924, endPoint y: 64, distance: 6.0
click at [919, 64] on div at bounding box center [914, 65] width 20 height 20
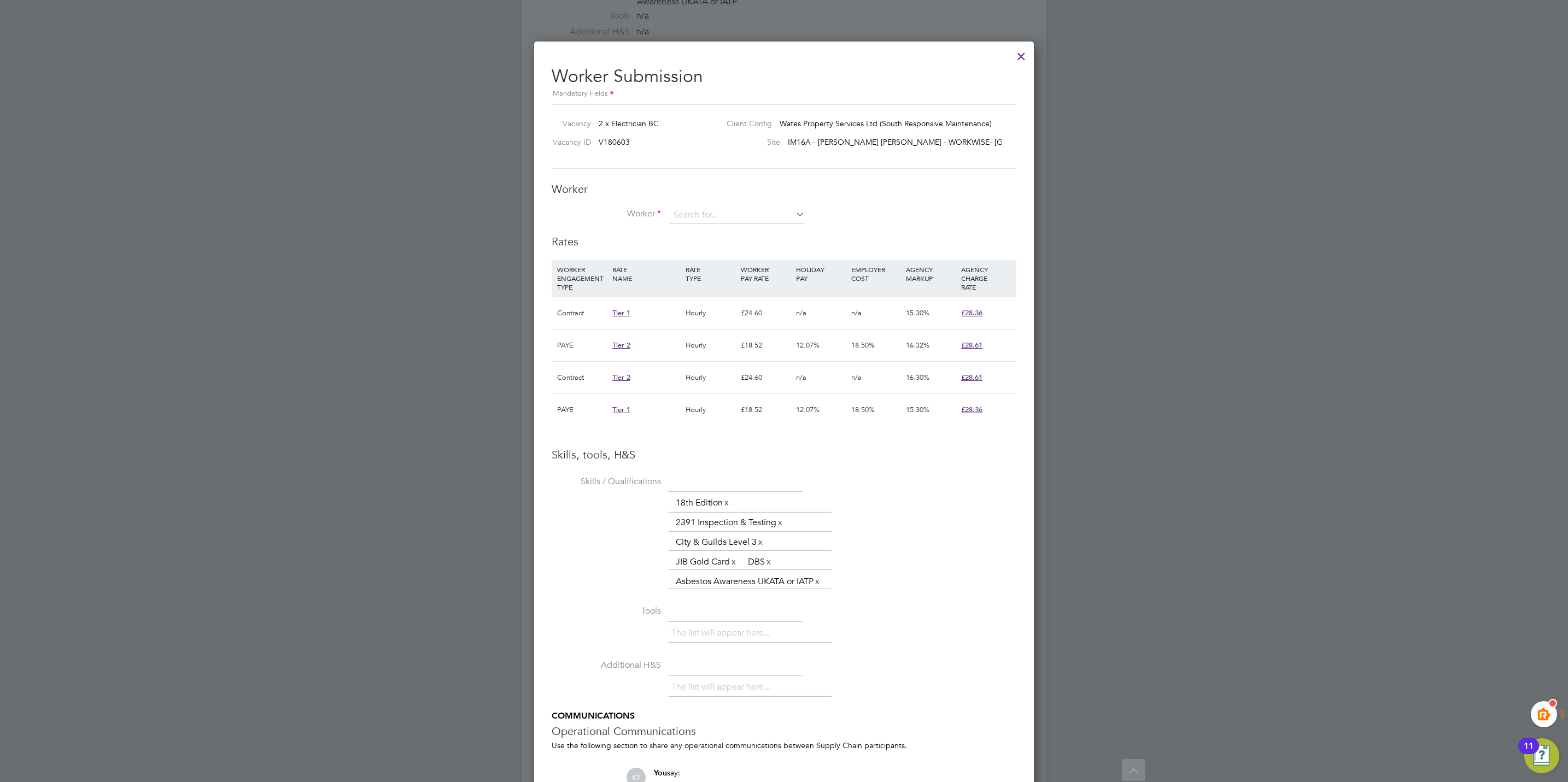
click at [1024, 56] on div at bounding box center [1022, 53] width 20 height 20
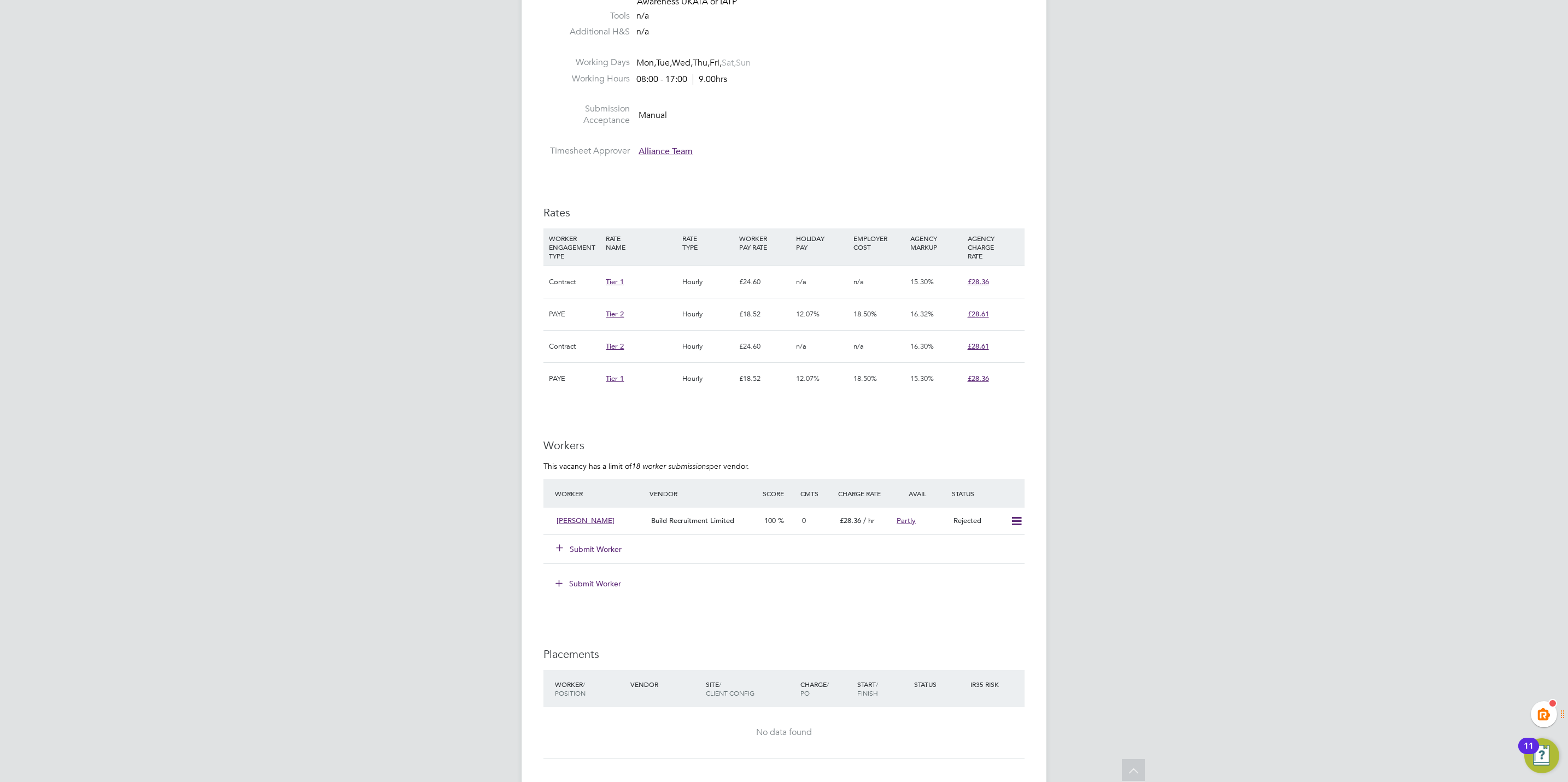
click at [599, 547] on button "Submit Worker" at bounding box center [589, 549] width 66 height 11
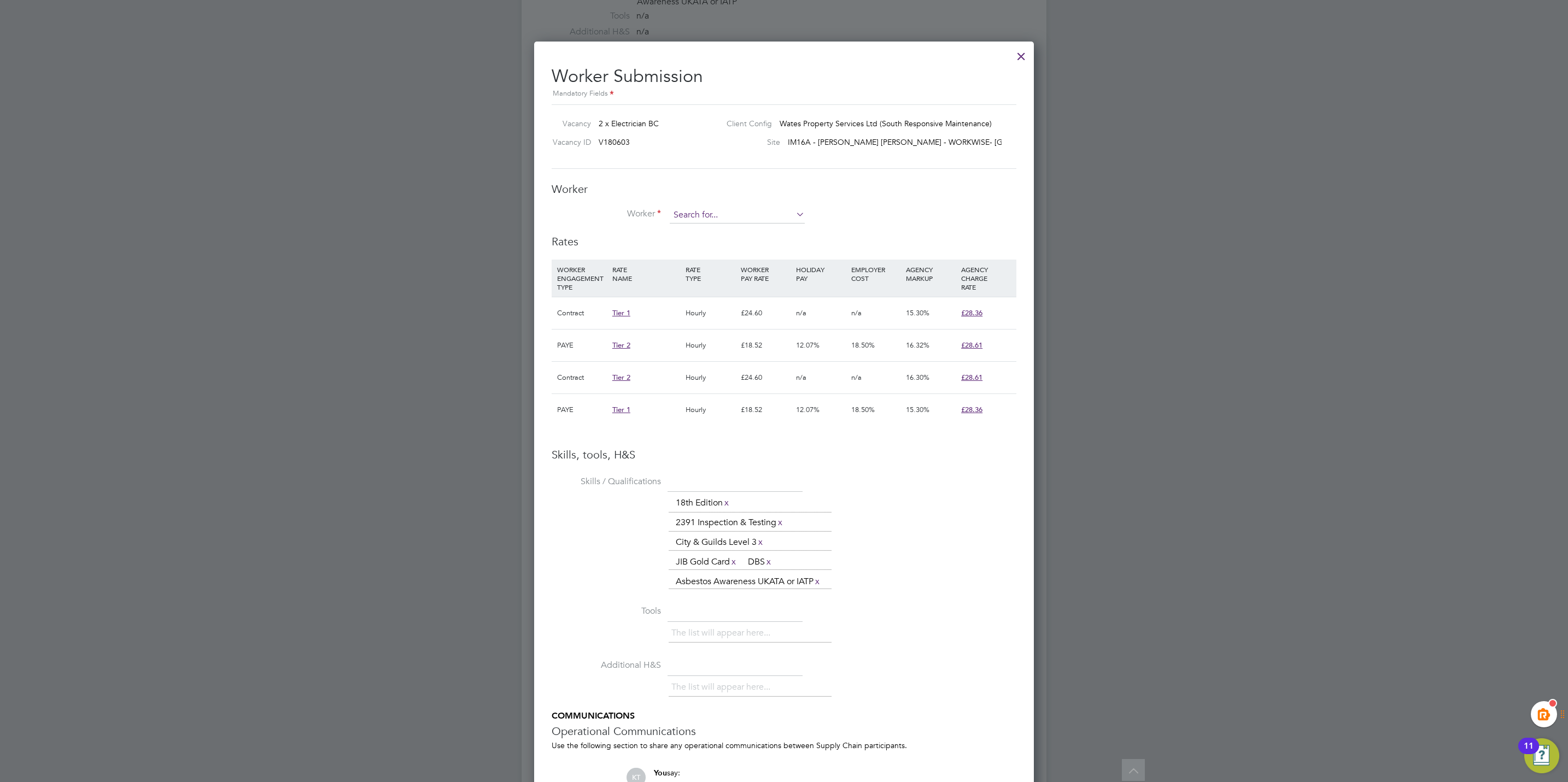
click at [713, 219] on input at bounding box center [737, 215] width 135 height 16
paste input "seeyarhanifi103@gmail.com"
type input "seeyarhanifi103@gmail.com"
click at [736, 243] on li "+ Add new" at bounding box center [737, 246] width 136 height 14
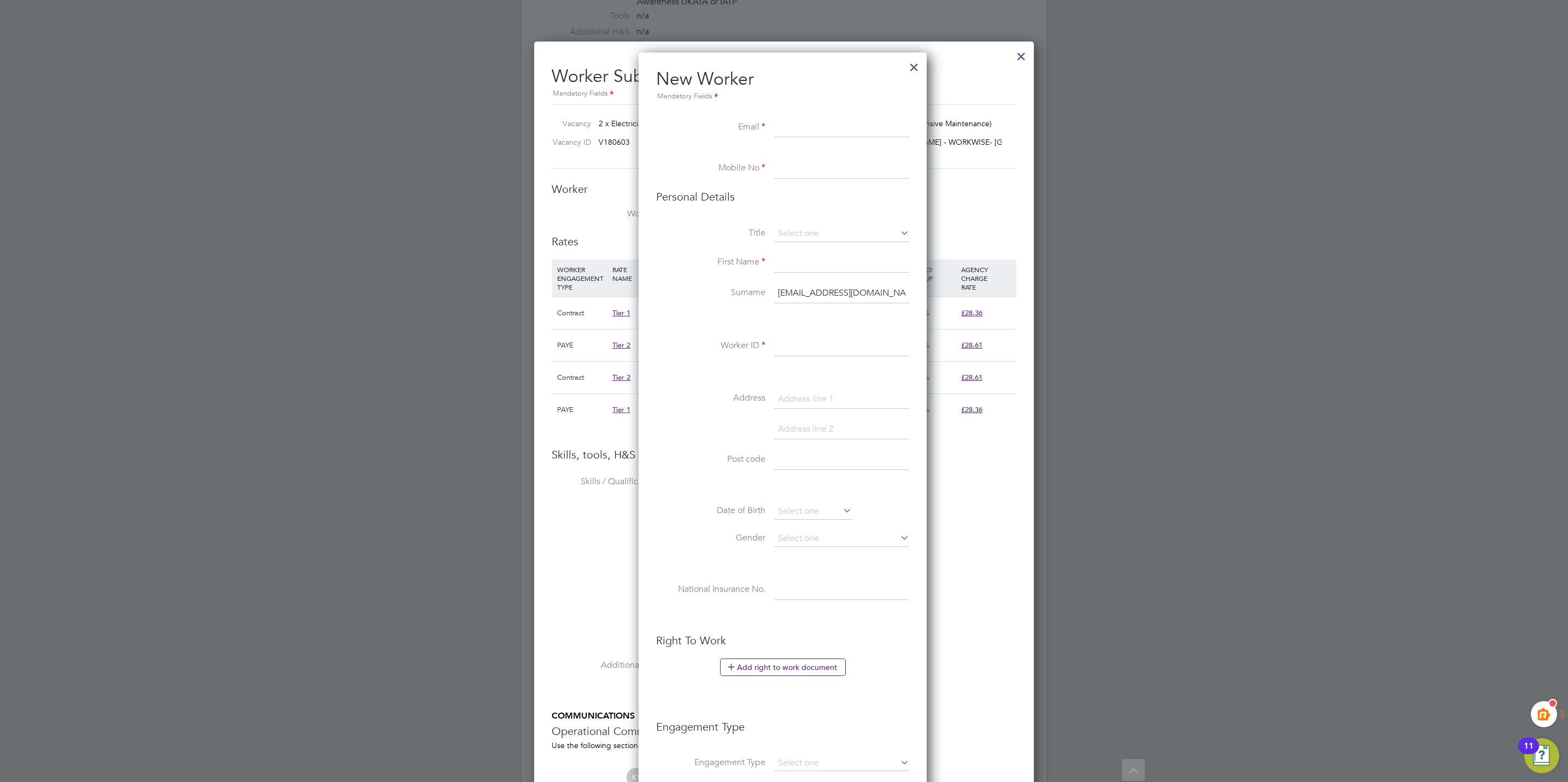
scroll to position [928, 291]
click at [840, 291] on input "seeyarhanifi103@gmail.com" at bounding box center [842, 293] width 135 height 20
click at [839, 292] on input "seeyarhanifi103@gmail.com" at bounding box center [842, 293] width 135 height 20
drag, startPoint x: 798, startPoint y: 121, endPoint x: 796, endPoint y: 129, distance: 8.2
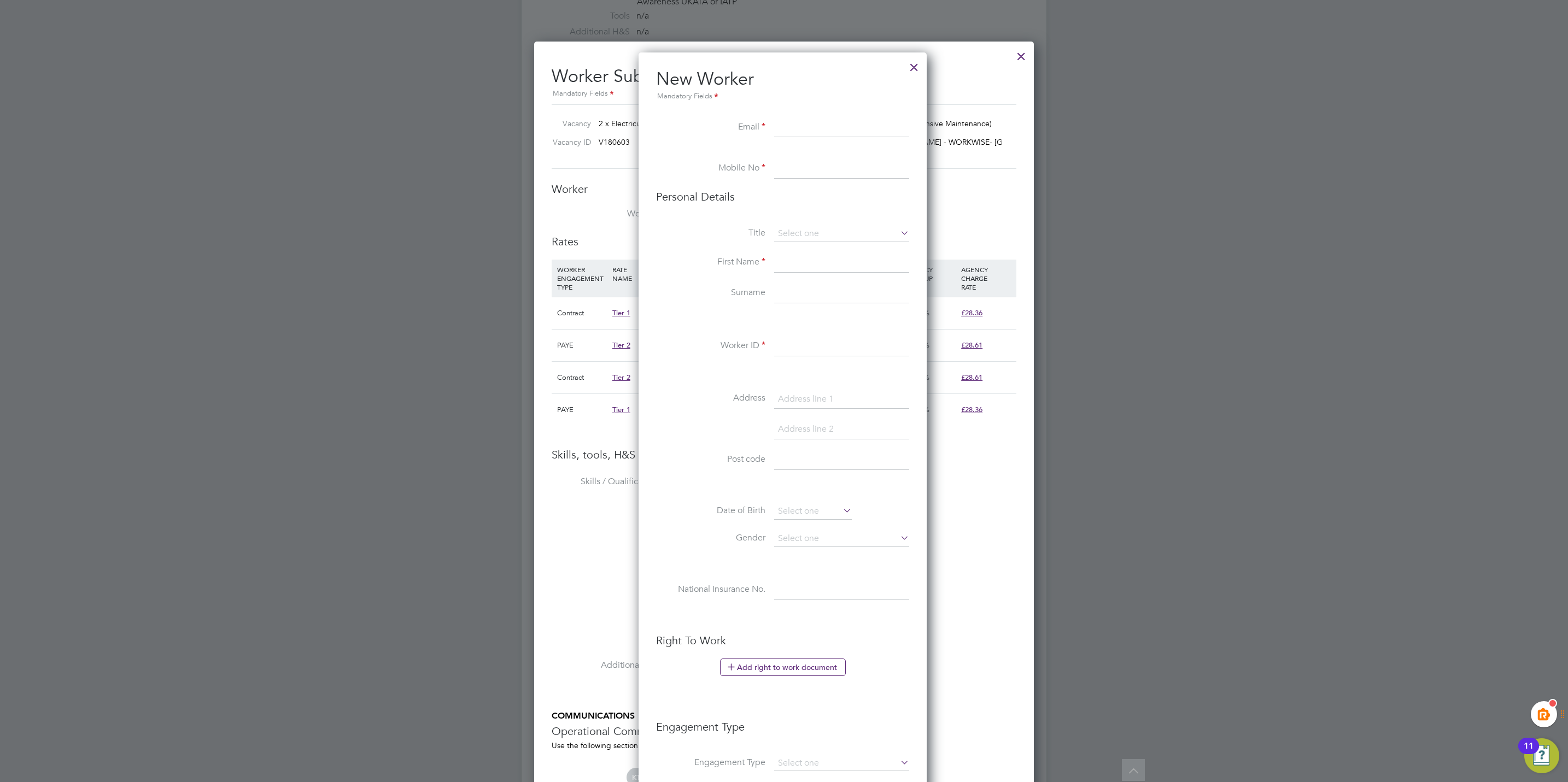
click at [798, 121] on input at bounding box center [842, 128] width 135 height 20
paste input "seeyarhanifi103@gmail.com"
type input "seeyarhanifi103@gmail.com"
click at [781, 157] on li at bounding box center [782, 154] width 253 height 11
drag, startPoint x: 789, startPoint y: 170, endPoint x: 544, endPoint y: 5, distance: 295.4
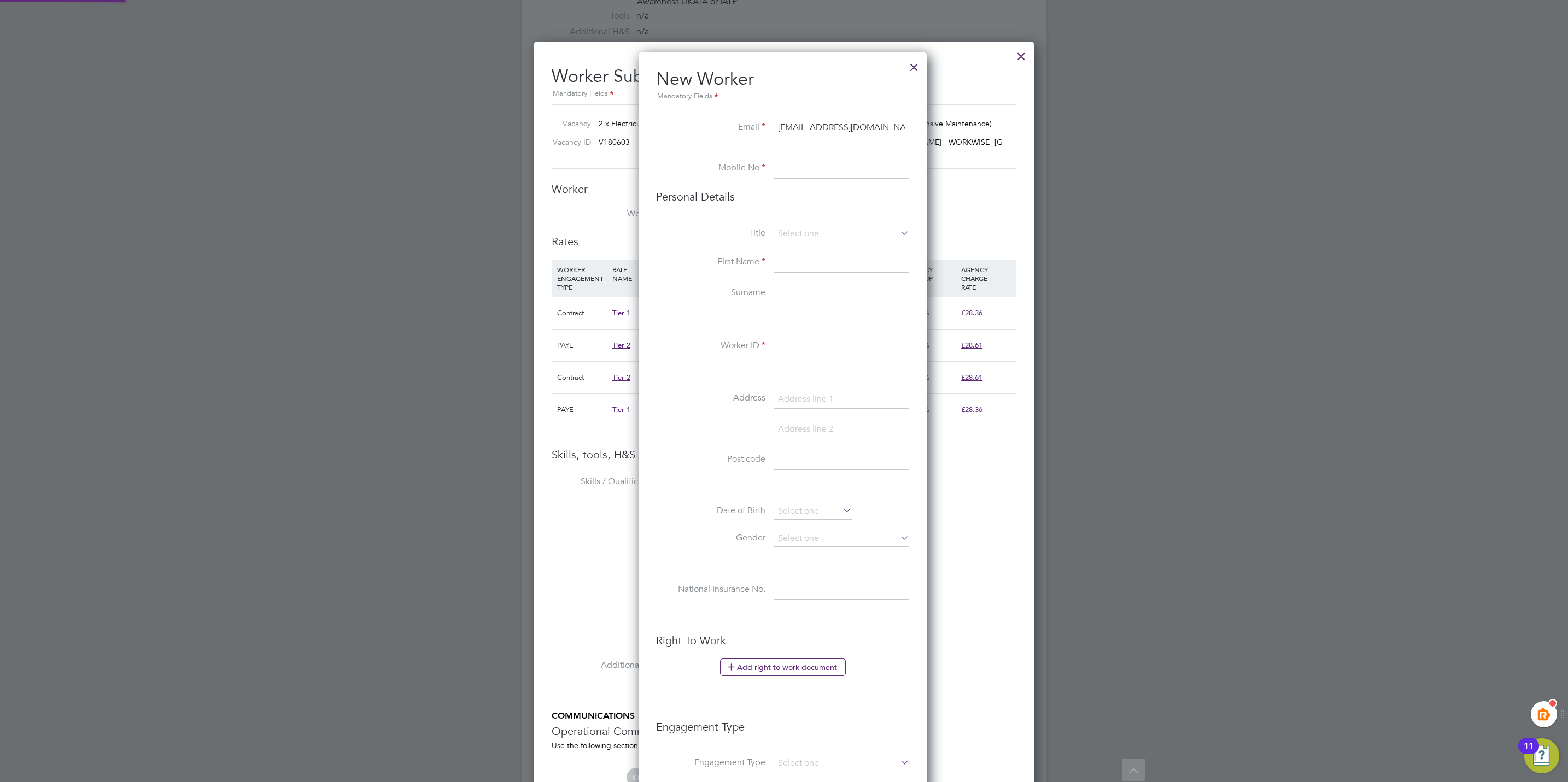
click at [789, 170] on input at bounding box center [842, 169] width 135 height 20
paste input "+44 7508 455912"
type input "+44 7508 455912"
click at [810, 220] on li "Personal Details" at bounding box center [782, 208] width 253 height 36
click at [807, 242] on div "All Vacancies Vacancy Activity Logs Vacancy Activity Logs All Vacancies Vacancy…" at bounding box center [783, 230] width 525 height 1592
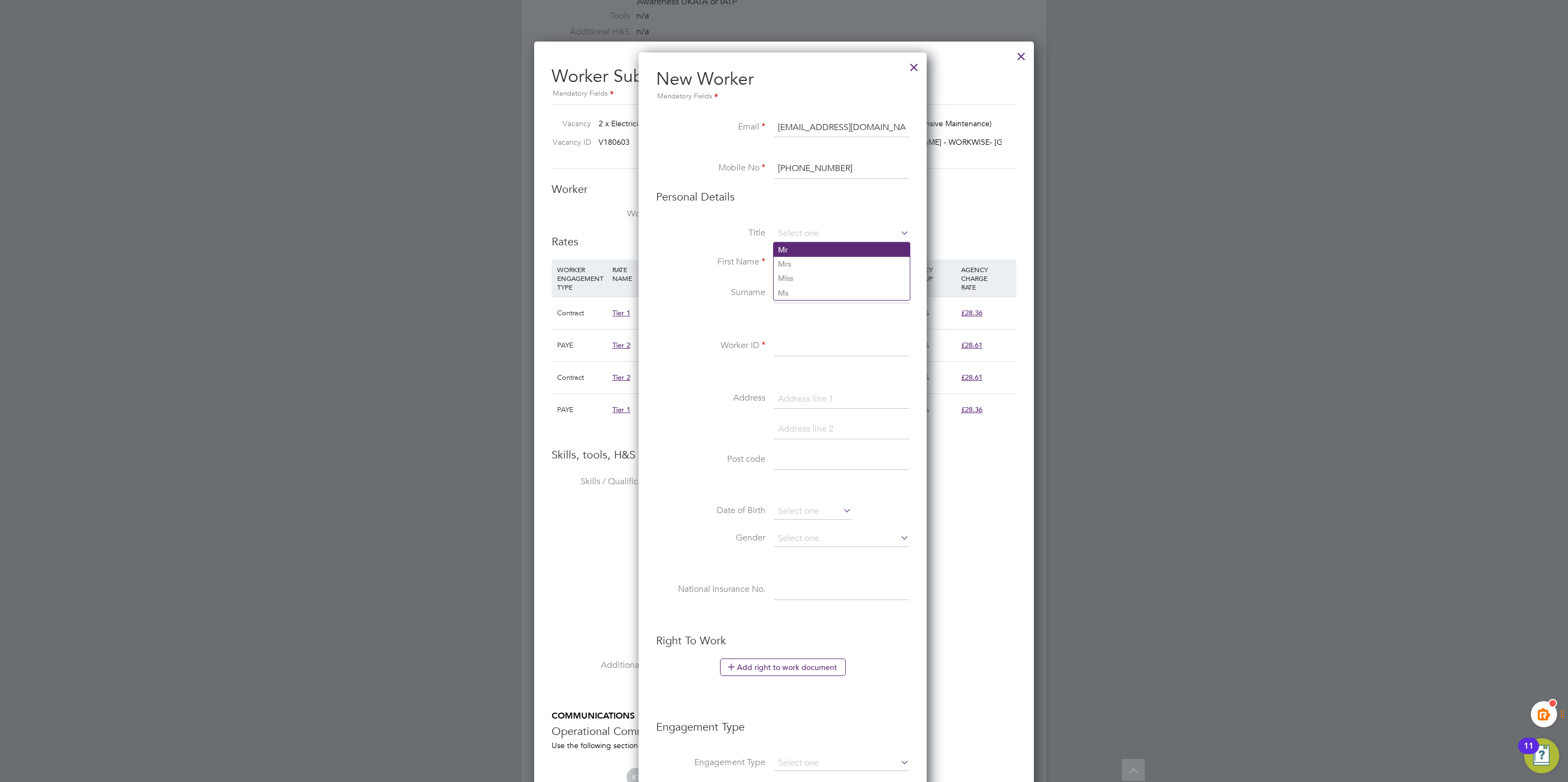
click at [804, 251] on li "Mr" at bounding box center [841, 250] width 136 height 14
type input "Mr"
click at [794, 264] on input at bounding box center [842, 263] width 135 height 20
click at [806, 261] on input at bounding box center [842, 263] width 135 height 20
paste input "SEEYAR"
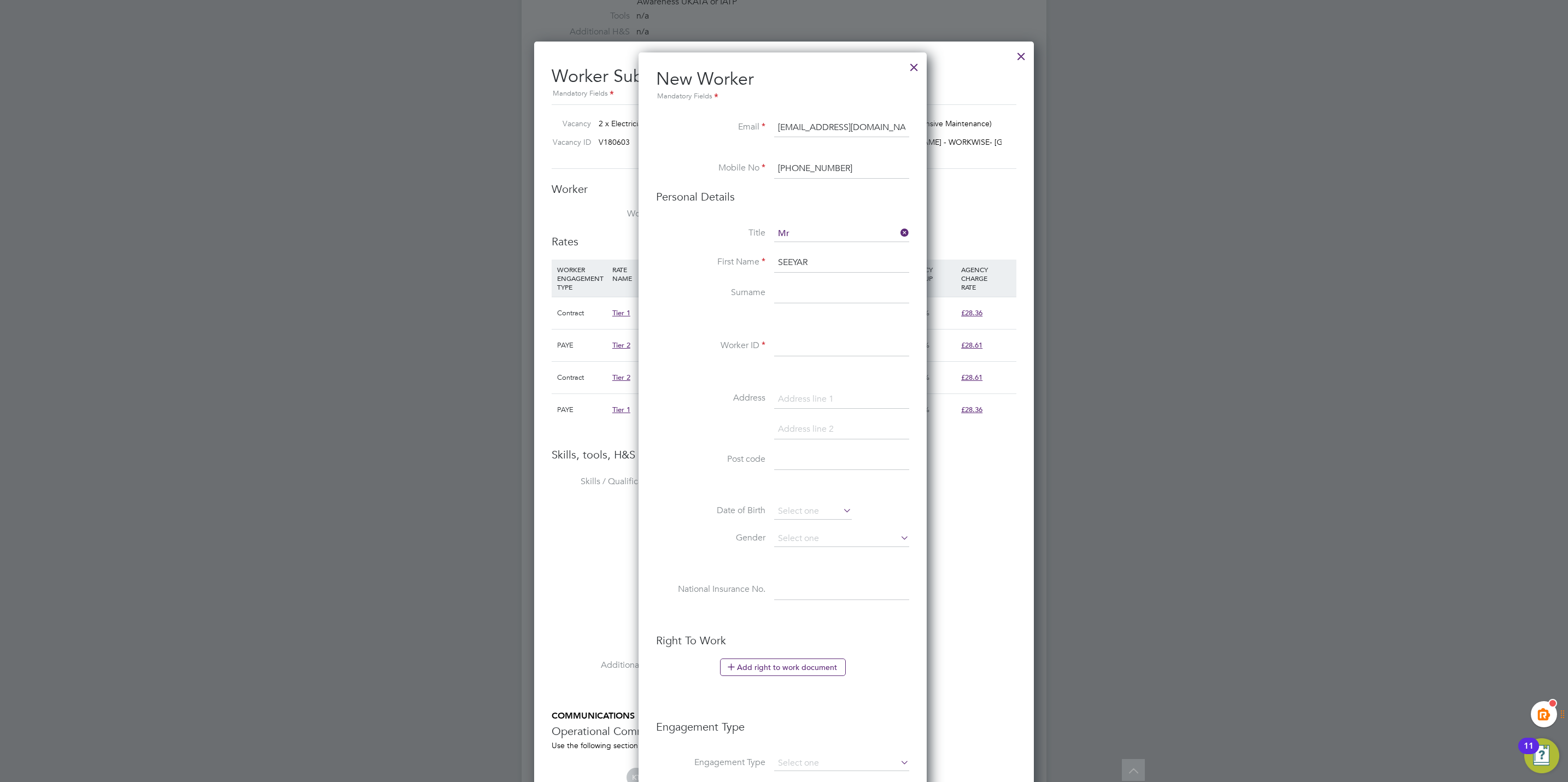
type input "SEEYAR"
click at [782, 299] on input at bounding box center [842, 293] width 135 height 20
type input "Hanifi"
click at [822, 356] on input at bounding box center [842, 347] width 135 height 20
paste input "303811"
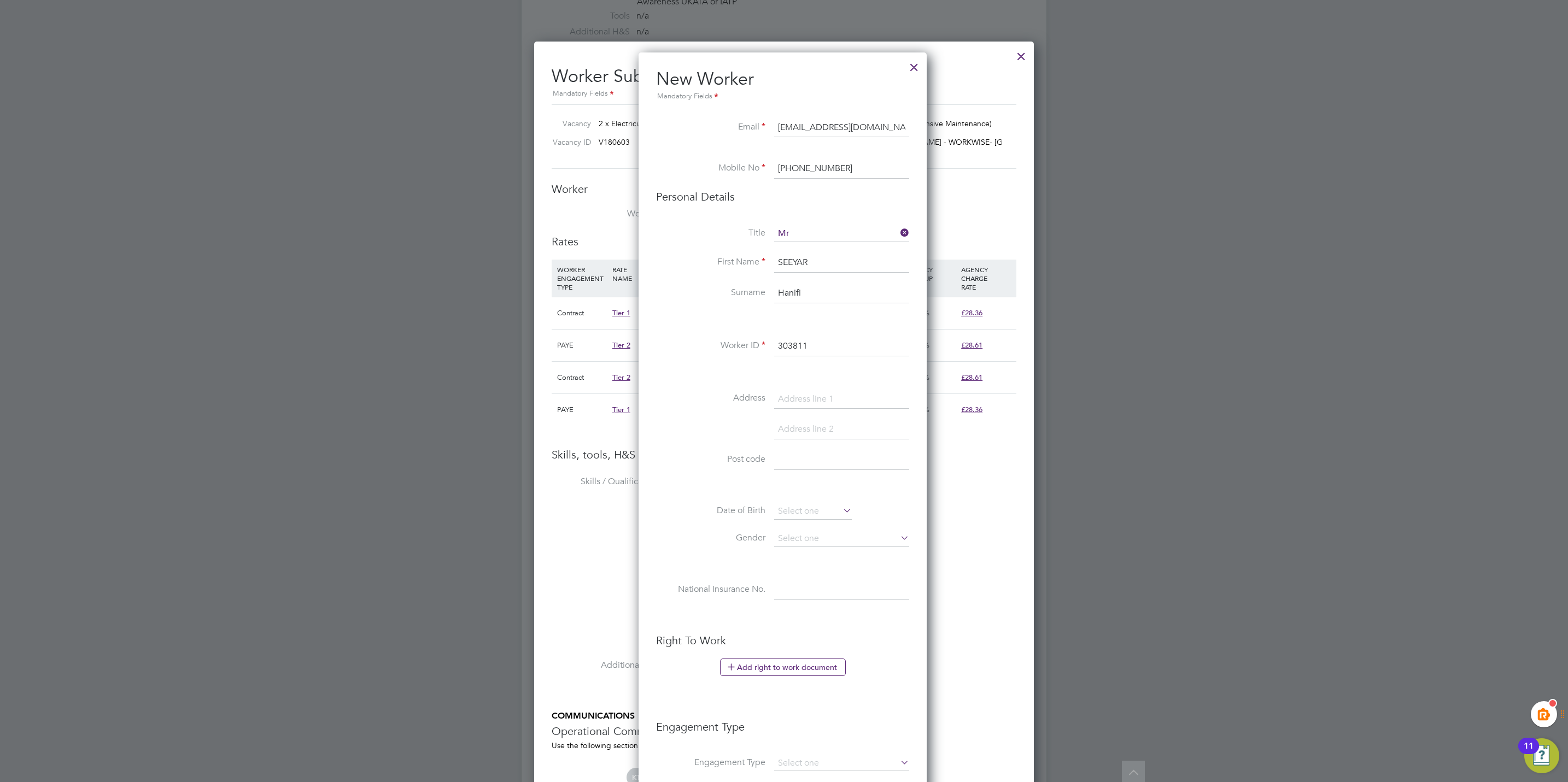
scroll to position [840, 0]
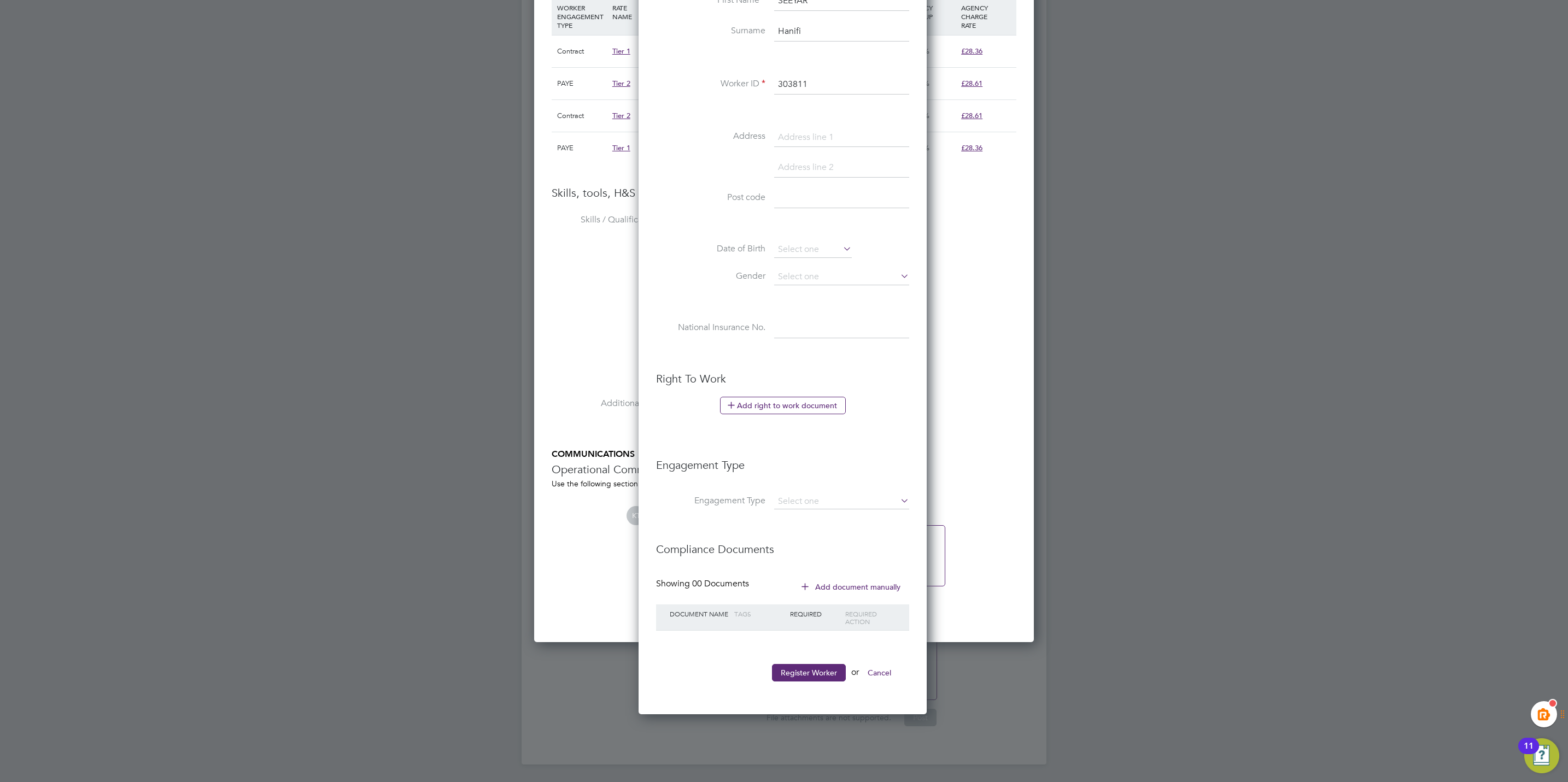
type input "303811"
click at [799, 661] on ul "New Worker Mandatory Fields Email seeyarhanifi103@gmail.com Mobile No +44 7508 …" at bounding box center [782, 249] width 253 height 887
click at [808, 672] on button "Register Worker" at bounding box center [809, 672] width 74 height 17
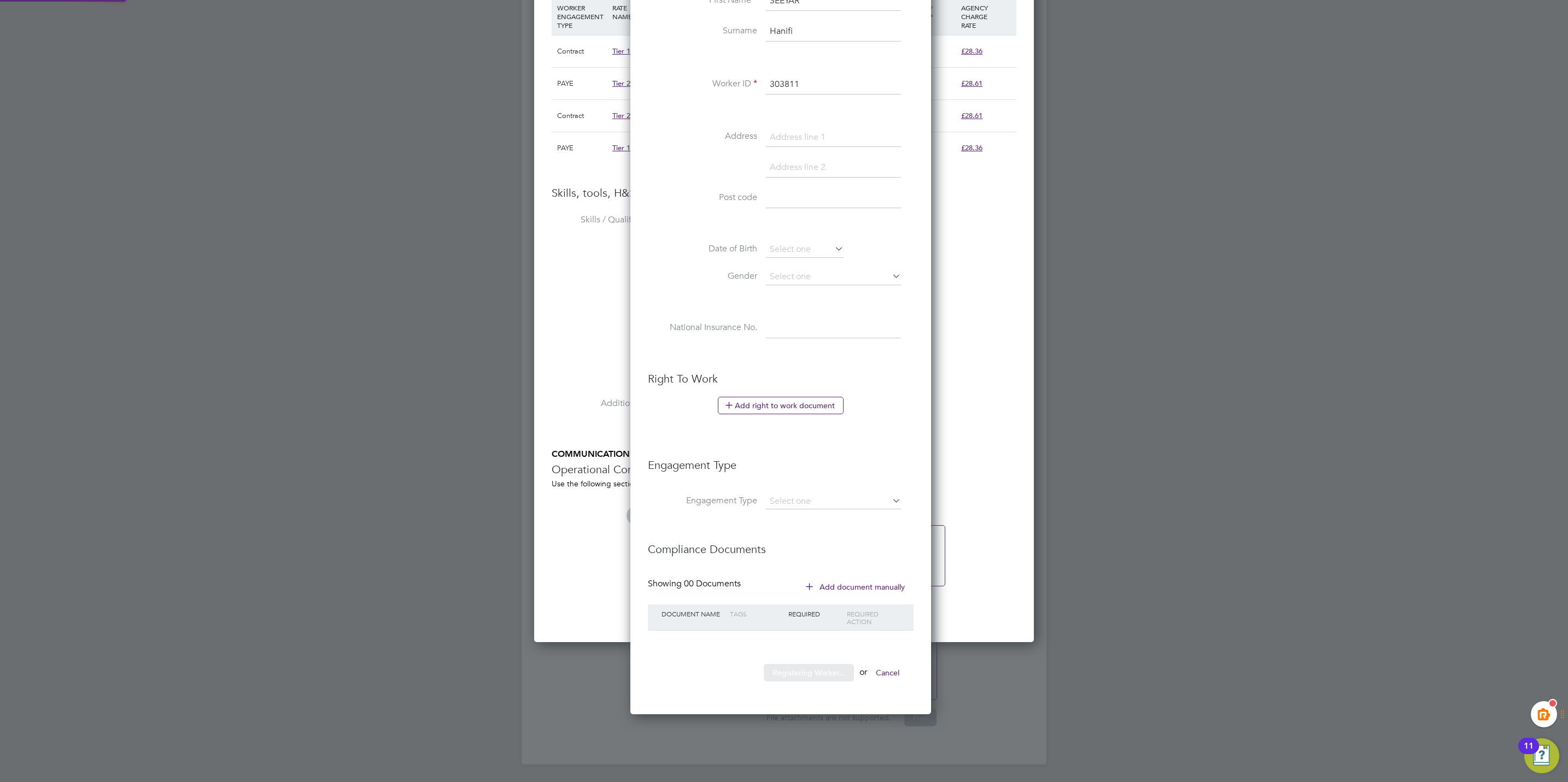
scroll to position [0, 0]
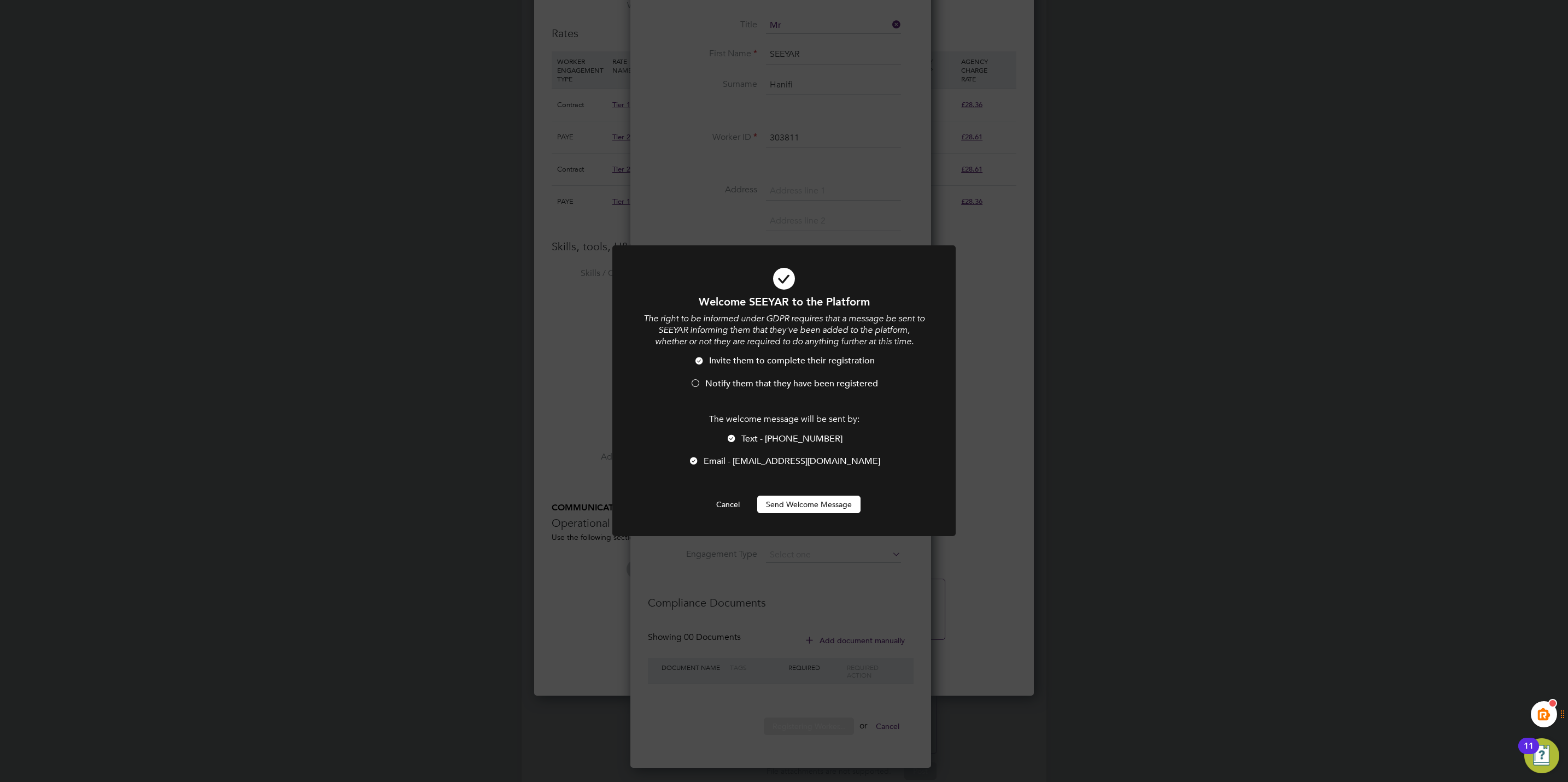
click at [825, 507] on button "Send Welcome Message" at bounding box center [808, 504] width 103 height 17
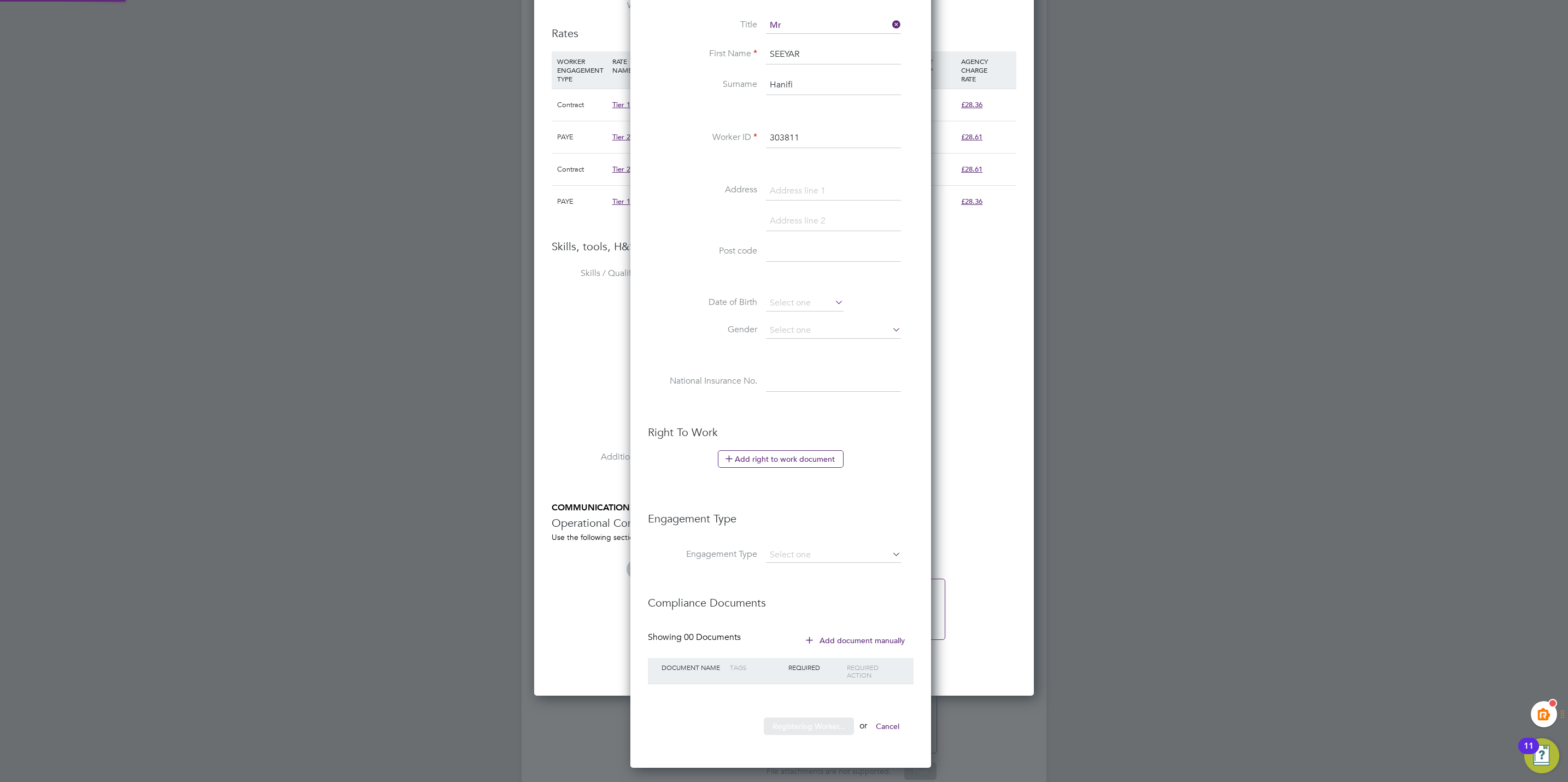
scroll to position [5, 5]
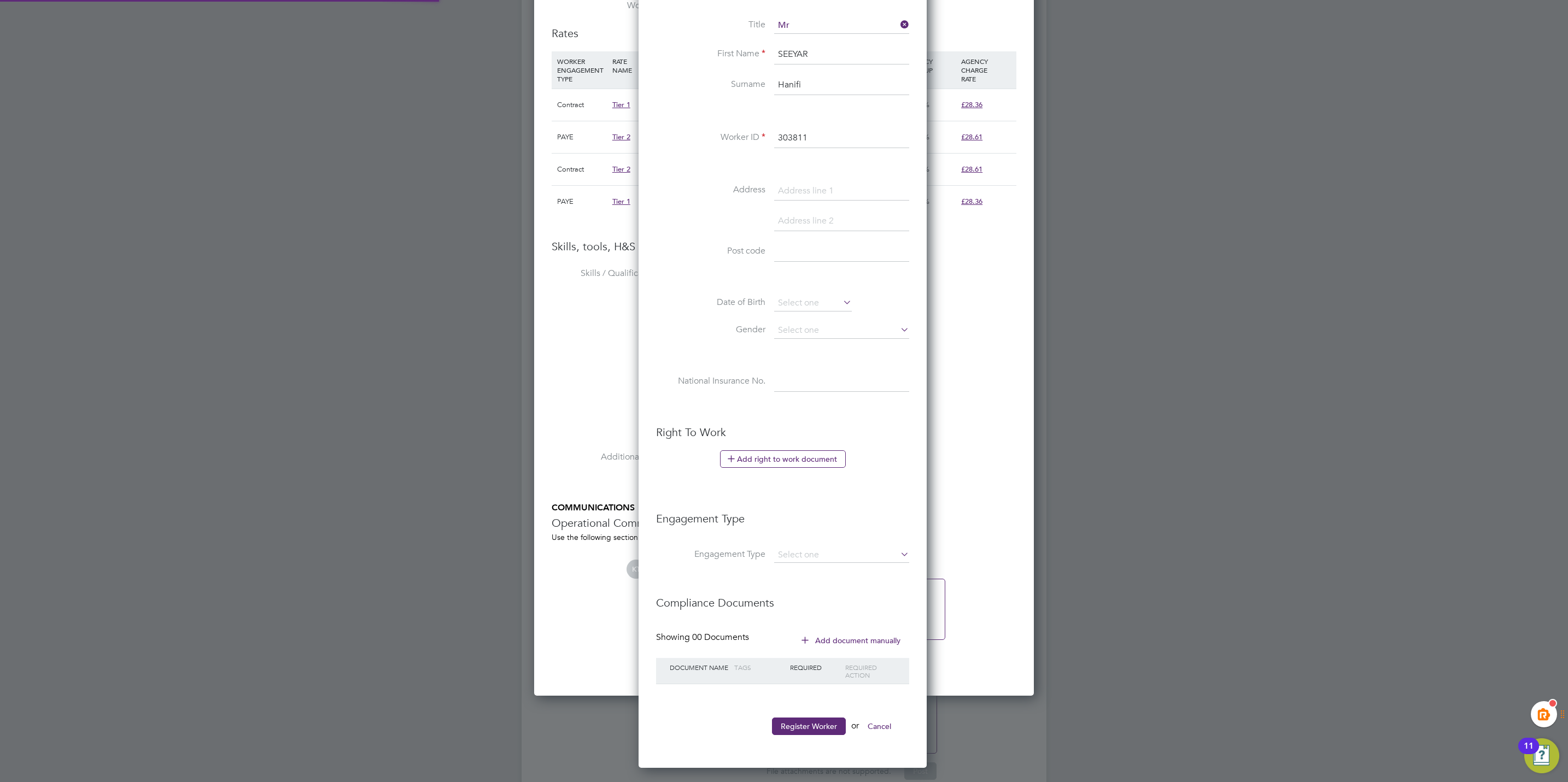
type input "SEEYAR Hanifi (303811)"
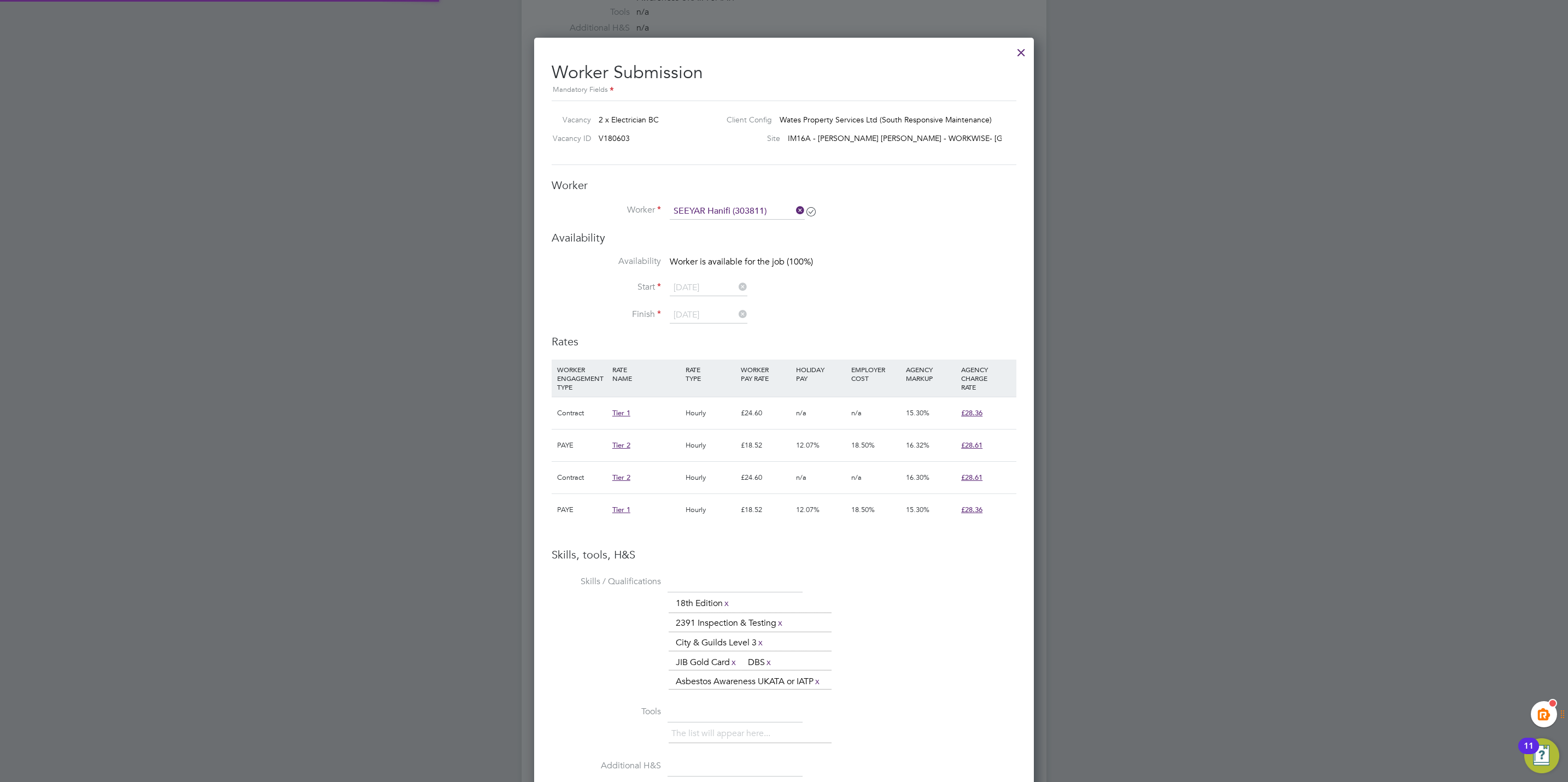
scroll to position [574, 0]
click at [794, 212] on icon at bounding box center [794, 214] width 0 height 15
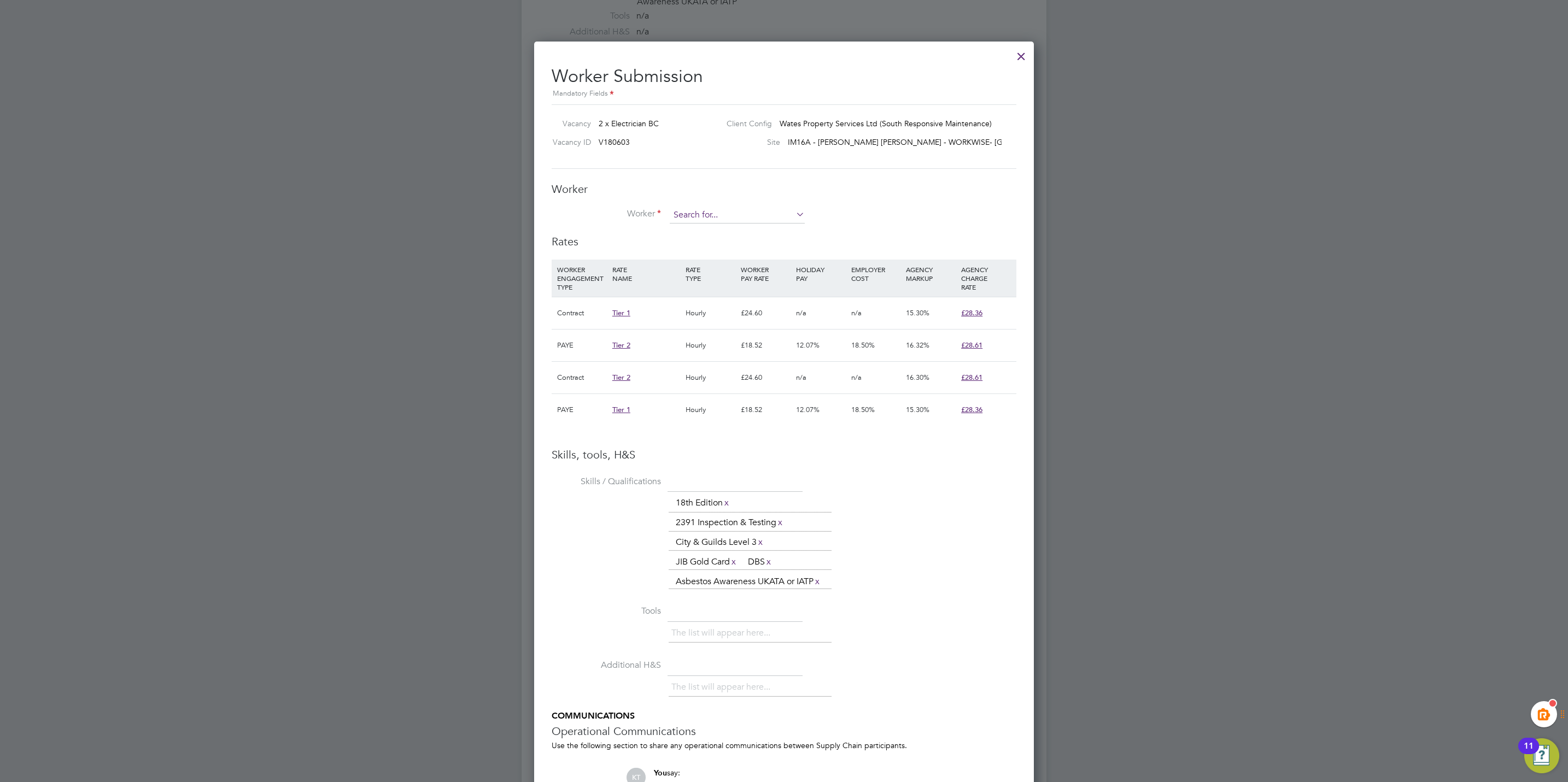
scroll to position [5, 5]
click at [691, 219] on input at bounding box center [737, 215] width 135 height 16
paste input "303811"
click at [711, 230] on li "Seeyar Hanifi ( 303811 )" at bounding box center [737, 231] width 136 height 14
type input "Seeyar Hanifi (303811)"
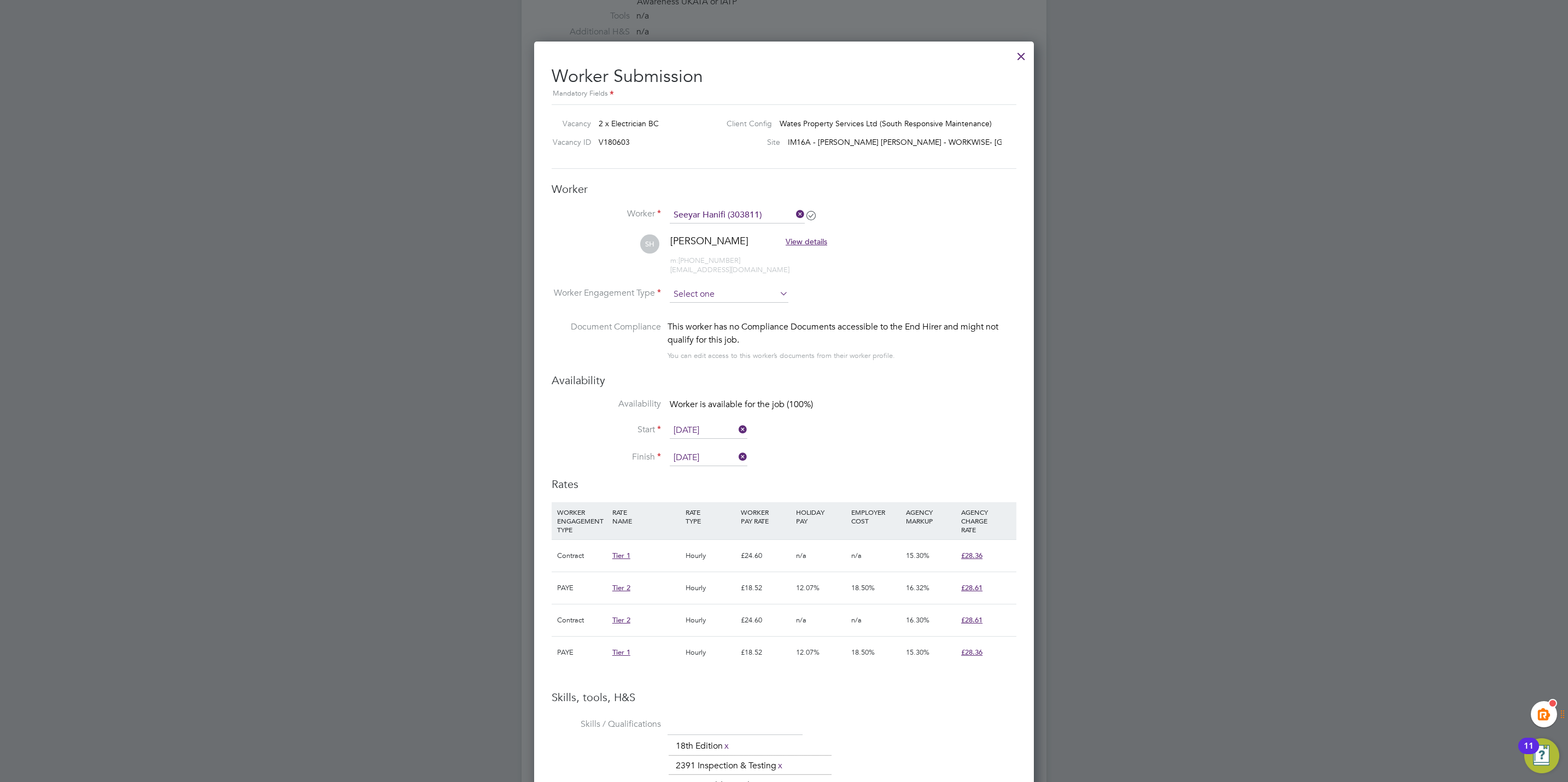
scroll to position [1109, 500]
drag, startPoint x: 712, startPoint y: 293, endPoint x: 714, endPoint y: 311, distance: 18.1
click at [713, 294] on input at bounding box center [728, 294] width 118 height 16
click at [714, 311] on li "Contract" at bounding box center [729, 310] width 120 height 14
type input "Contract"
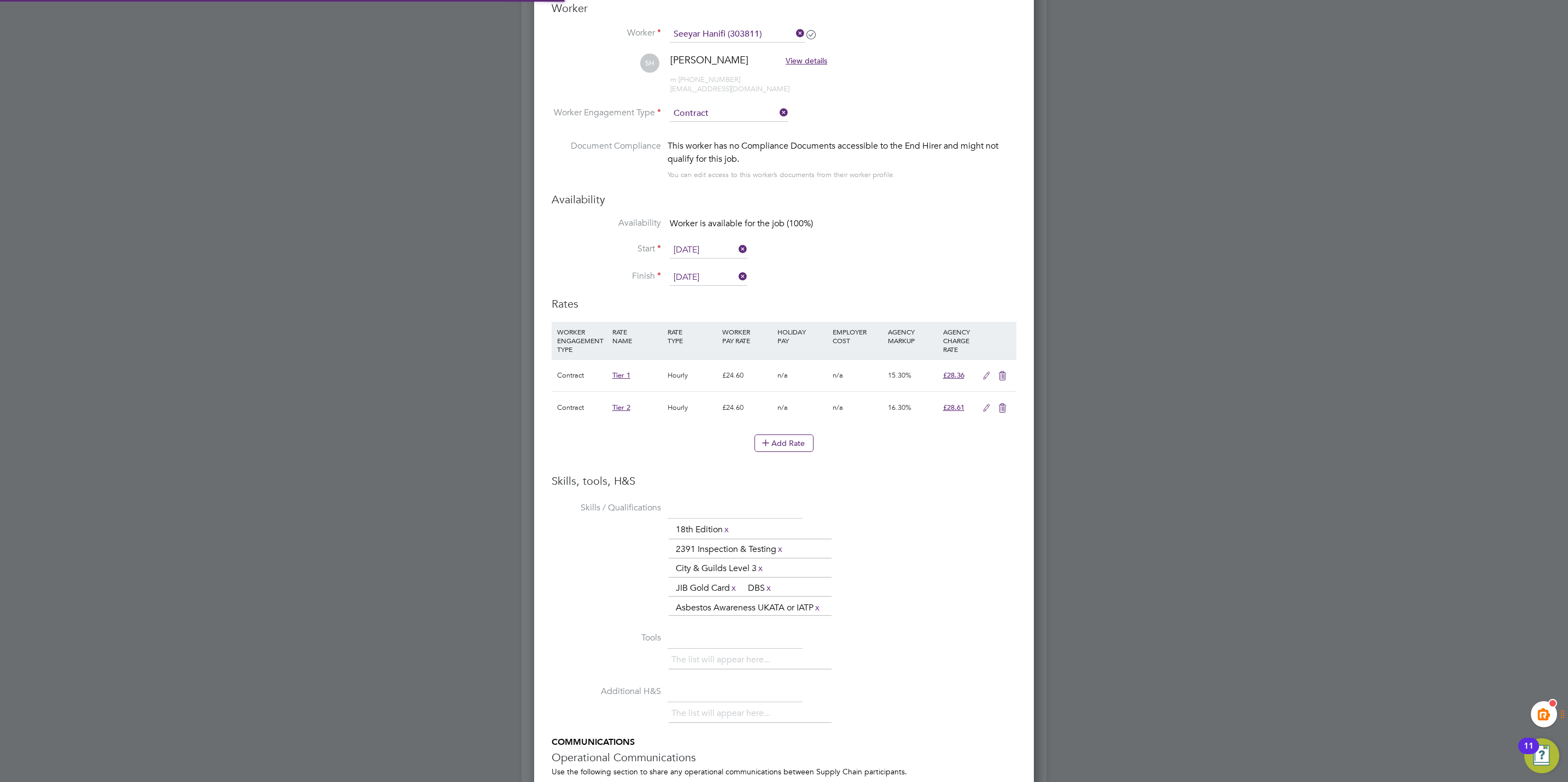
scroll to position [906, 0]
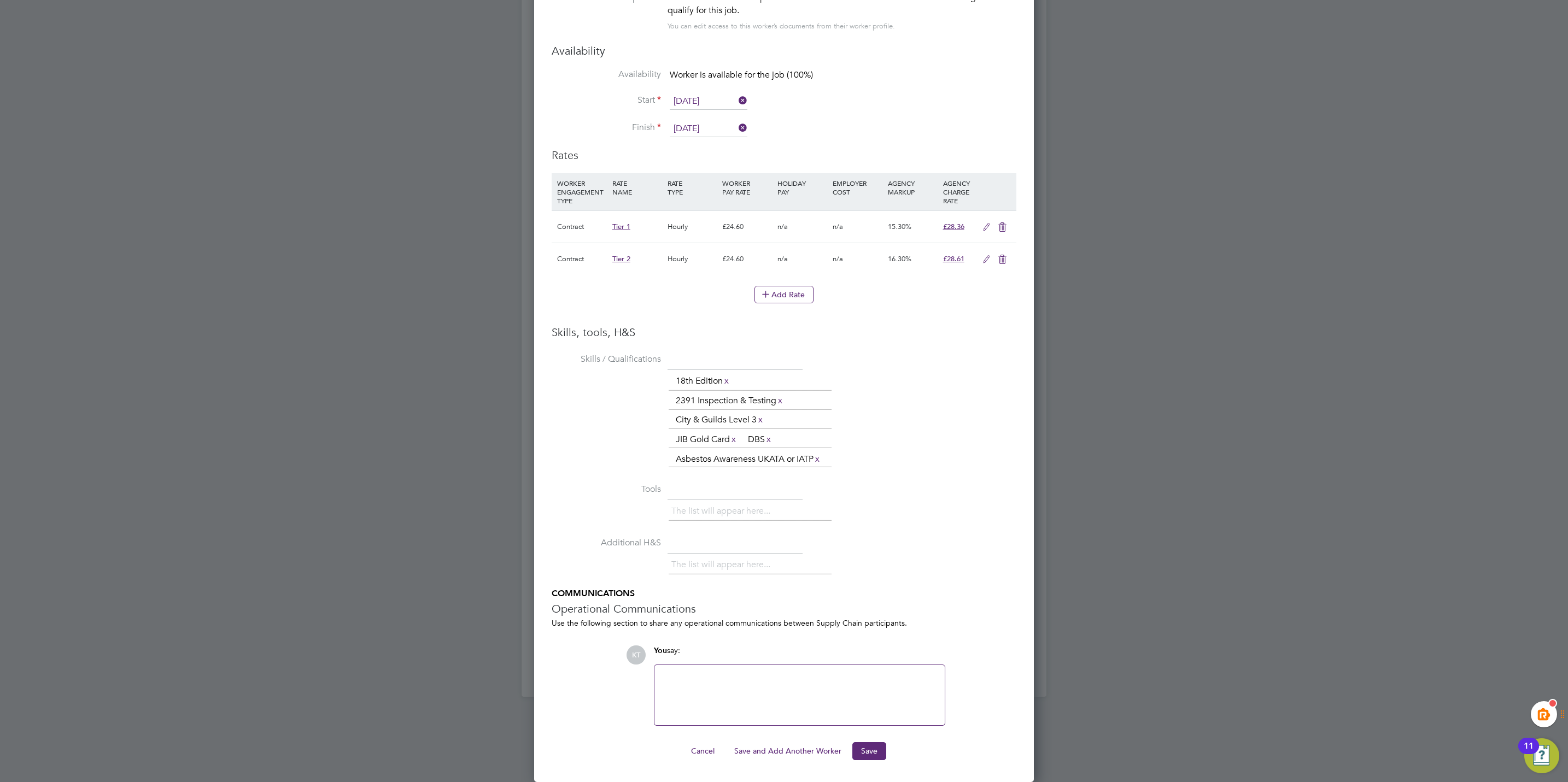
click at [882, 740] on ng-form "Worker Worker Seeyar Hanifi (303811) SH Seeyar Hanifi View details m: +44 7508 …" at bounding box center [784, 306] width 464 height 908
drag, startPoint x: 871, startPoint y: 749, endPoint x: 833, endPoint y: 741, distance: 38.8
click at [869, 749] on button "Save" at bounding box center [870, 750] width 34 height 17
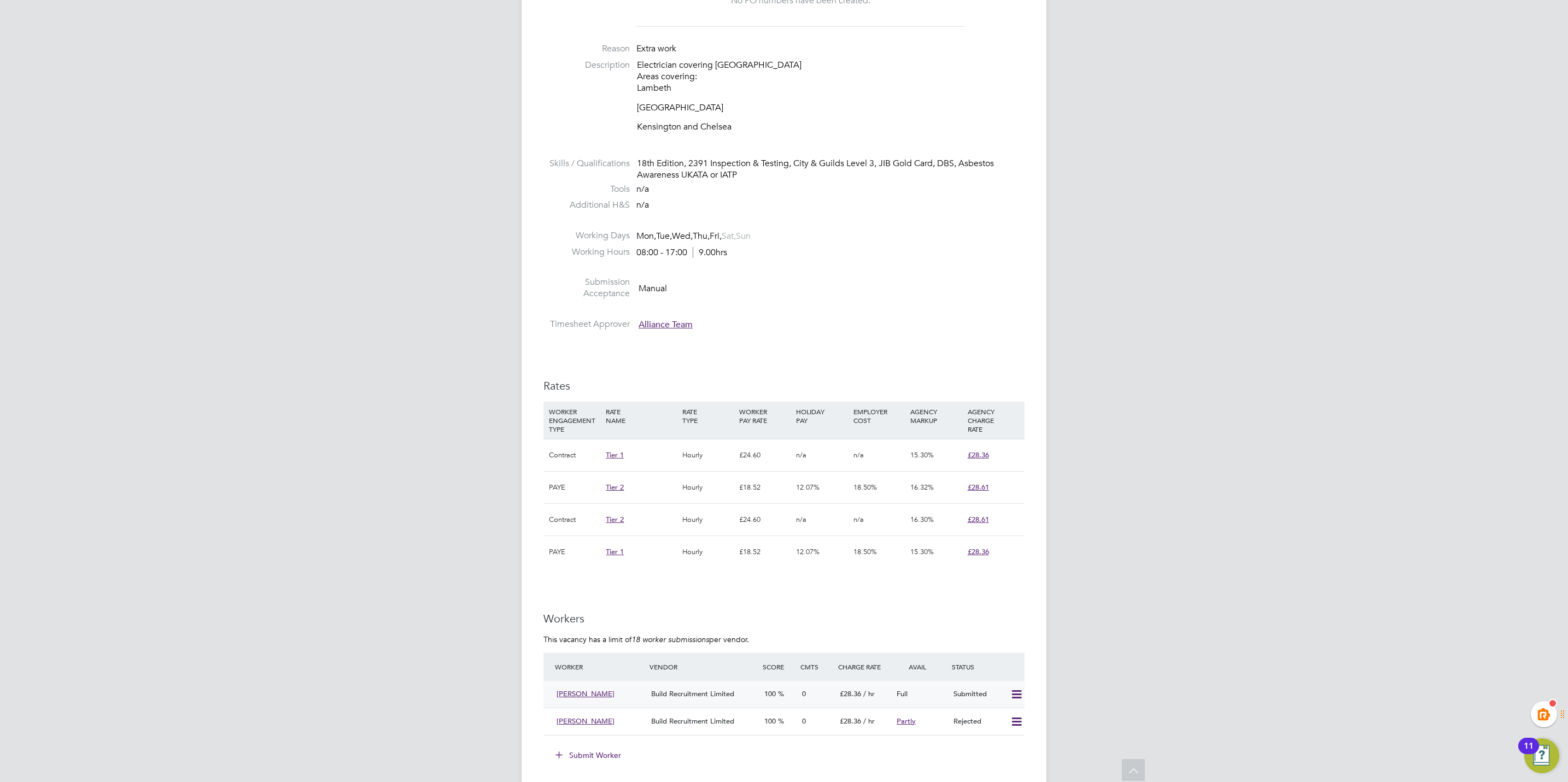
scroll to position [492, 0]
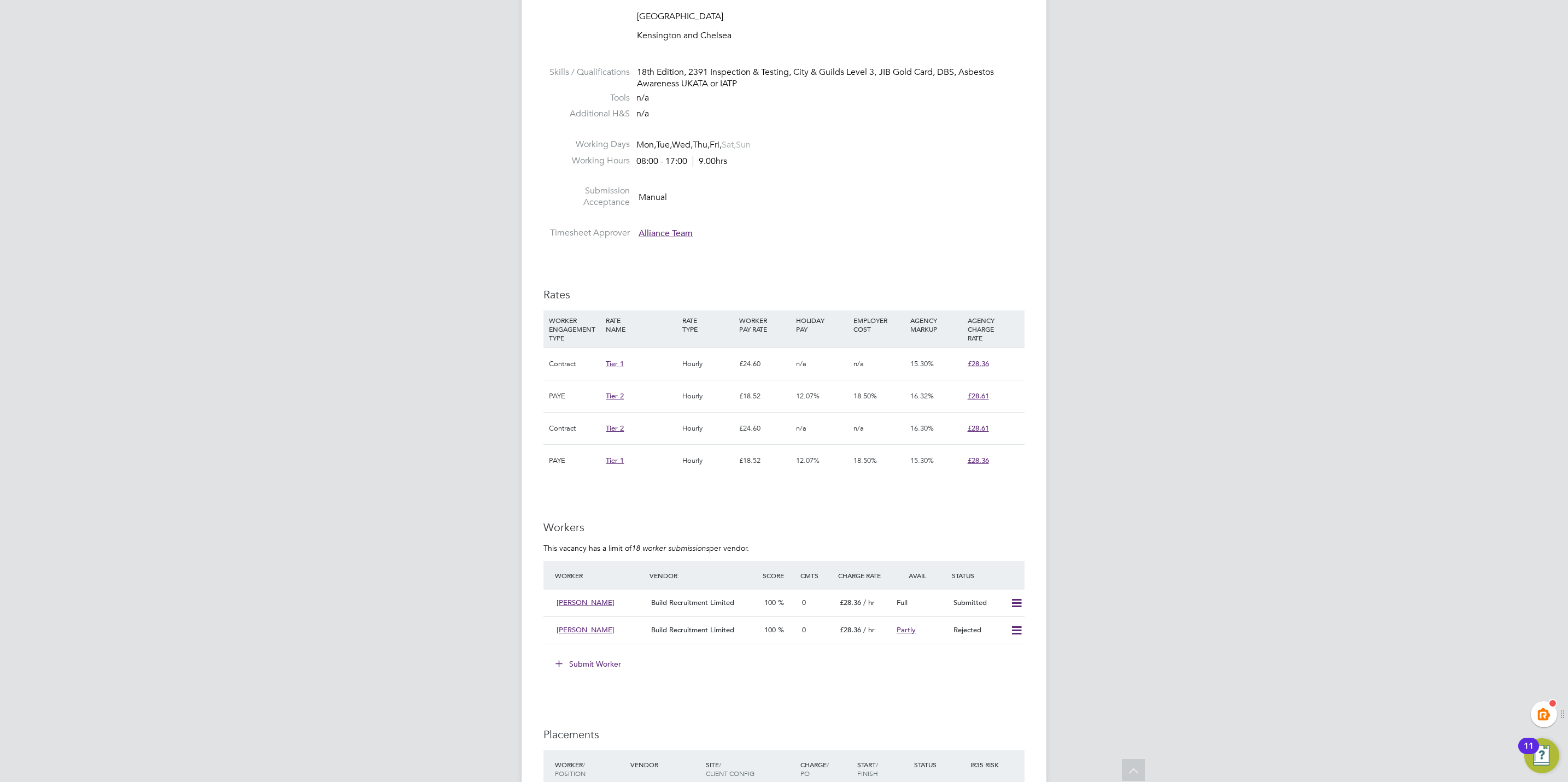
click at [583, 663] on button "Submit Worker" at bounding box center [588, 664] width 82 height 17
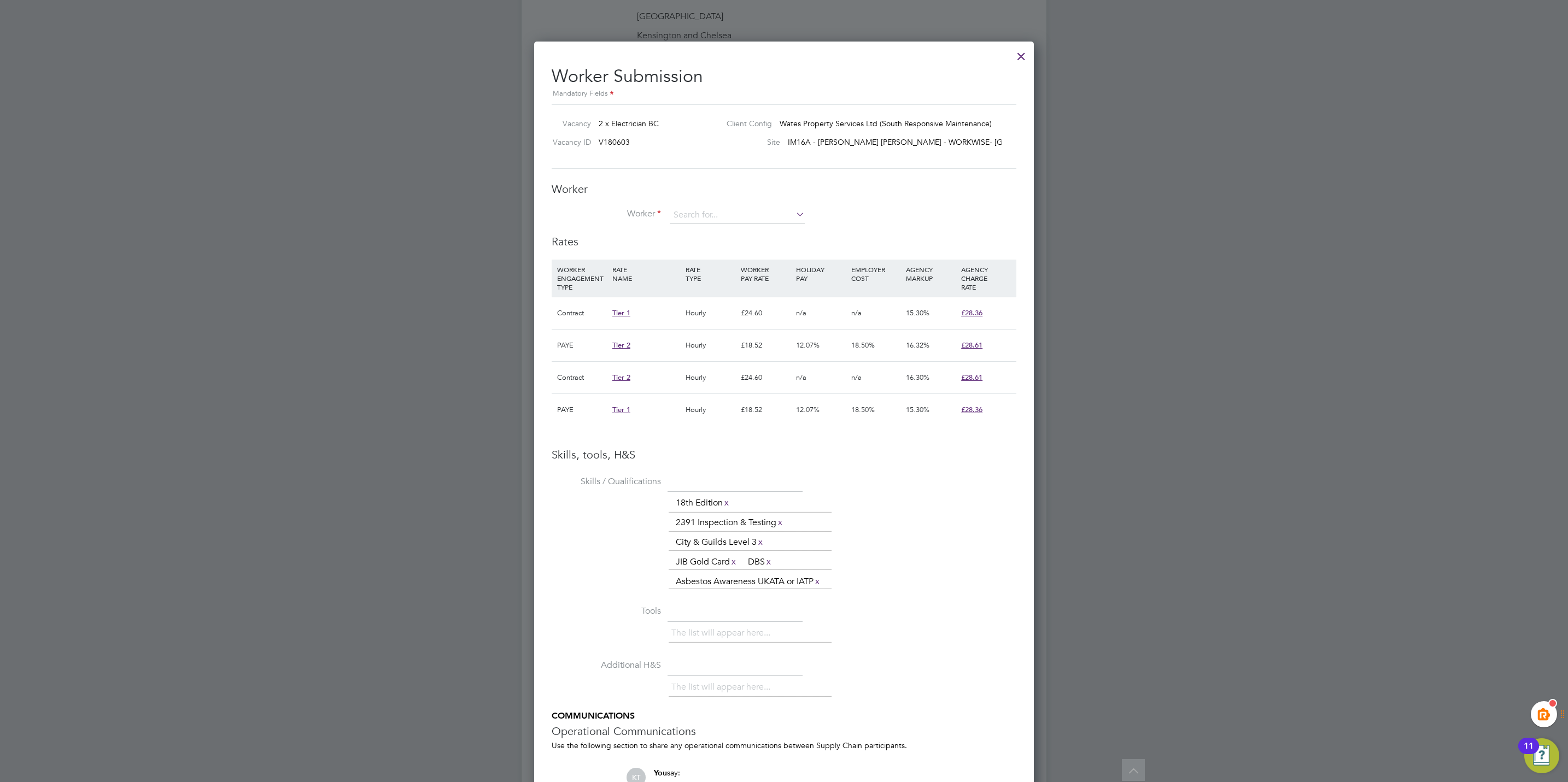
click at [703, 201] on div "Worker Worker Worker Engagement Type" at bounding box center [784, 209] width 464 height 52
click at [707, 212] on input at bounding box center [737, 215] width 135 height 16
type input "Aneest"
click at [705, 243] on li "+ Add new" at bounding box center [737, 246] width 136 height 14
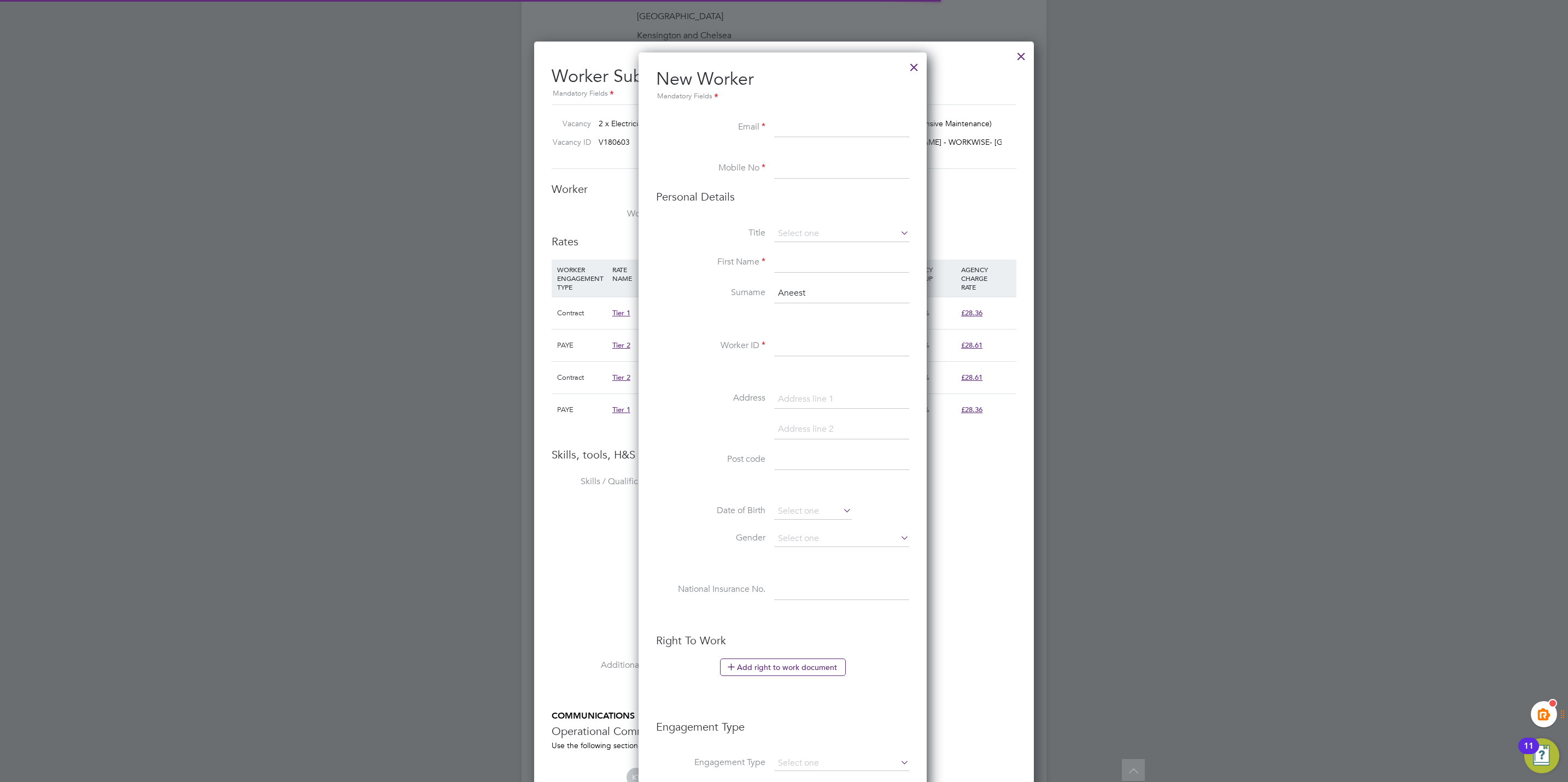
scroll to position [928, 291]
click at [794, 292] on input "Aneest" at bounding box center [842, 293] width 135 height 20
click at [794, 291] on input "Aneest" at bounding box center [842, 293] width 135 height 20
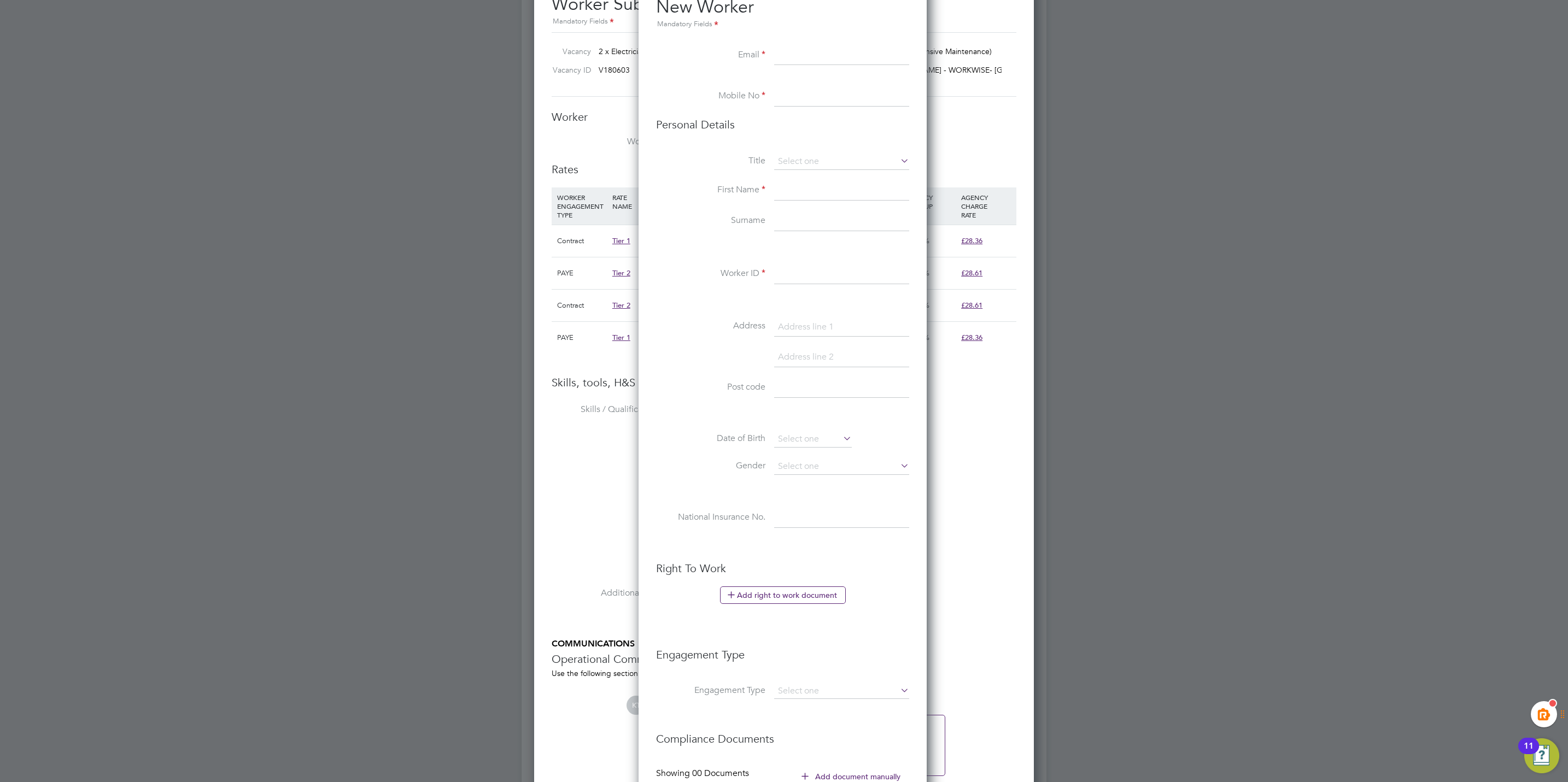
scroll to position [410, 0]
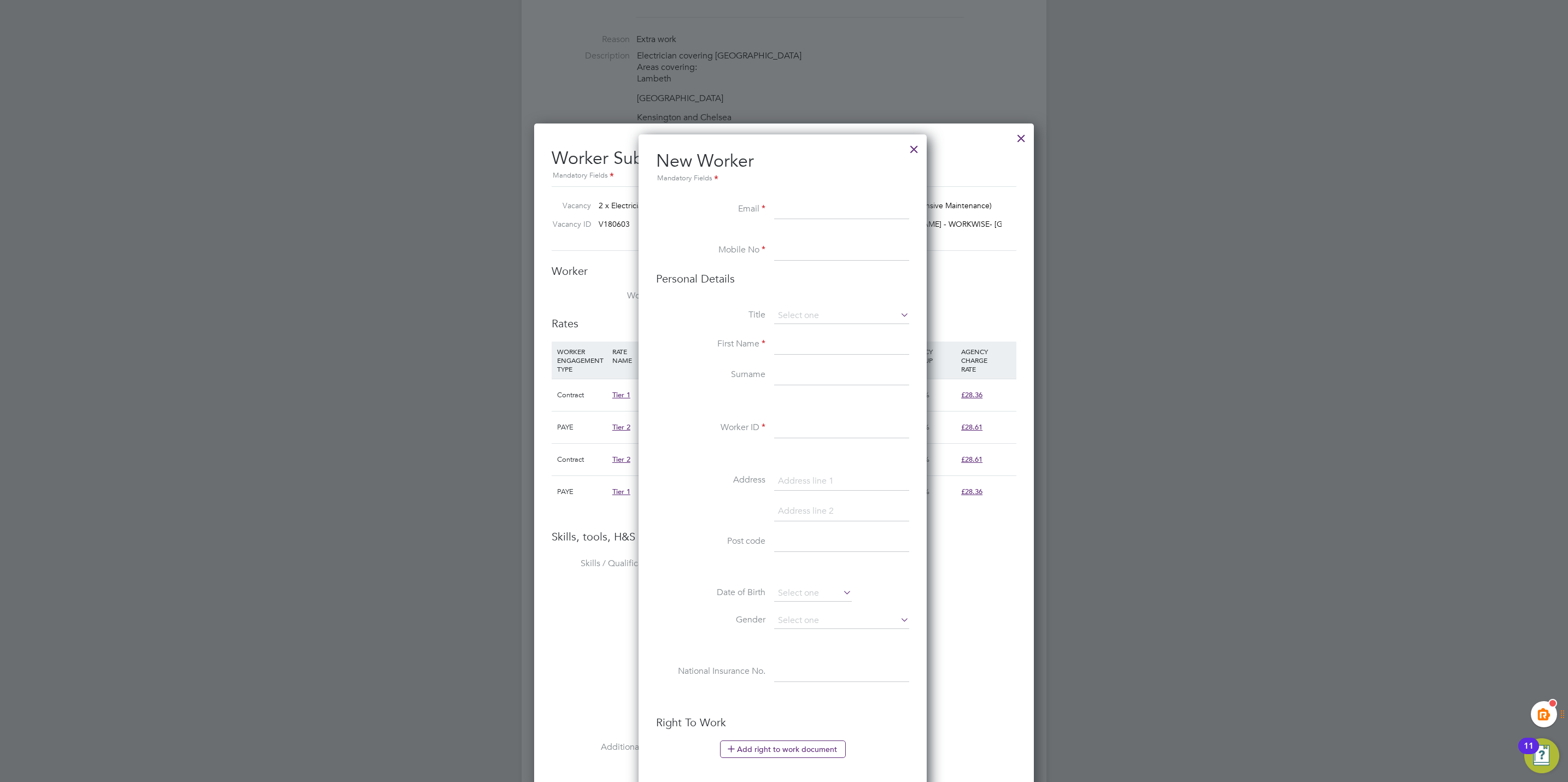
click at [807, 202] on input at bounding box center [842, 210] width 135 height 20
paste input "anest36@gmail.com"
type input "anest36@gmail.com"
click at [794, 248] on input at bounding box center [842, 251] width 135 height 20
paste input "+44 7473 234284"
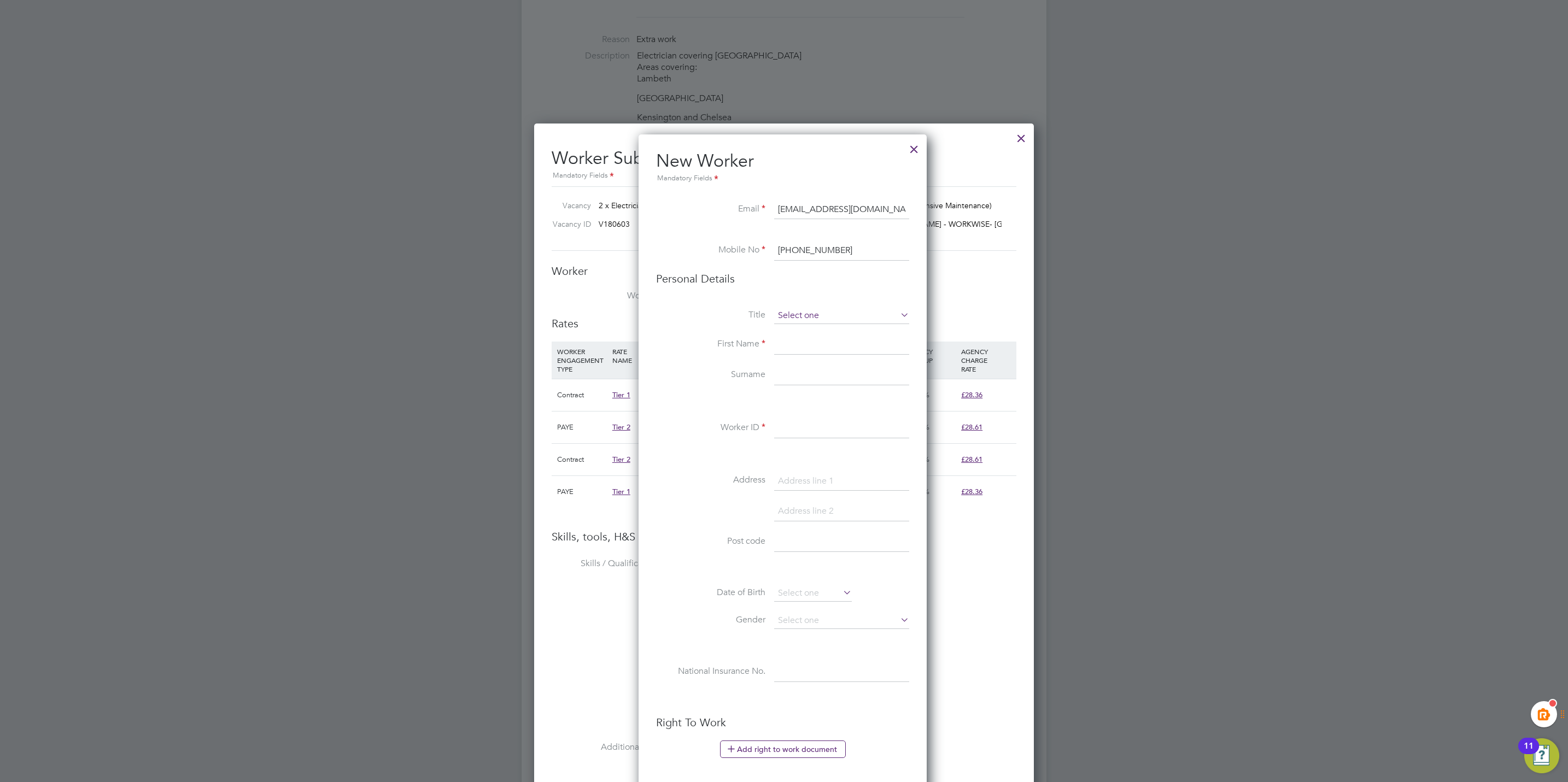
type input "+44 7473 234284"
click at [822, 312] on input at bounding box center [842, 316] width 135 height 16
click at [804, 335] on li "Mr" at bounding box center [841, 332] width 136 height 14
type input "Mr"
drag, startPoint x: 802, startPoint y: 348, endPoint x: 824, endPoint y: 349, distance: 22.0
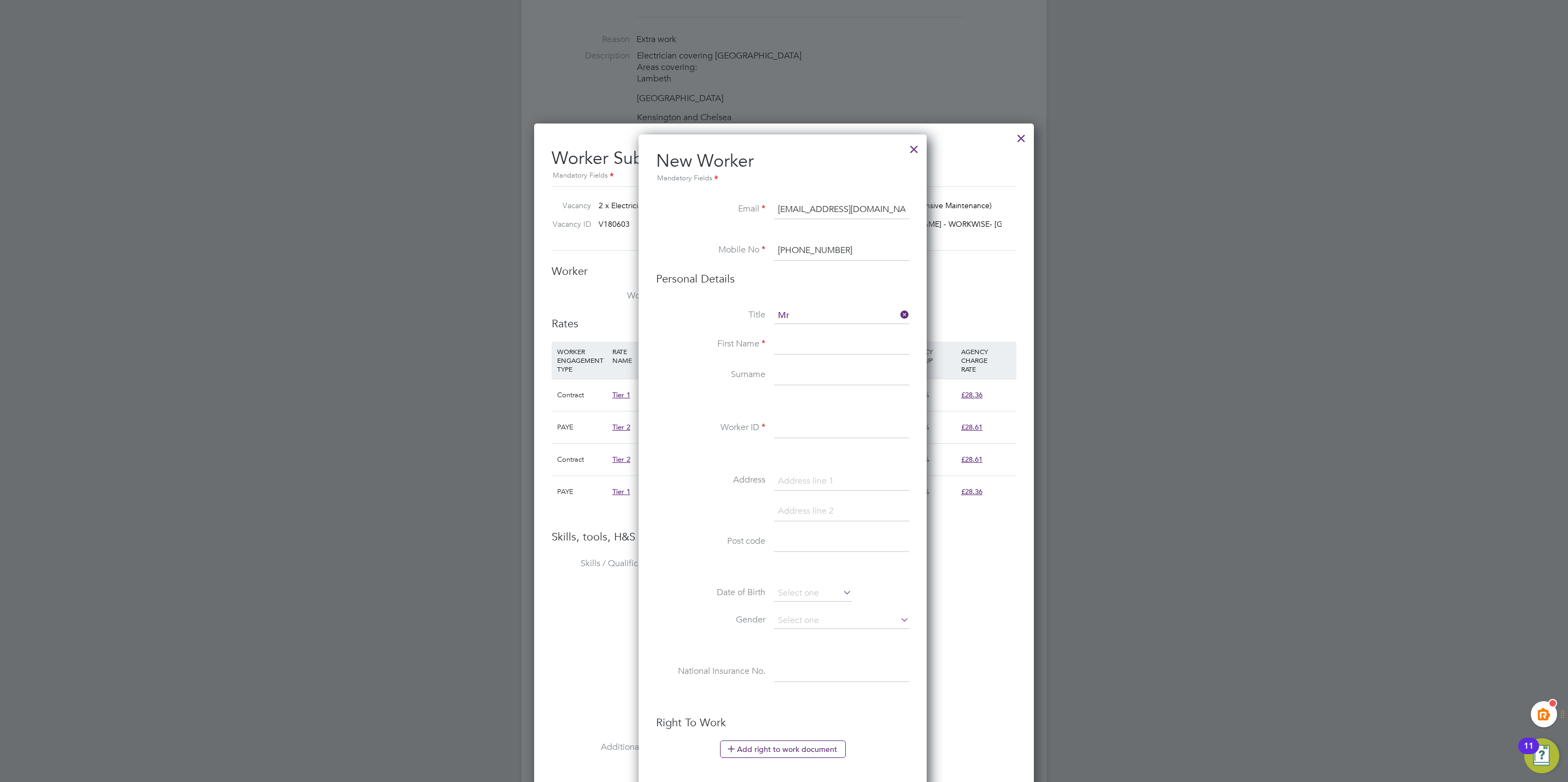
click at [802, 348] on input at bounding box center [842, 345] width 135 height 20
type input "Aneest"
type input "F"
type input "Drizi"
drag, startPoint x: 852, startPoint y: 422, endPoint x: 852, endPoint y: 414, distance: 8.0
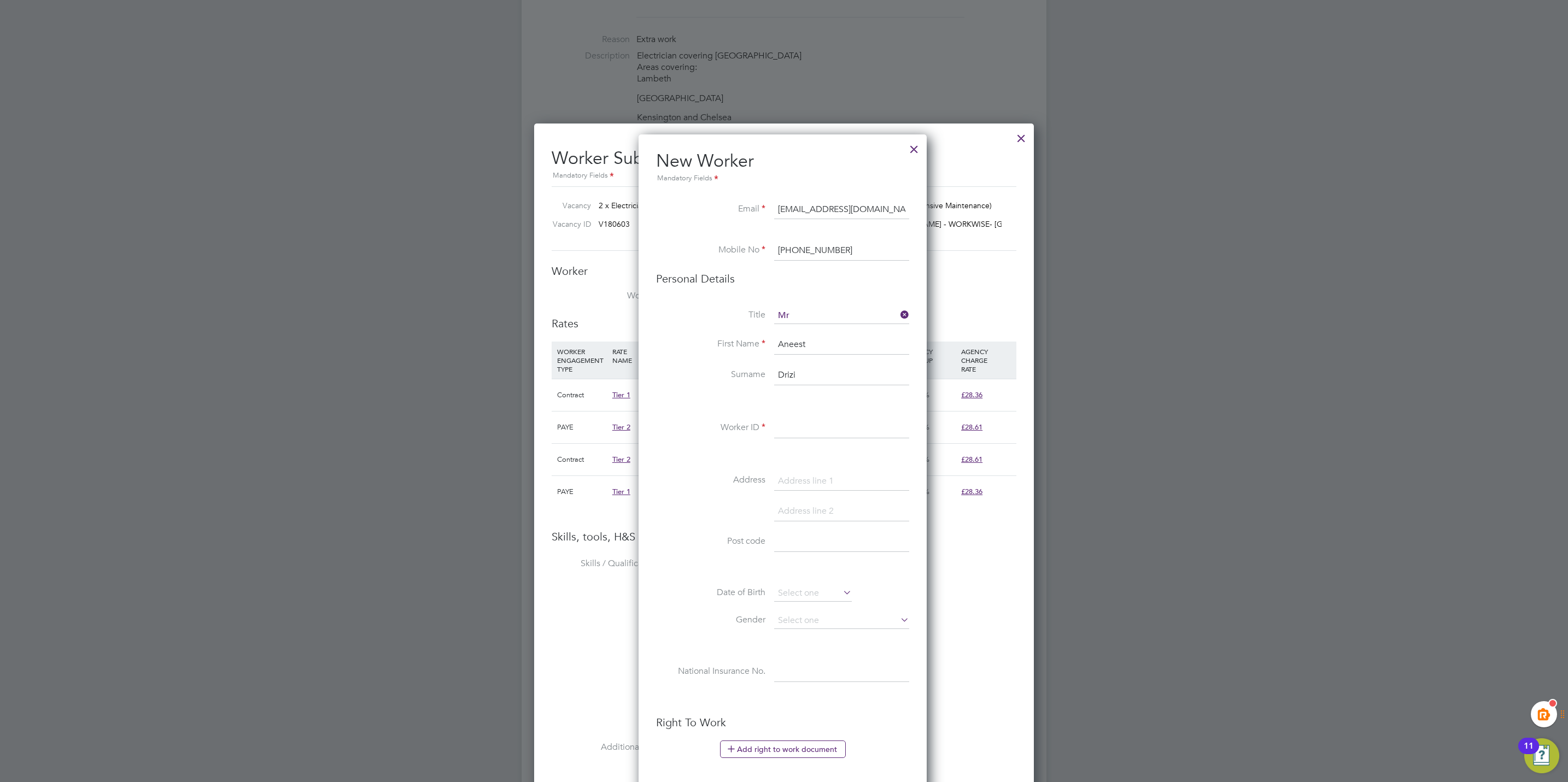
click at [852, 422] on input at bounding box center [842, 429] width 135 height 20
paste input "275837"
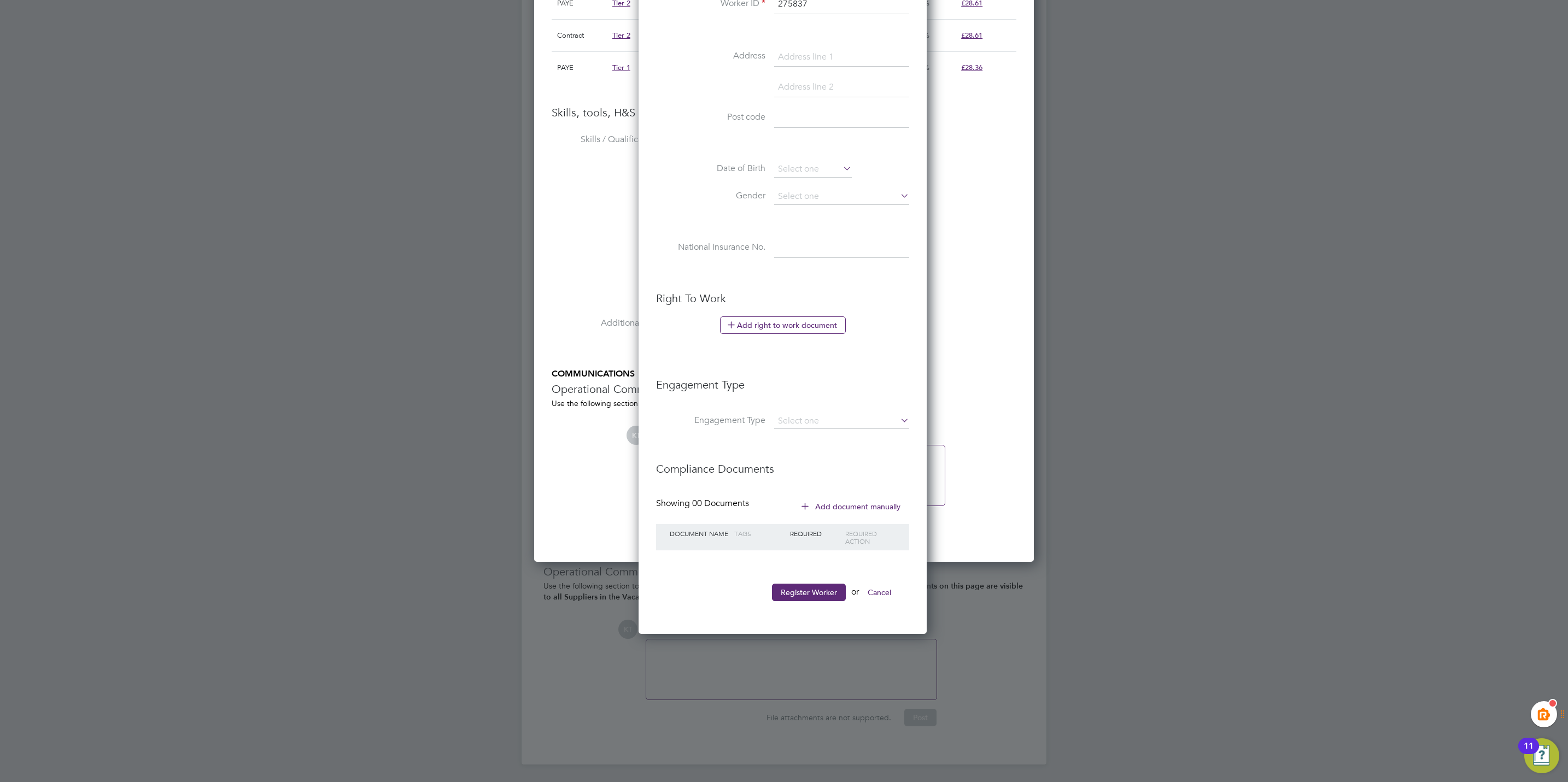
scroll to position [837, 0]
type input "275837"
click at [808, 592] on button "Register Worker" at bounding box center [809, 591] width 74 height 17
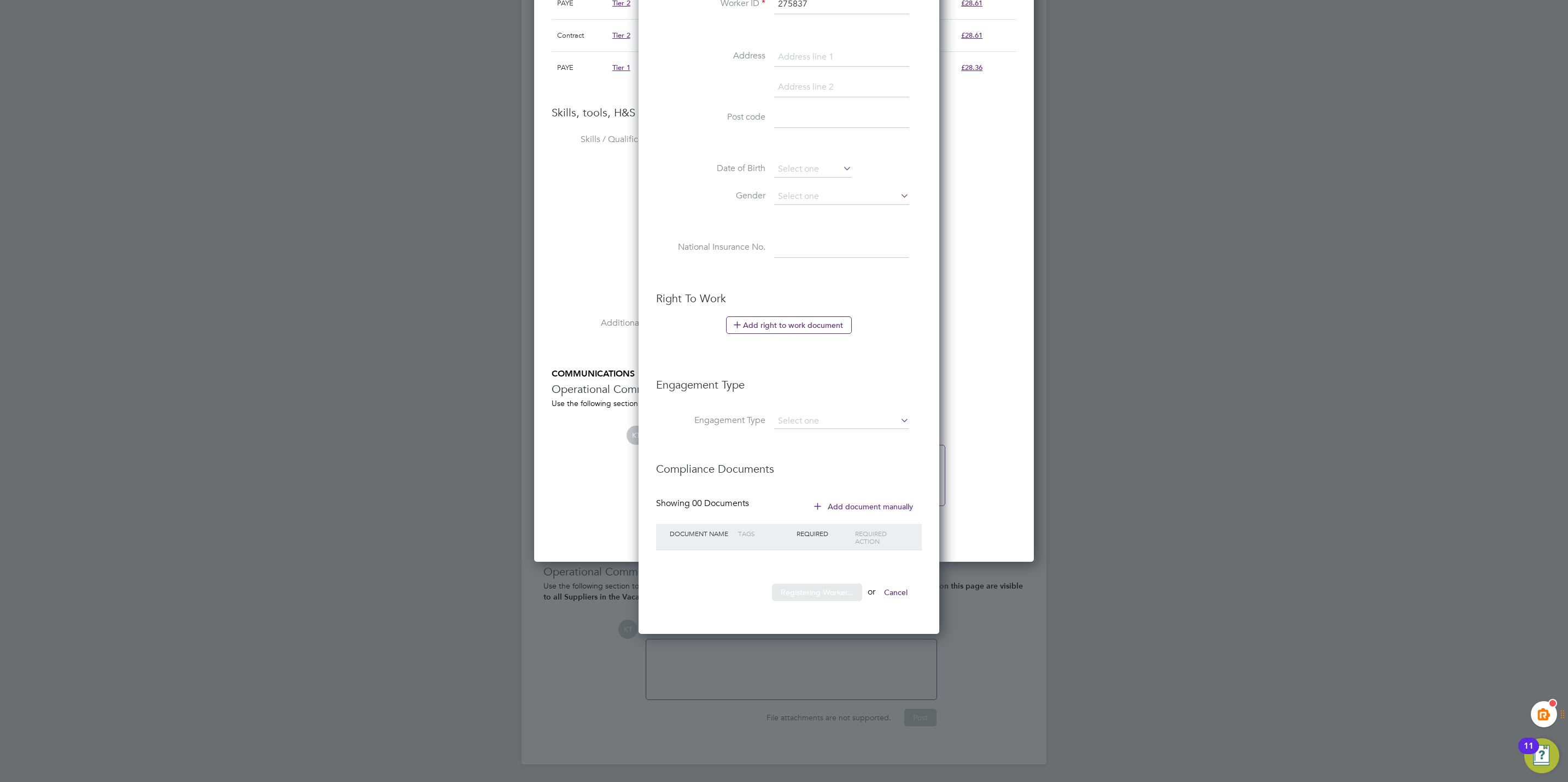
scroll to position [0, 0]
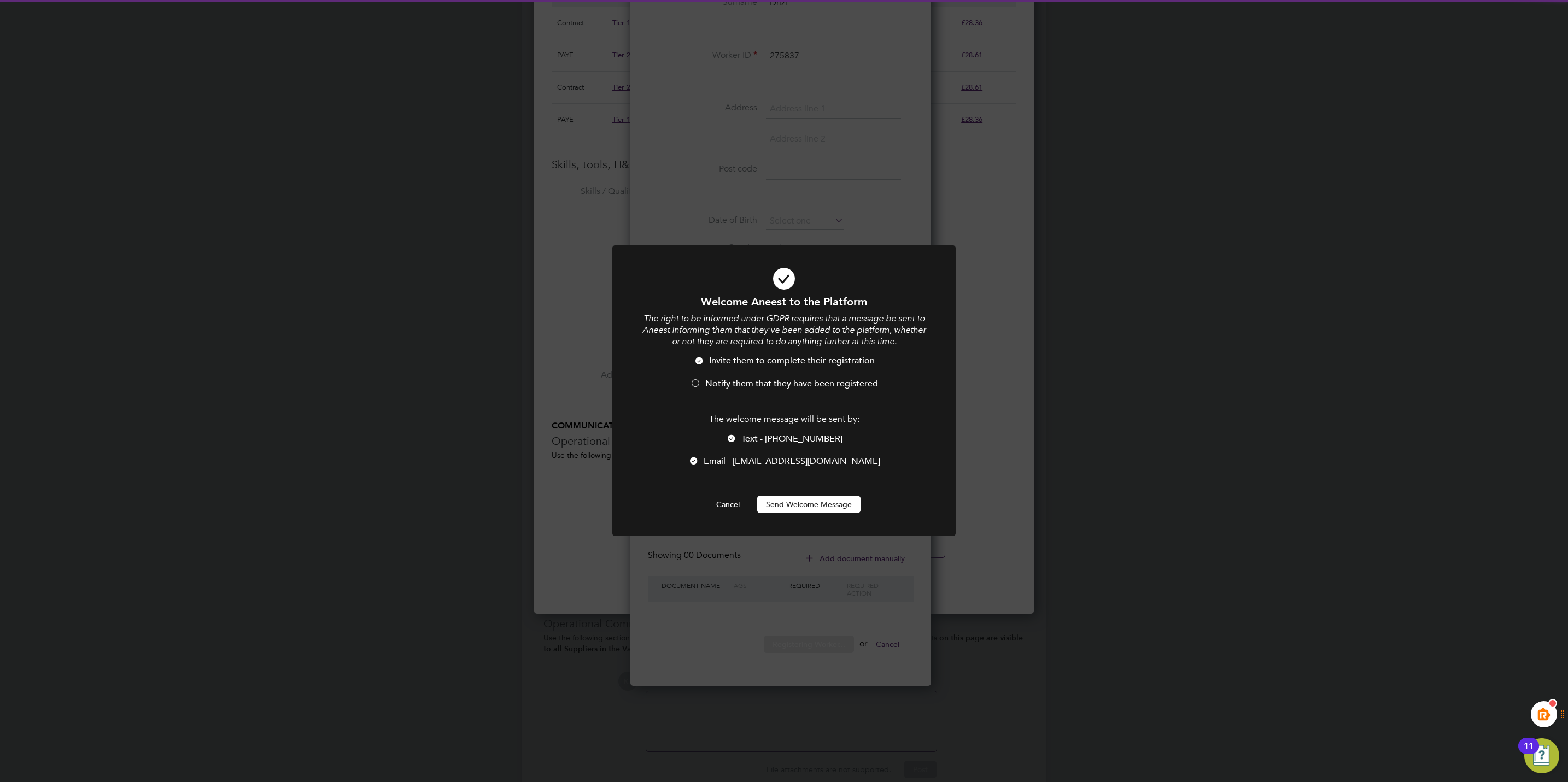
click at [789, 505] on button "Send Welcome Message" at bounding box center [808, 504] width 103 height 17
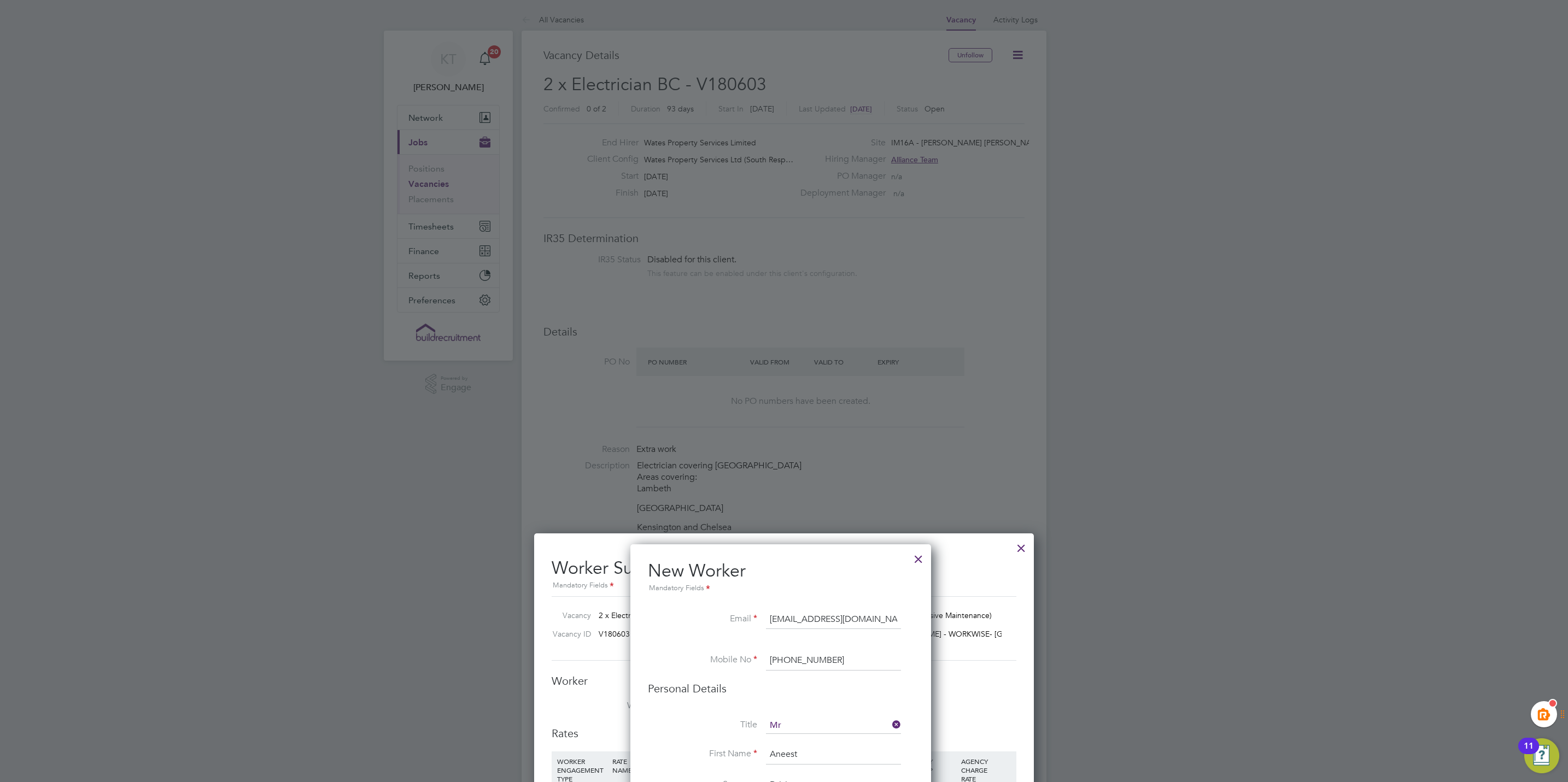
scroll to position [782, 0]
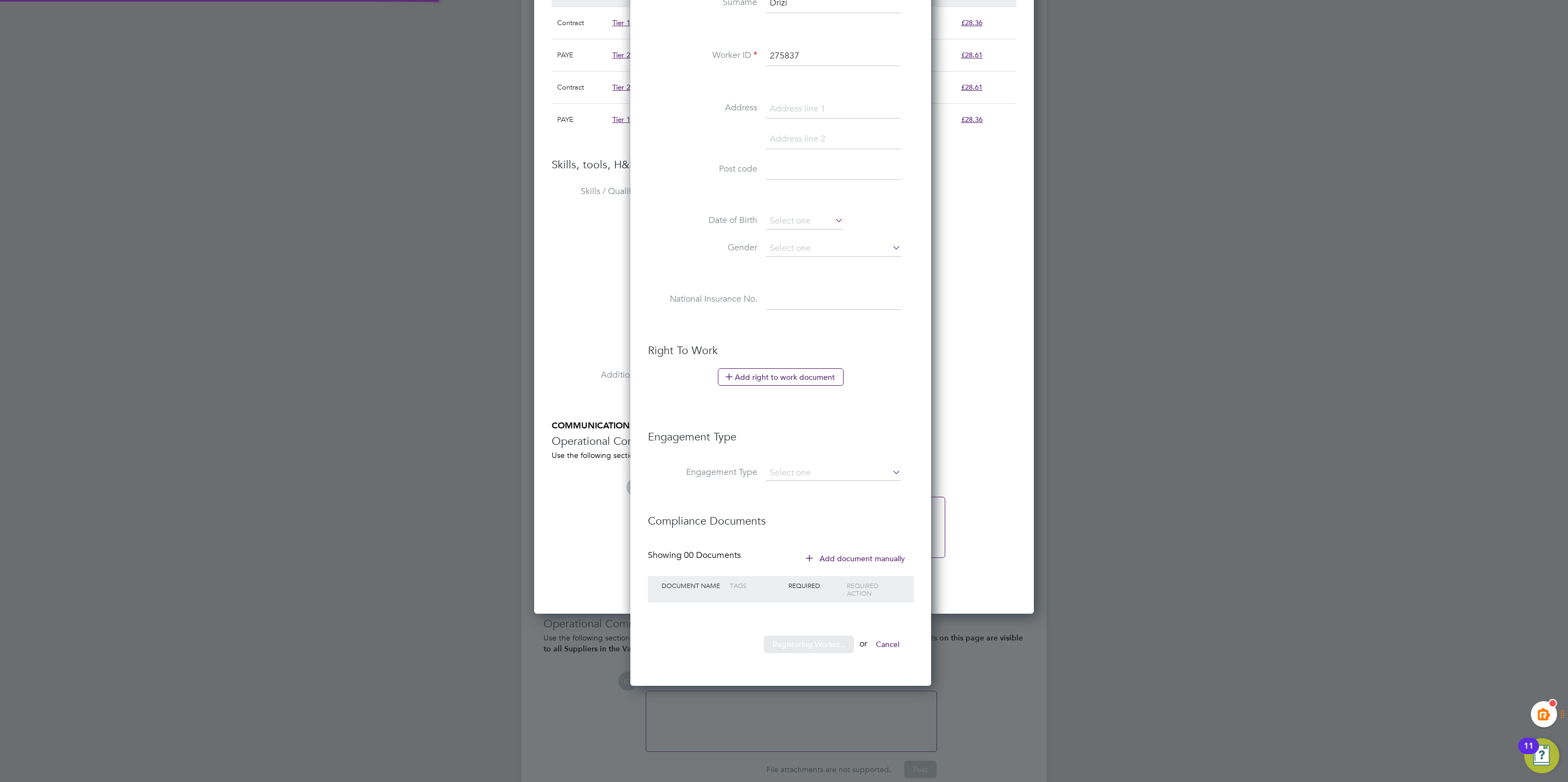
type input "Aneest Drizi (275837)"
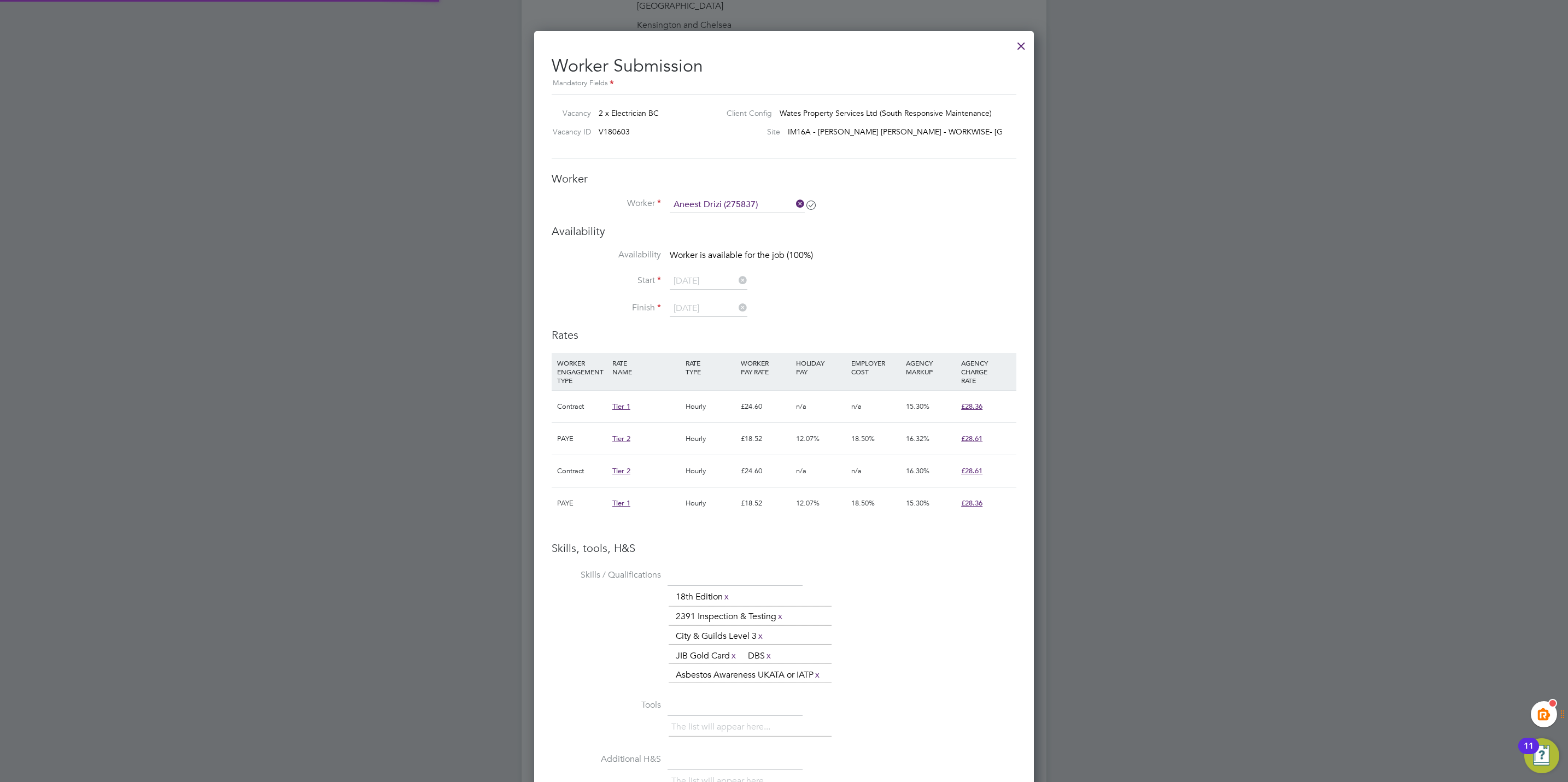
scroll to position [492, 0]
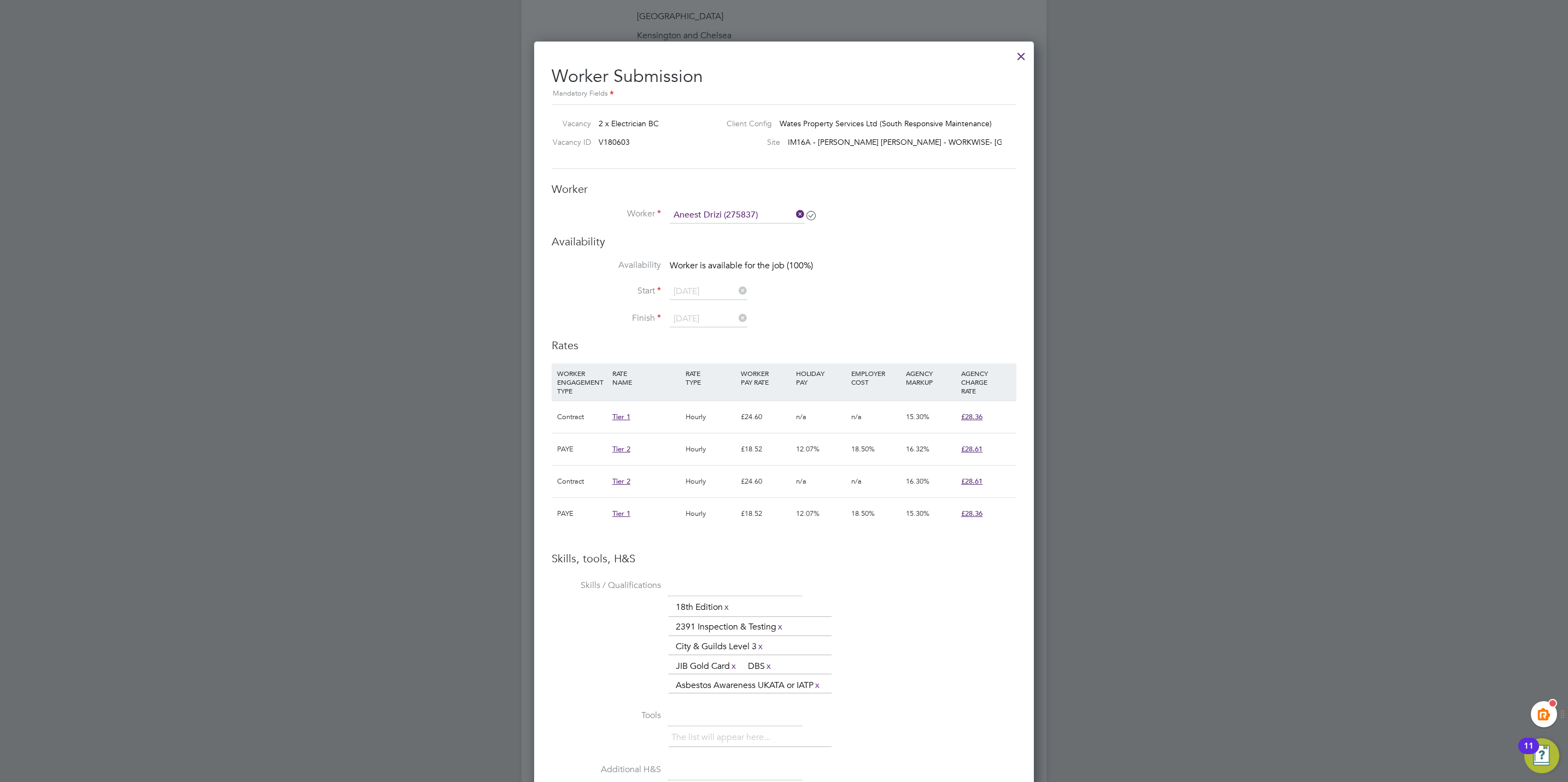
click at [794, 213] on icon at bounding box center [794, 214] width 0 height 15
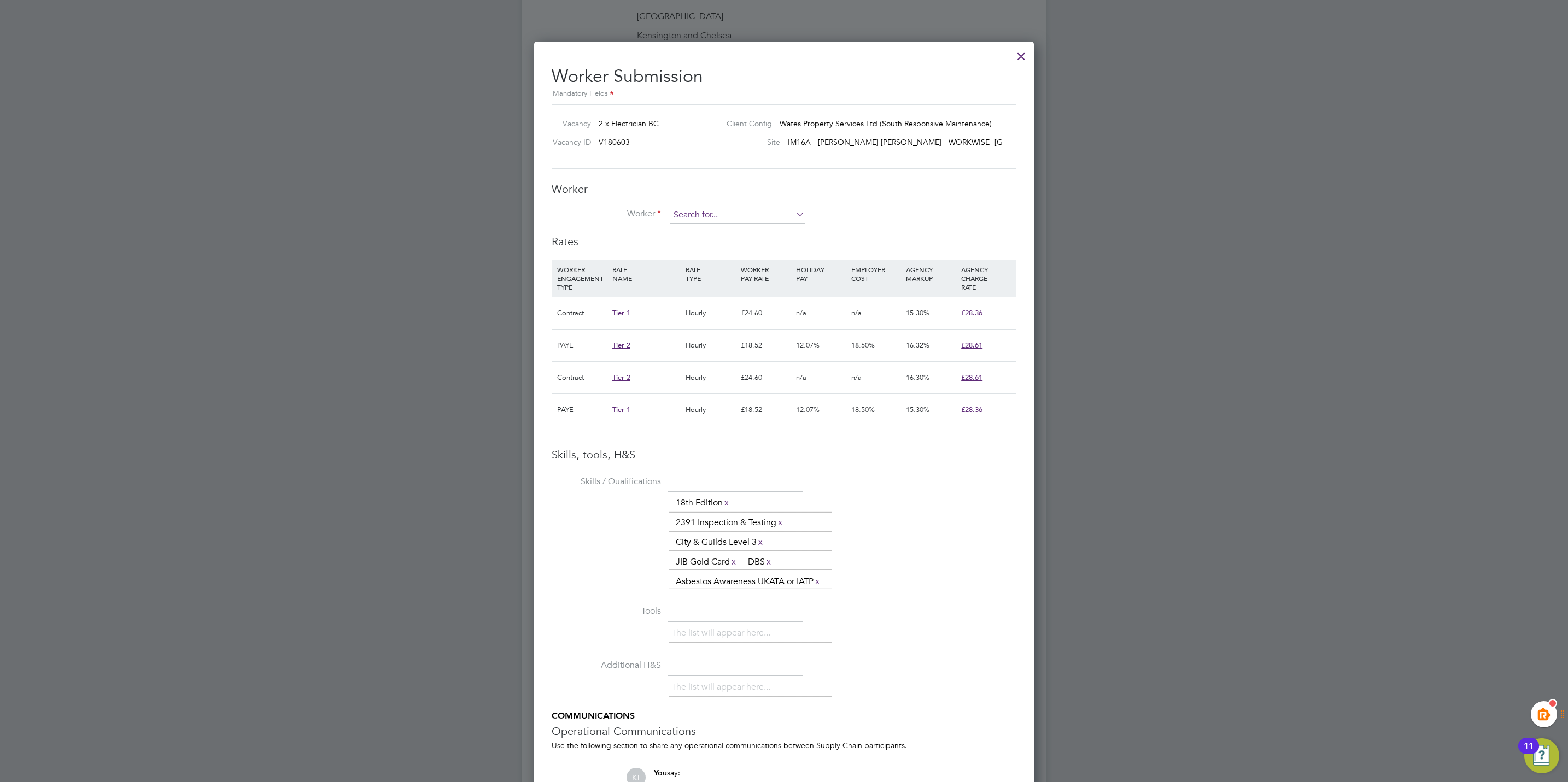
click at [711, 219] on input at bounding box center [737, 215] width 135 height 16
paste input "275837"
click at [720, 230] on b "275837" at bounding box center [733, 231] width 26 height 9
type input "Aneest Drizi (275837)"
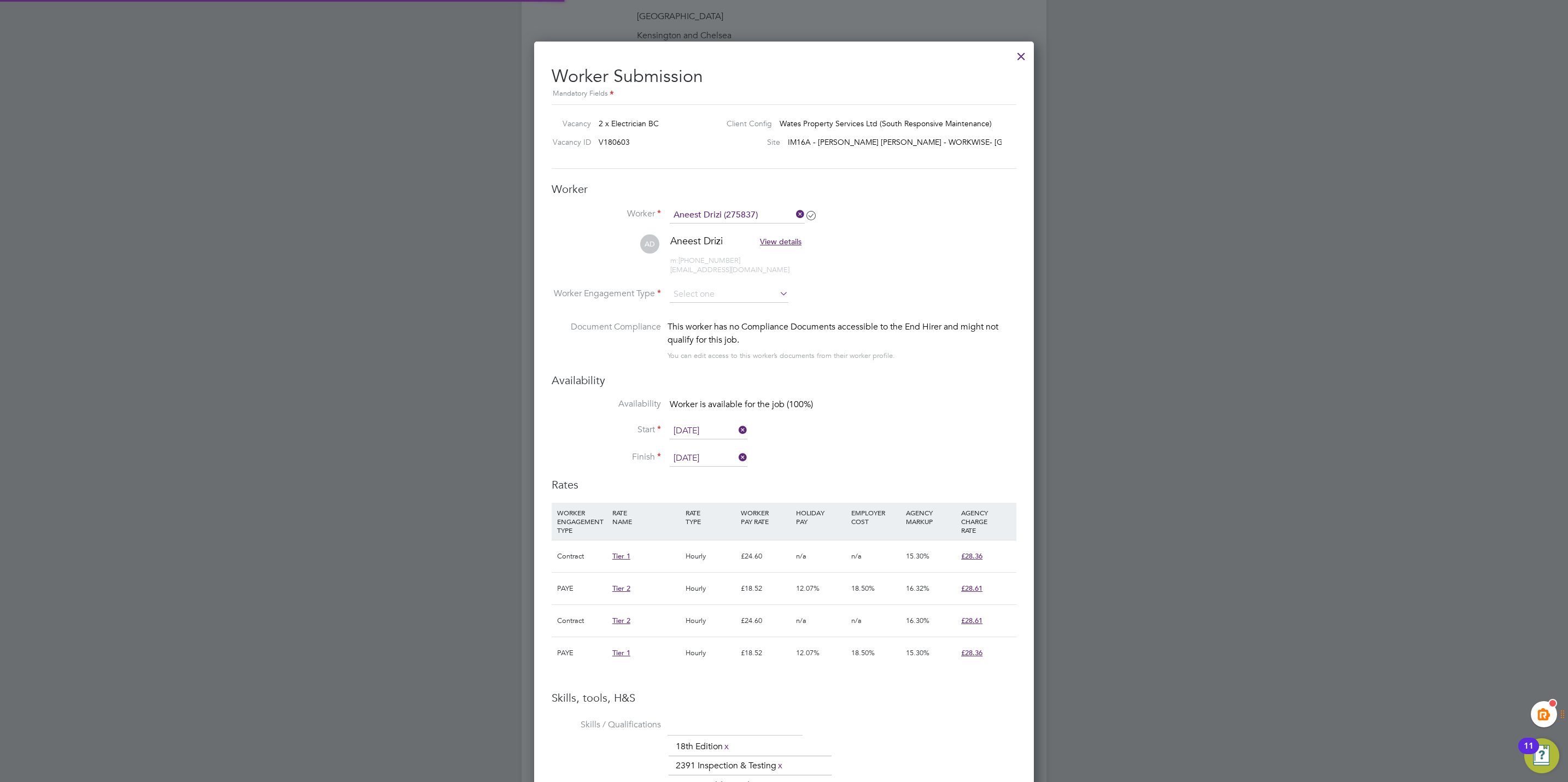
click at [707, 305] on li "Worker Engagement Type" at bounding box center [784, 303] width 464 height 34
click at [720, 297] on input at bounding box center [728, 294] width 118 height 16
click at [711, 312] on li "Contract" at bounding box center [729, 310] width 120 height 14
type input "Contract"
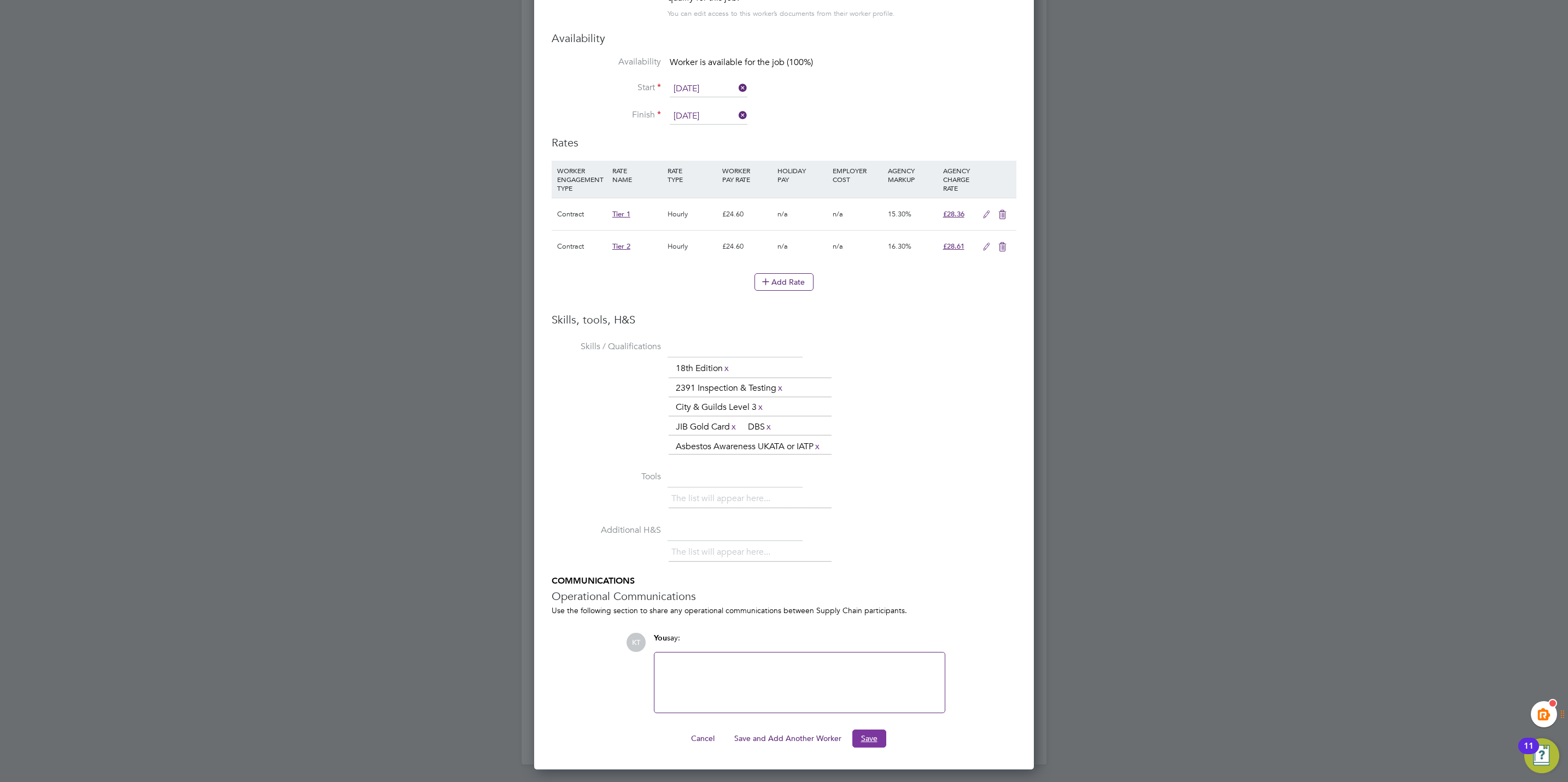
click at [866, 743] on button "Save" at bounding box center [870, 738] width 34 height 17
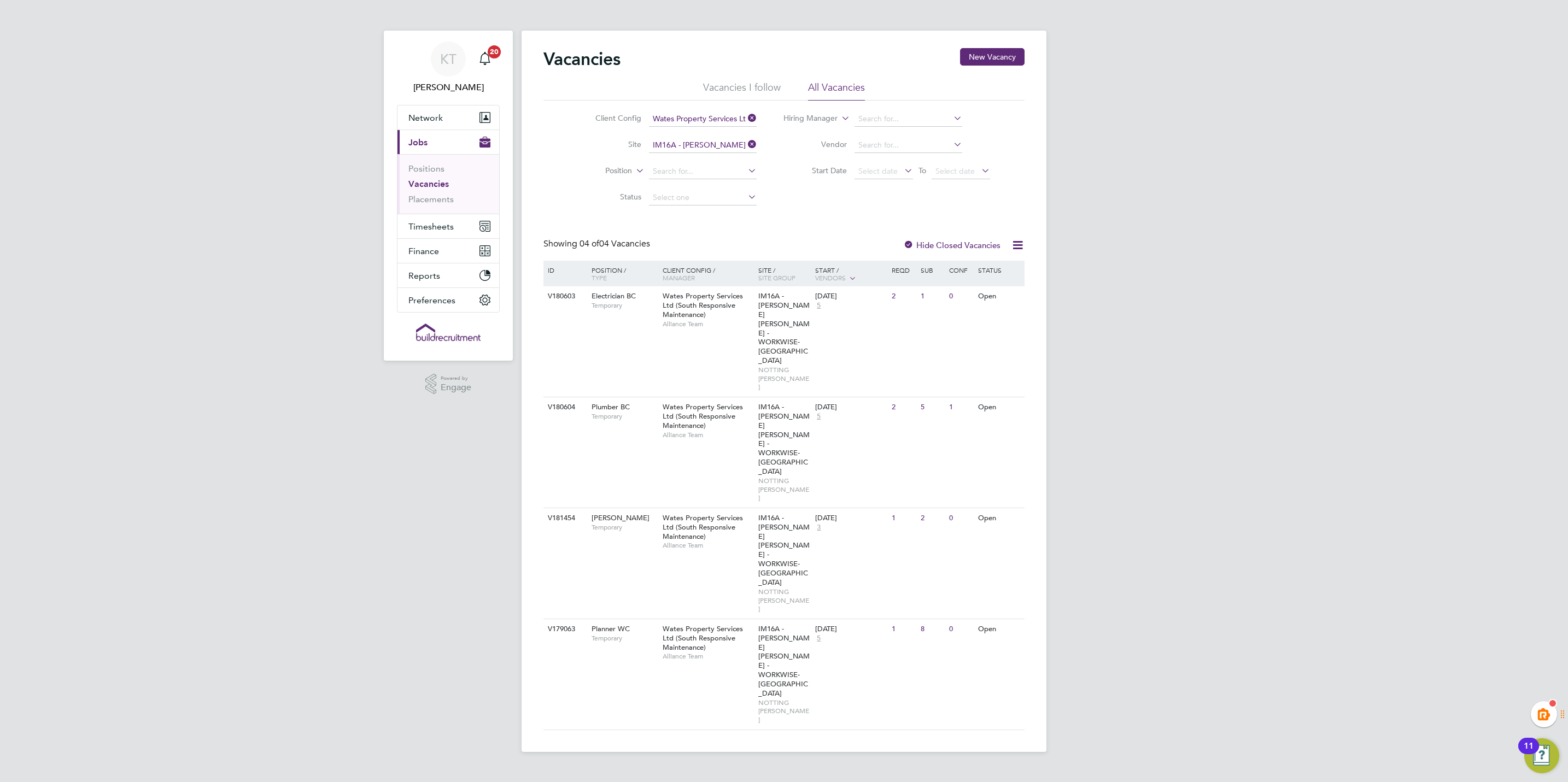
click at [584, 297] on div "Electrician BC Temporary" at bounding box center [621, 300] width 77 height 28
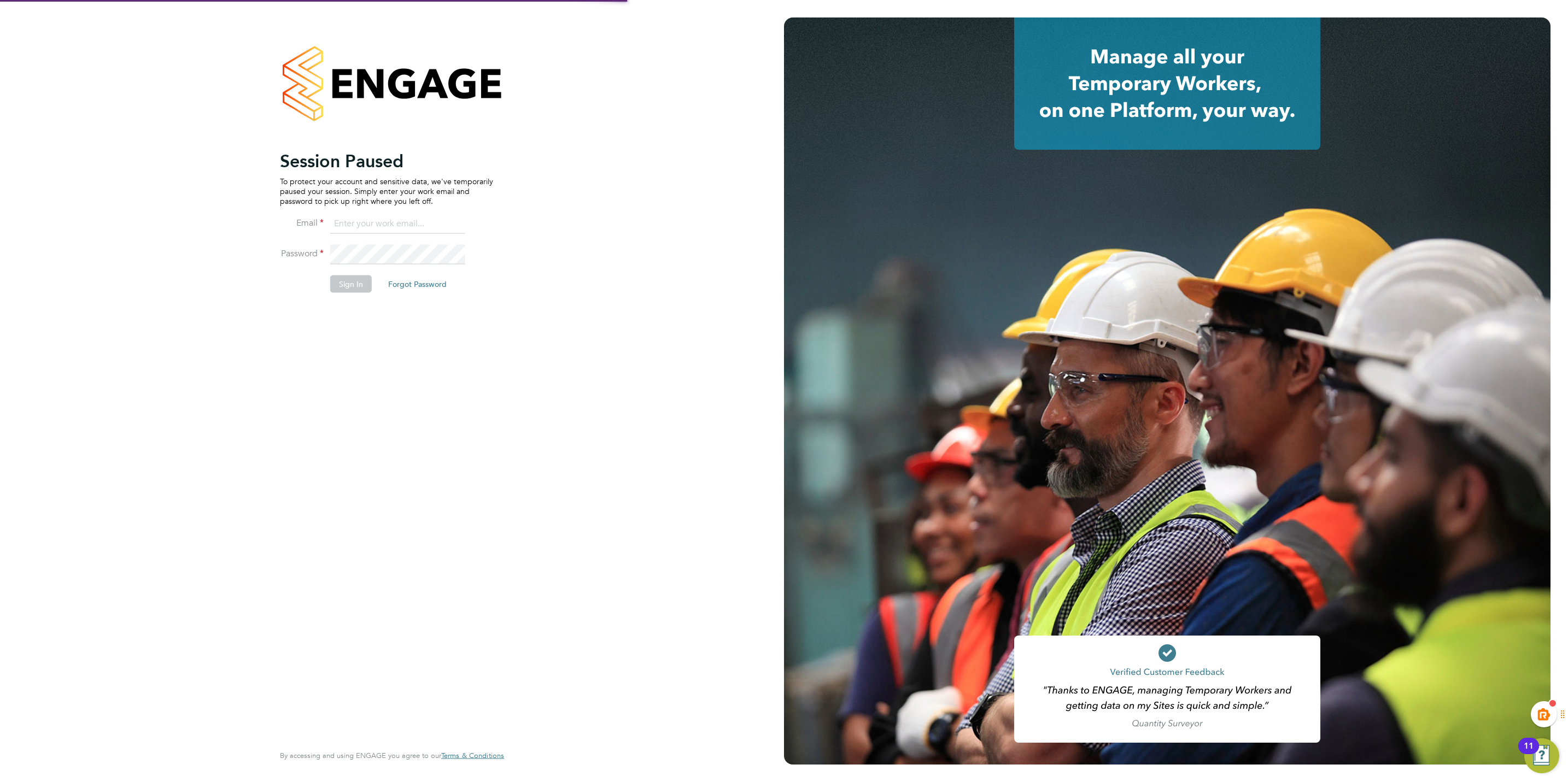
type input "[EMAIL_ADDRESS][PERSON_NAME][DOMAIN_NAME]"
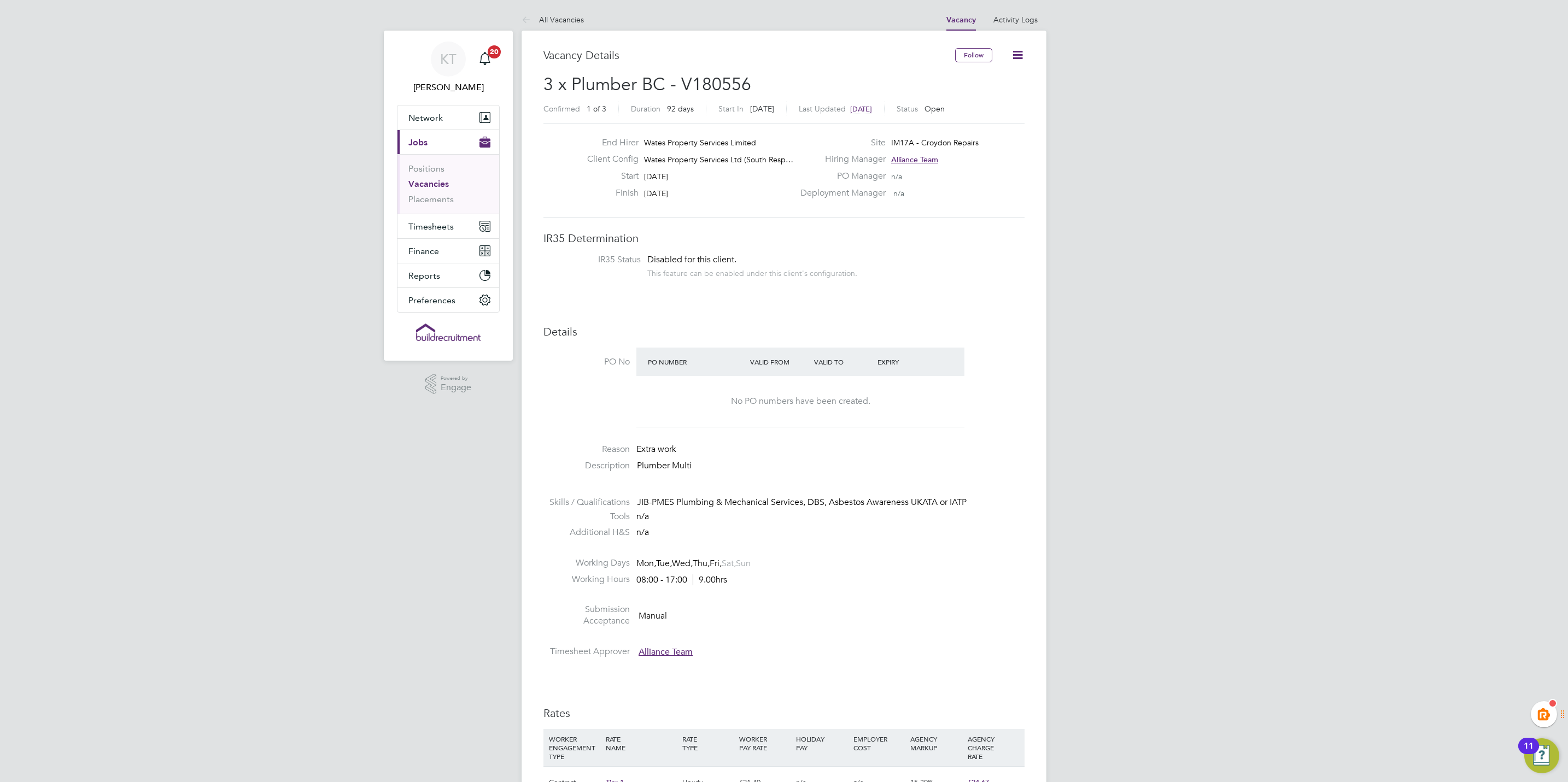
drag, startPoint x: 438, startPoint y: 187, endPoint x: 471, endPoint y: 196, distance: 34.2
click at [438, 187] on link "Vacancies" at bounding box center [428, 184] width 41 height 11
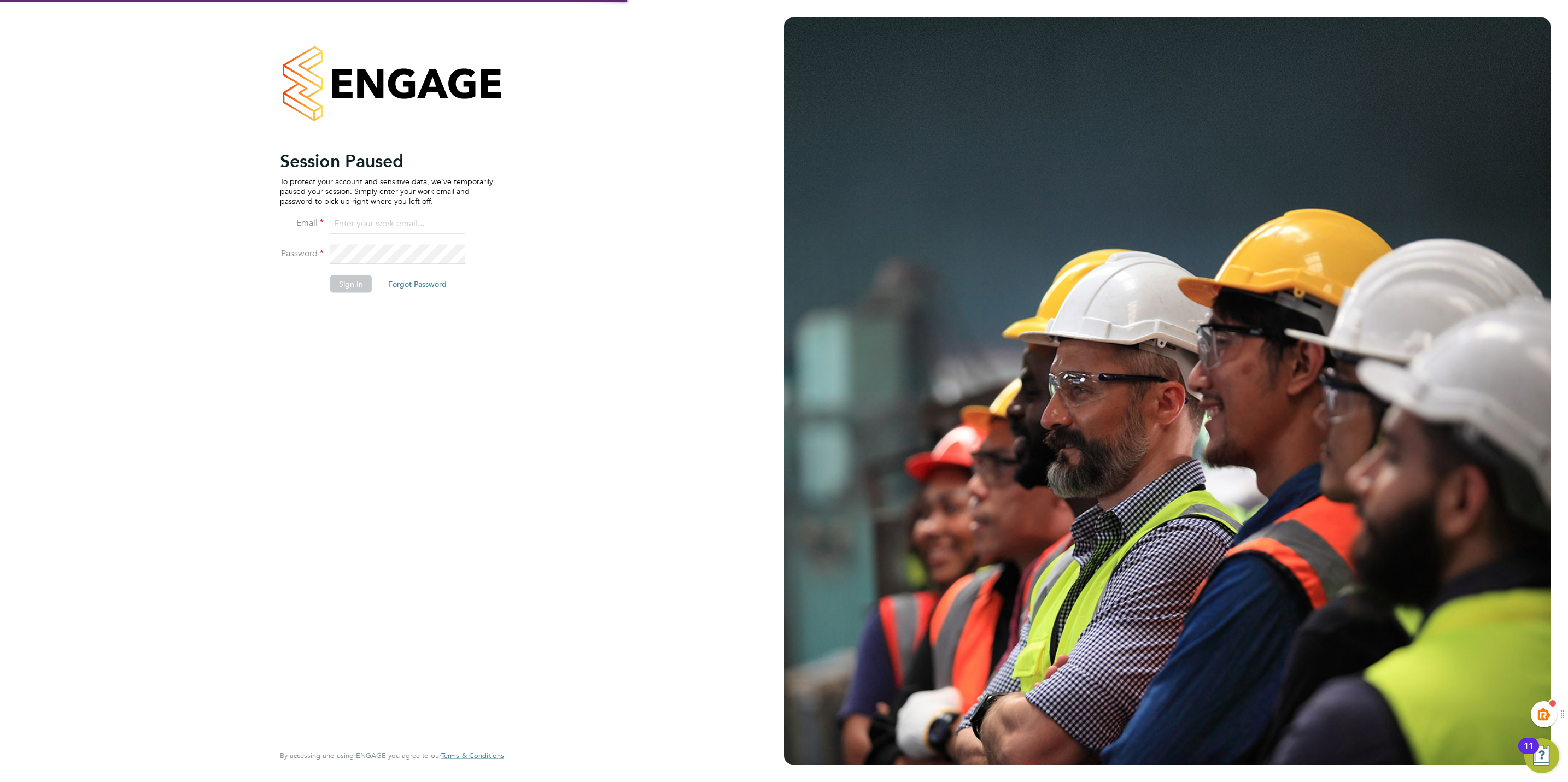
type input "[EMAIL_ADDRESS][PERSON_NAME][DOMAIN_NAME]"
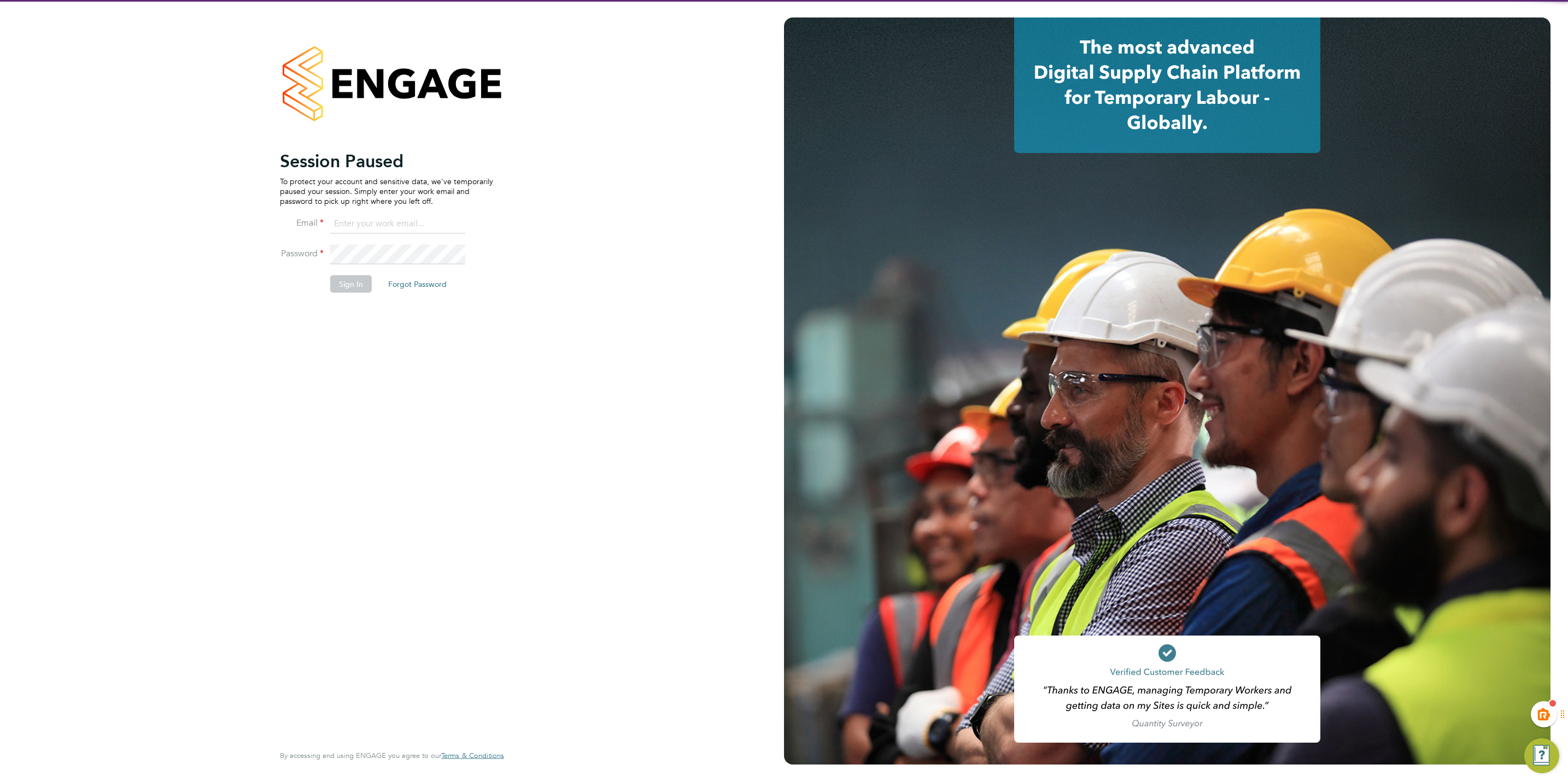
type input "[EMAIL_ADDRESS][PERSON_NAME][DOMAIN_NAME]"
